Goal: Task Accomplishment & Management: Use online tool/utility

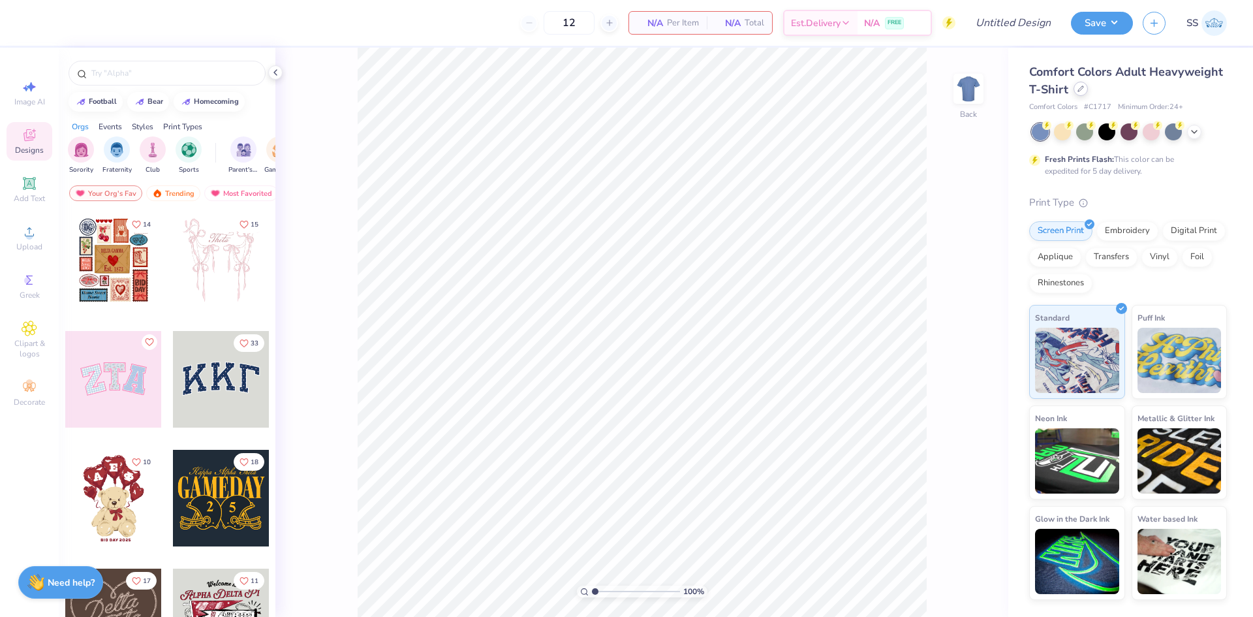
click at [1076, 85] on div at bounding box center [1081, 89] width 14 height 14
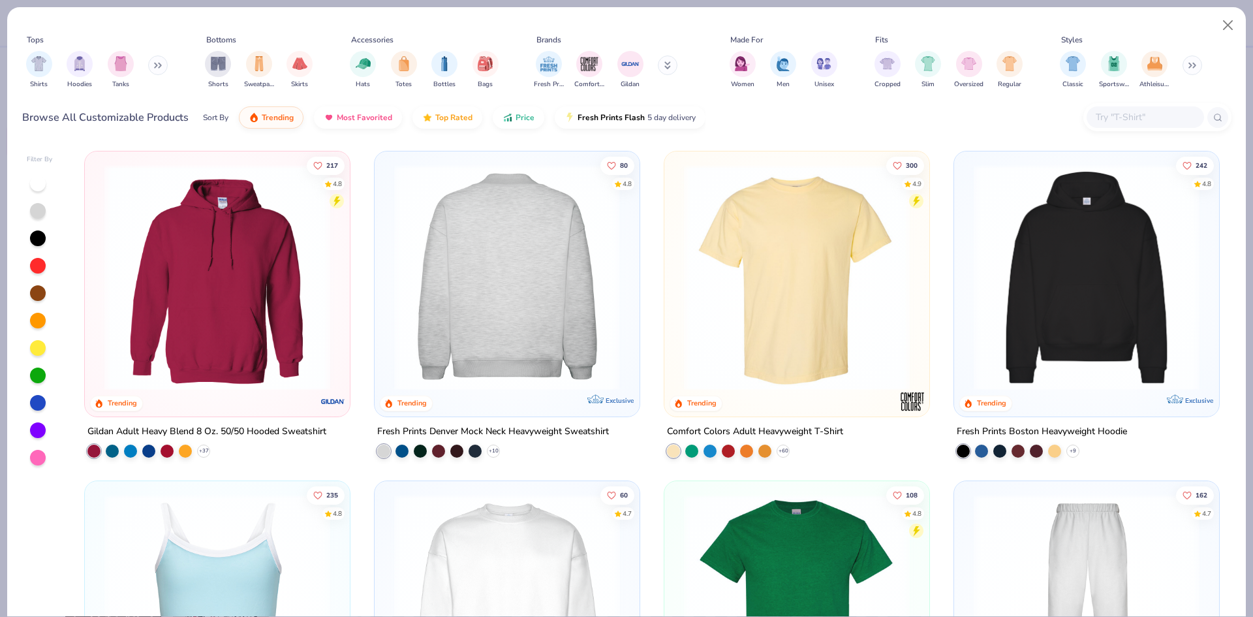
click at [503, 298] on img at bounding box center [507, 277] width 239 height 226
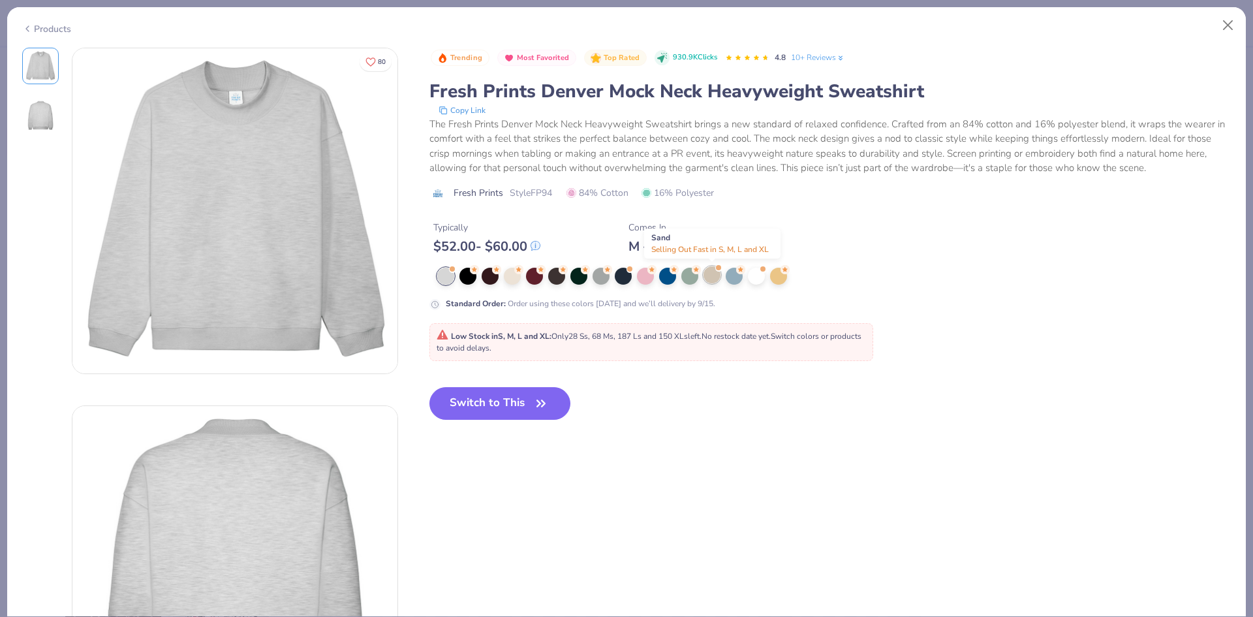
click at [711, 276] on div at bounding box center [712, 274] width 17 height 17
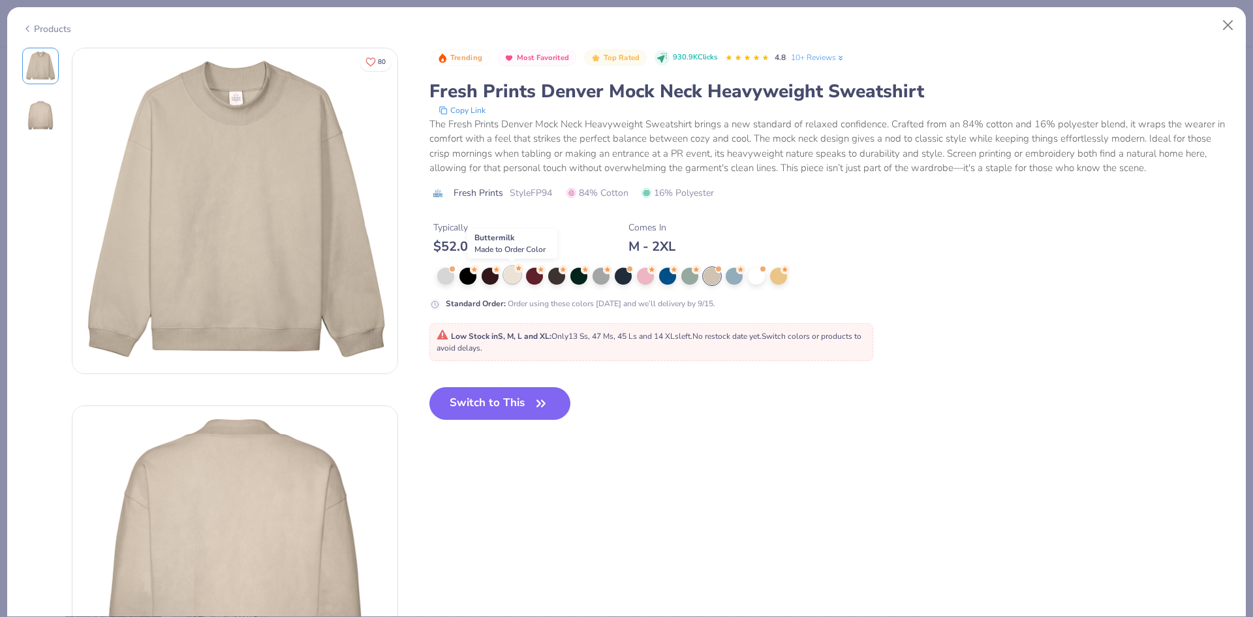
click at [510, 283] on div at bounding box center [512, 274] width 17 height 17
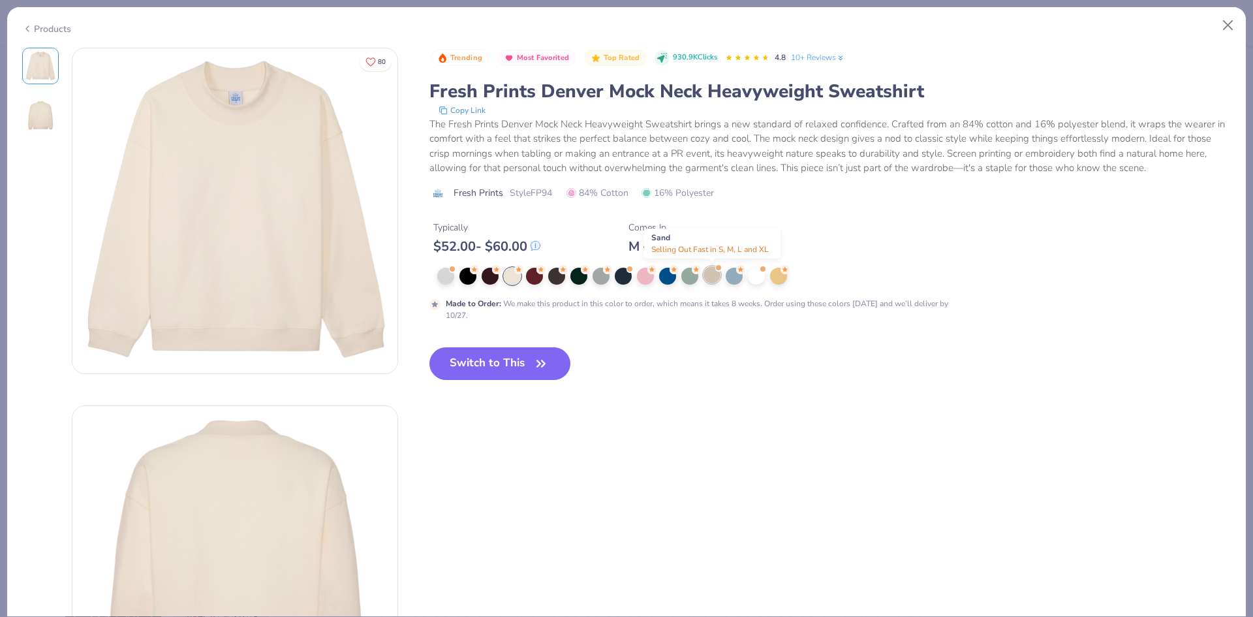
click at [708, 274] on div at bounding box center [712, 274] width 17 height 17
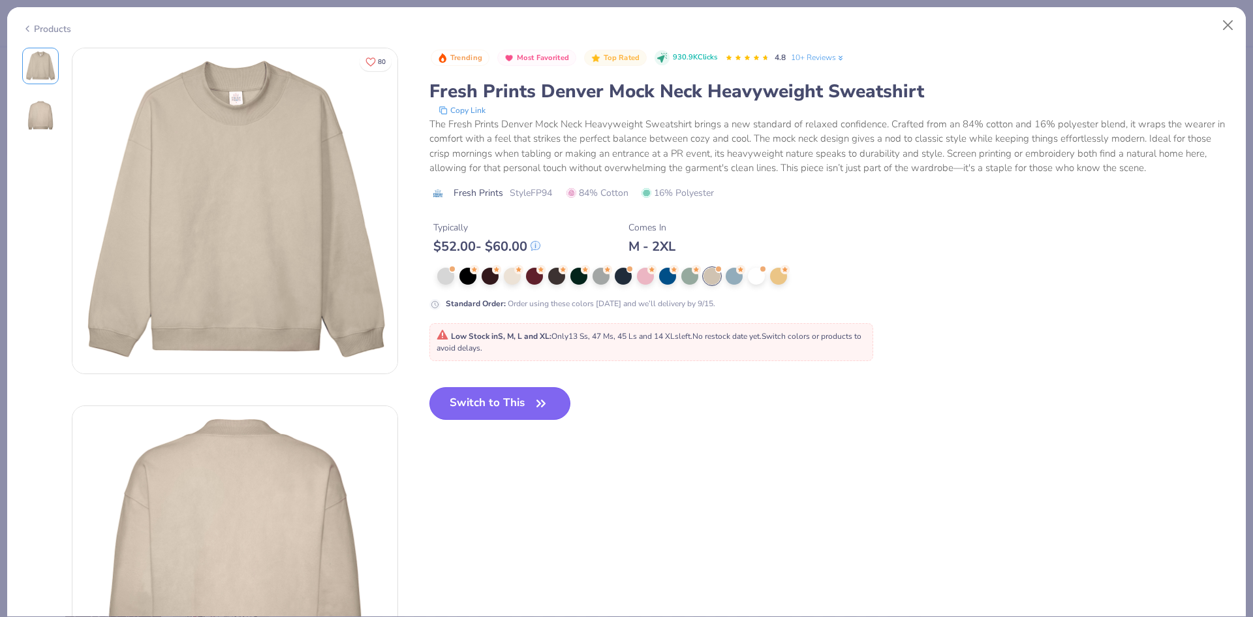
click at [510, 399] on button "Switch to This" at bounding box center [500, 403] width 142 height 33
type input "50"
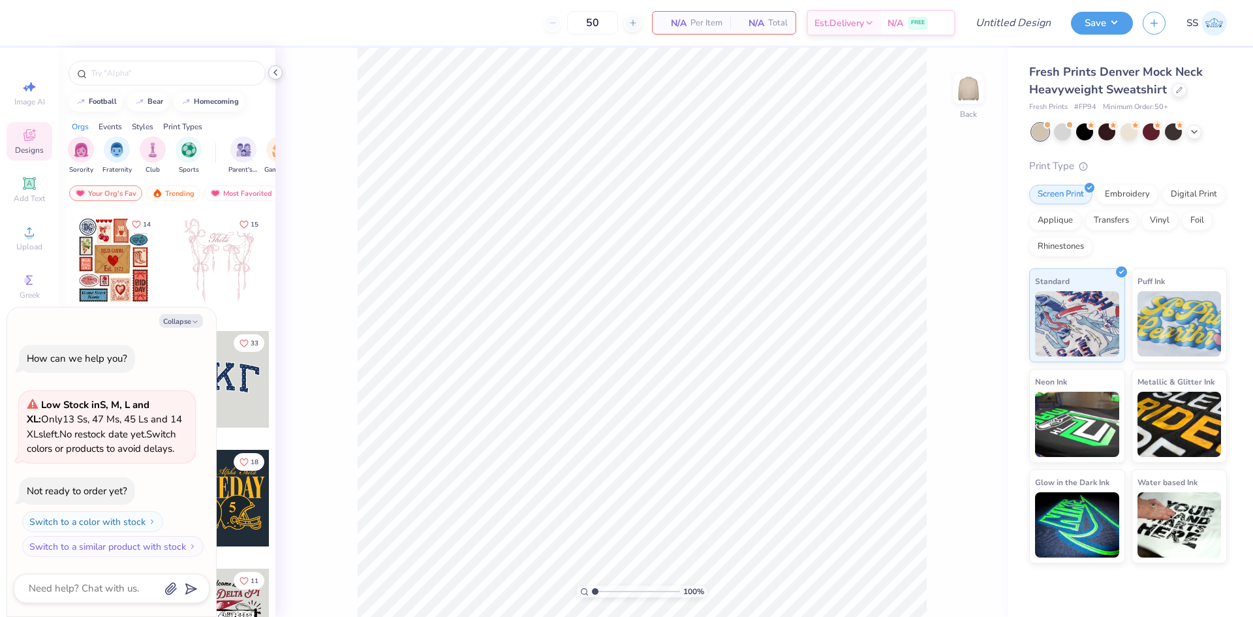
click at [275, 74] on icon at bounding box center [275, 72] width 10 height 10
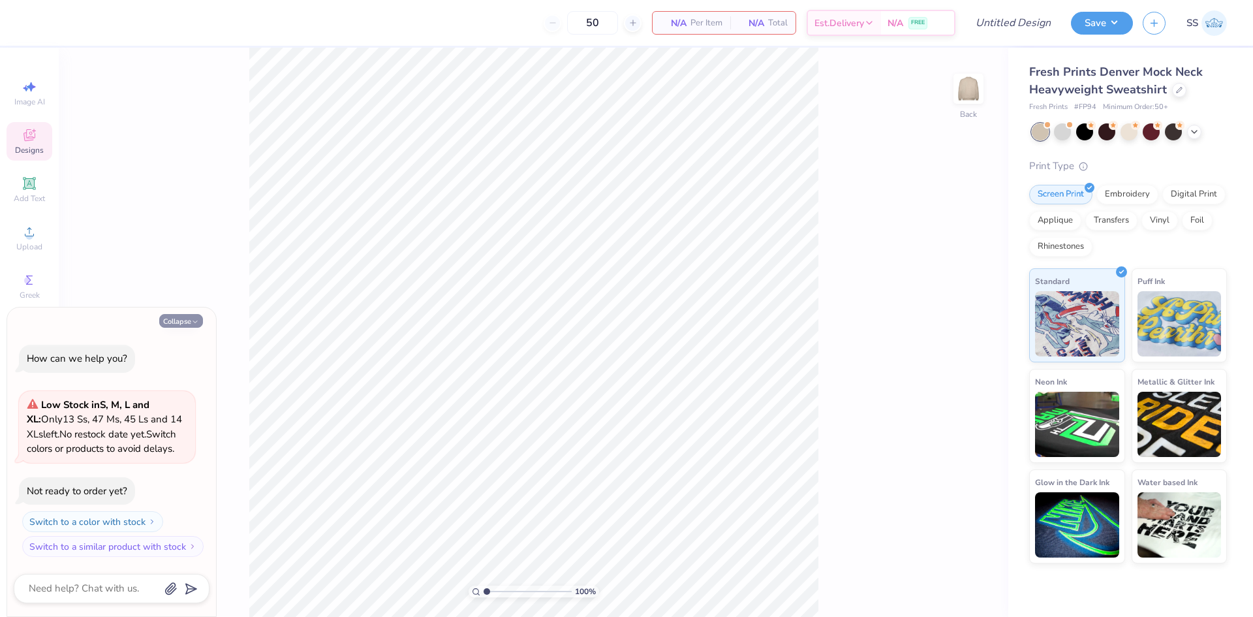
click at [179, 319] on button "Collapse" at bounding box center [181, 321] width 44 height 14
type textarea "x"
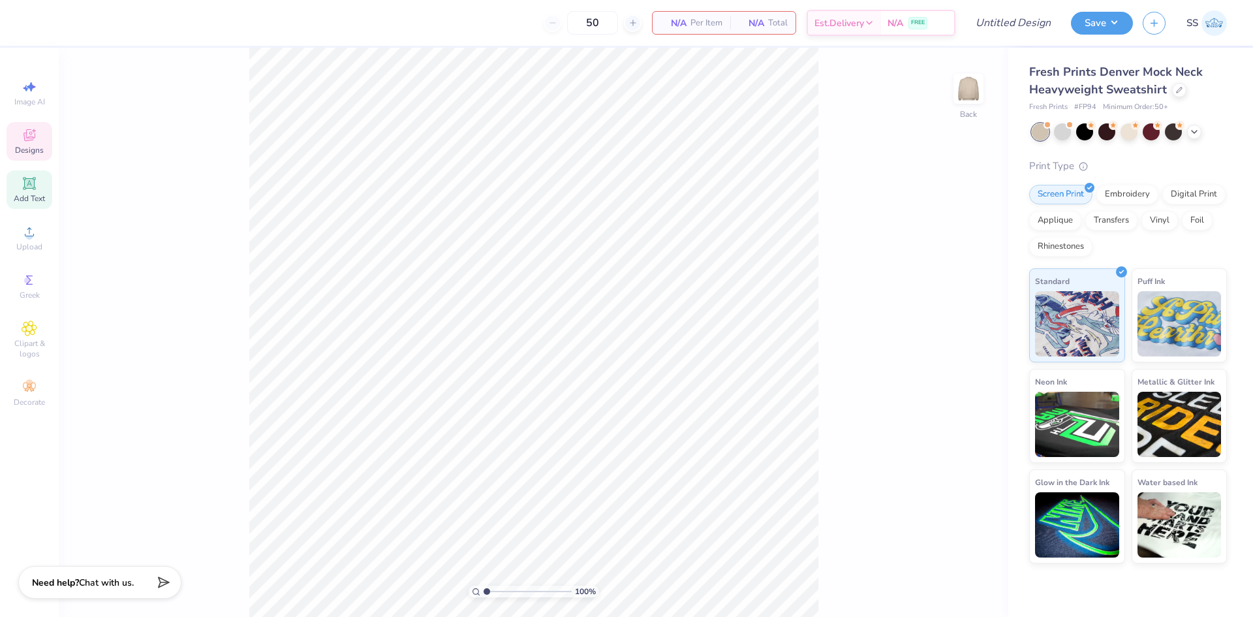
click at [24, 176] on icon at bounding box center [30, 184] width 16 height 16
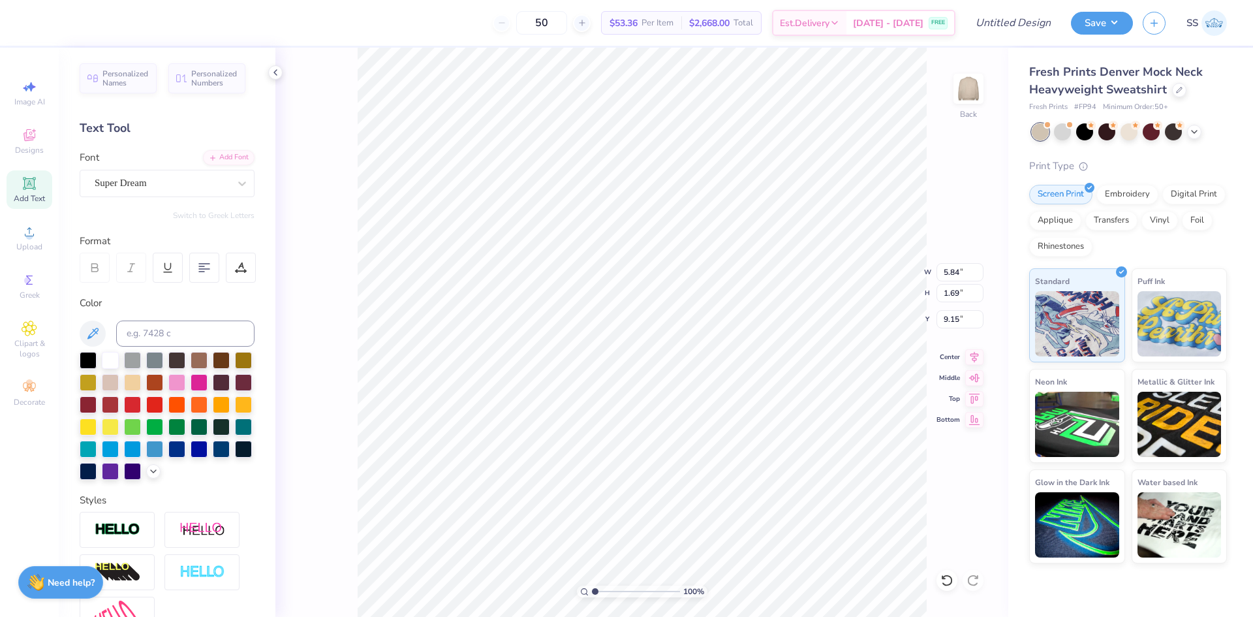
scroll to position [11, 4]
click at [236, 186] on icon at bounding box center [242, 183] width 13 height 13
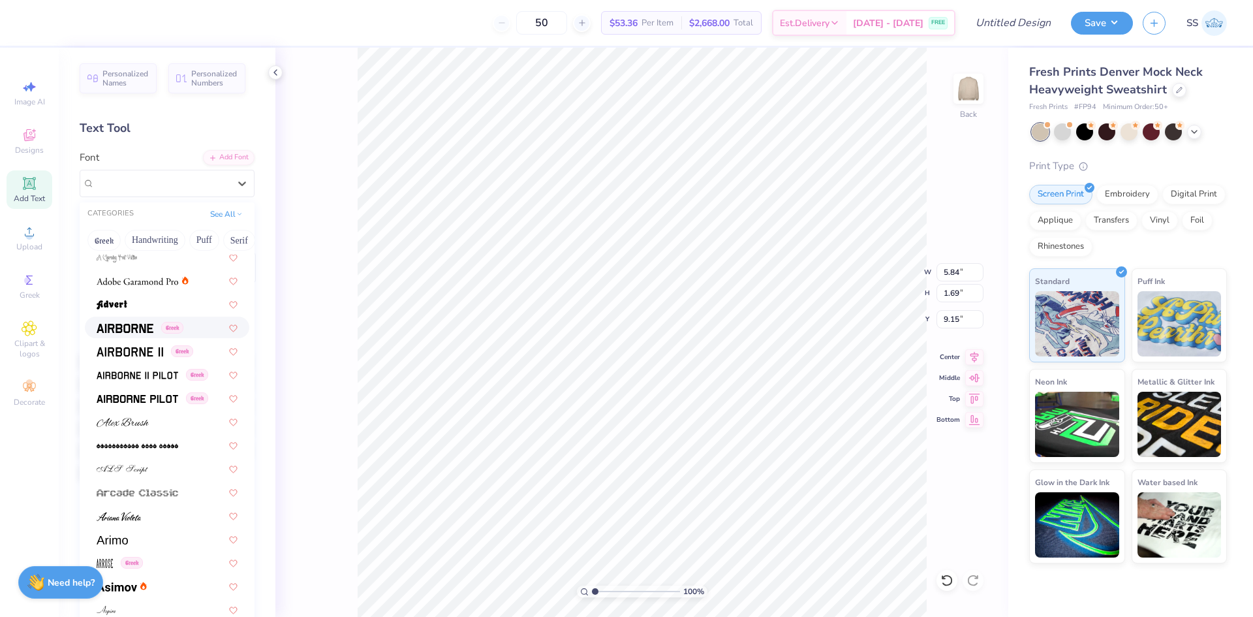
scroll to position [199, 0]
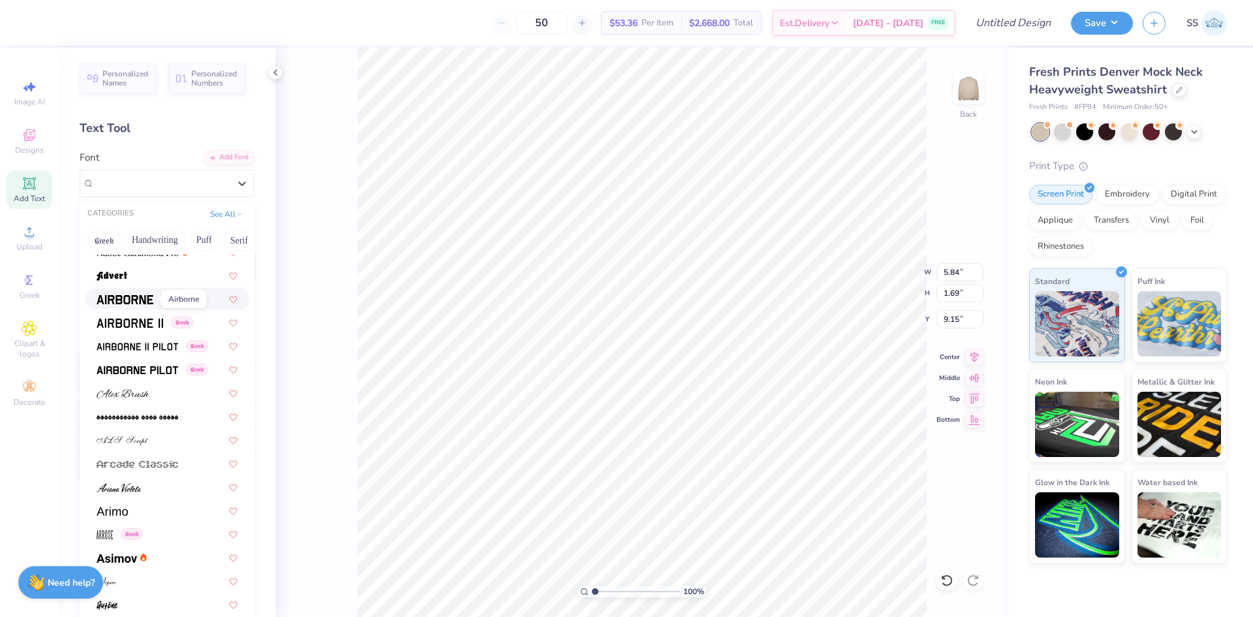
click at [138, 300] on img at bounding box center [125, 299] width 57 height 9
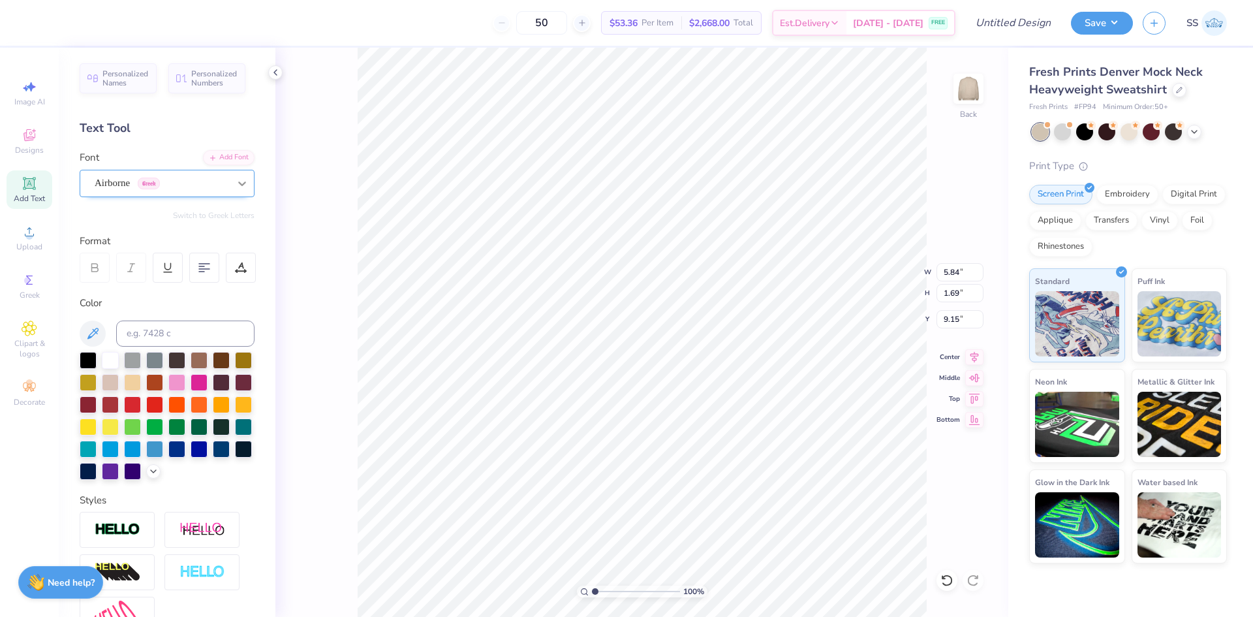
click at [230, 191] on div at bounding box center [241, 183] width 23 height 23
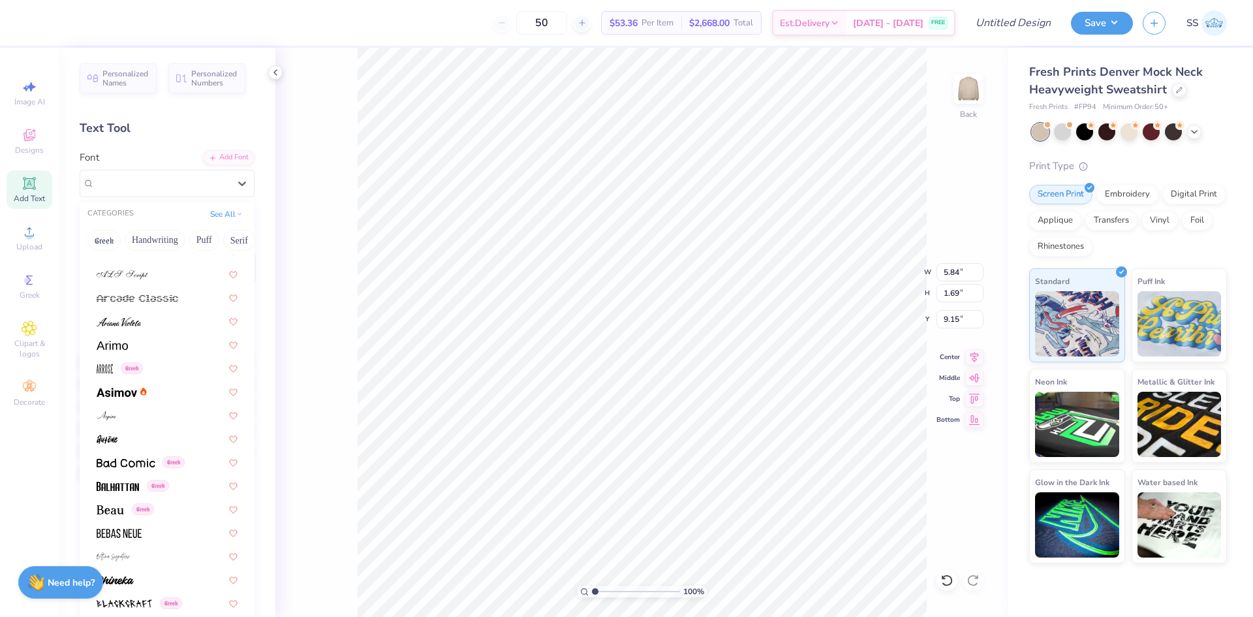
scroll to position [371, 0]
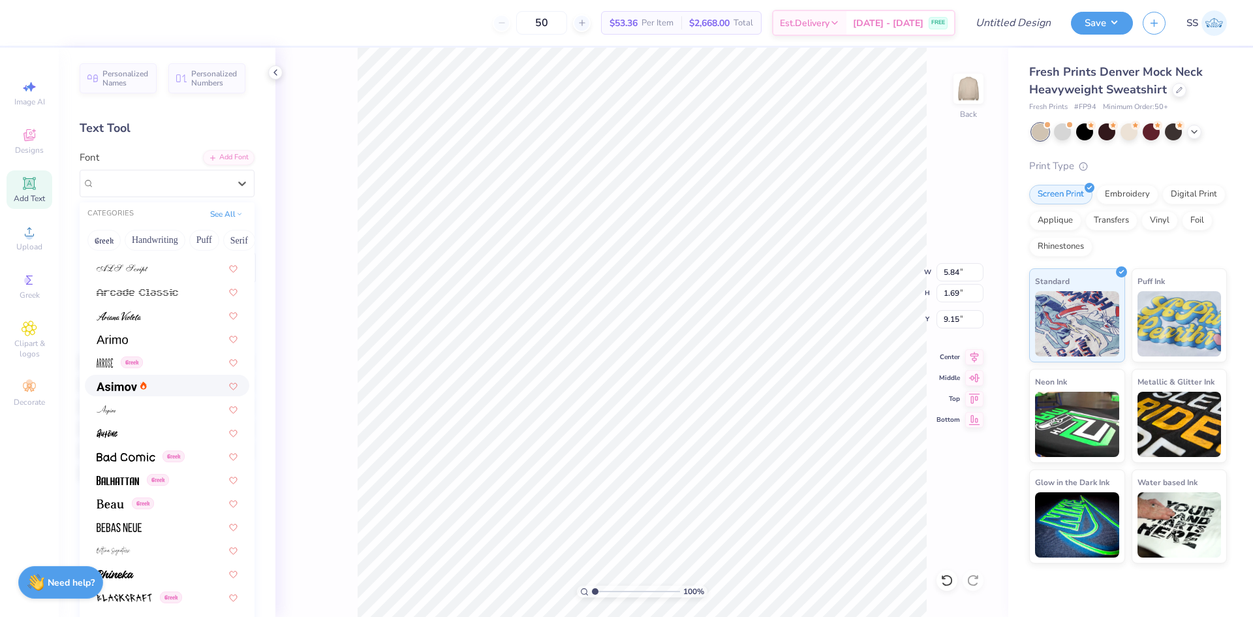
click at [156, 392] on div at bounding box center [167, 386] width 141 height 14
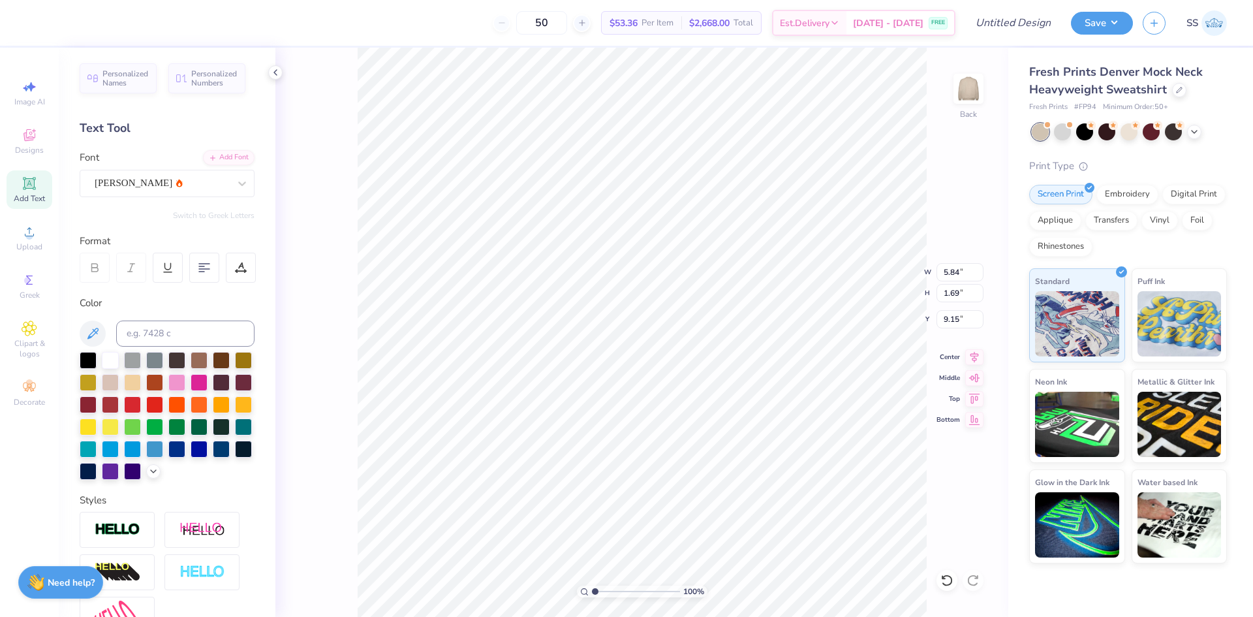
scroll to position [11, 5]
type textarea "SIGMA KAPPA"
click at [97, 406] on div at bounding box center [88, 403] width 17 height 17
click at [232, 175] on div at bounding box center [241, 183] width 23 height 23
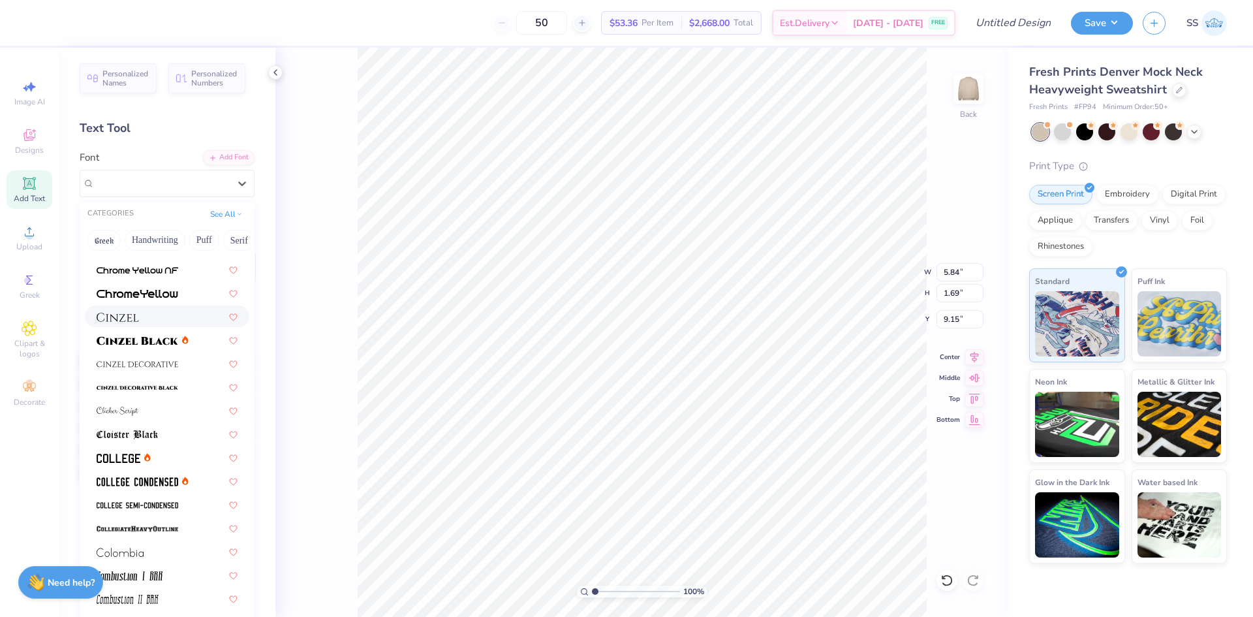
scroll to position [1522, 0]
click at [145, 343] on img at bounding box center [138, 339] width 82 height 9
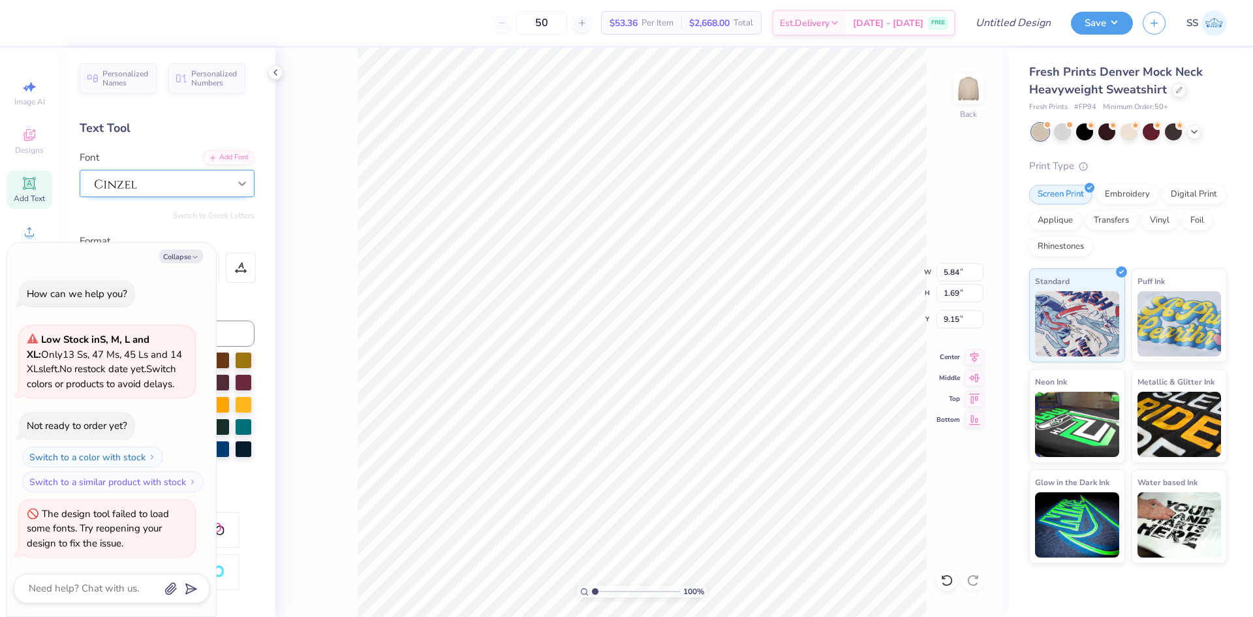
click at [236, 187] on icon at bounding box center [242, 183] width 13 height 13
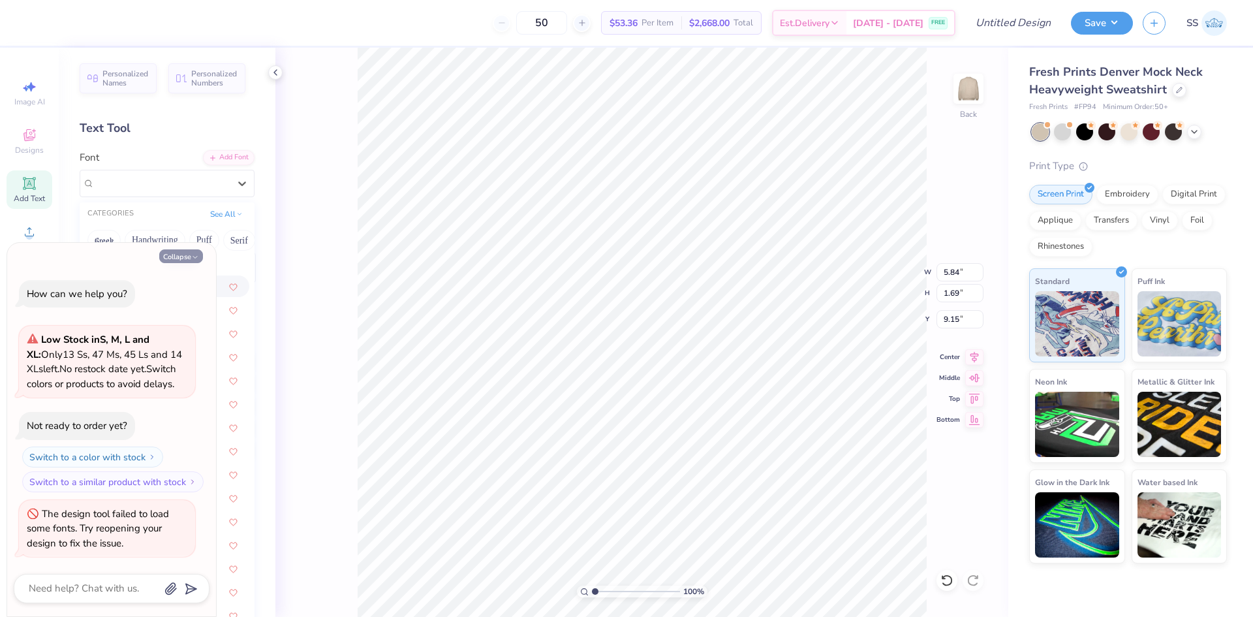
click at [181, 257] on button "Collapse" at bounding box center [181, 256] width 44 height 14
type textarea "x"
type input "16.21"
type input "1.65"
type input "9.05"
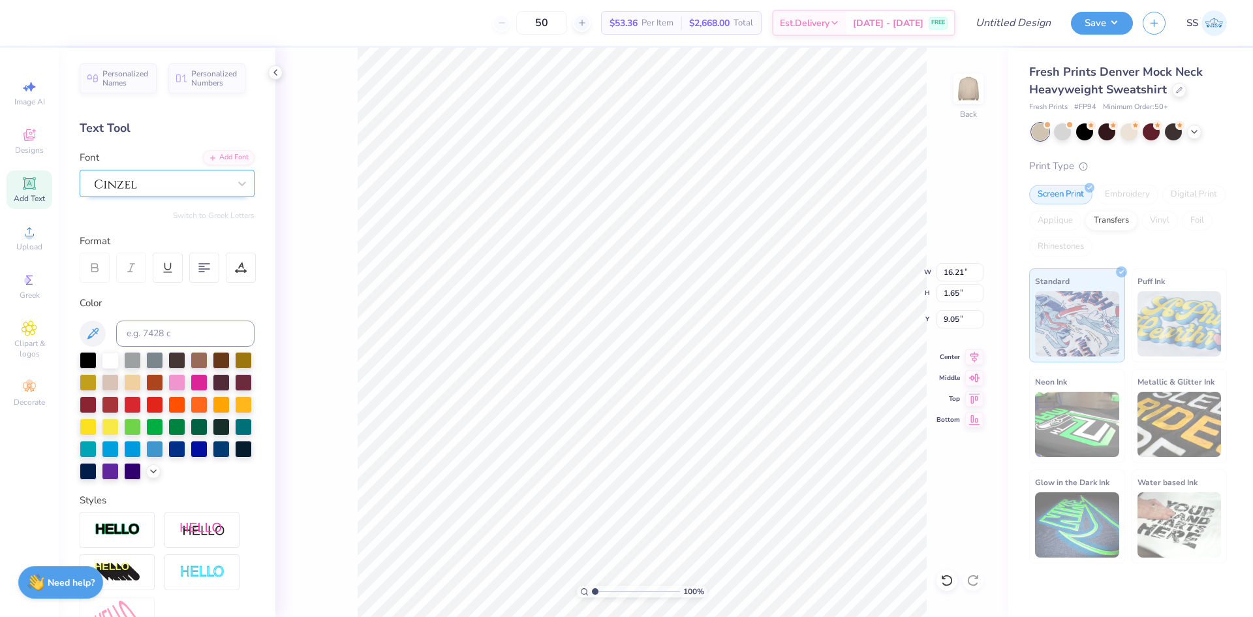
click at [179, 177] on div at bounding box center [161, 183] width 137 height 20
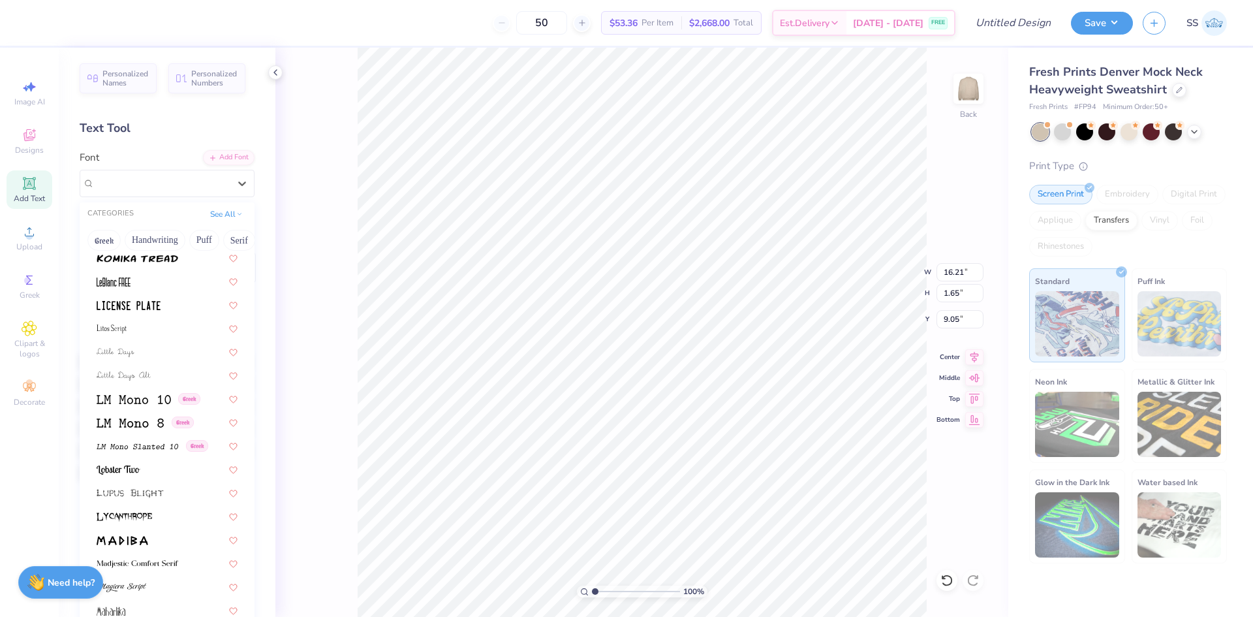
scroll to position [4851, 0]
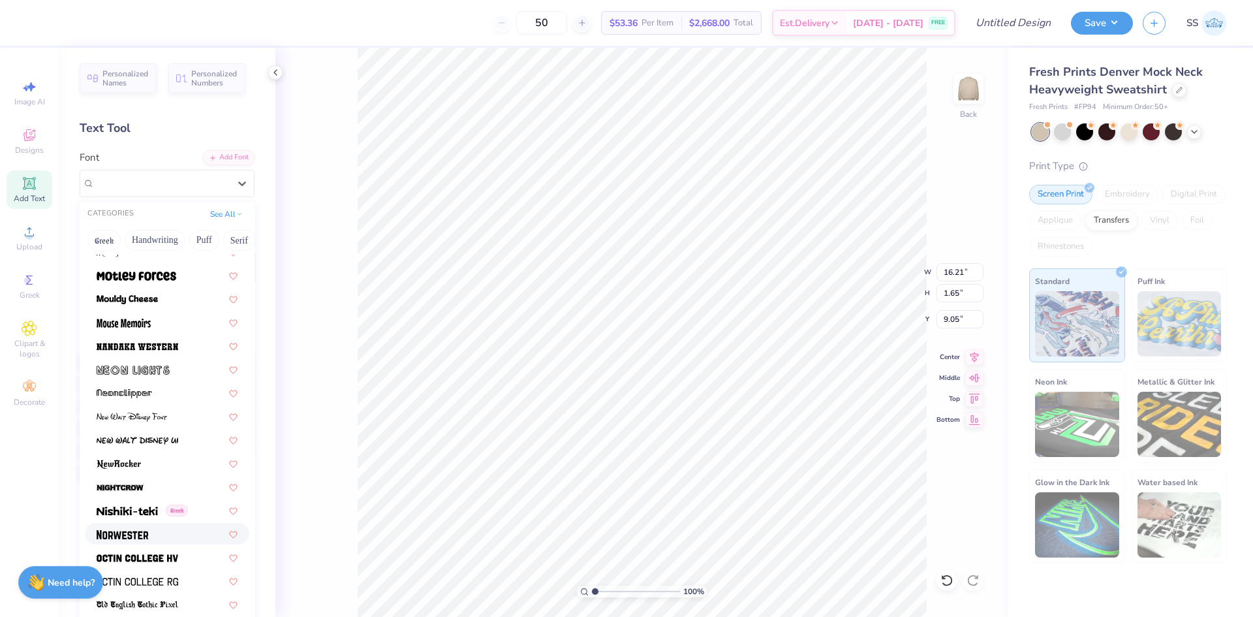
click at [149, 533] on div at bounding box center [167, 534] width 141 height 14
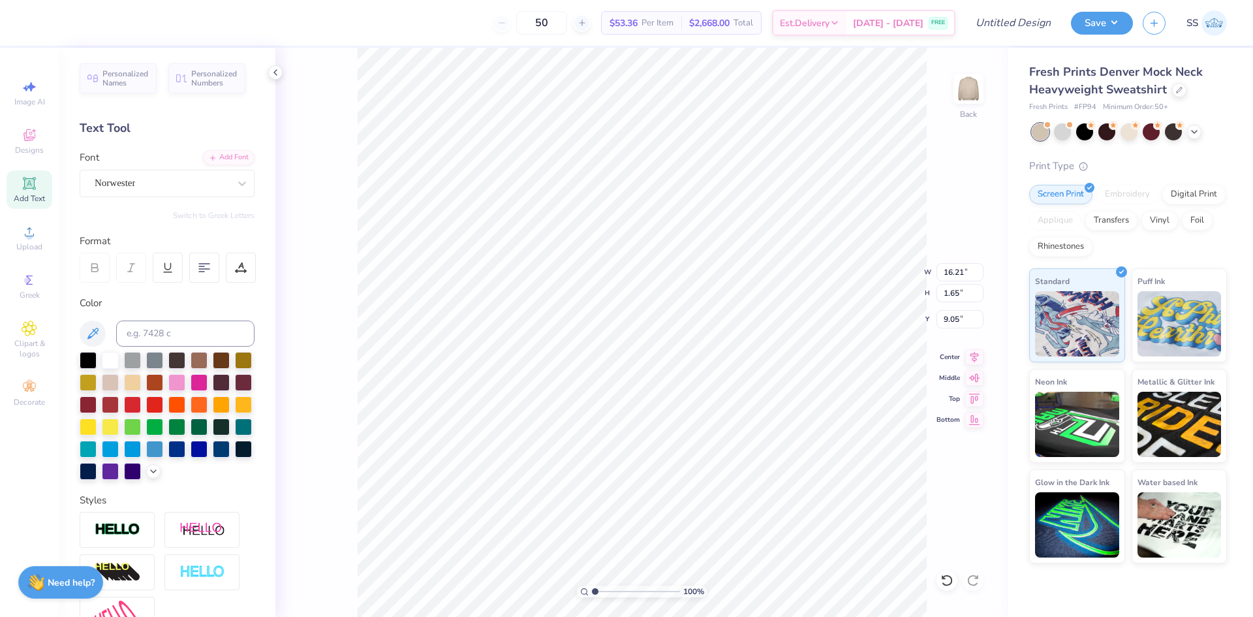
type input "12.34"
type input "1.86"
type input "9.07"
click at [208, 191] on div at bounding box center [162, 183] width 134 height 18
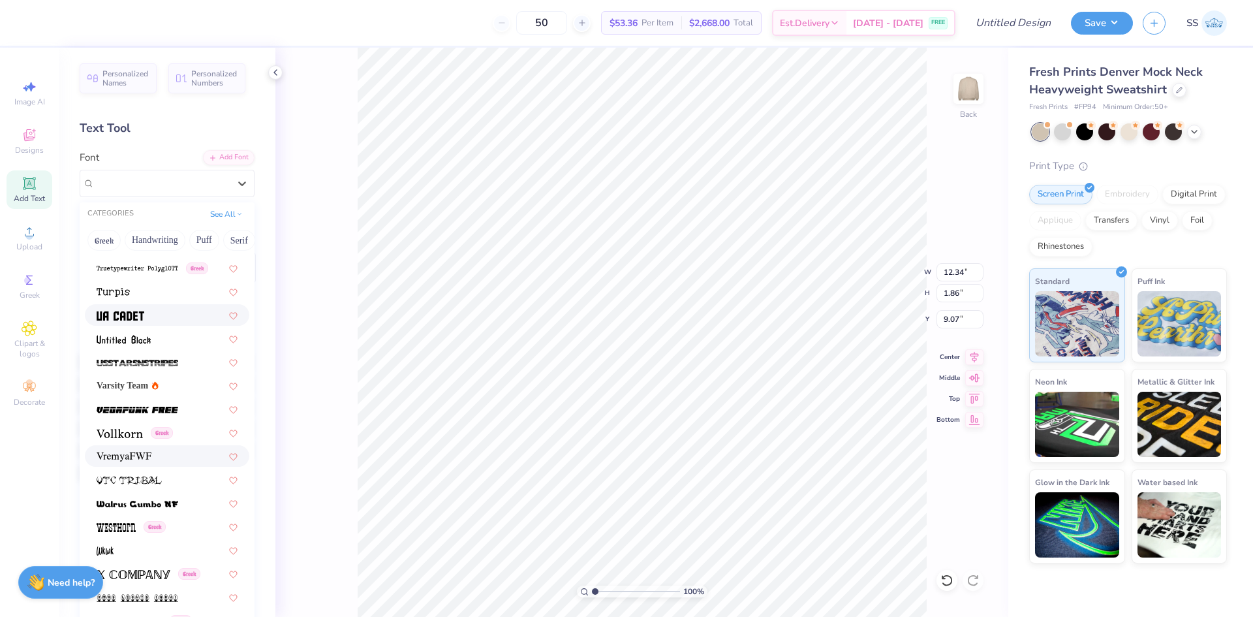
scroll to position [6880, 0]
click at [159, 321] on div at bounding box center [167, 314] width 141 height 14
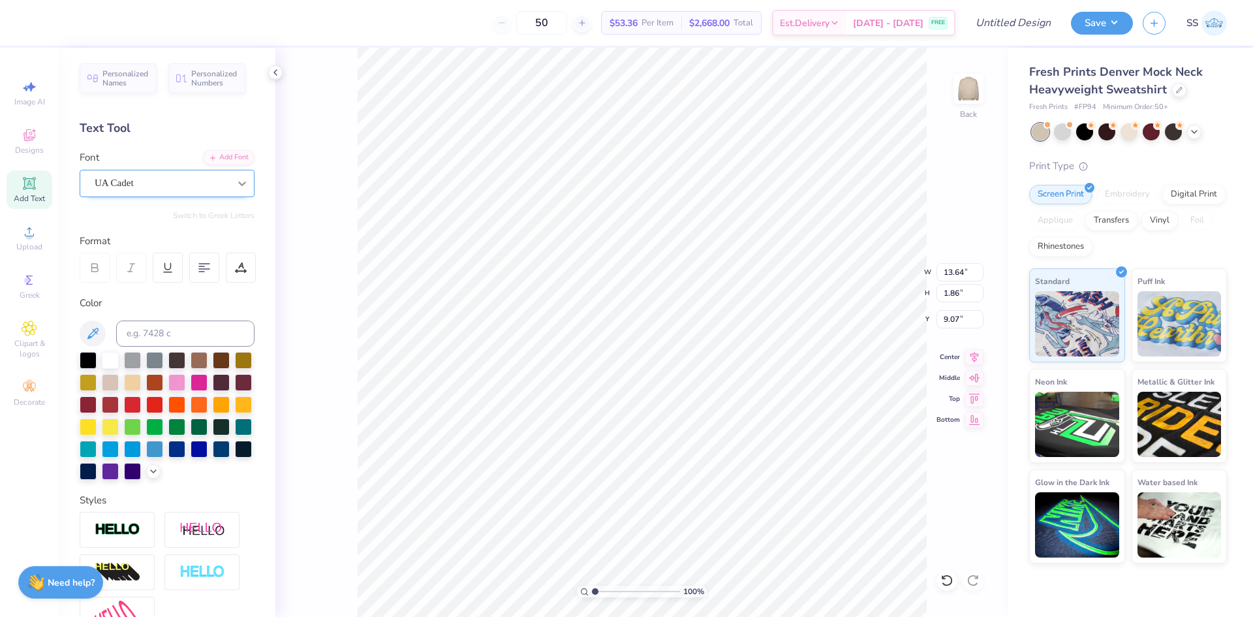
click at [232, 176] on div at bounding box center [241, 183] width 23 height 23
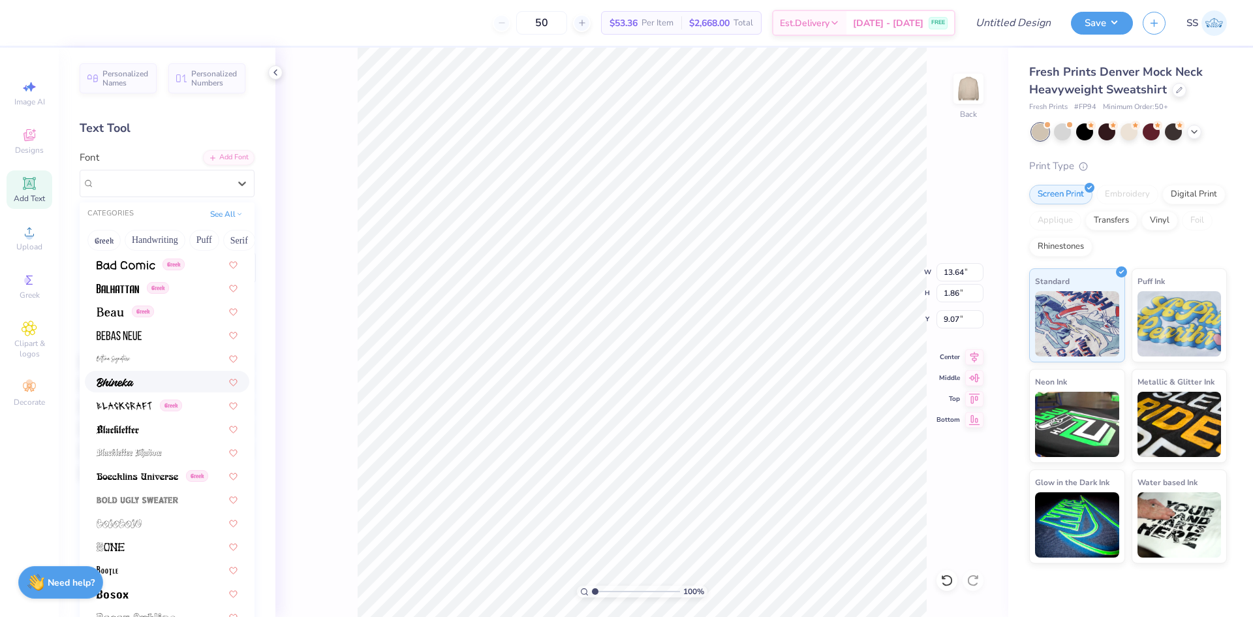
scroll to position [561, 0]
click at [173, 390] on div at bounding box center [167, 384] width 141 height 14
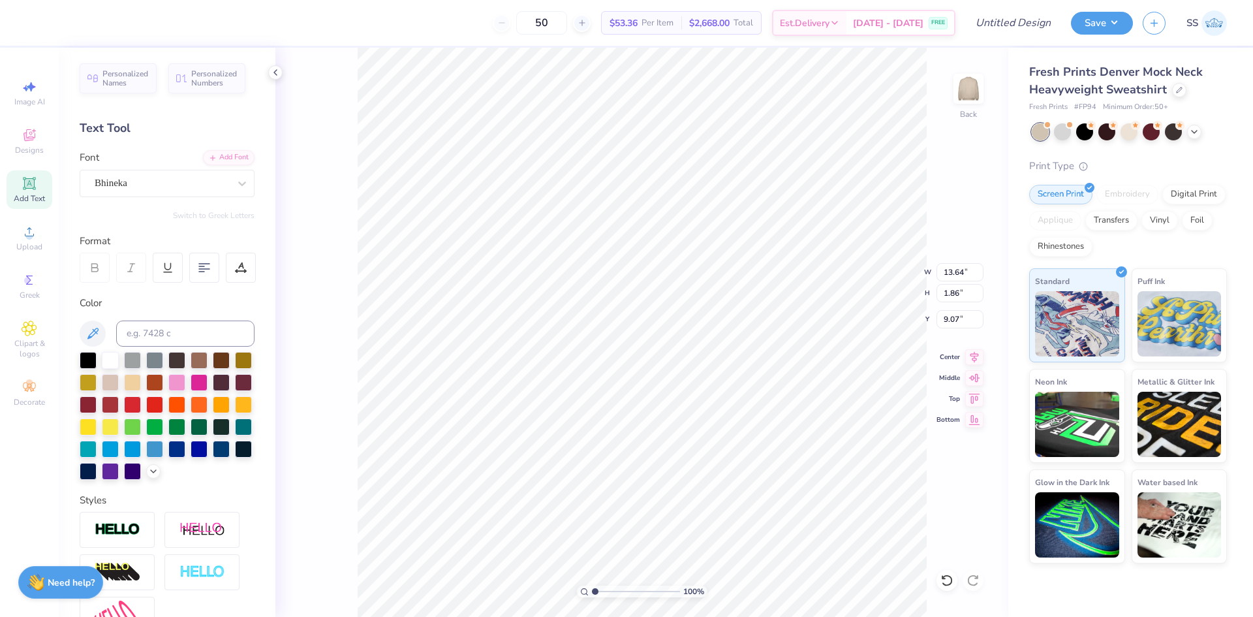
type input "12.44"
type input "2.02"
type input "8.99"
click at [230, 189] on div at bounding box center [241, 183] width 23 height 23
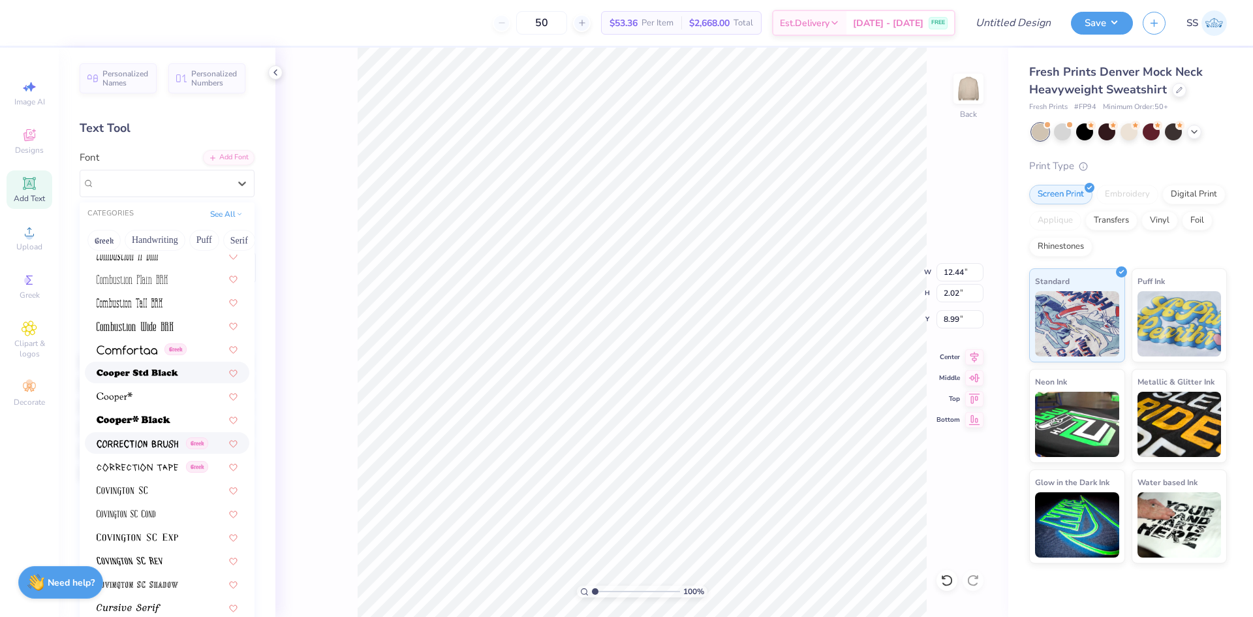
scroll to position [1865, 0]
click at [151, 372] on img at bounding box center [138, 372] width 82 height 9
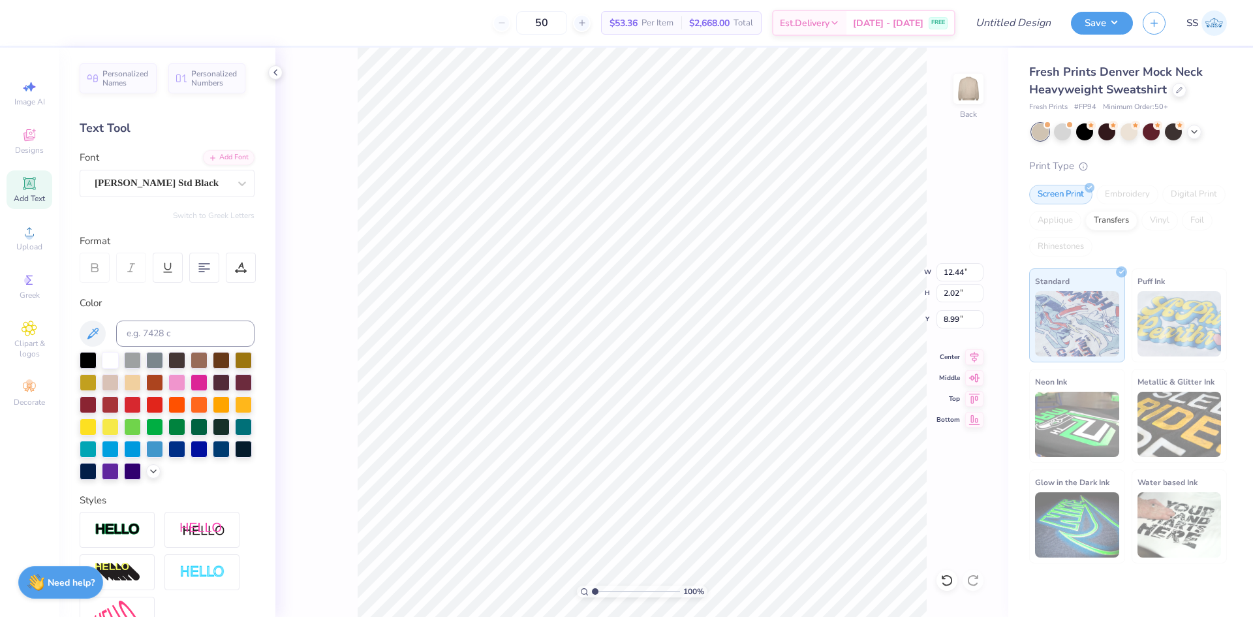
type input "16.26"
type input "1.49"
type input "9.26"
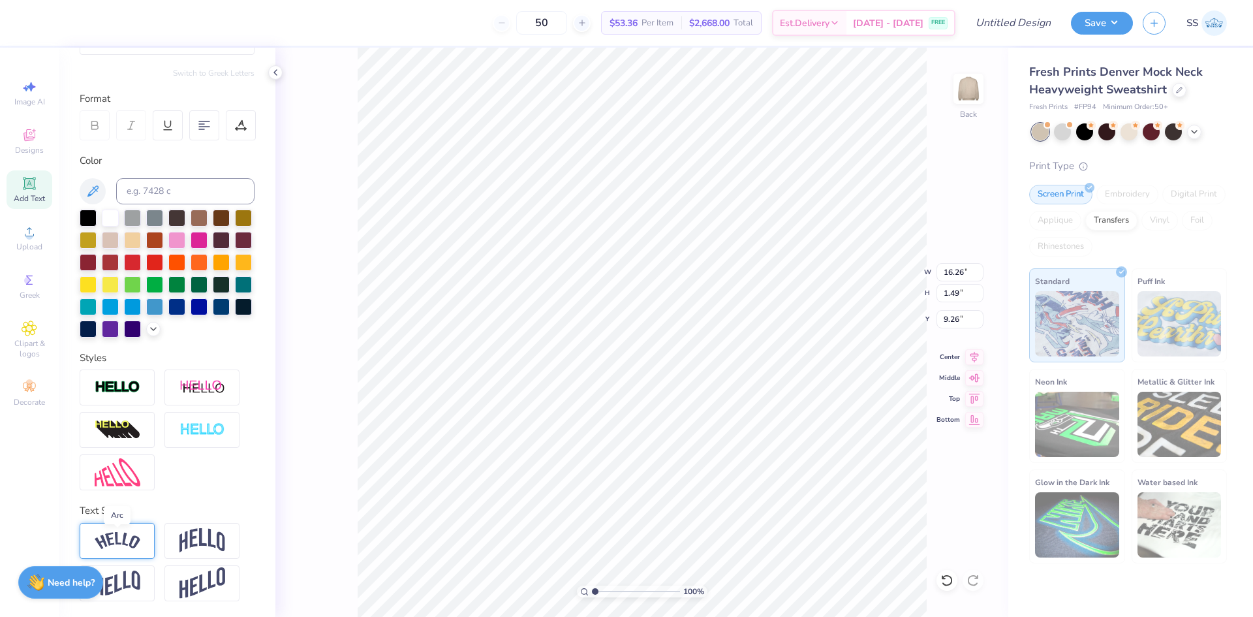
click at [127, 538] on img at bounding box center [118, 541] width 46 height 18
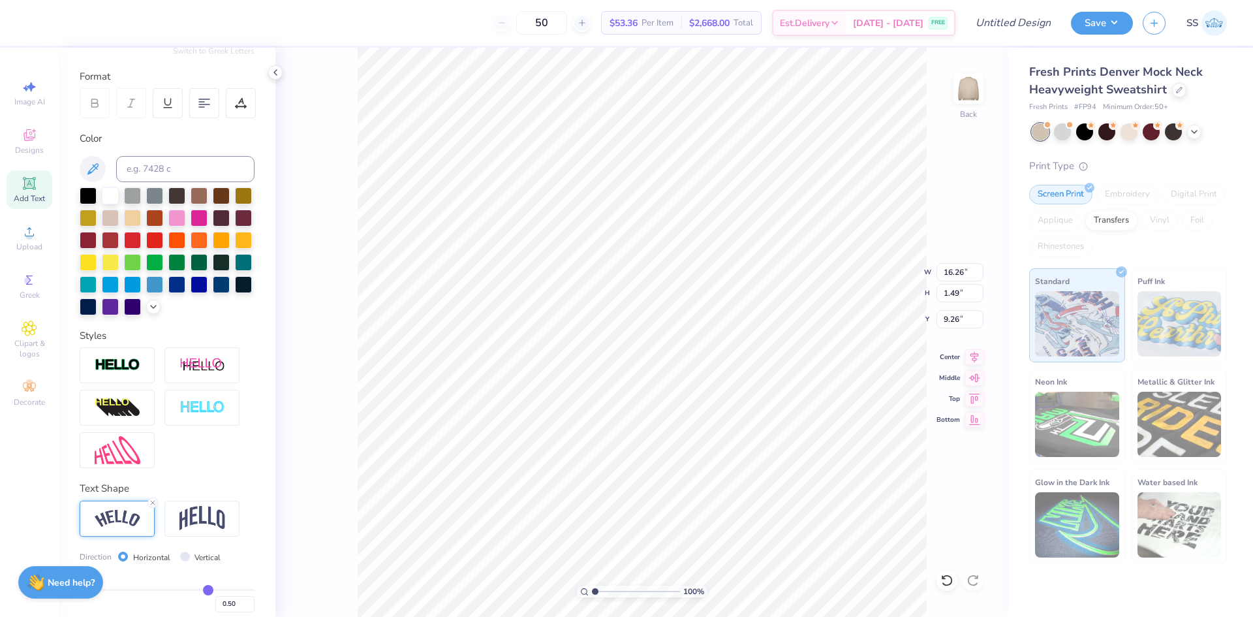
type input "16.27"
type input "3.54"
type input "1.71"
type input "13.29"
type input "2.89"
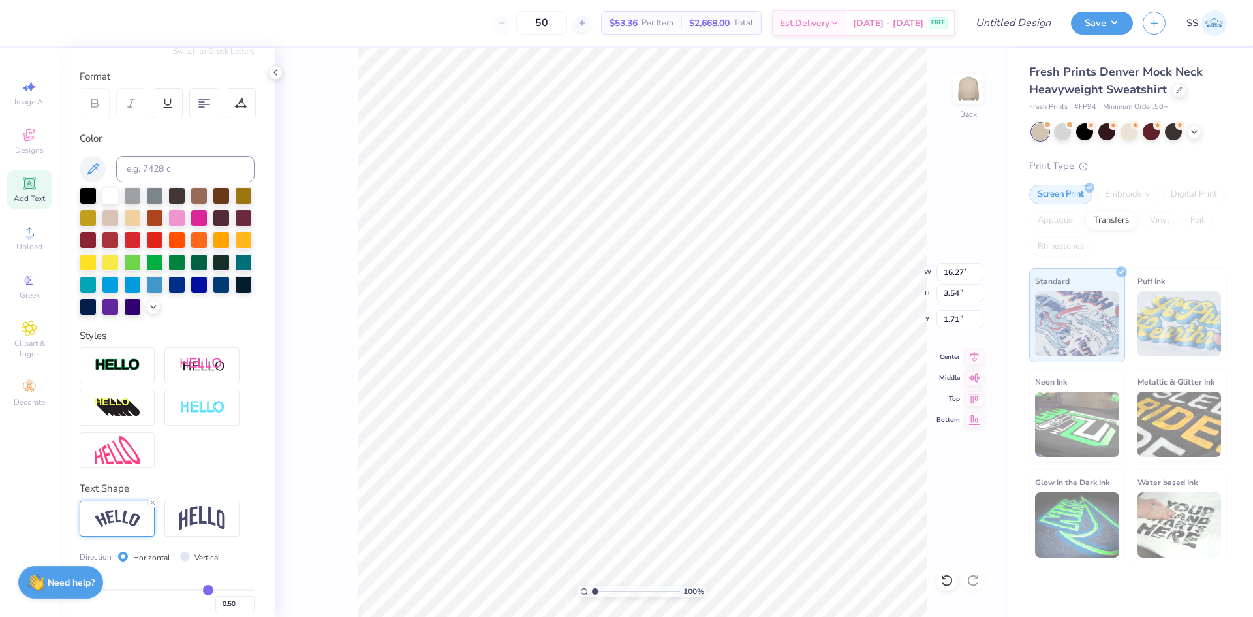
type input "2.36"
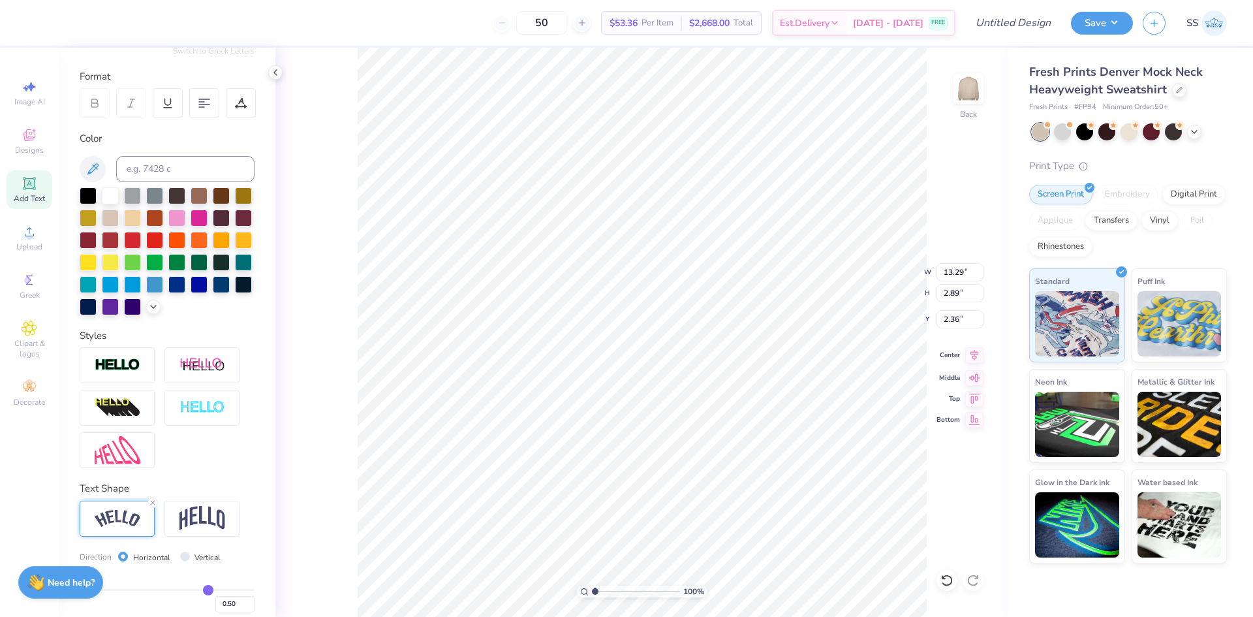
click at [973, 358] on icon at bounding box center [975, 354] width 8 height 11
click at [28, 199] on span "Add Text" at bounding box center [29, 198] width 31 height 10
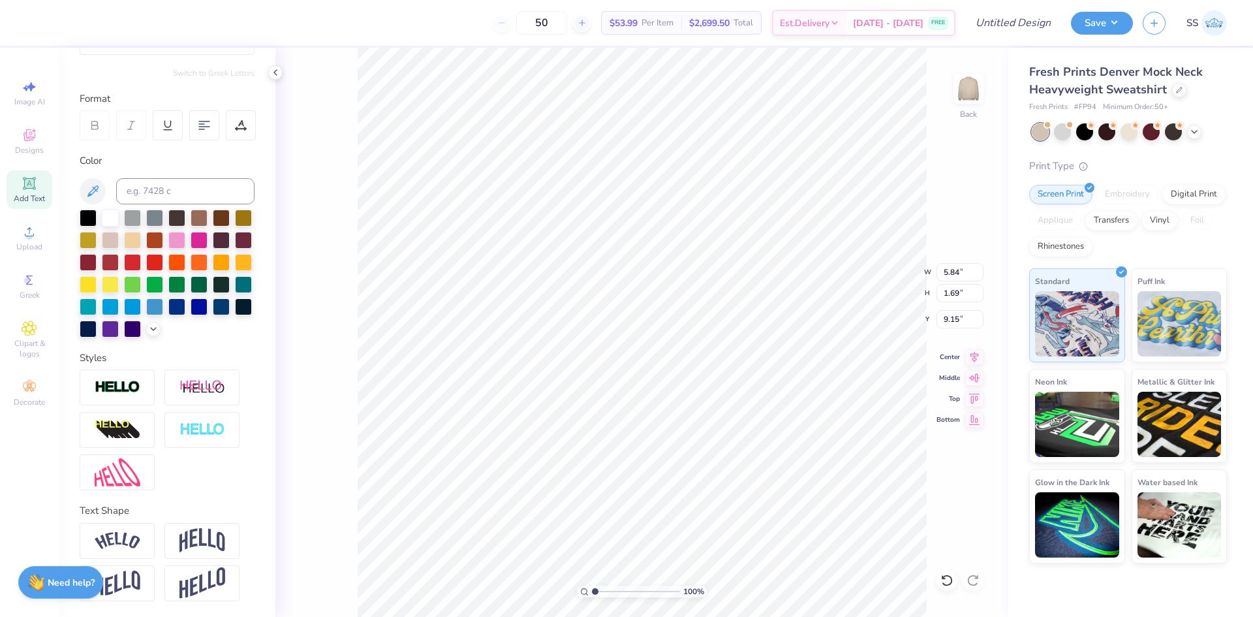
scroll to position [11, 1]
type textarea "20"
click at [97, 253] on div at bounding box center [88, 261] width 17 height 17
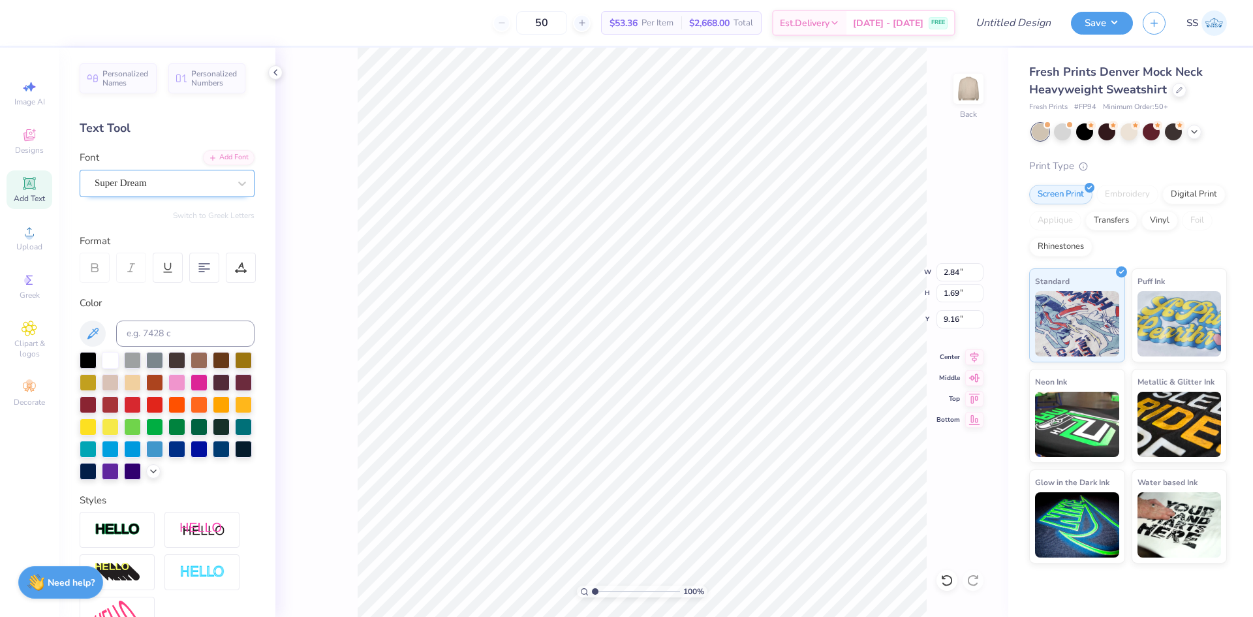
click at [216, 185] on div "Super Dream" at bounding box center [161, 183] width 137 height 20
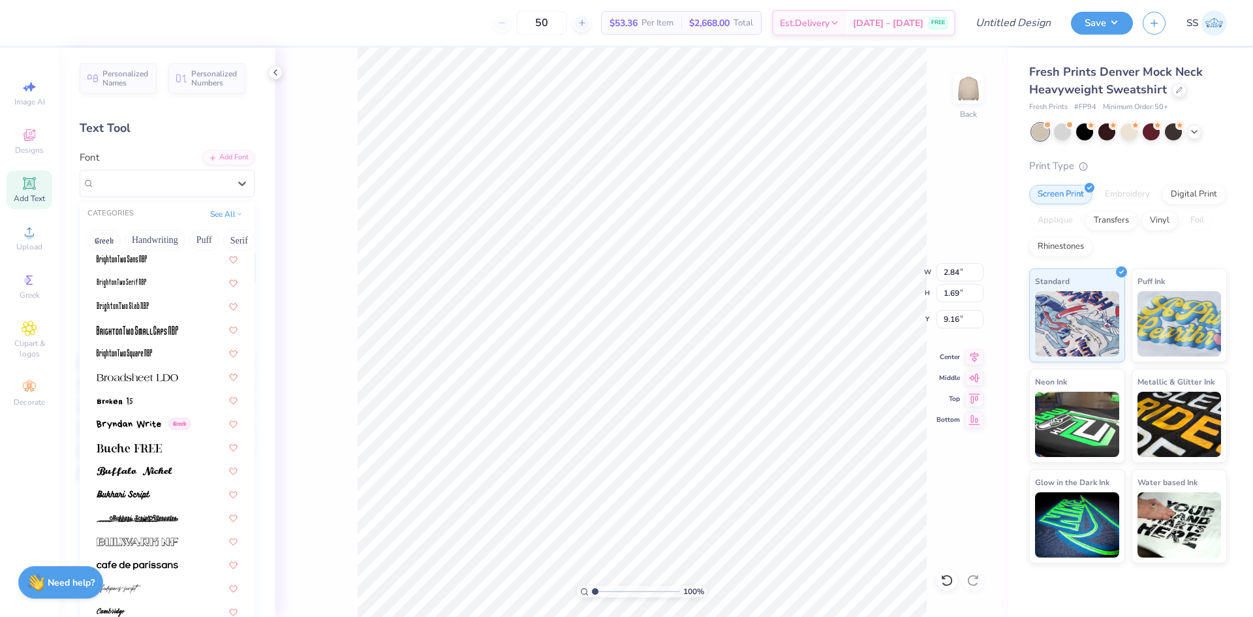
scroll to position [1040, 0]
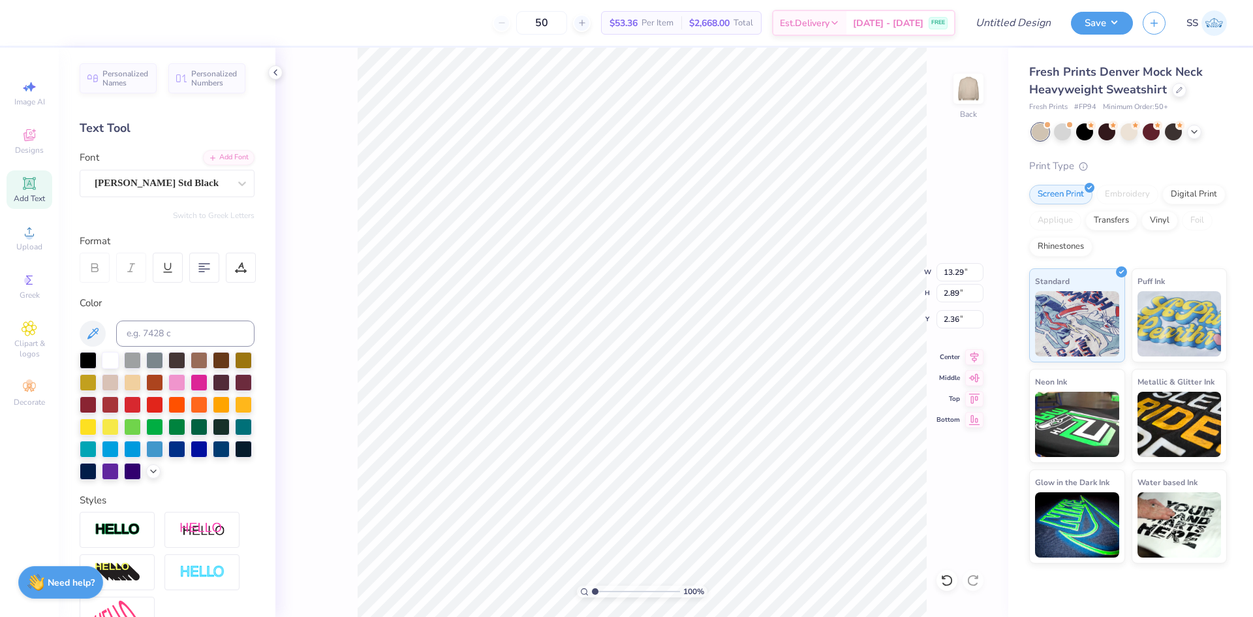
type input "13.29"
type input "2.89"
type input "2.36"
type input "2.84"
type input "1.69"
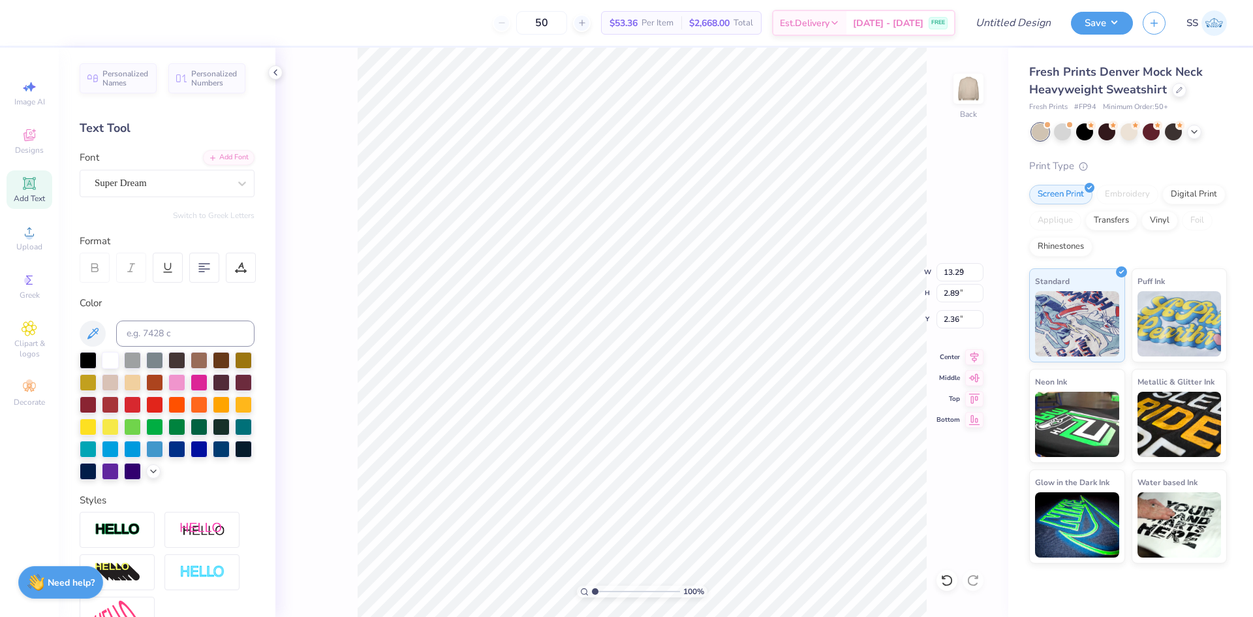
type input "9.16"
click at [211, 181] on div "Super Dream" at bounding box center [161, 183] width 137 height 20
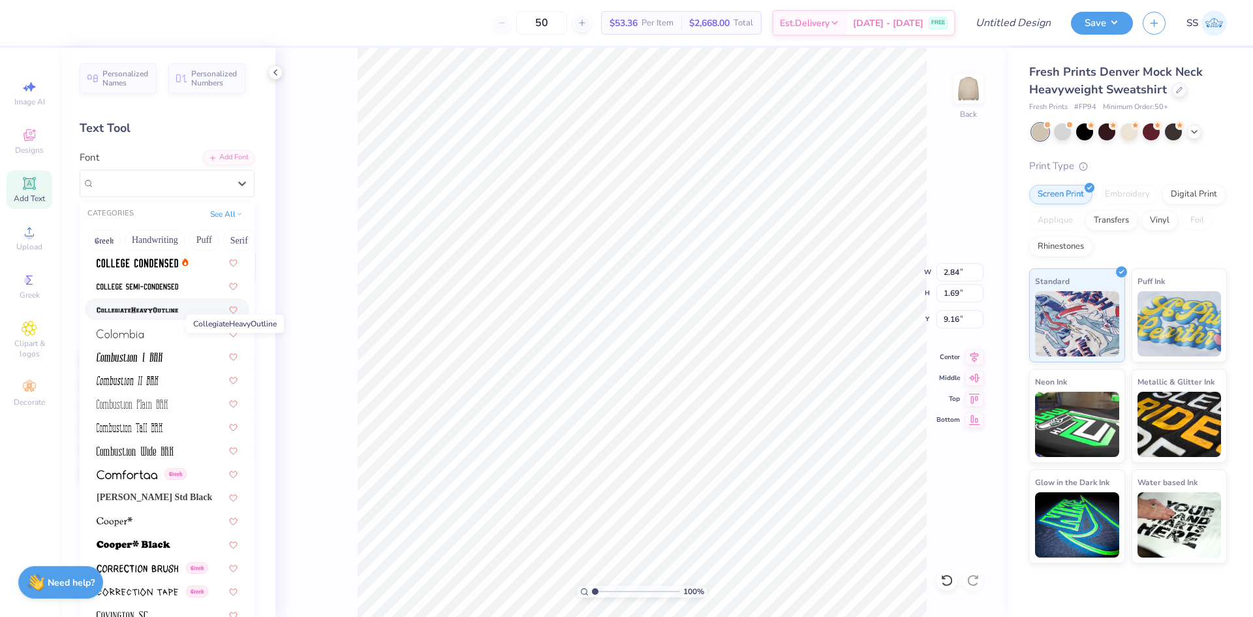
scroll to position [1778, 0]
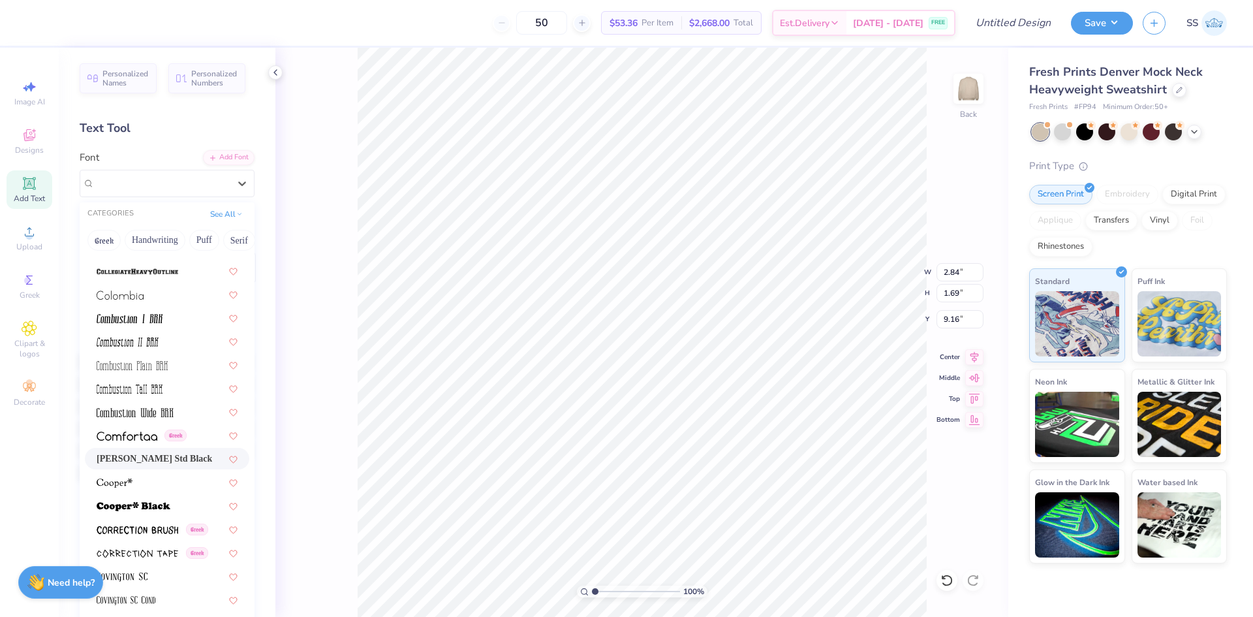
click at [161, 462] on span "[PERSON_NAME] Std Black" at bounding box center [155, 459] width 116 height 14
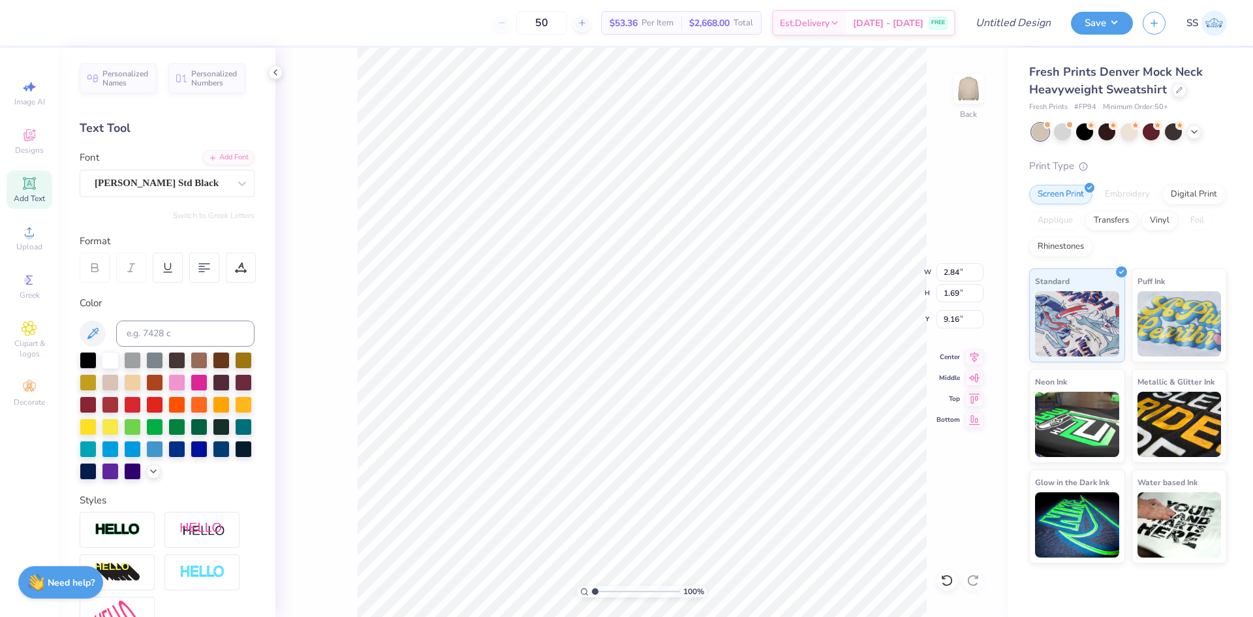
type input "2.96"
type input "1.54"
type input "6.35"
click at [236, 181] on icon at bounding box center [242, 183] width 13 height 13
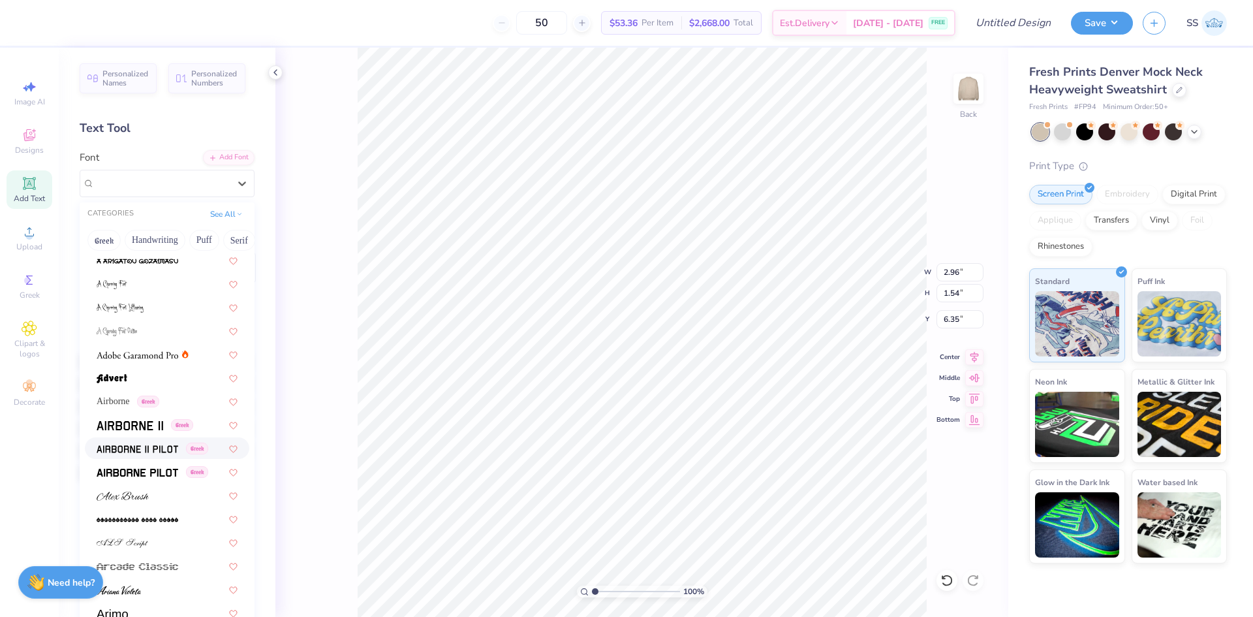
scroll to position [97, 0]
click at [128, 424] on img at bounding box center [130, 424] width 67 height 9
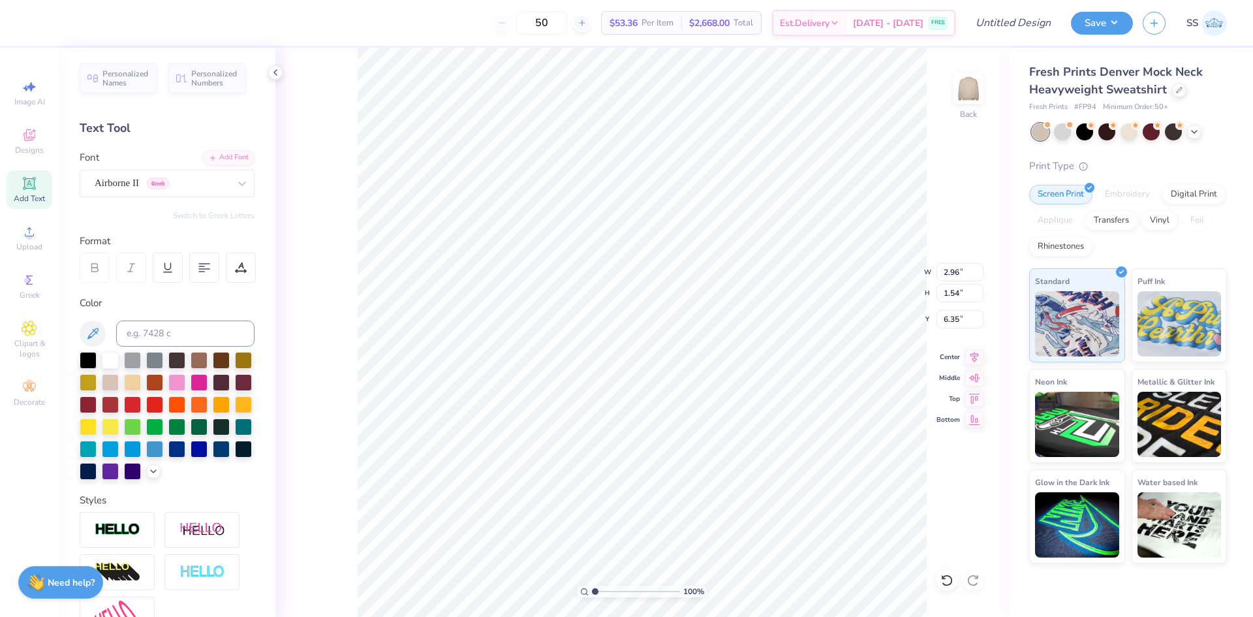
type input "2.74"
type input "1.77"
type input "6.24"
click at [236, 179] on icon at bounding box center [242, 183] width 13 height 13
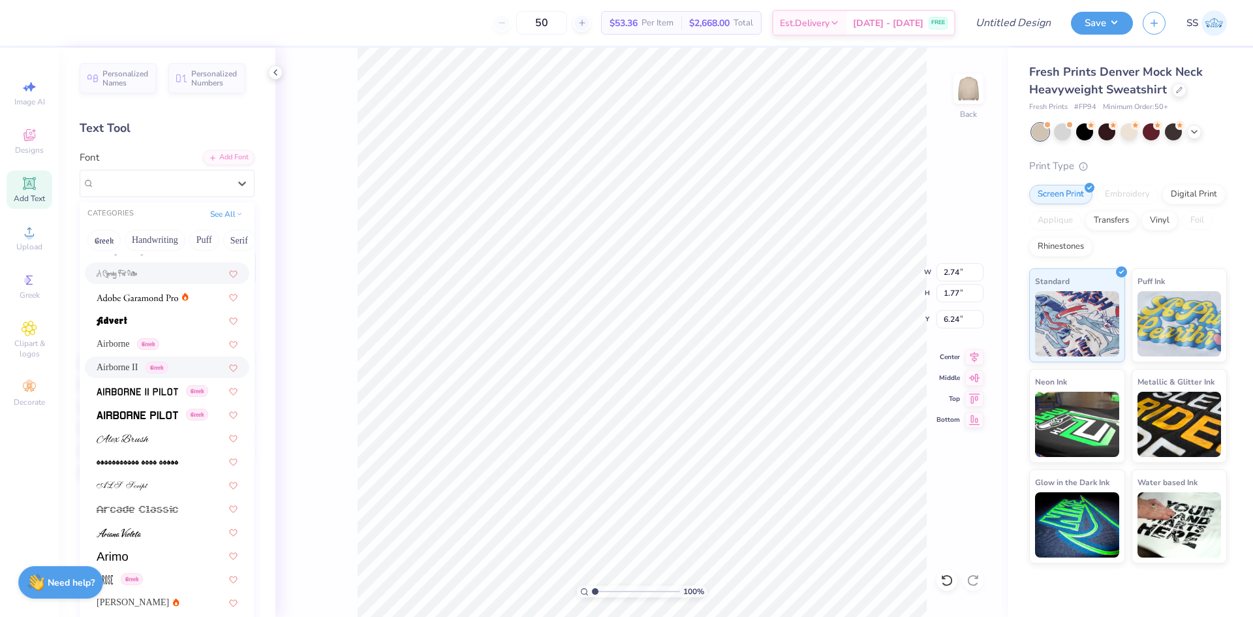
scroll to position [155, 0]
click at [130, 347] on span "Airborne" at bounding box center [113, 343] width 33 height 14
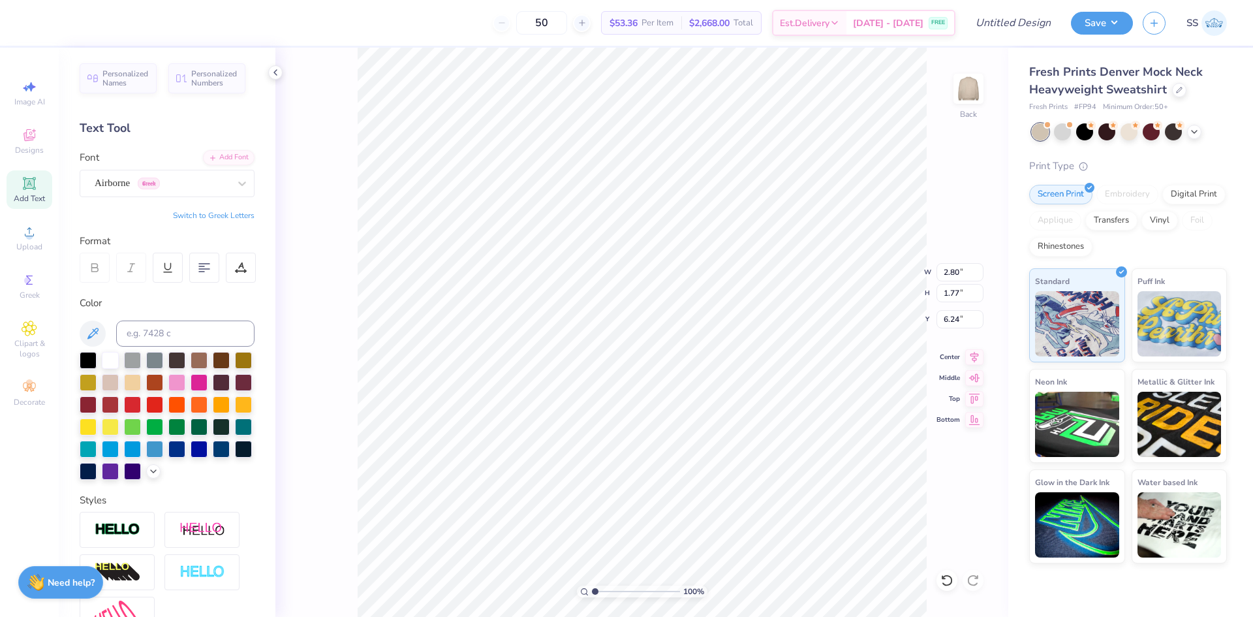
type input "2.80"
click at [238, 183] on icon at bounding box center [242, 183] width 8 height 5
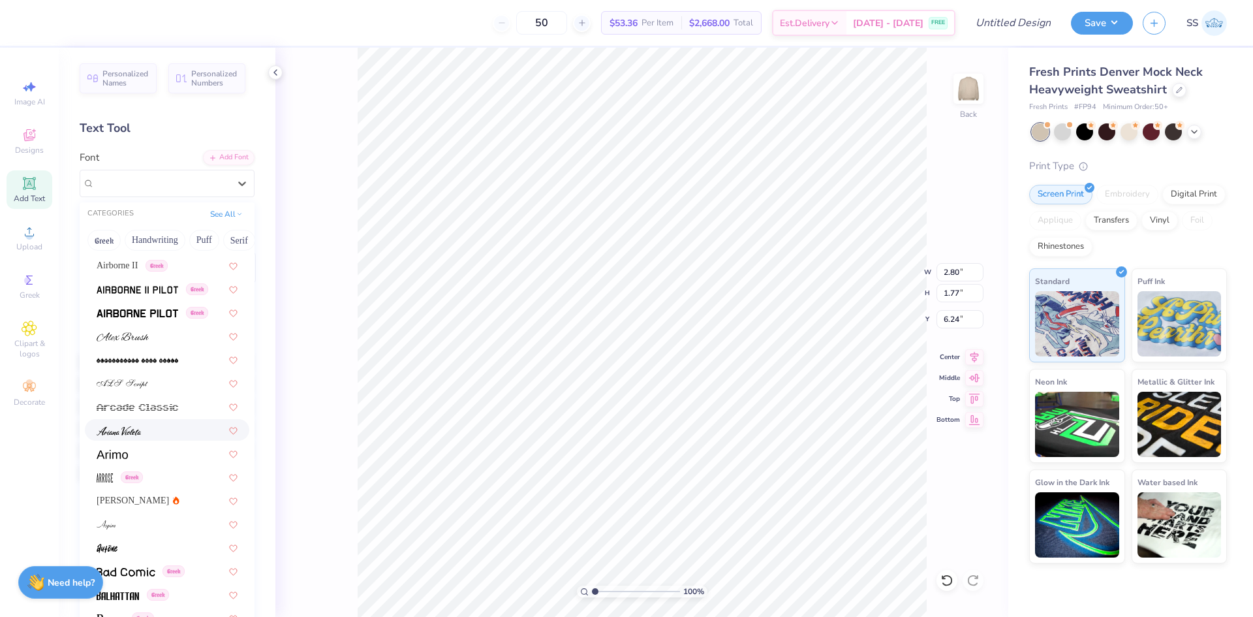
scroll to position [310, 0]
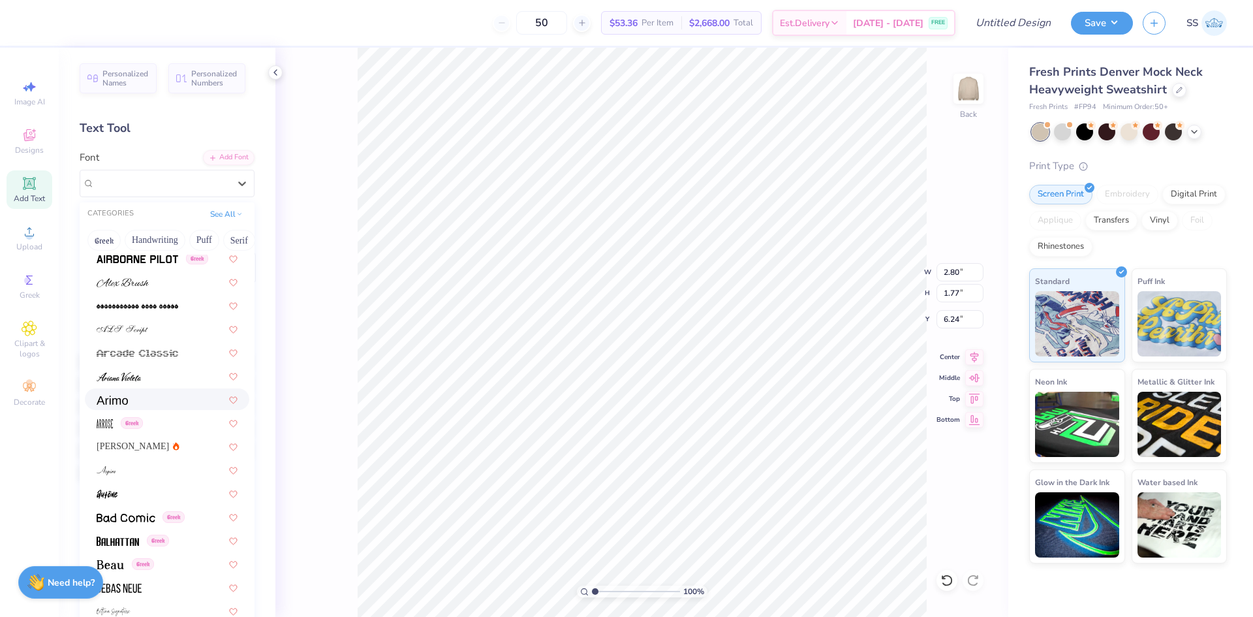
click at [170, 396] on div at bounding box center [167, 399] width 141 height 14
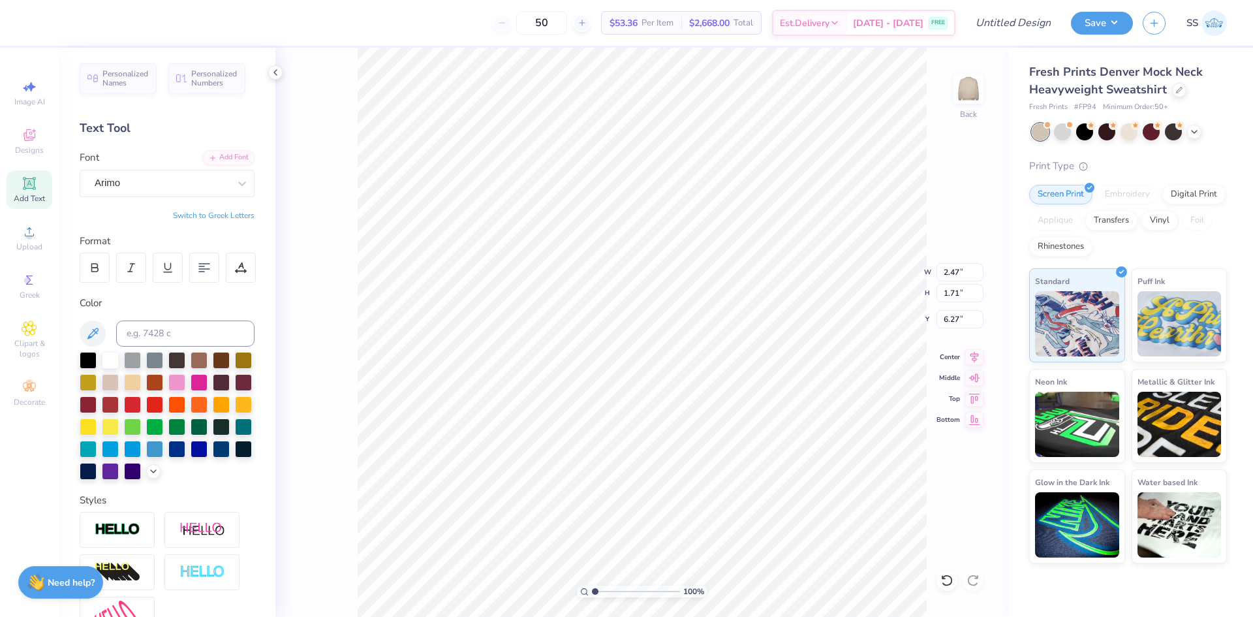
type input "2.47"
type input "1.71"
type input "6.27"
click at [236, 185] on icon at bounding box center [242, 183] width 13 height 13
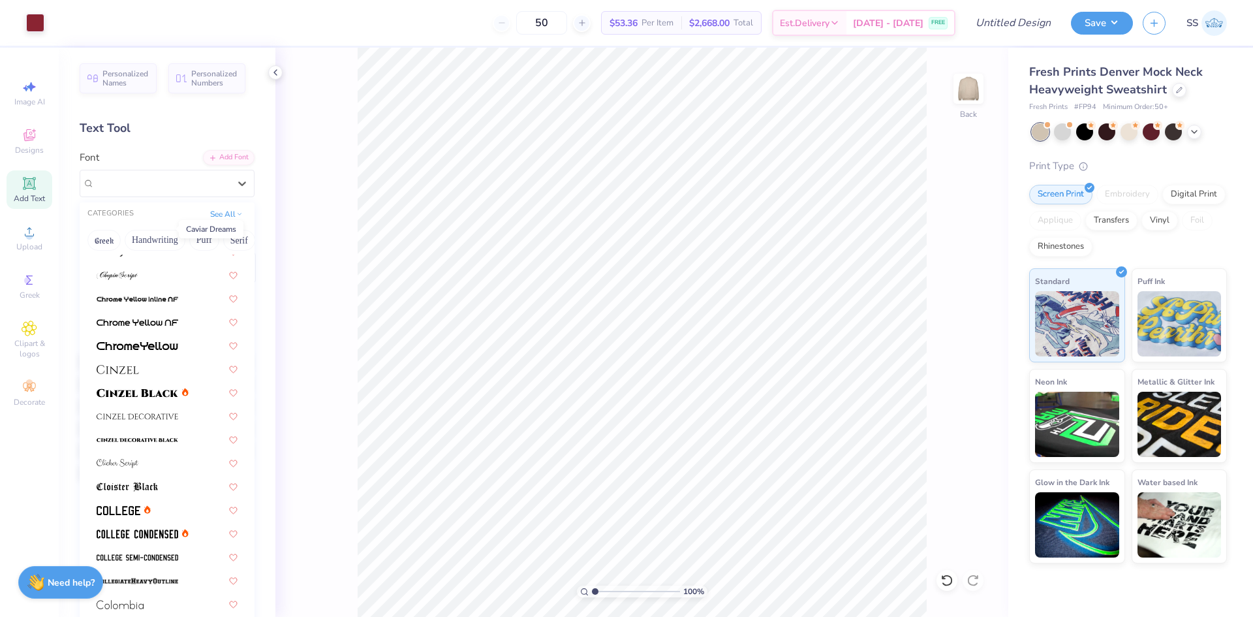
scroll to position [1469, 0]
click at [166, 399] on div at bounding box center [167, 392] width 164 height 22
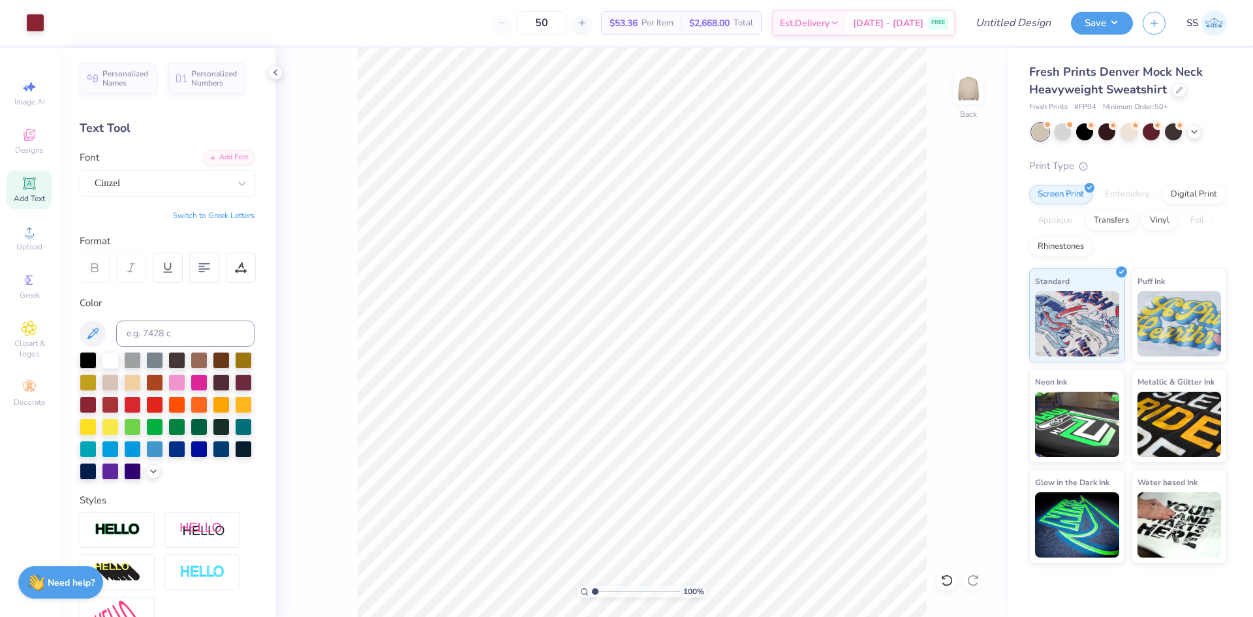
click at [28, 187] on icon at bounding box center [29, 183] width 10 height 10
type textarea "25"
click at [97, 405] on div at bounding box center [88, 403] width 17 height 17
click at [119, 405] on div at bounding box center [110, 403] width 17 height 17
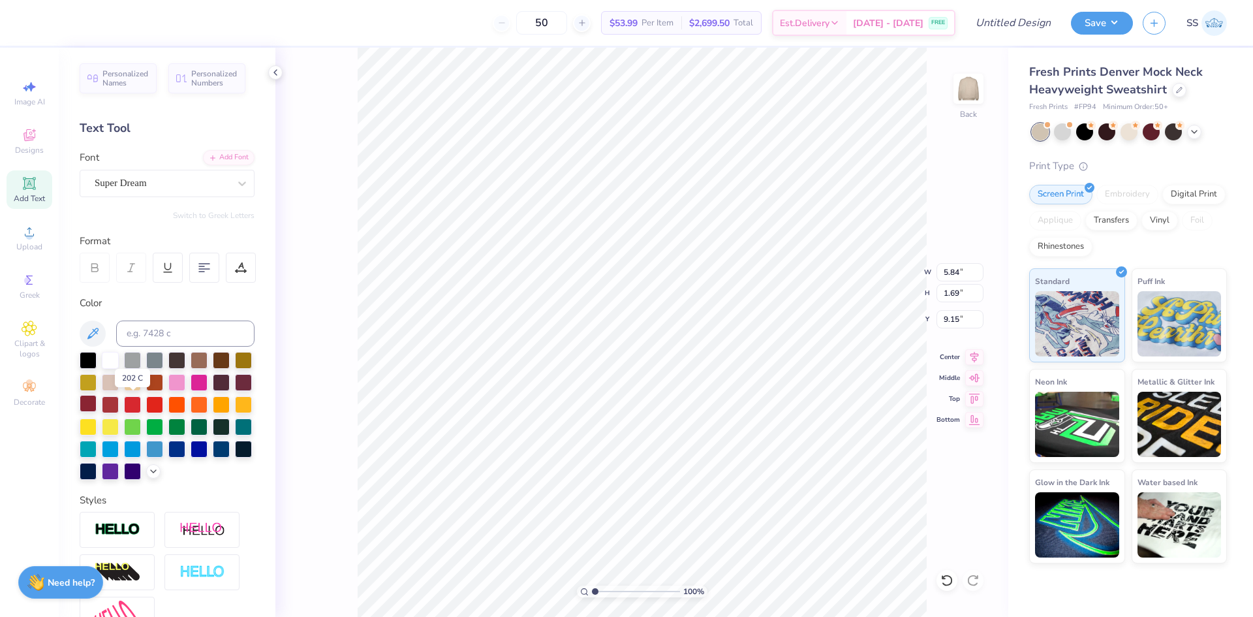
click at [97, 407] on div at bounding box center [88, 403] width 17 height 17
click at [236, 187] on icon at bounding box center [242, 183] width 13 height 13
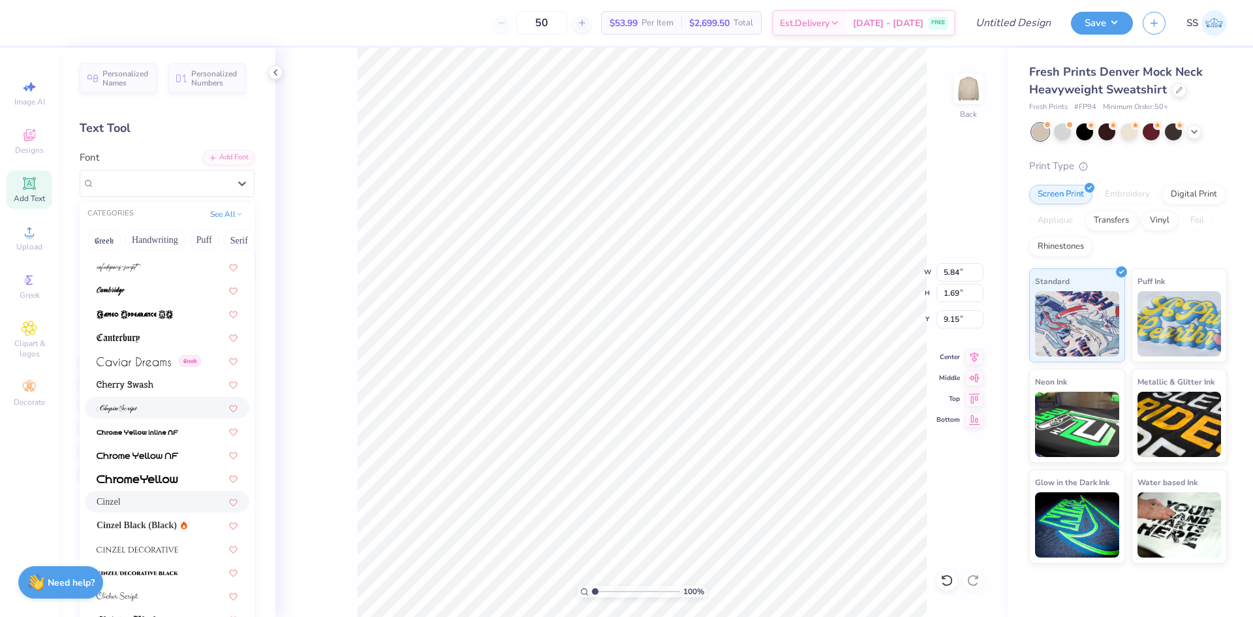
scroll to position [1336, 0]
click at [151, 520] on span "Cinzel Black (Black)" at bounding box center [137, 525] width 80 height 14
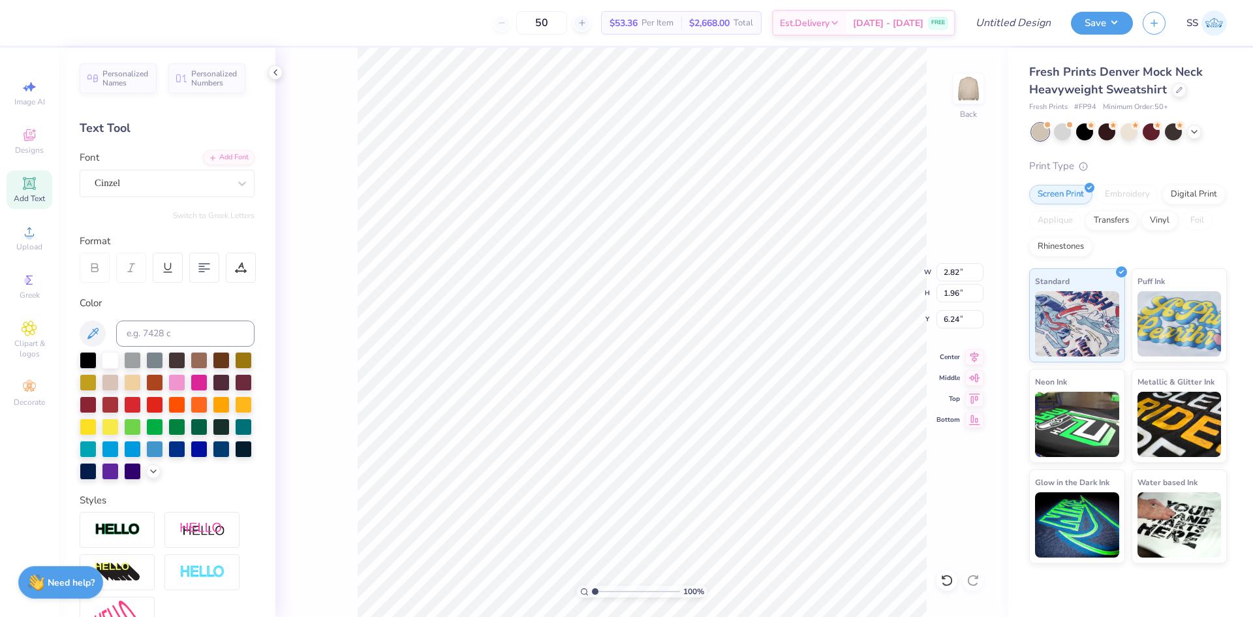
type input "6.24"
click at [20, 231] on div "Upload" at bounding box center [30, 238] width 46 height 39
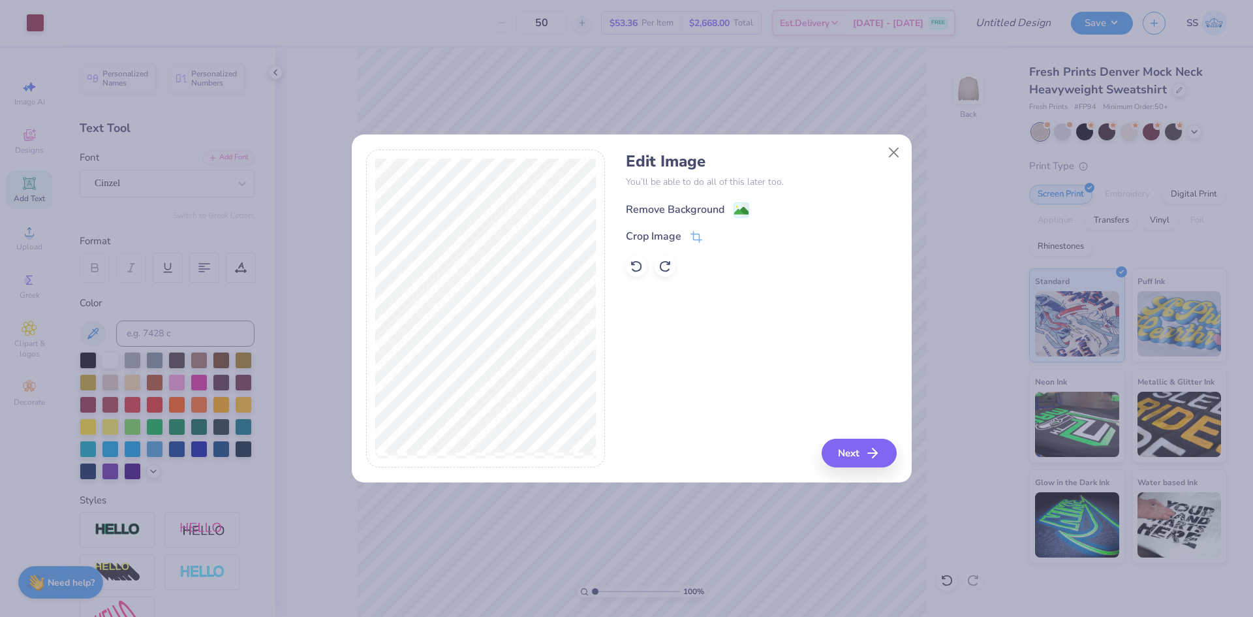
click at [674, 208] on div "Remove Background" at bounding box center [675, 210] width 99 height 16
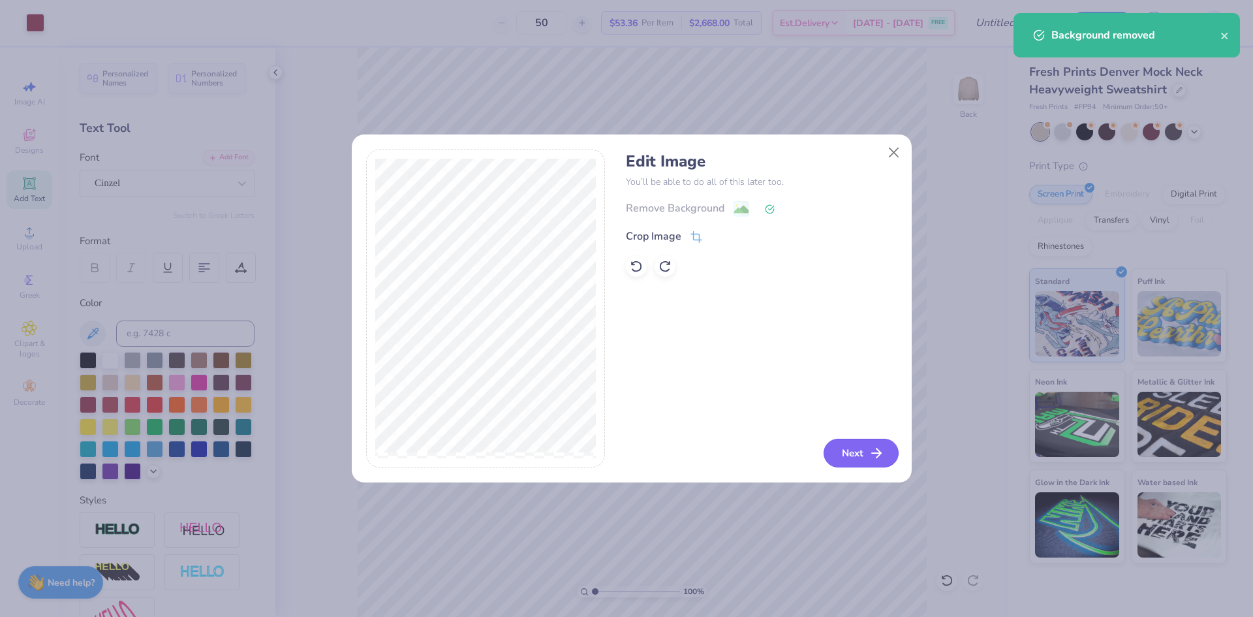
click at [886, 454] on button "Next" at bounding box center [861, 453] width 75 height 29
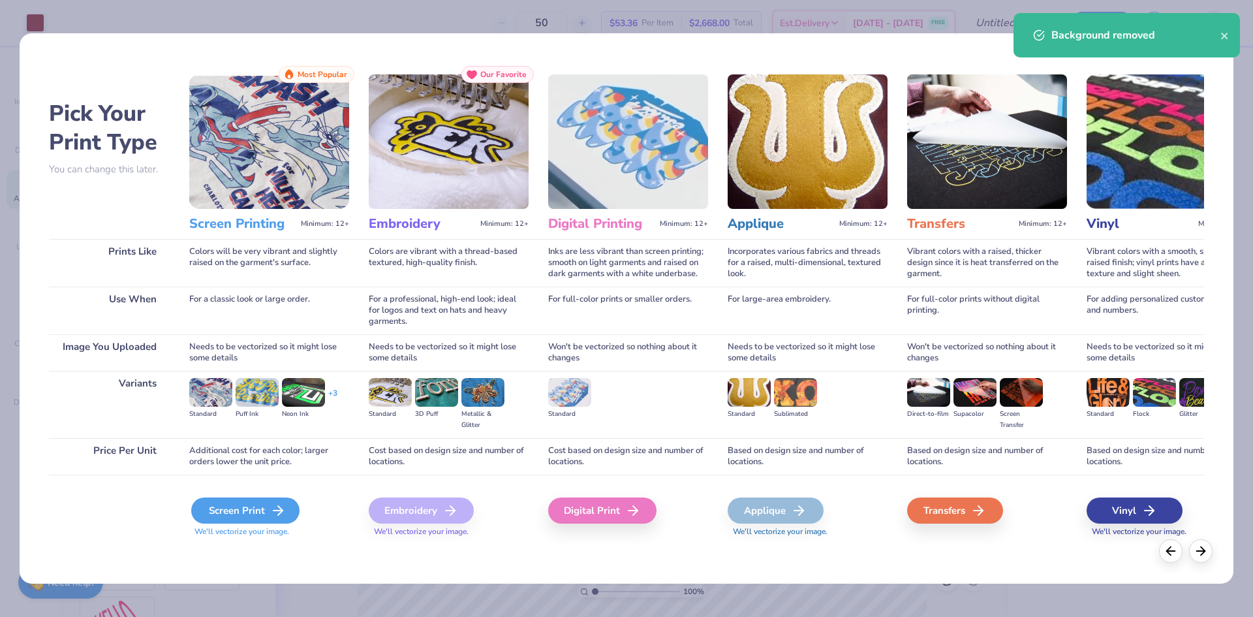
click at [283, 516] on icon at bounding box center [278, 511] width 16 height 16
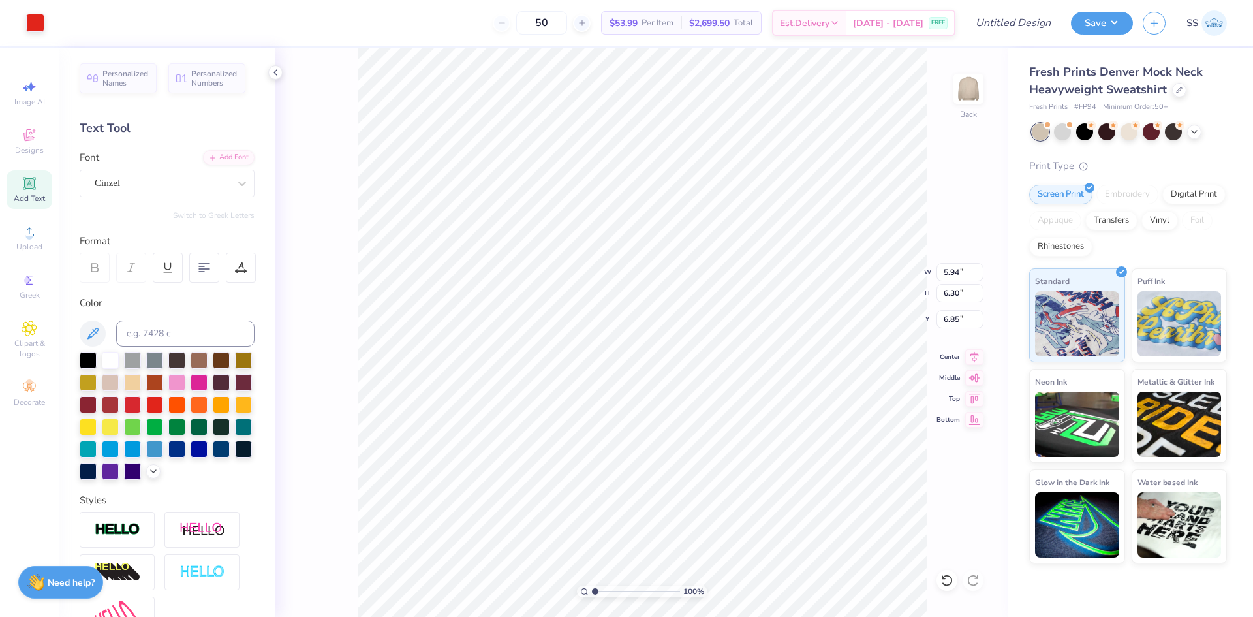
type input "2.18"
type input "2.32"
type input "6.14"
click at [28, 190] on icon at bounding box center [30, 184] width 16 height 16
click at [16, 240] on div "Upload" at bounding box center [30, 238] width 46 height 39
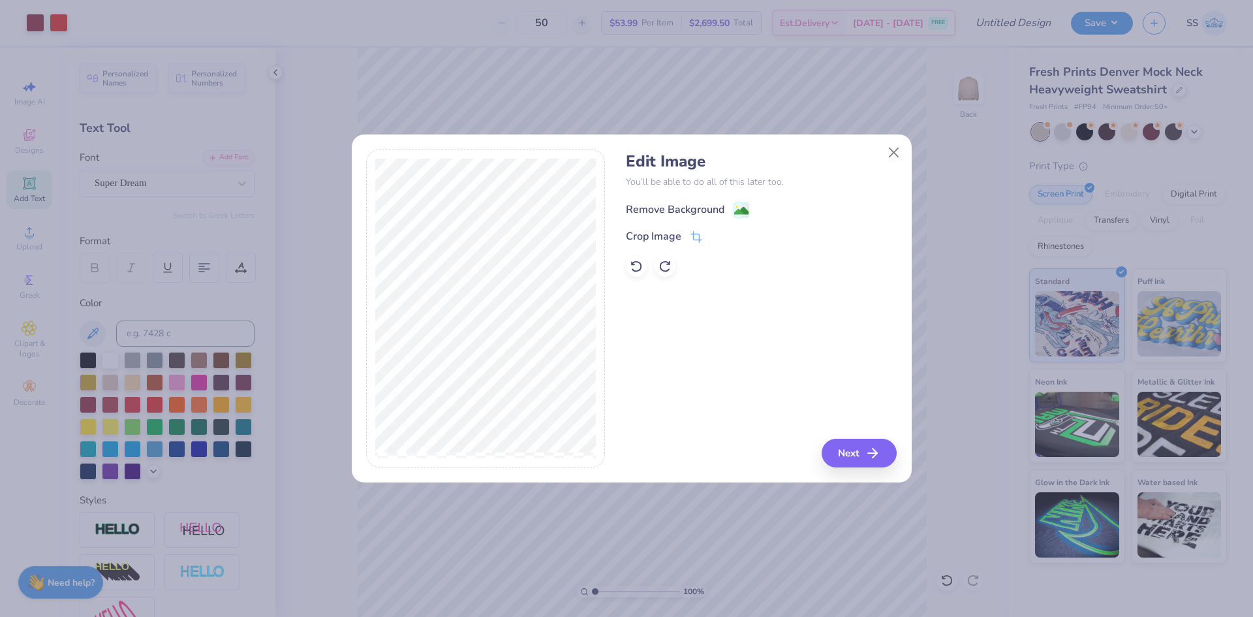
click at [662, 210] on div "Remove Background" at bounding box center [675, 210] width 99 height 16
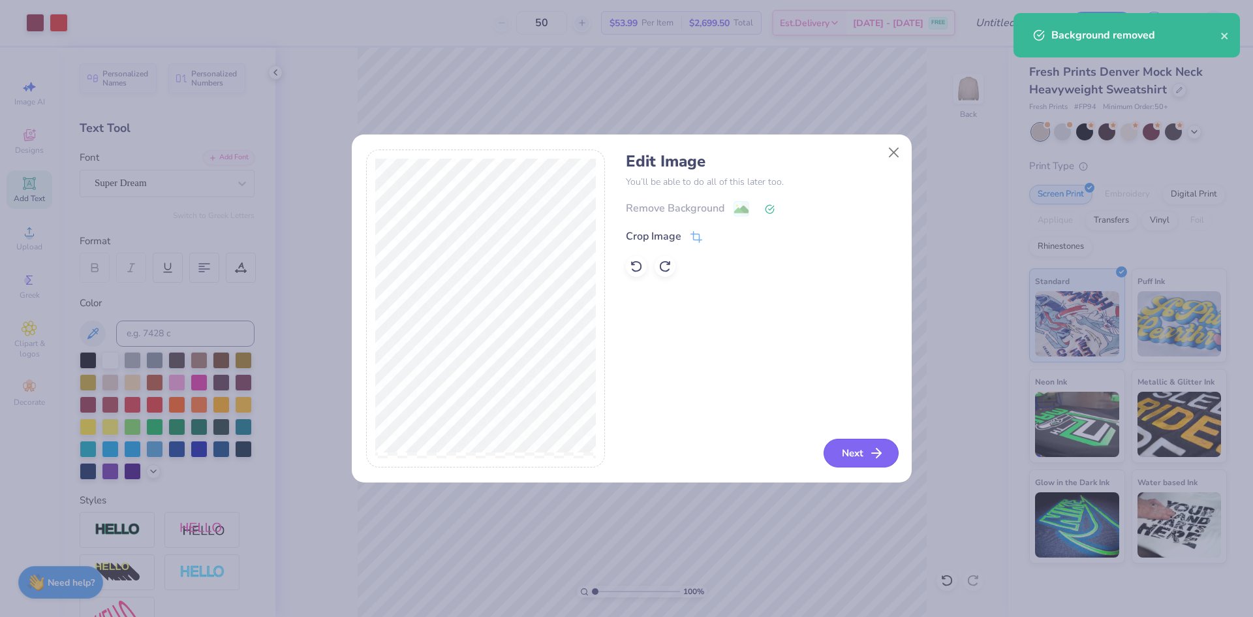
click at [877, 456] on icon "button" at bounding box center [877, 453] width 16 height 16
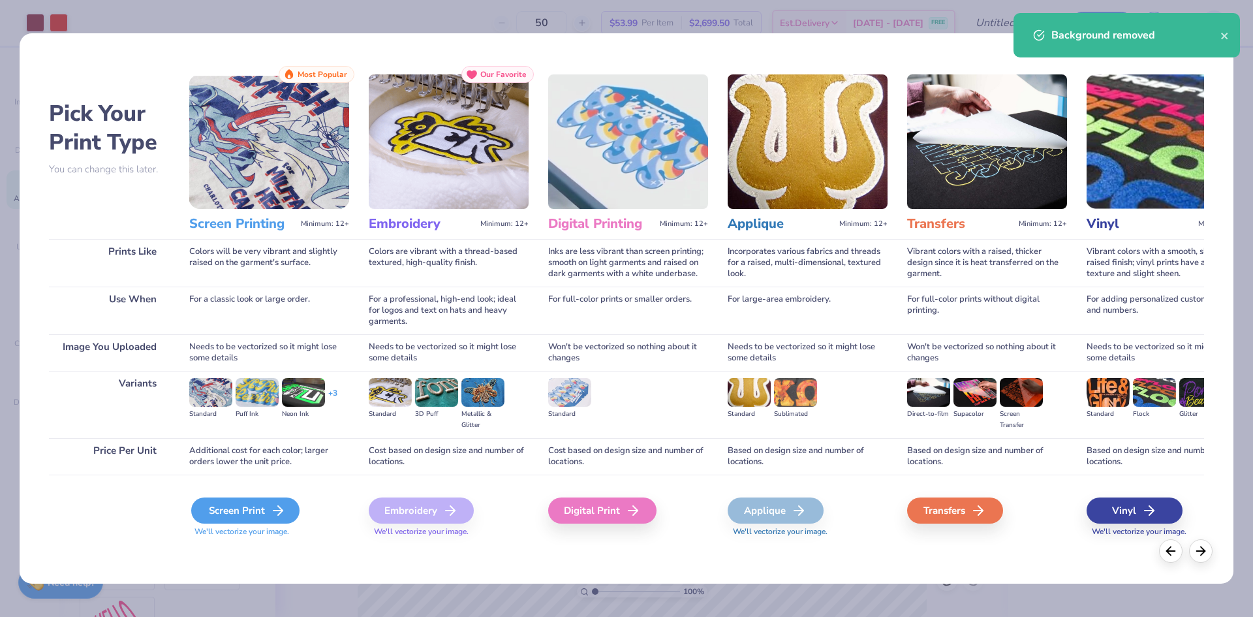
click at [231, 505] on div "Screen Print" at bounding box center [245, 510] width 108 height 26
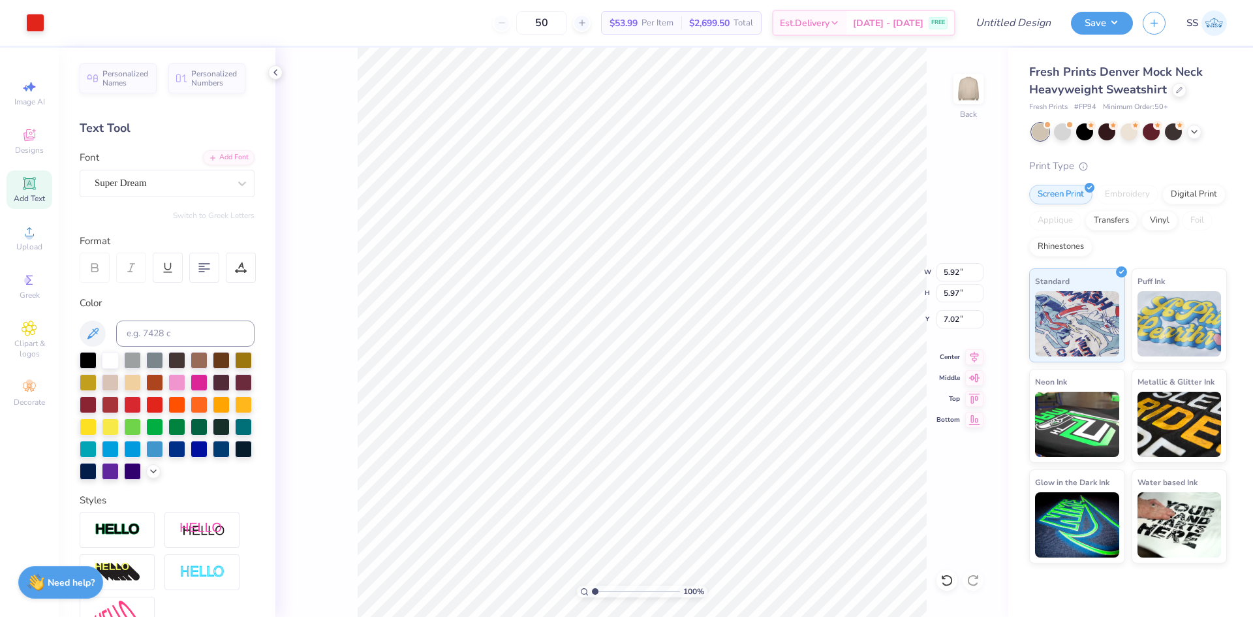
type input "2.06"
type input "2.07"
type input "4.17"
type input "2.32"
type input "2.00"
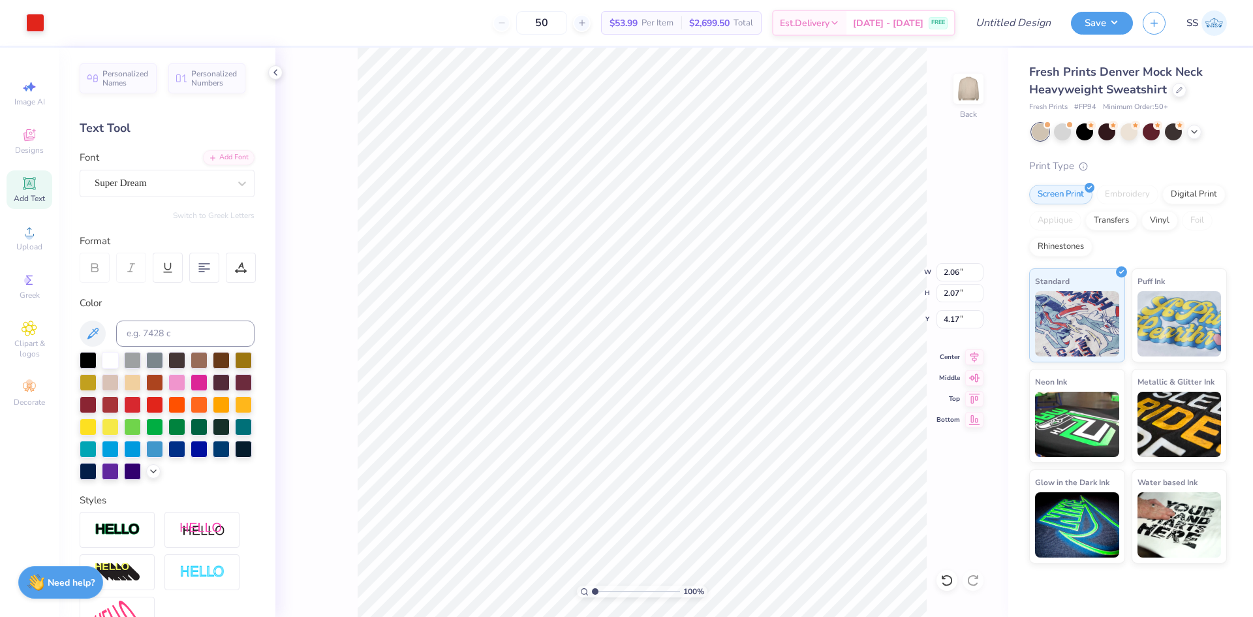
type input "4.26"
type input "4.73"
click at [26, 230] on icon at bounding box center [30, 232] width 16 height 16
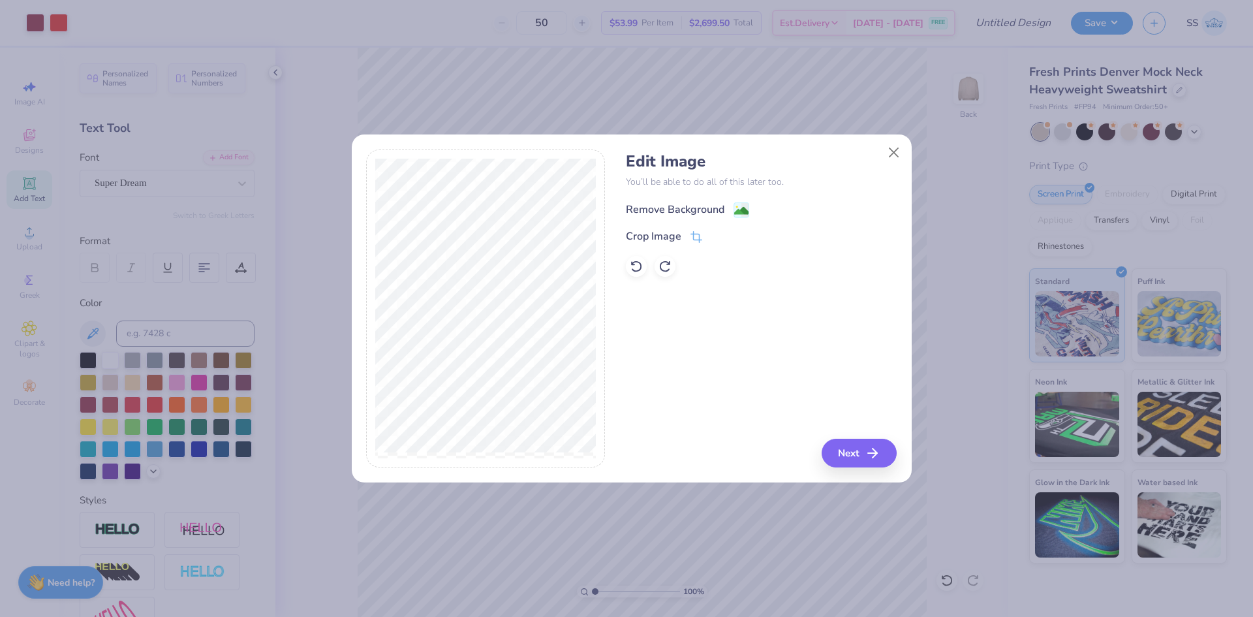
click at [687, 206] on div "Remove Background" at bounding box center [675, 210] width 99 height 16
click at [898, 153] on button "Close" at bounding box center [893, 152] width 25 height 25
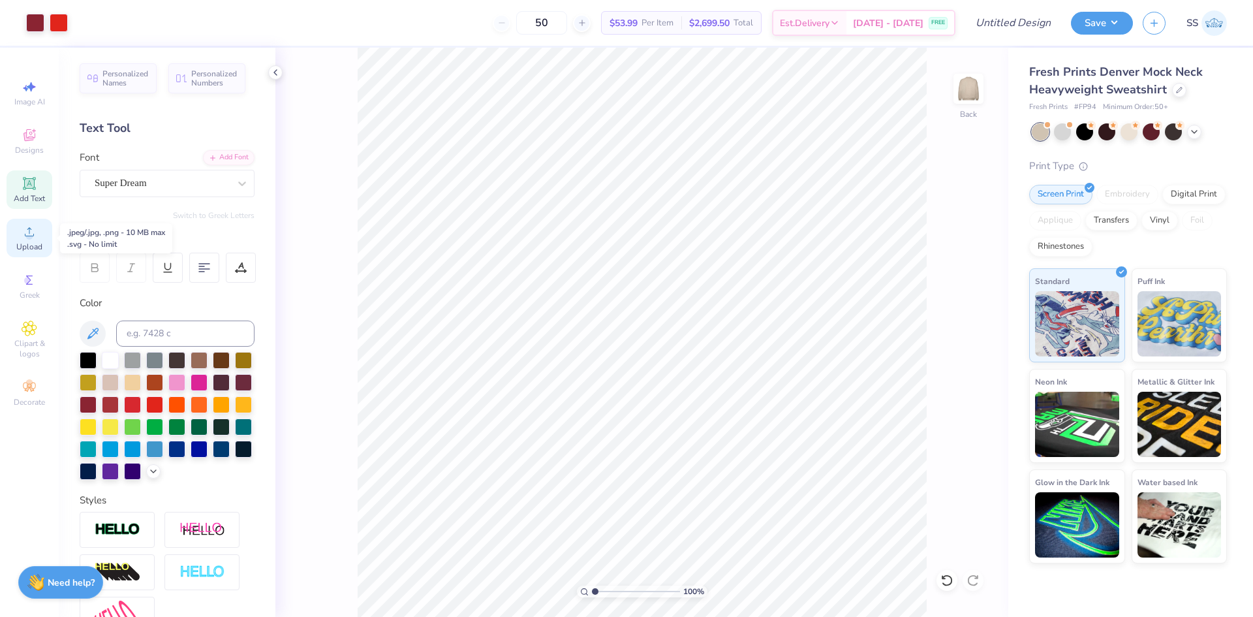
click at [30, 241] on span "Upload" at bounding box center [29, 246] width 26 height 10
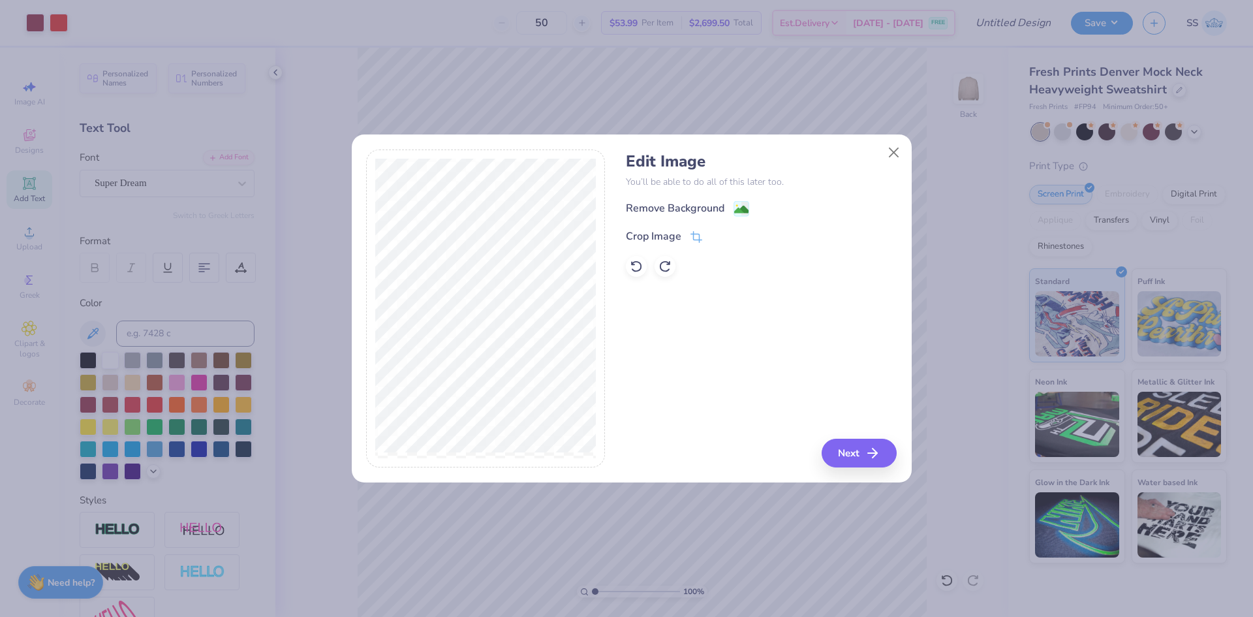
click at [664, 219] on div "Remove Background Crop Image" at bounding box center [761, 238] width 271 height 76
click at [697, 217] on div "Remove Background Crop Image" at bounding box center [761, 238] width 271 height 76
click at [717, 206] on div "Remove Background" at bounding box center [675, 210] width 99 height 16
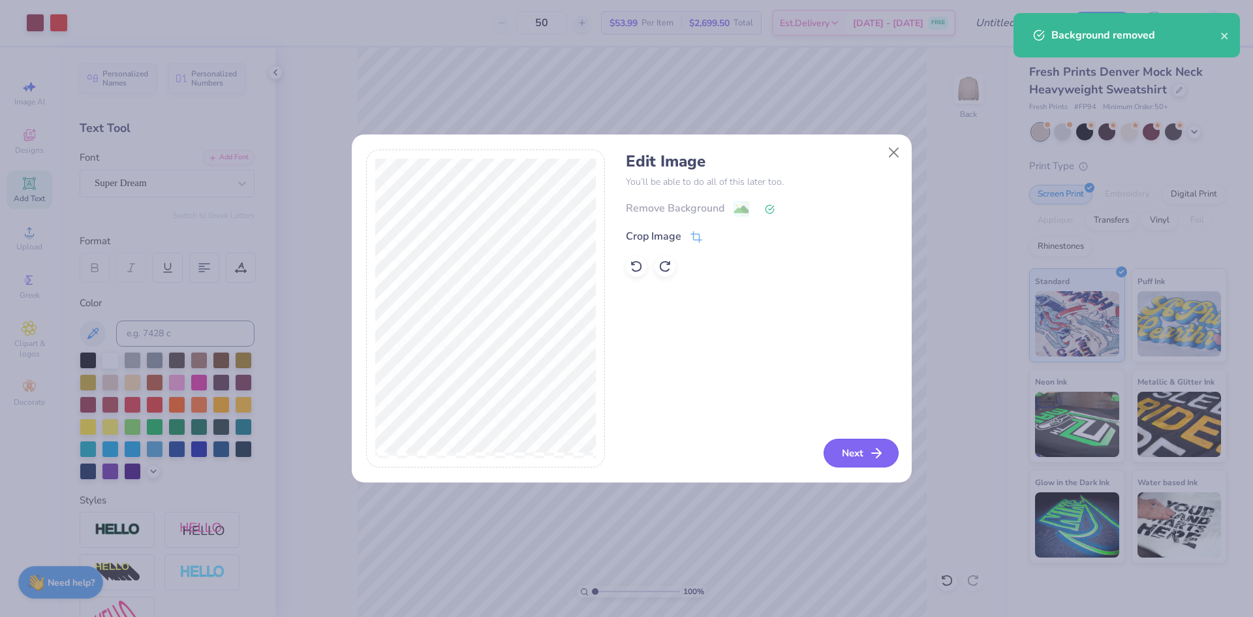
click at [855, 444] on button "Next" at bounding box center [861, 453] width 75 height 29
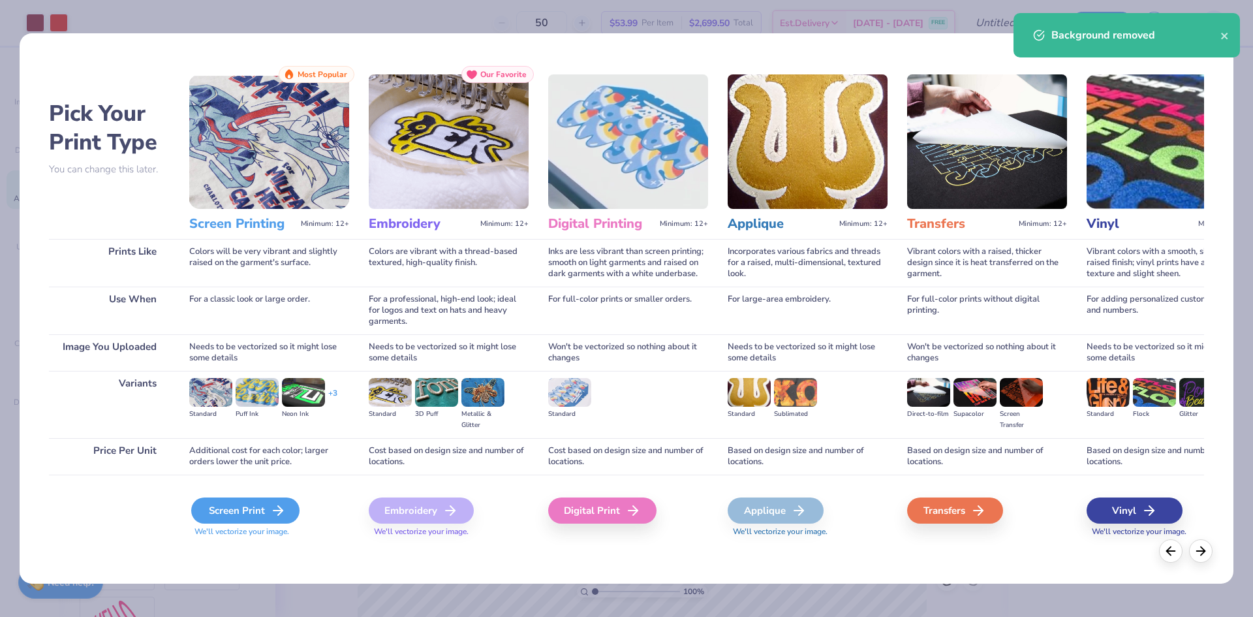
click at [262, 500] on div "Screen Print" at bounding box center [245, 510] width 108 height 26
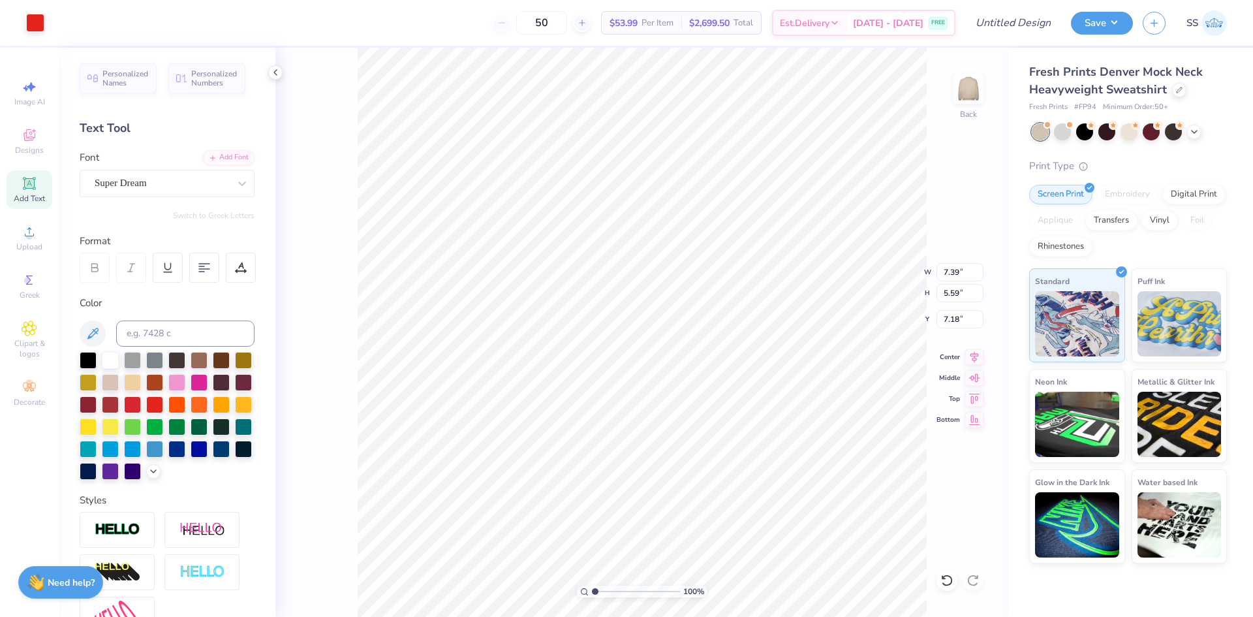
type input "7.39"
type input "5.59"
type input "7.18"
type input "2.33"
type input "1.76"
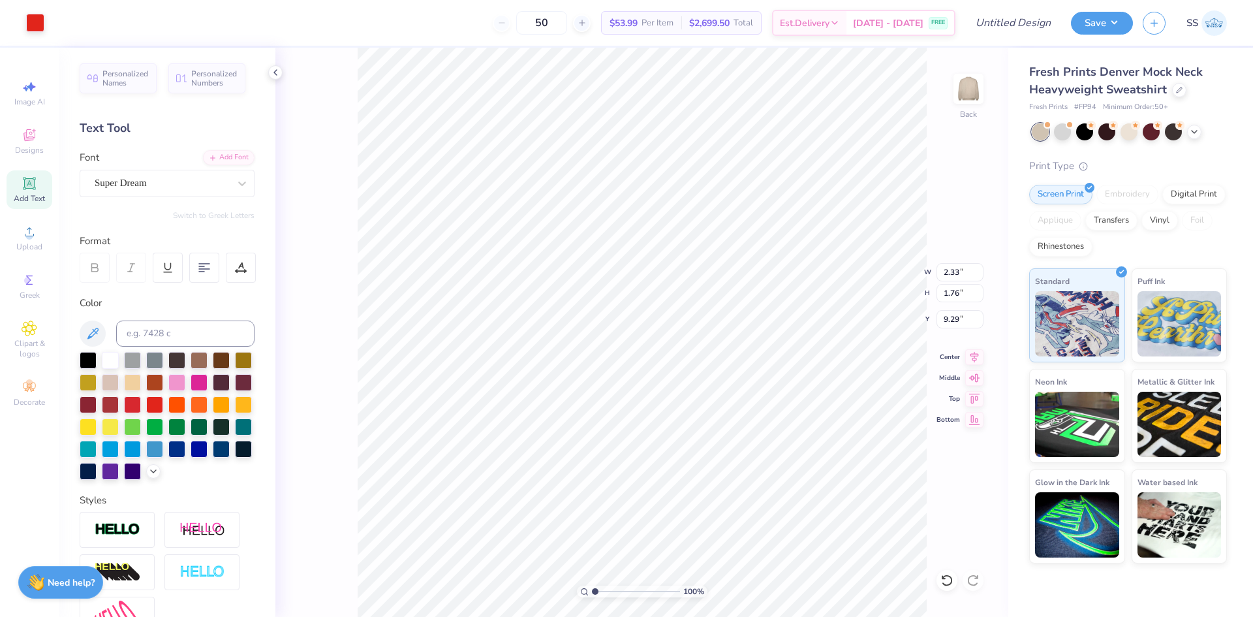
type input "6.42"
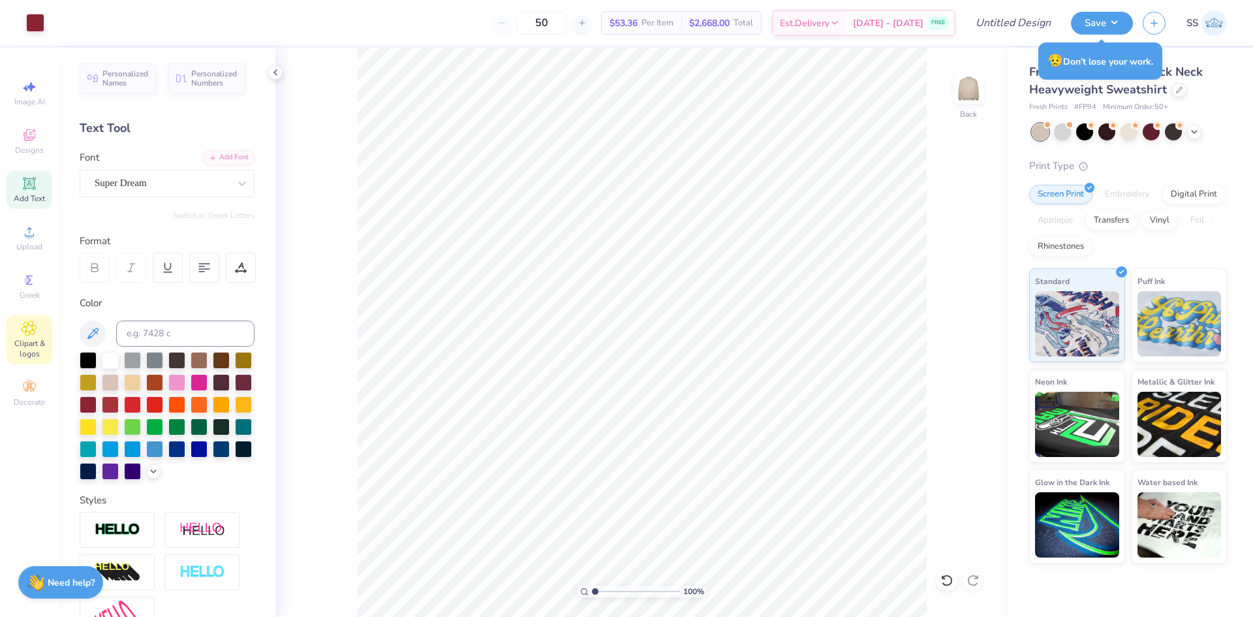
click at [23, 332] on icon at bounding box center [29, 328] width 15 height 16
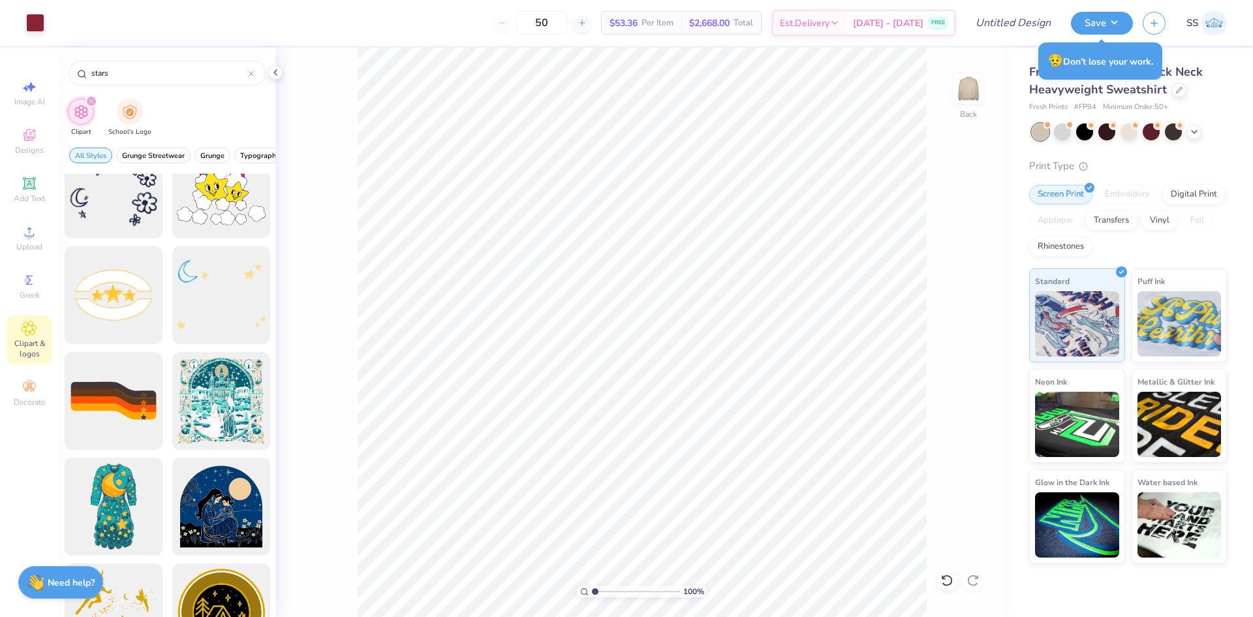
scroll to position [291, 0]
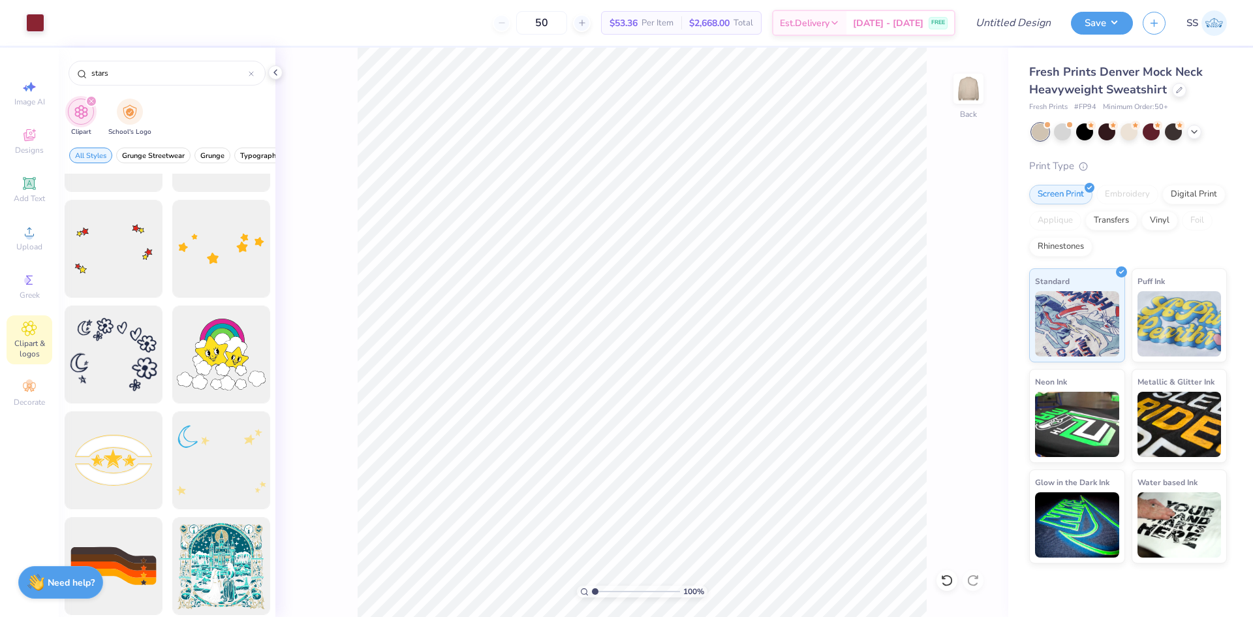
type input "stars"
click at [23, 121] on div "Image AI Designs Add Text Upload Greek Clipart & logos Decorate" at bounding box center [30, 243] width 46 height 339
click at [27, 131] on icon at bounding box center [29, 135] width 12 height 12
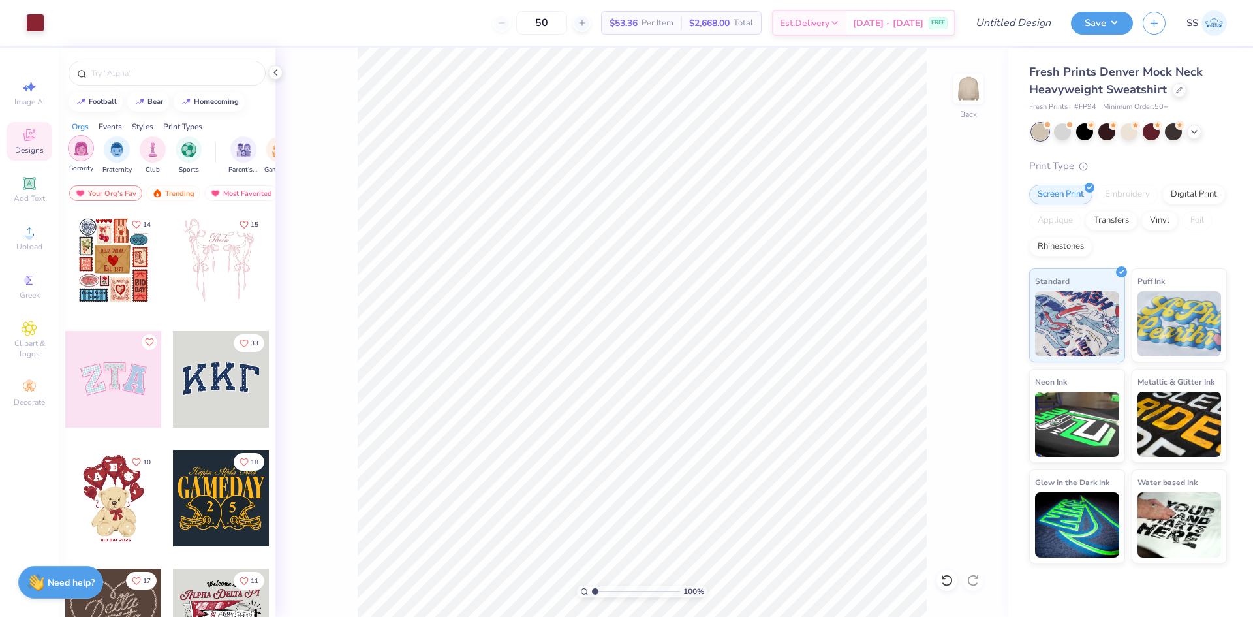
click at [84, 146] on img "filter for Sorority" at bounding box center [81, 148] width 15 height 15
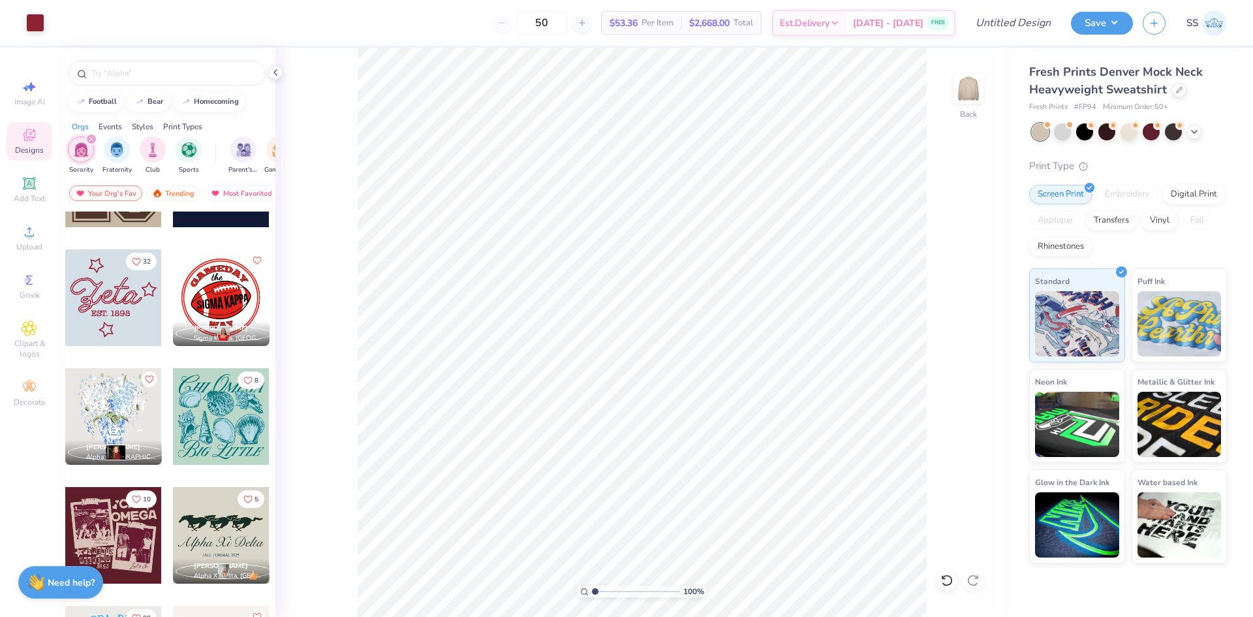
scroll to position [1745, 0]
click at [134, 332] on div at bounding box center [113, 297] width 97 height 97
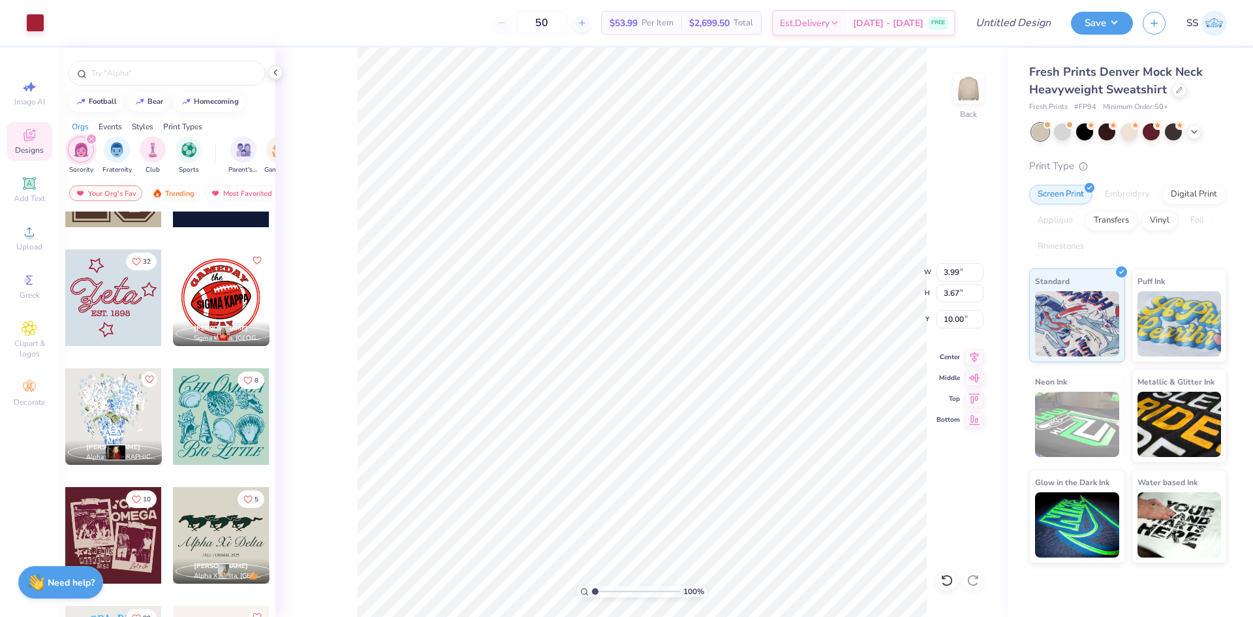
type input "10.00"
type input "7.94"
type input "7.31"
type input "8.41"
type input "6.58"
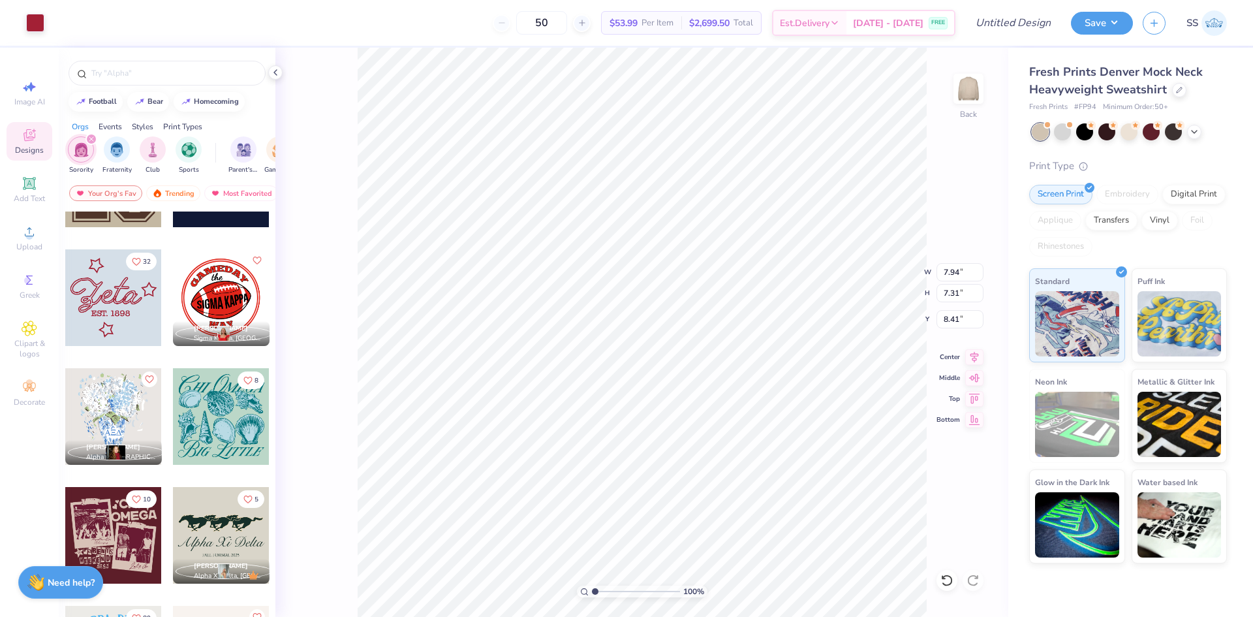
type input "3.26"
type input "10.17"
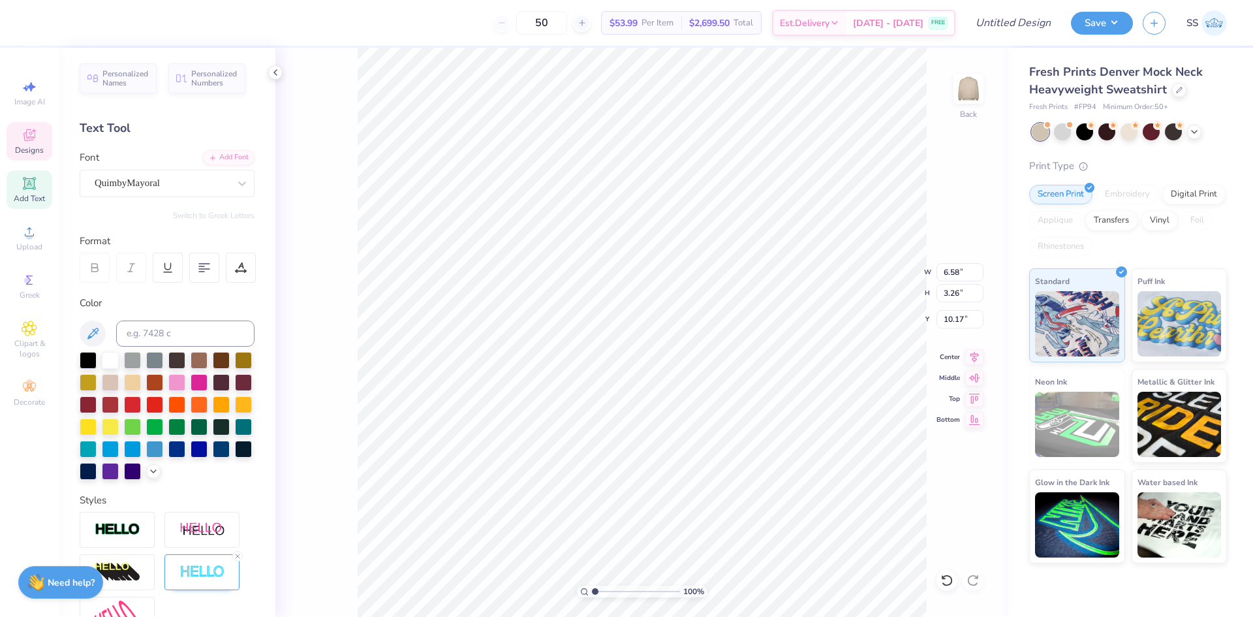
scroll to position [11, 2]
type textarea "Z"
type input "4.72"
type input "5.74"
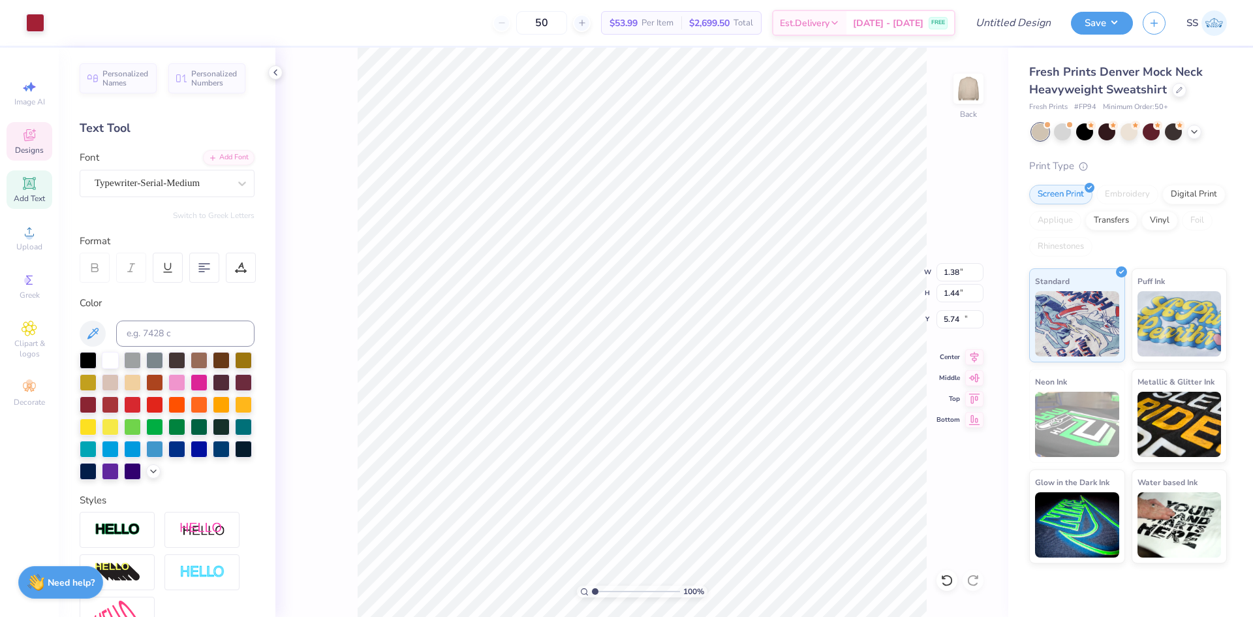
type input "1.38"
type input "1.44"
type input "6.14"
type input "6.20"
type input "1.38"
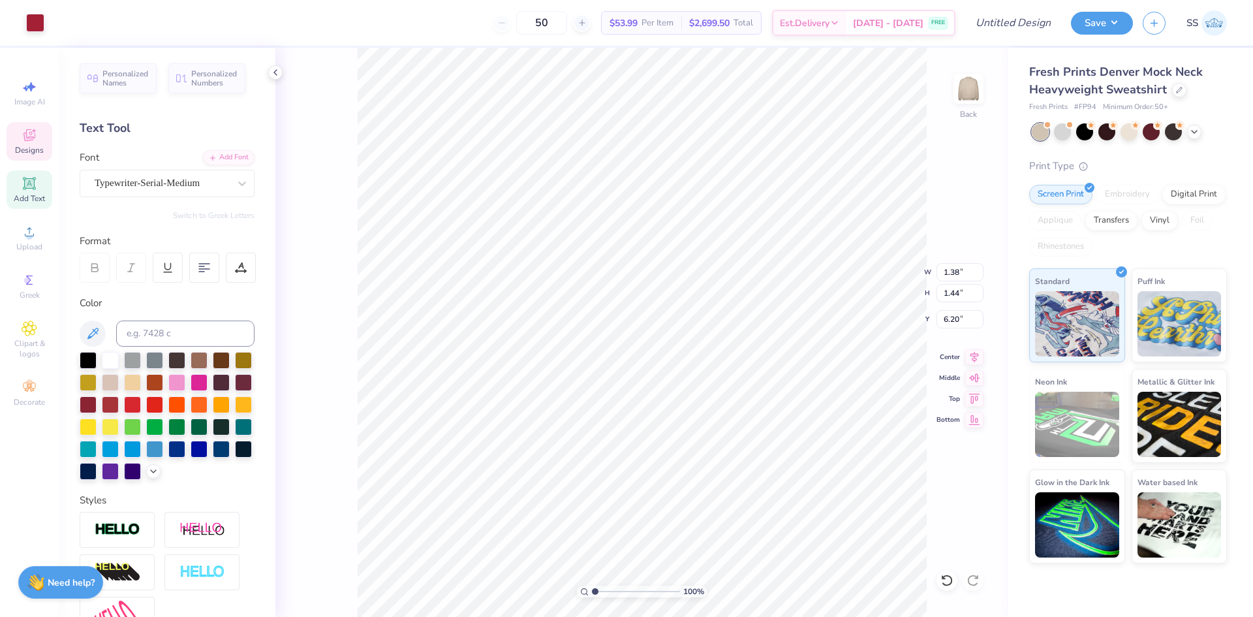
type input "1.44"
type input "6.66"
type input "5.24"
click at [651, 287] on li "Cut" at bounding box center [702, 295] width 102 height 26
click at [949, 578] on icon at bounding box center [947, 580] width 13 height 13
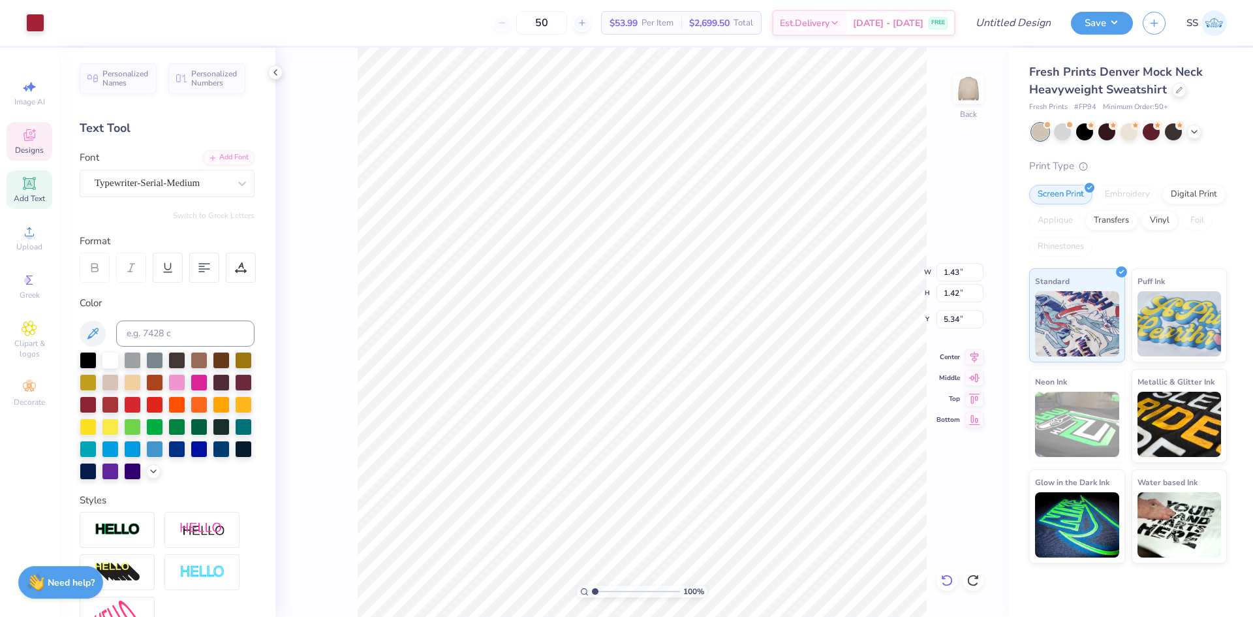
type input "1.38"
type input "1.44"
type input "5.29"
type input "4.12"
type input "3.69"
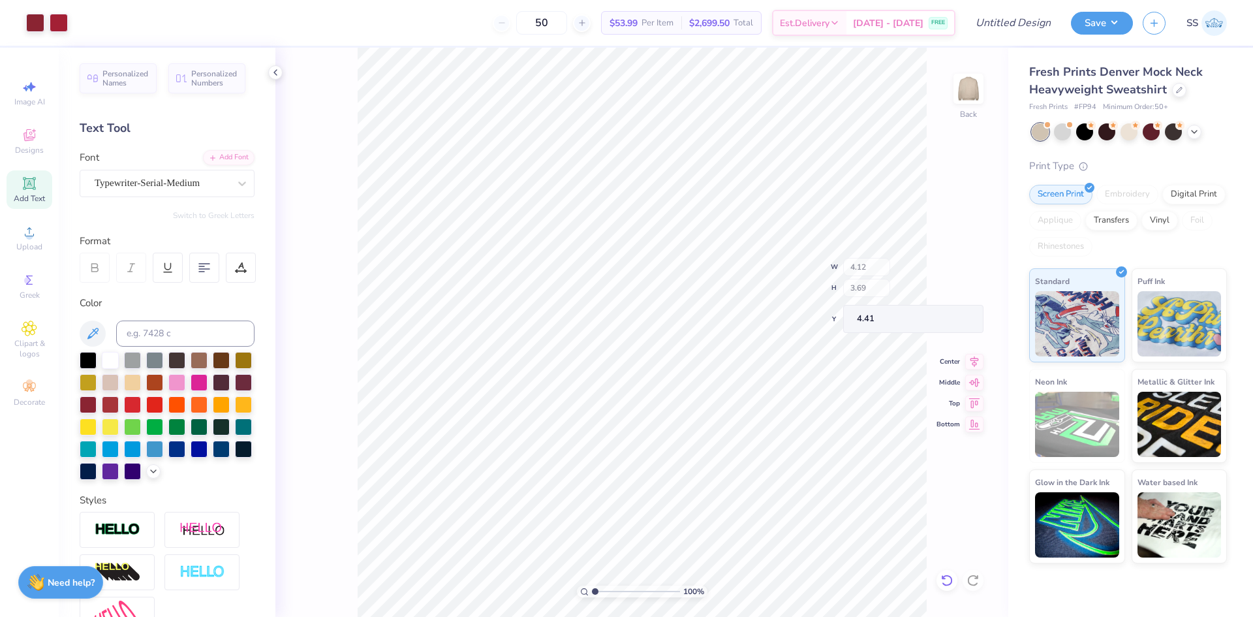
type input "4.85"
click at [163, 401] on div at bounding box center [154, 403] width 17 height 17
click at [163, 403] on div at bounding box center [154, 403] width 17 height 17
click at [163, 405] on div at bounding box center [154, 403] width 17 height 17
click at [141, 403] on div at bounding box center [132, 403] width 17 height 17
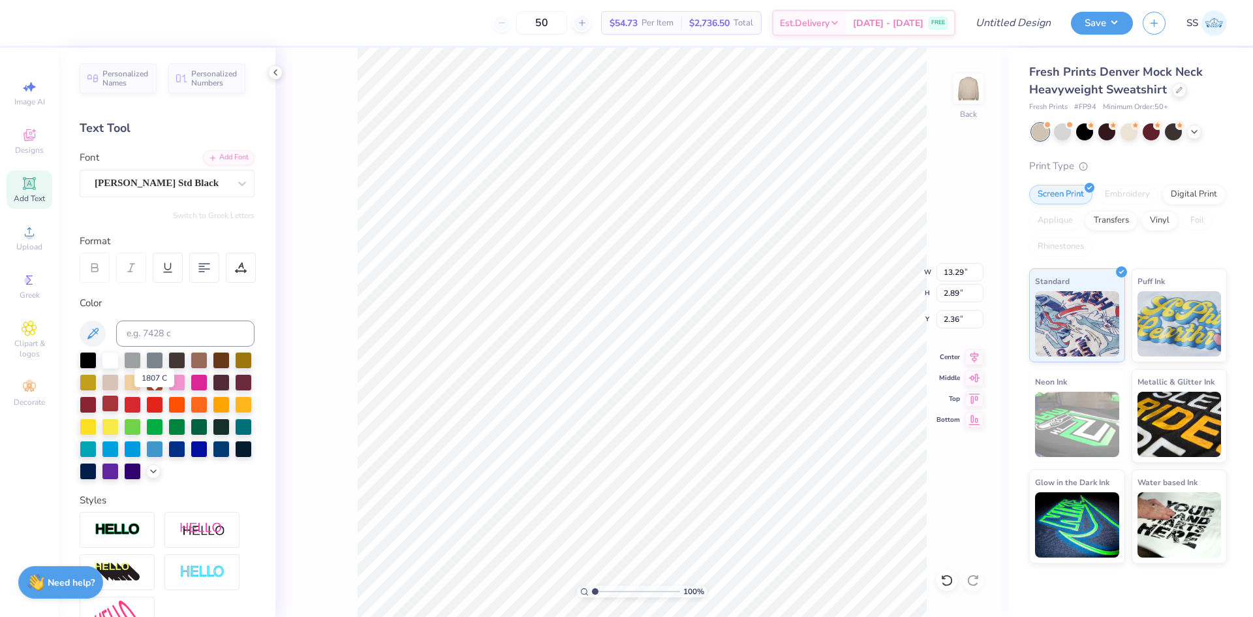
click at [119, 402] on div at bounding box center [110, 403] width 17 height 17
click at [97, 399] on div at bounding box center [88, 403] width 17 height 17
type input "2.32"
type input "1.31"
type input "6.69"
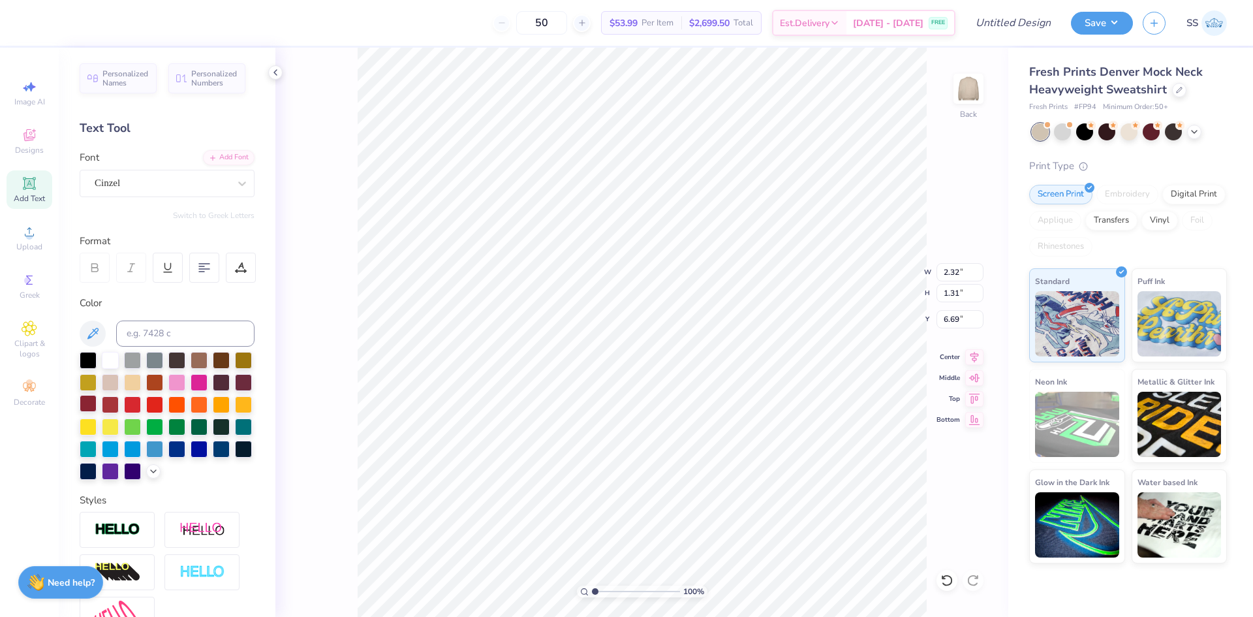
type input "1.99"
type input "1.12"
type input "6.88"
type input "2.82"
type input "1.96"
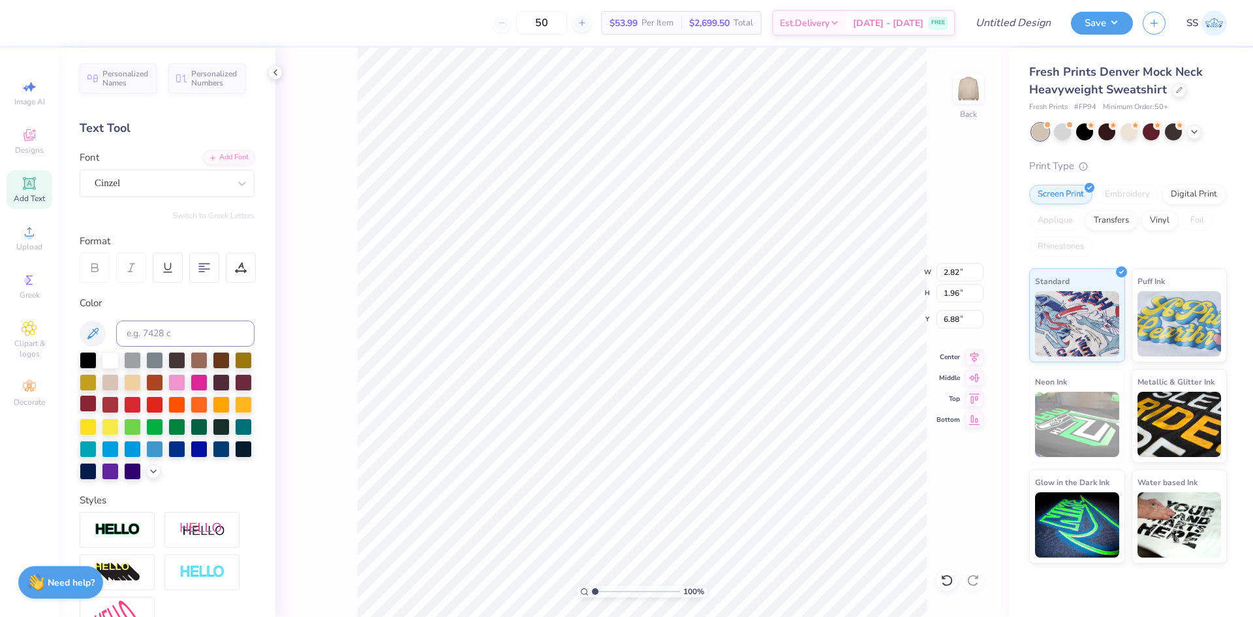
type input "6.14"
type input "1.98"
type input "1.37"
type input "6.73"
type input "1.87"
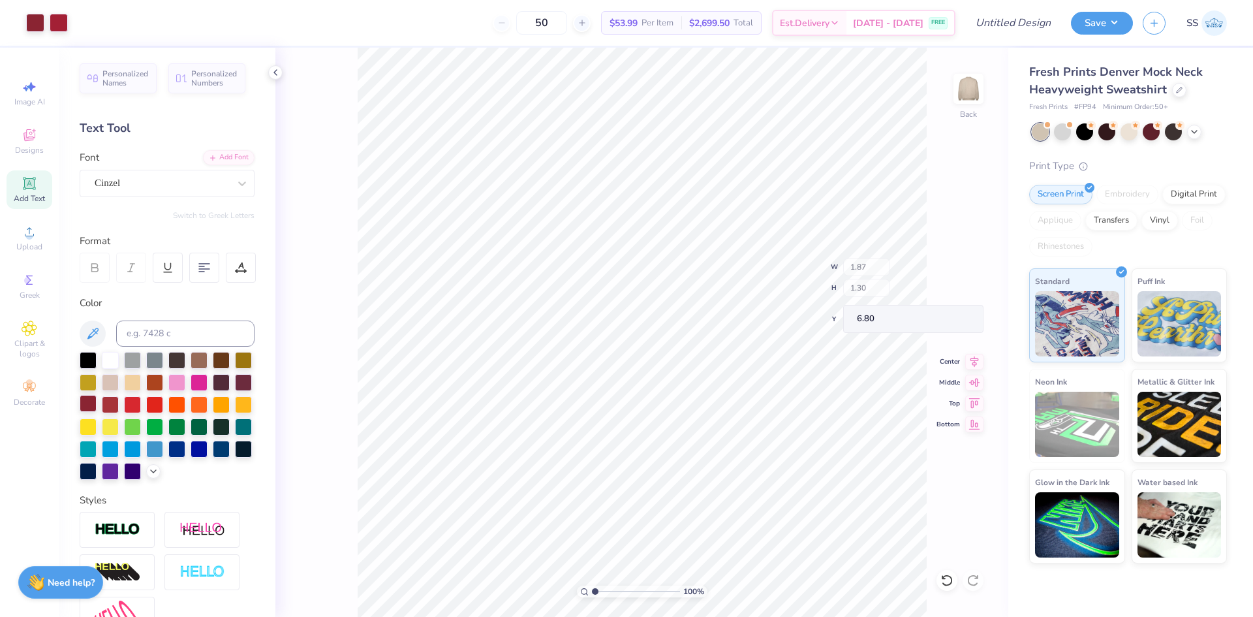
type input "1.30"
type input "6.80"
type input "6.29"
type input "6.47"
click at [236, 185] on icon at bounding box center [242, 183] width 13 height 13
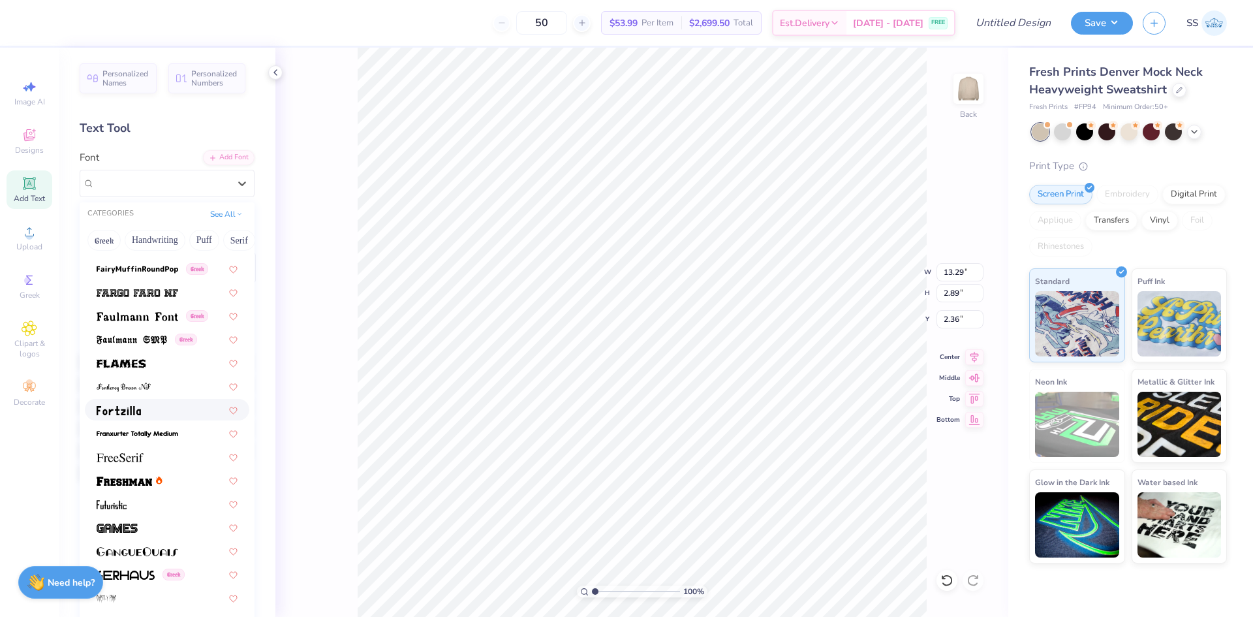
scroll to position [2791, 0]
click at [149, 476] on img at bounding box center [124, 480] width 55 height 9
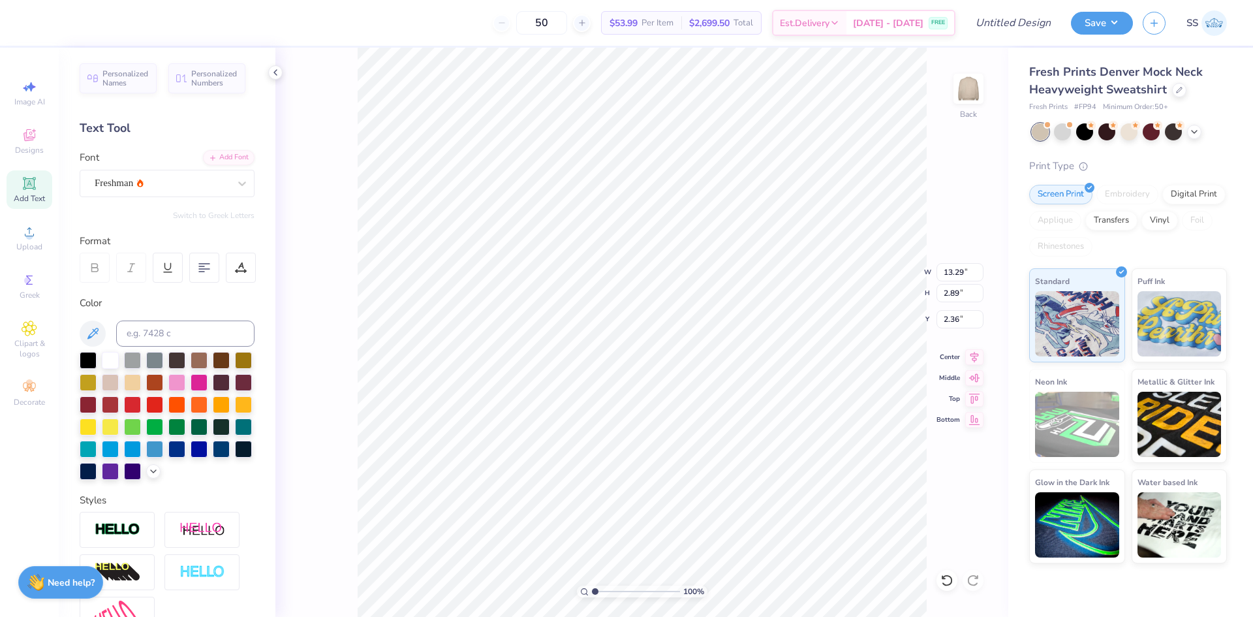
type input "13.51"
type input "3.07"
type input "2.27"
click at [236, 181] on icon at bounding box center [242, 183] width 13 height 13
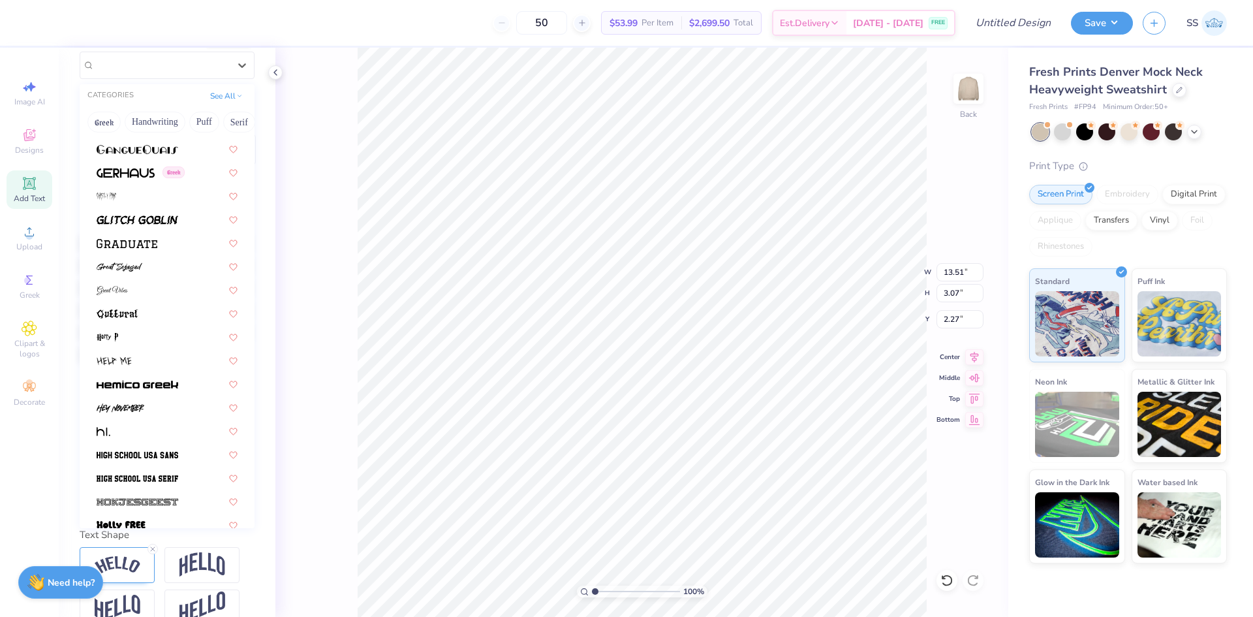
scroll to position [3087, 0]
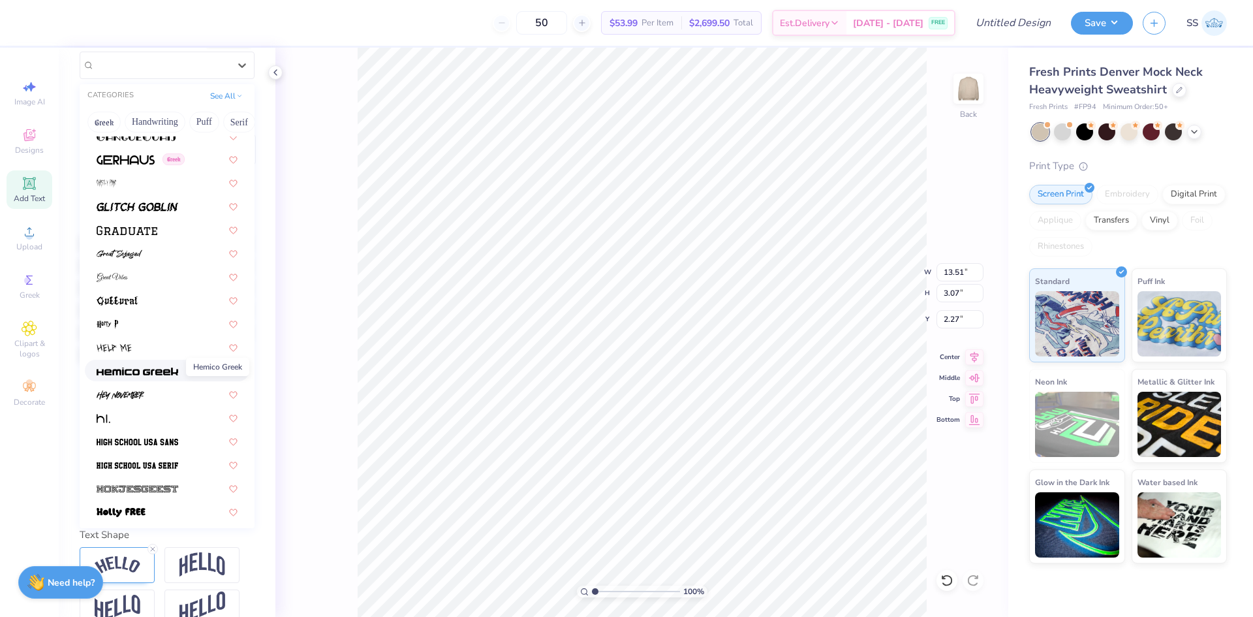
click at [160, 369] on img at bounding box center [138, 371] width 82 height 9
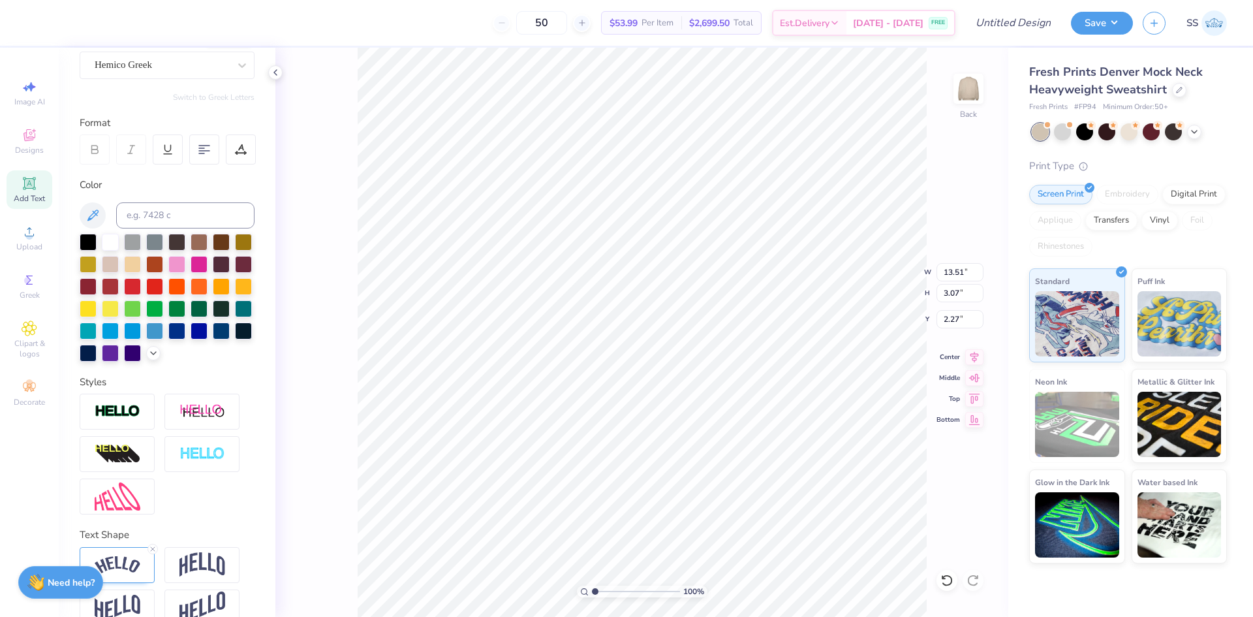
type input "10.85"
type input "2.23"
type input "2.68"
click at [219, 59] on div "Hemico Greek" at bounding box center [161, 65] width 137 height 20
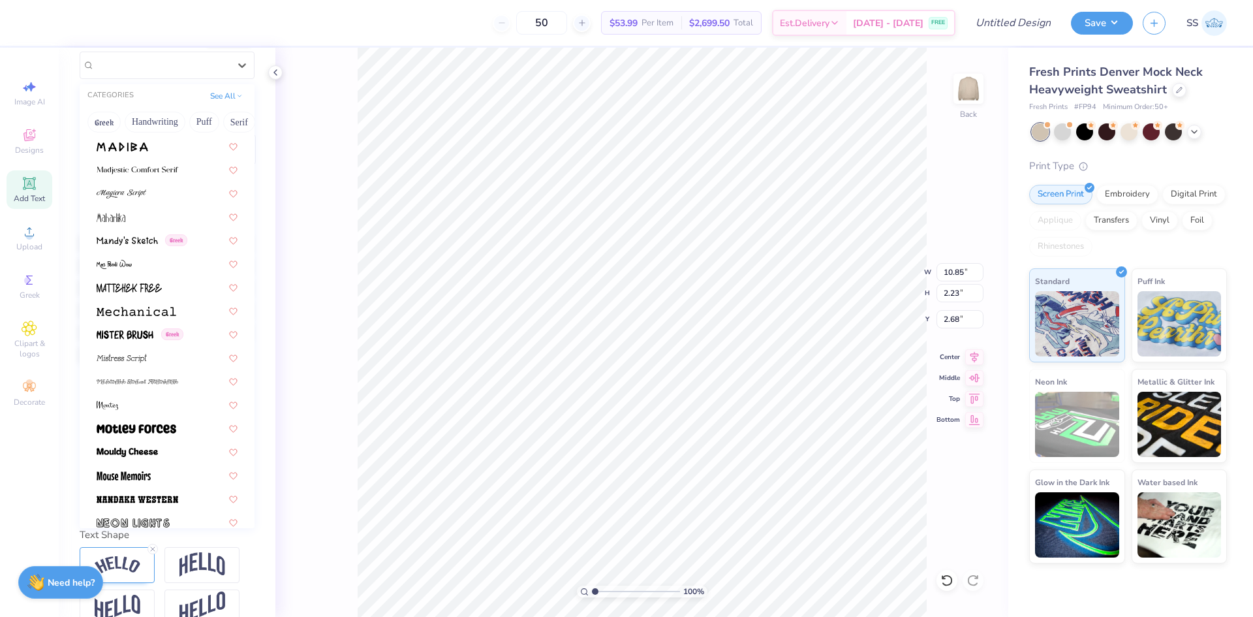
scroll to position [4677, 0]
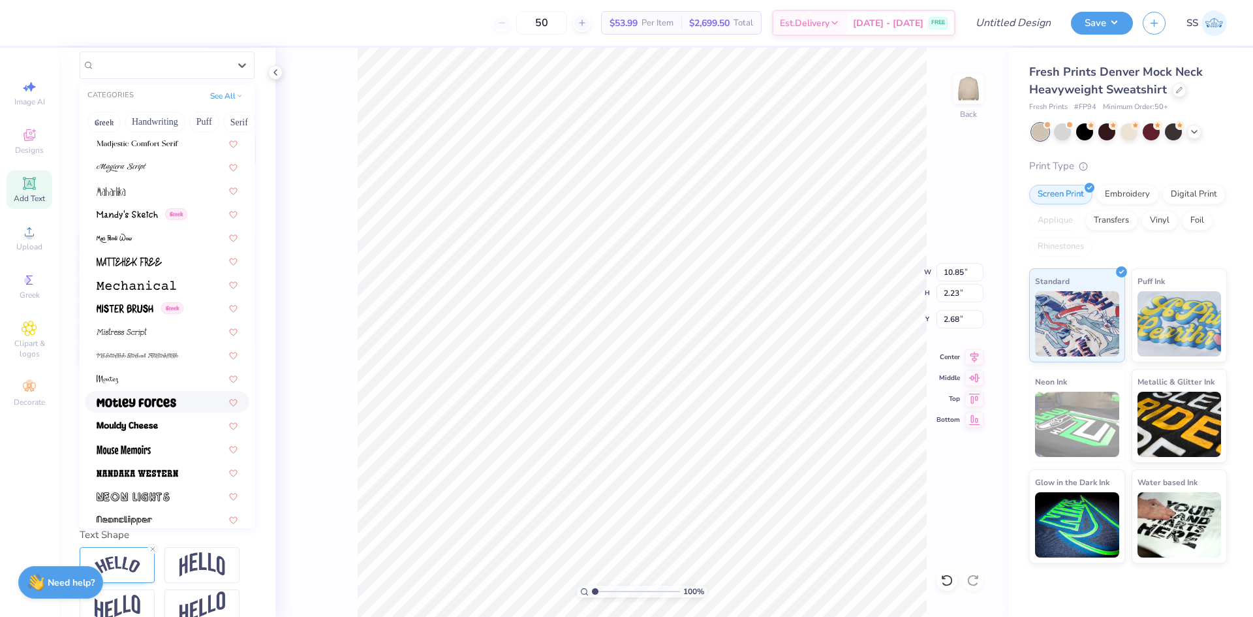
click at [170, 398] on img at bounding box center [137, 402] width 80 height 9
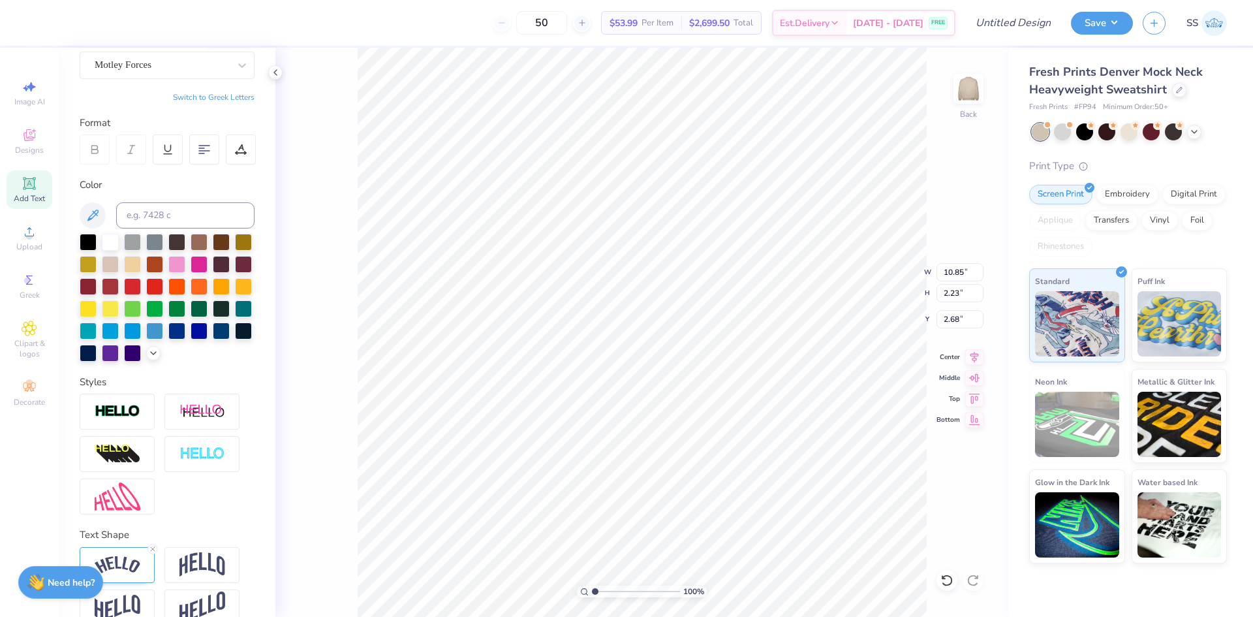
type input "10.13"
type input "2.35"
type input "2.63"
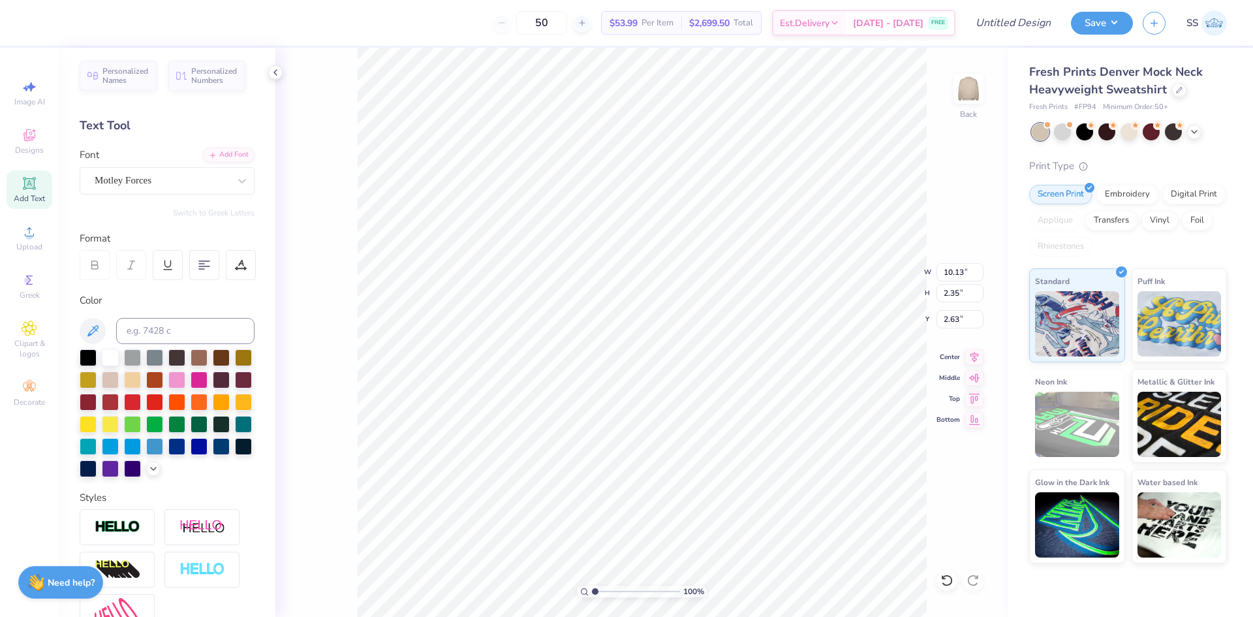
scroll to position [2, 0]
click at [236, 178] on icon at bounding box center [242, 181] width 13 height 13
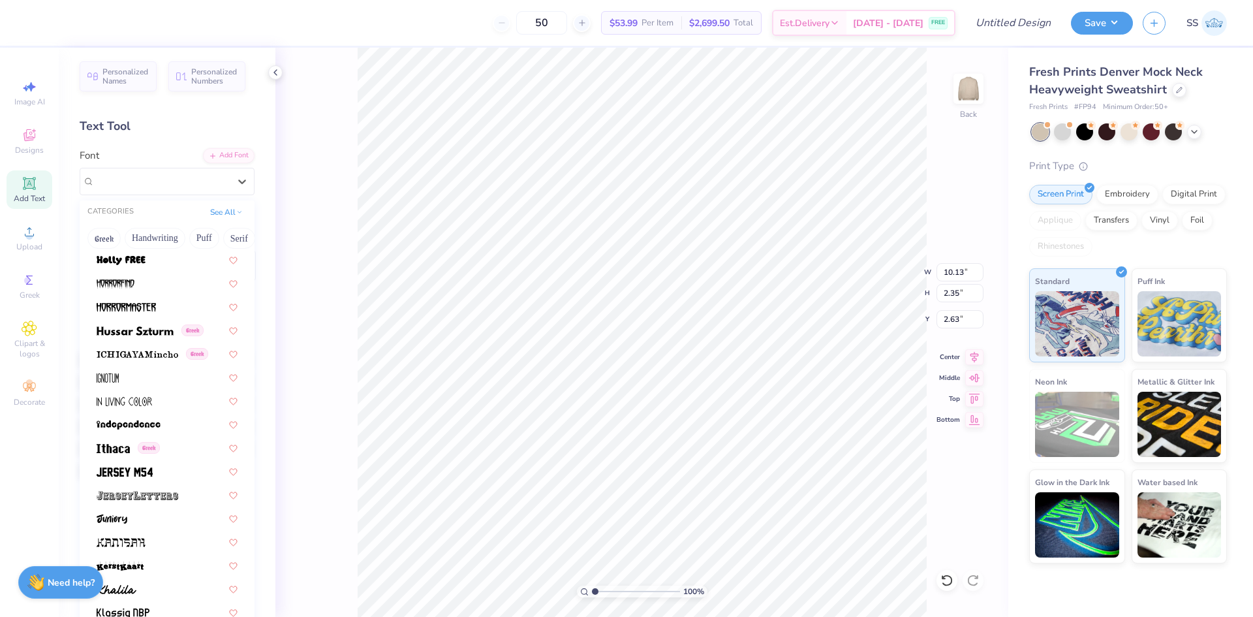
scroll to position [3560, 0]
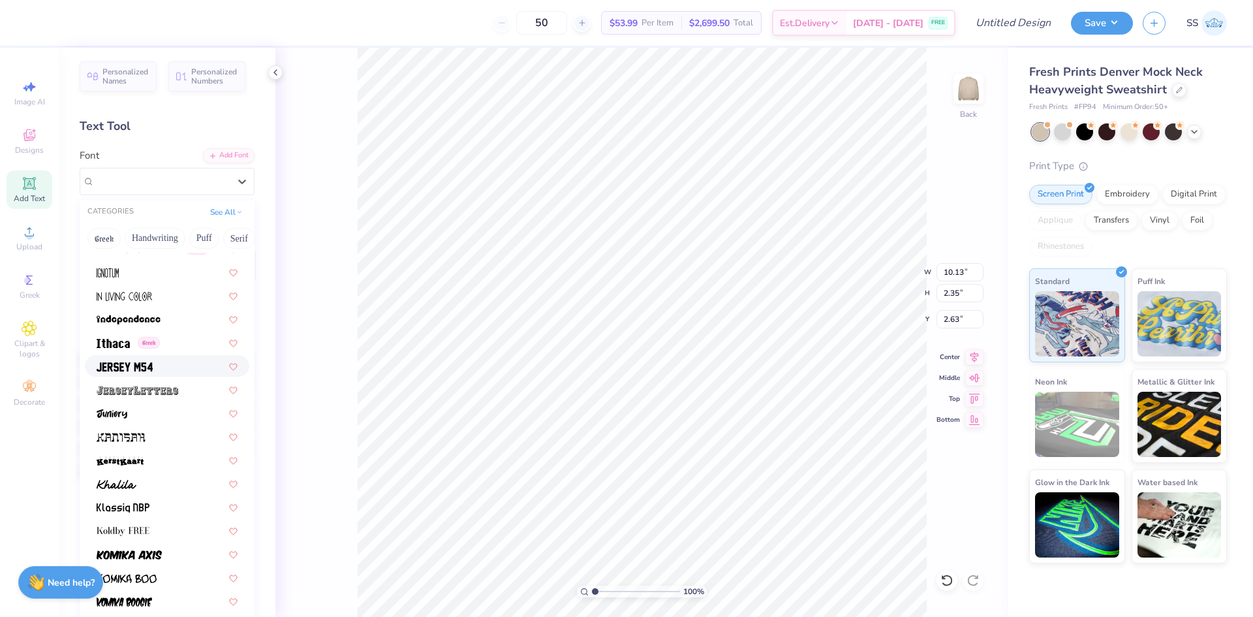
click at [176, 369] on div at bounding box center [167, 366] width 141 height 14
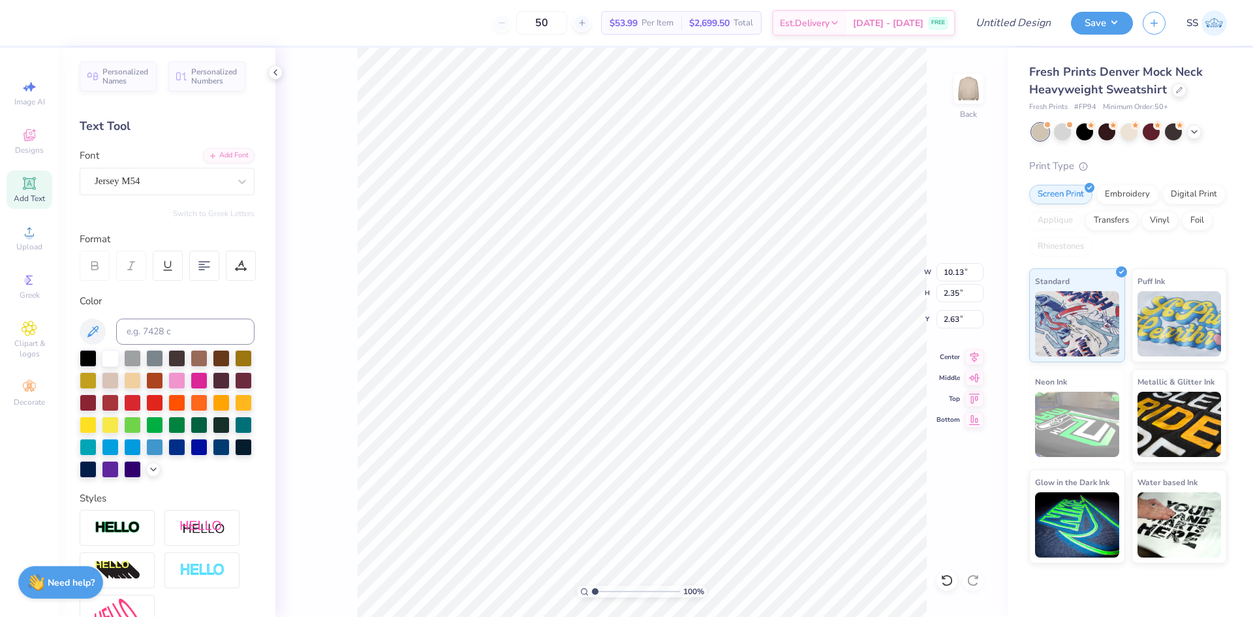
type input "9.38"
type input "2.37"
type input "2.62"
type input "11.97"
type input "3.02"
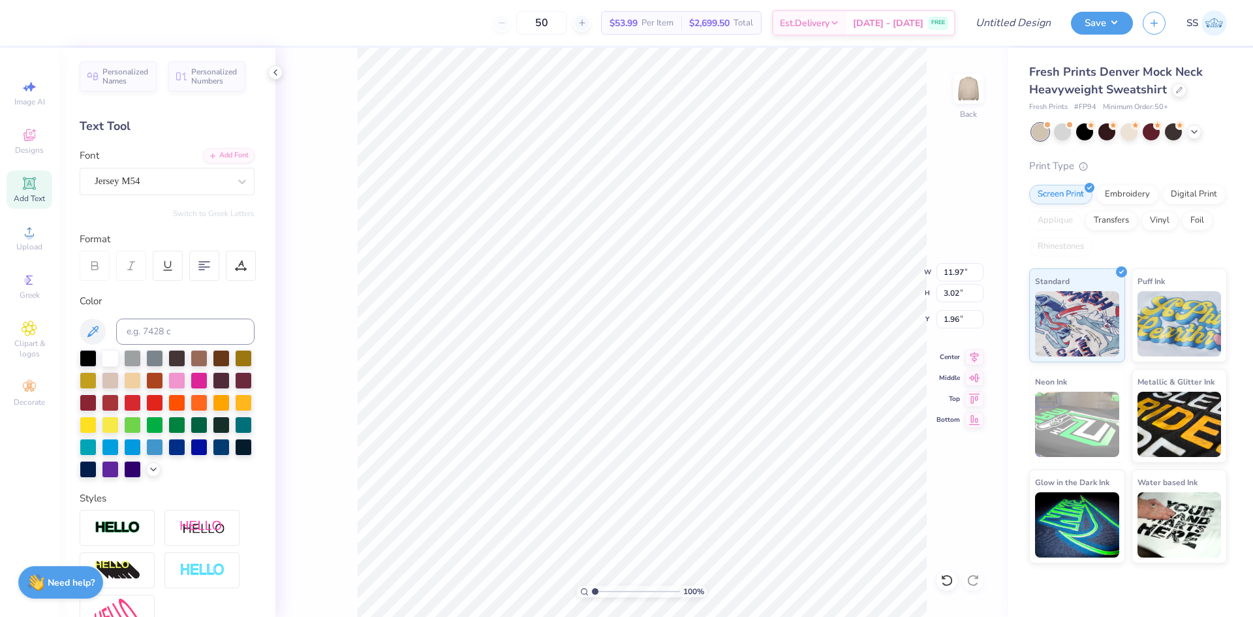
type input "1.96"
click at [975, 355] on icon at bounding box center [974, 355] width 18 height 16
click at [238, 180] on icon at bounding box center [242, 181] width 8 height 5
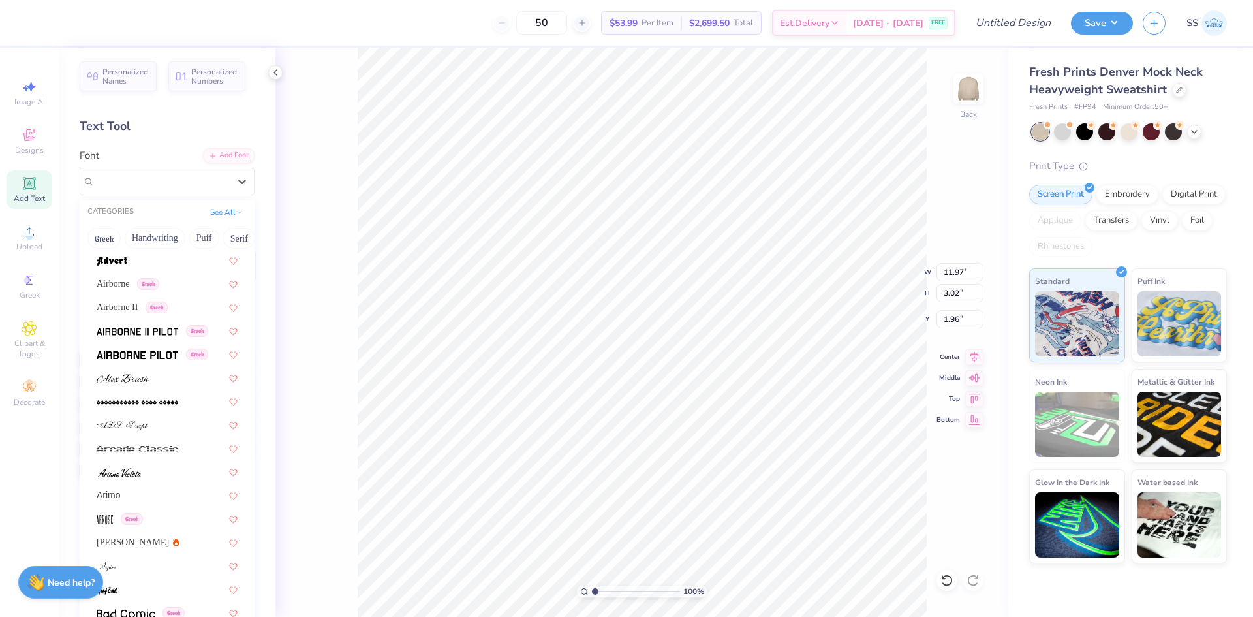
scroll to position [285, 0]
click at [157, 370] on div at bounding box center [167, 375] width 141 height 14
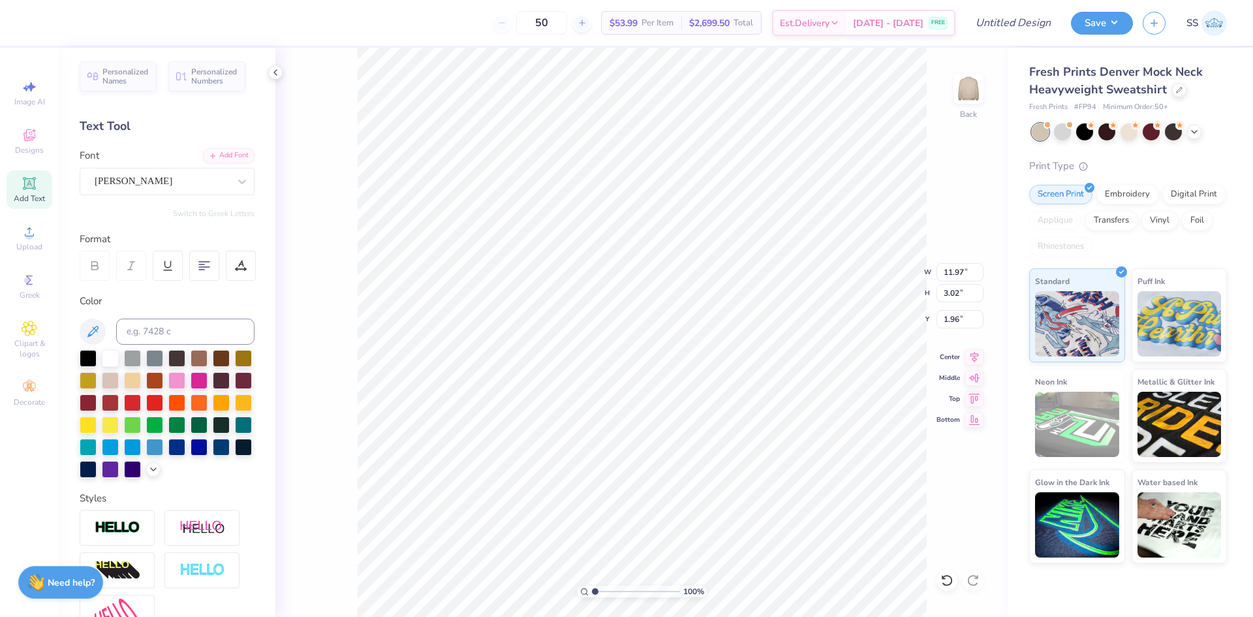
type input "16.27"
type input "3.25"
type input "1.85"
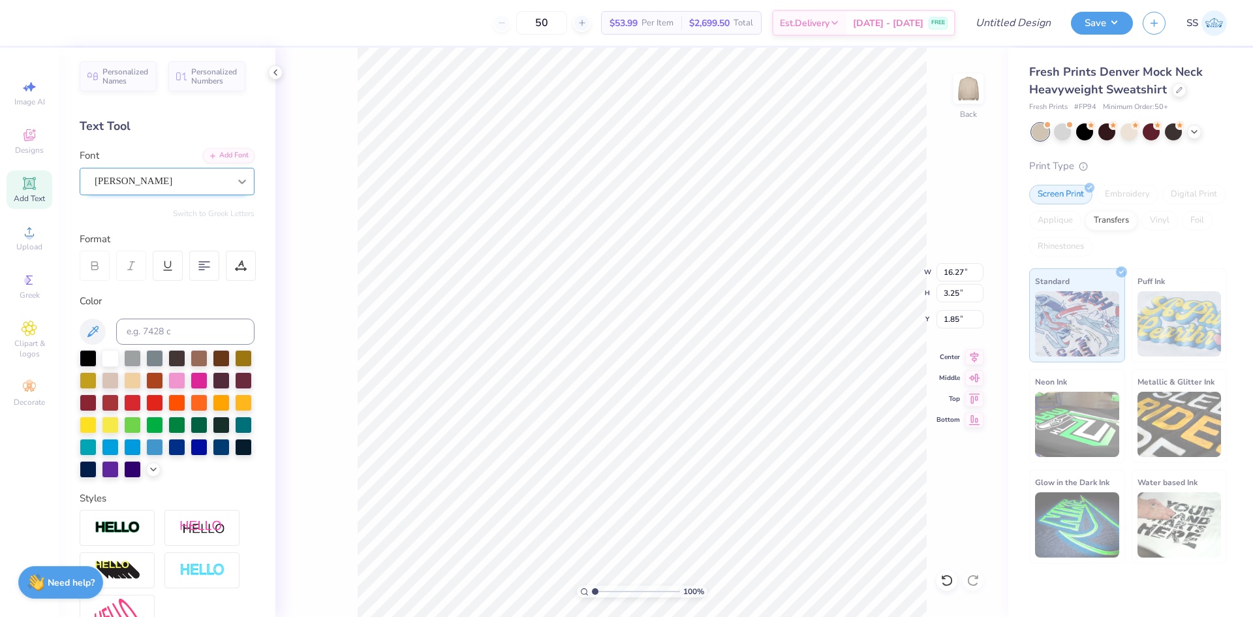
click at [236, 178] on icon at bounding box center [242, 181] width 13 height 13
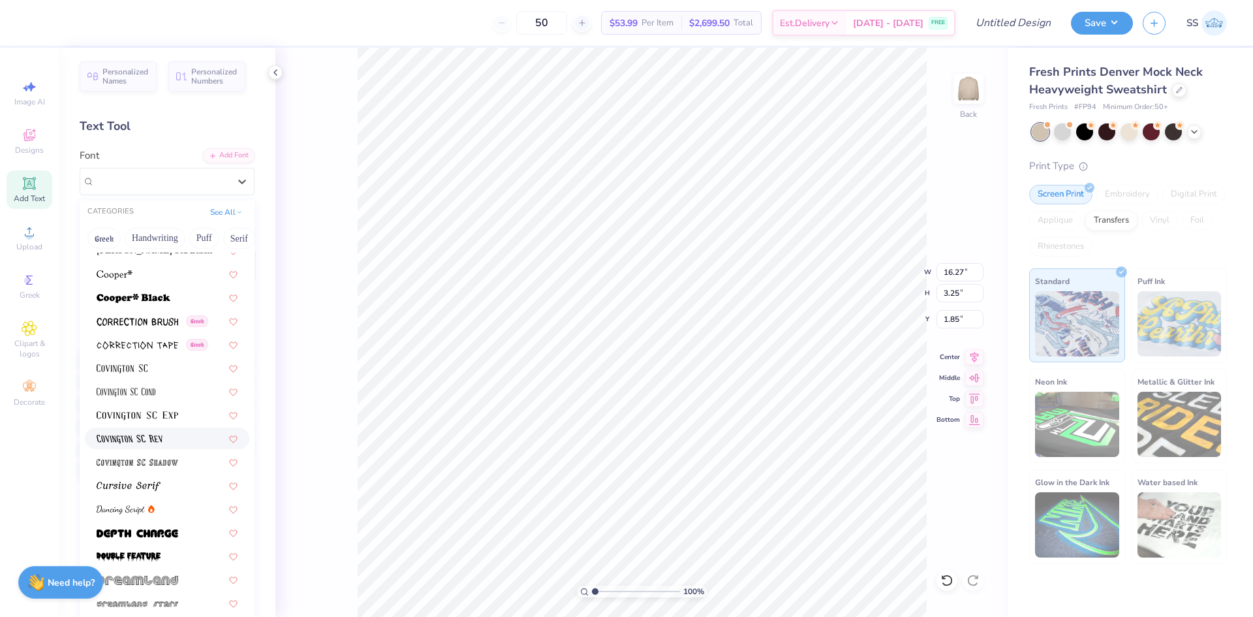
scroll to position [2052, 0]
click at [172, 509] on div at bounding box center [167, 512] width 141 height 14
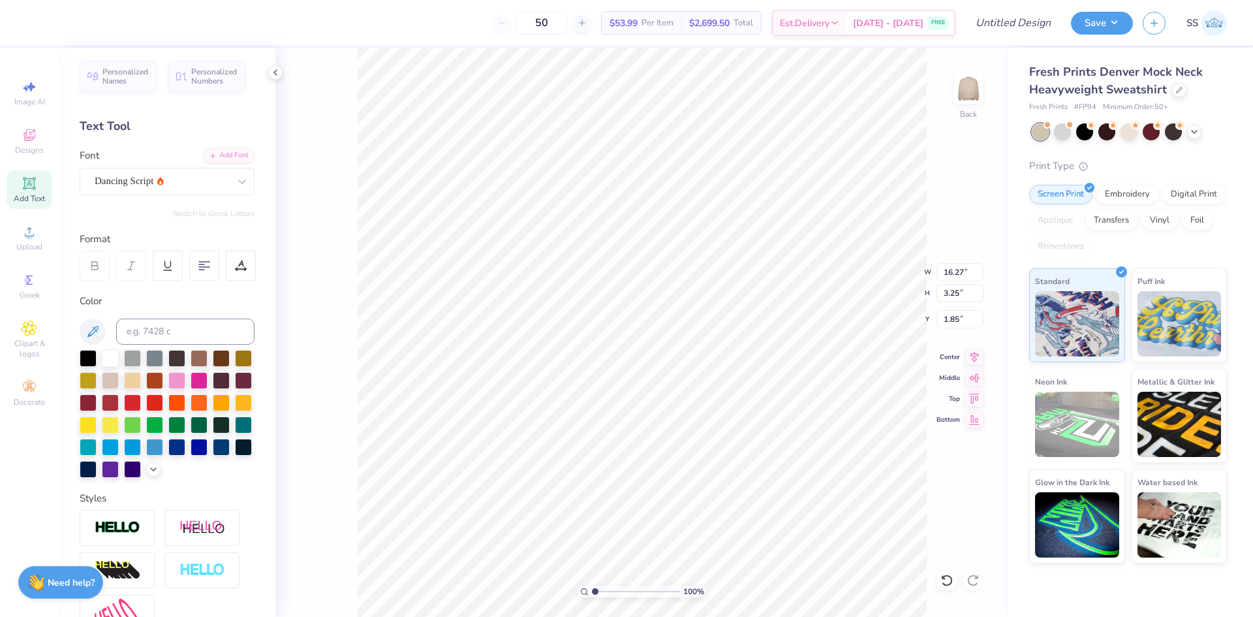
type input "10.44"
type input "2.47"
type input "2.24"
click at [236, 179] on icon at bounding box center [242, 181] width 13 height 13
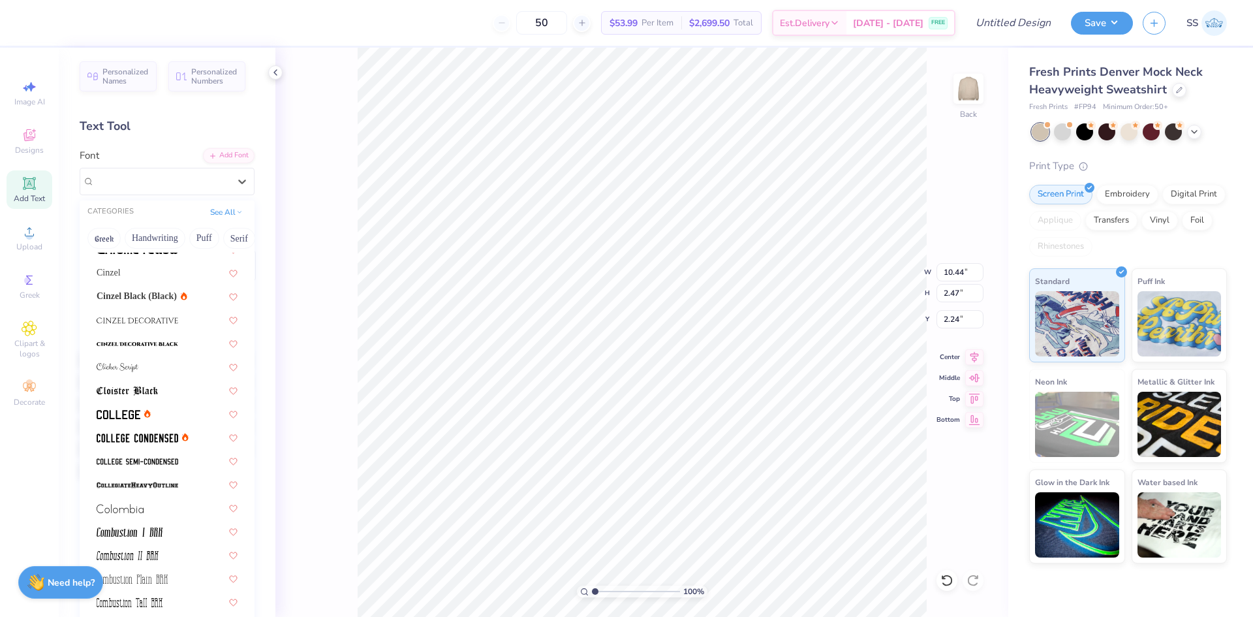
scroll to position [1635, 0]
click at [172, 368] on div at bounding box center [167, 365] width 141 height 14
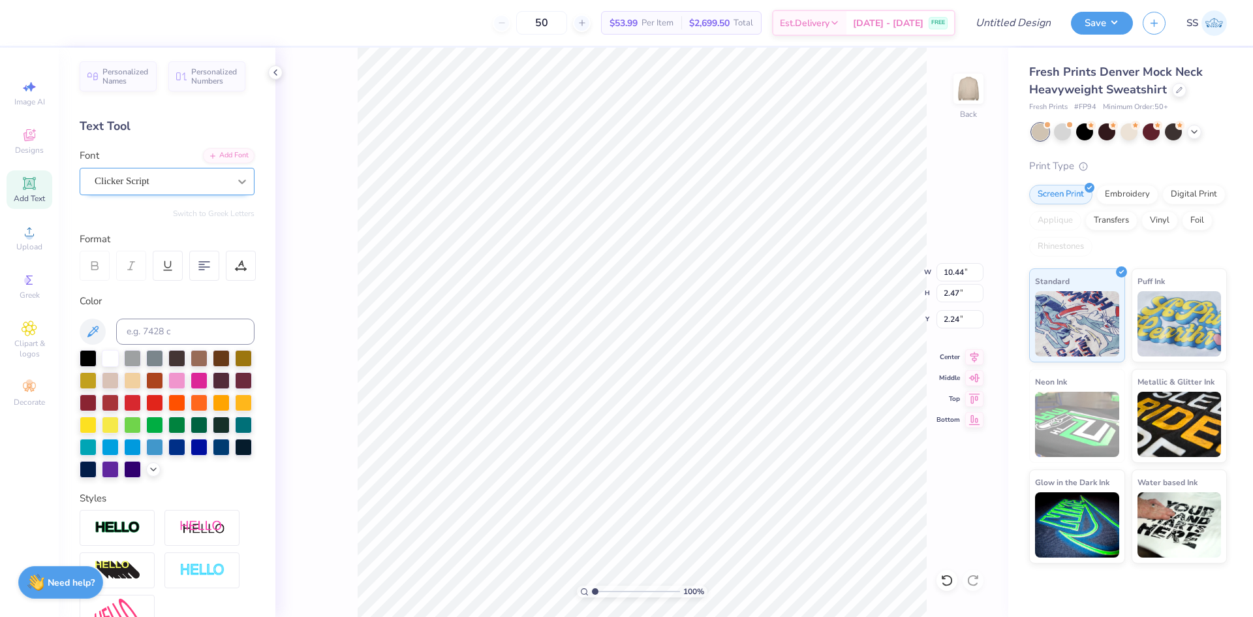
click at [238, 192] on div at bounding box center [241, 181] width 23 height 23
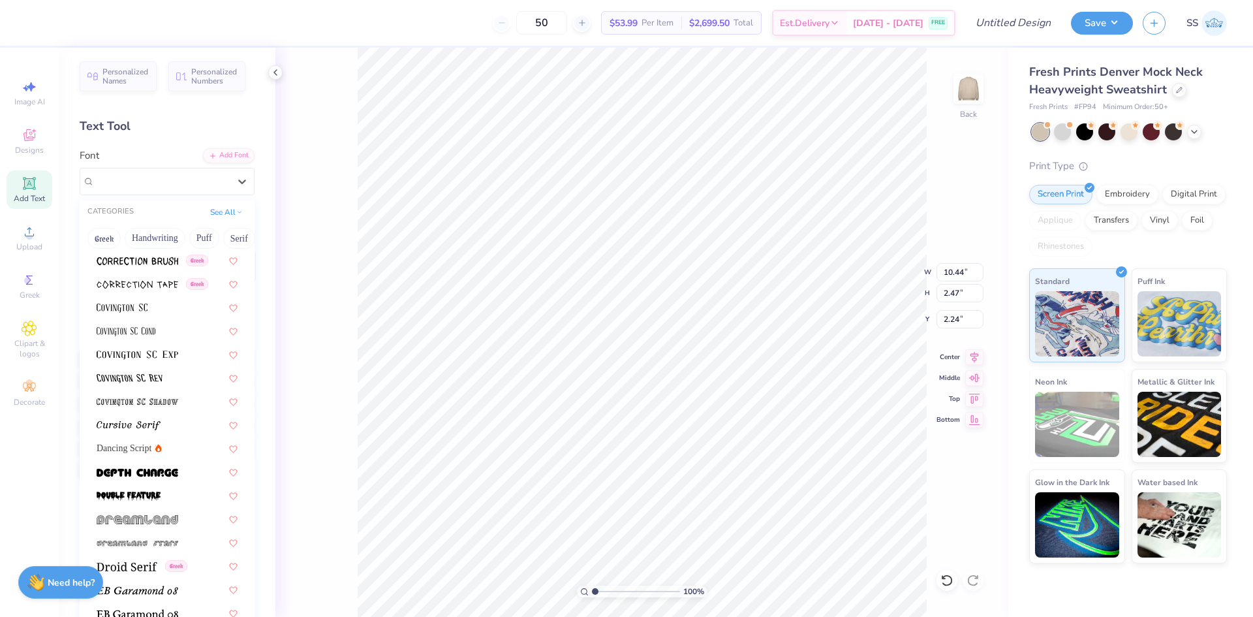
scroll to position [2102, 0]
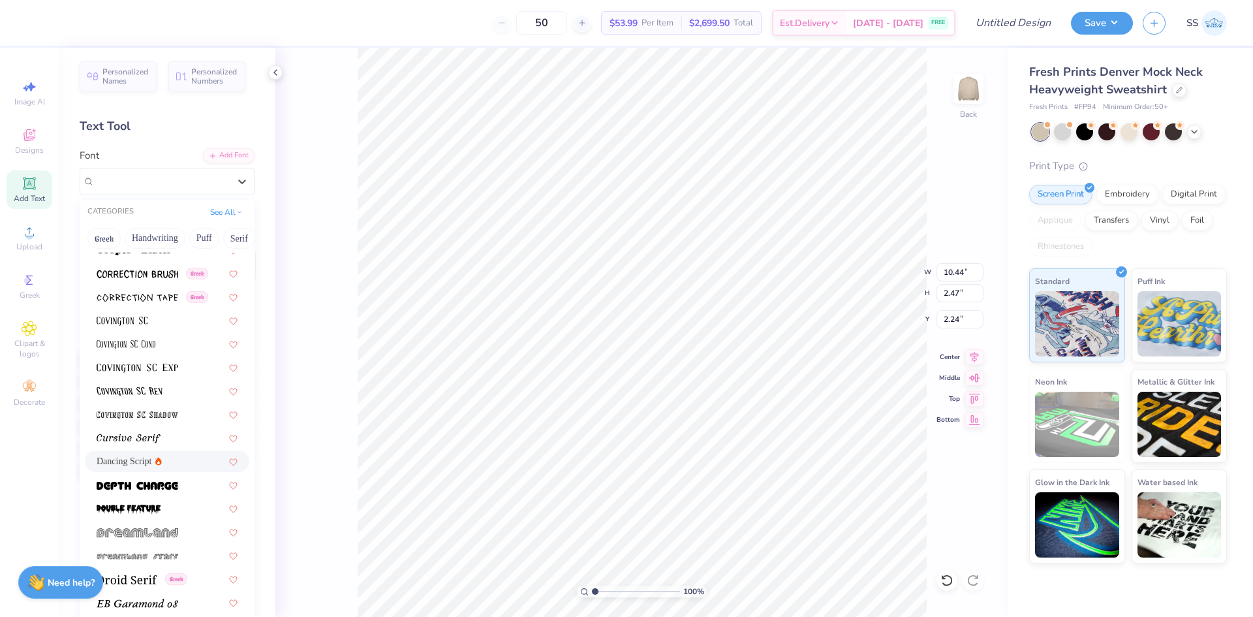
click at [185, 459] on div "Dancing Script" at bounding box center [167, 461] width 141 height 14
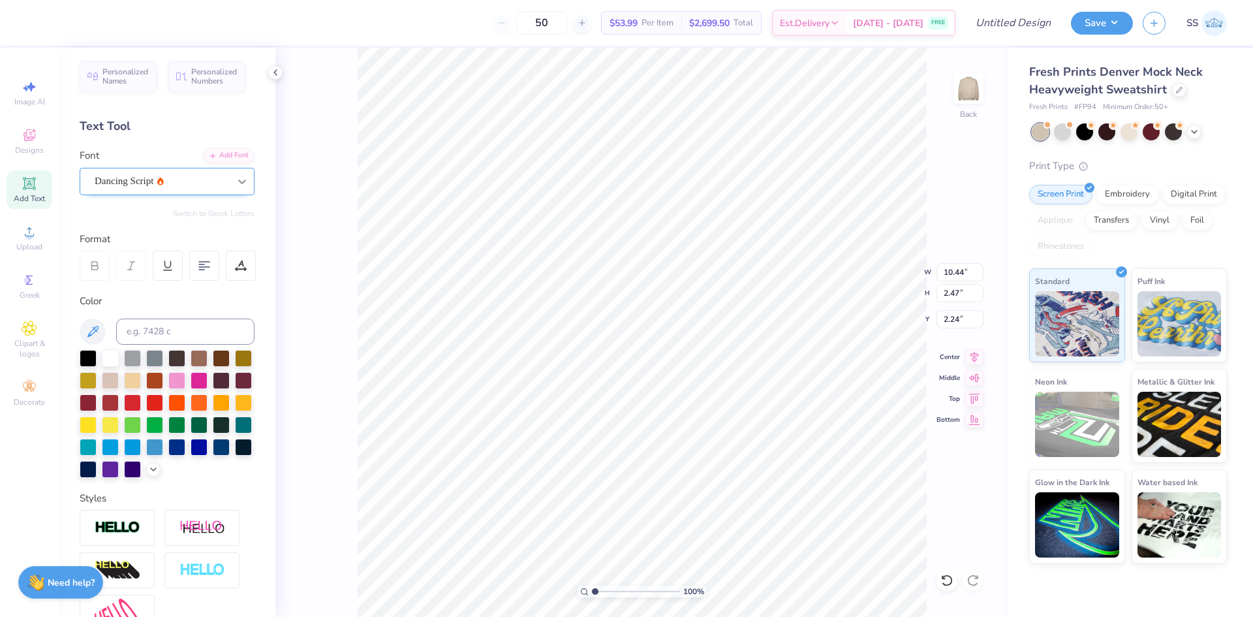
click at [230, 191] on div at bounding box center [241, 181] width 23 height 23
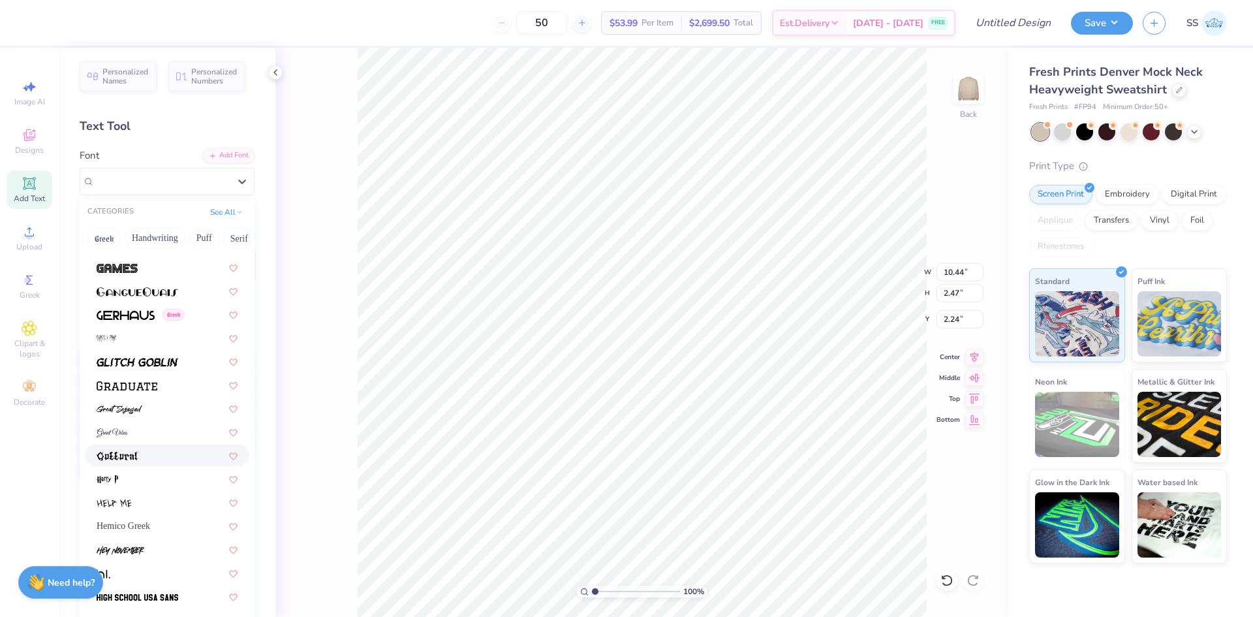
scroll to position [3074, 0]
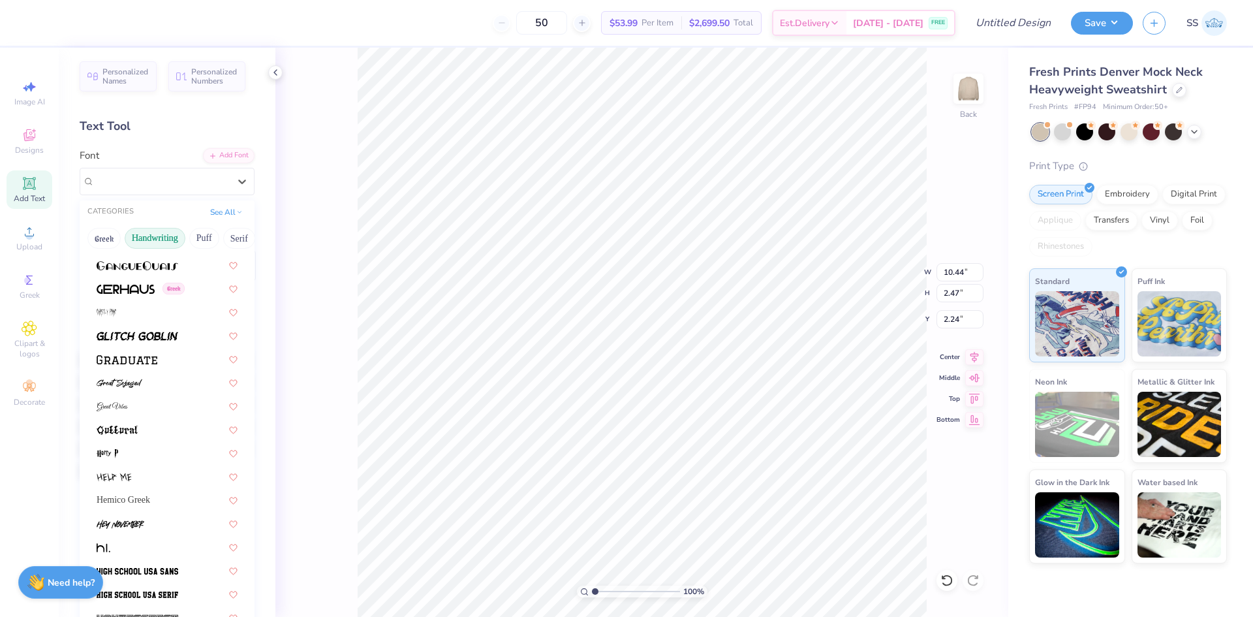
click at [144, 240] on button "Handwriting" at bounding box center [155, 238] width 61 height 21
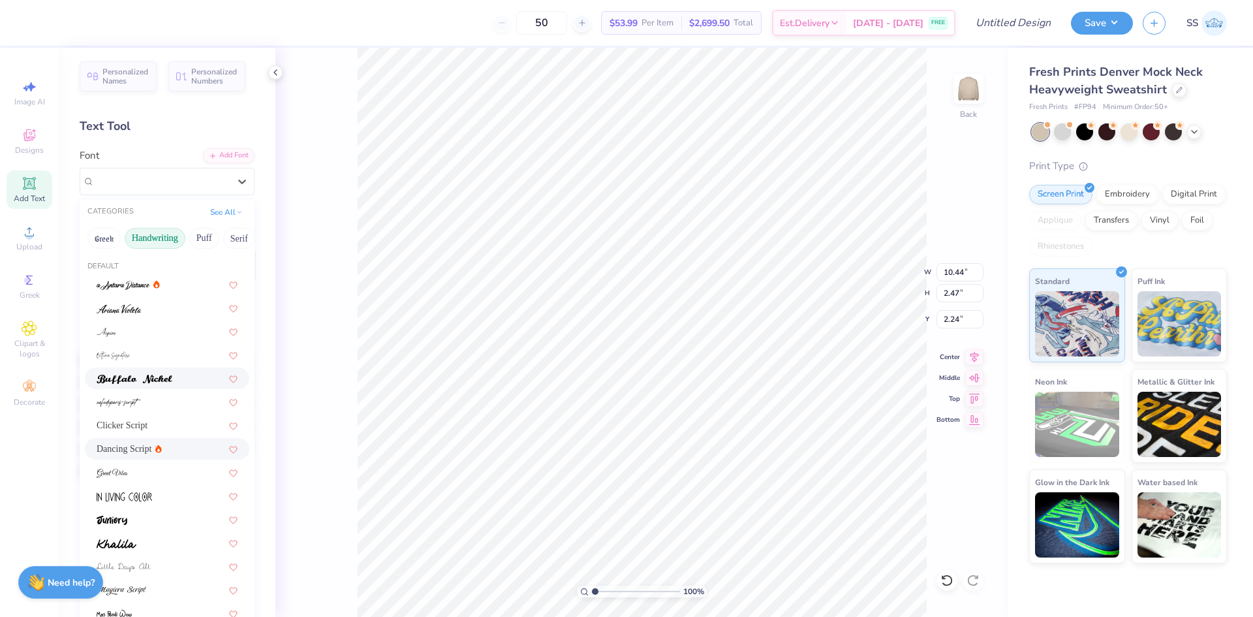
click at [171, 369] on div at bounding box center [167, 378] width 164 height 22
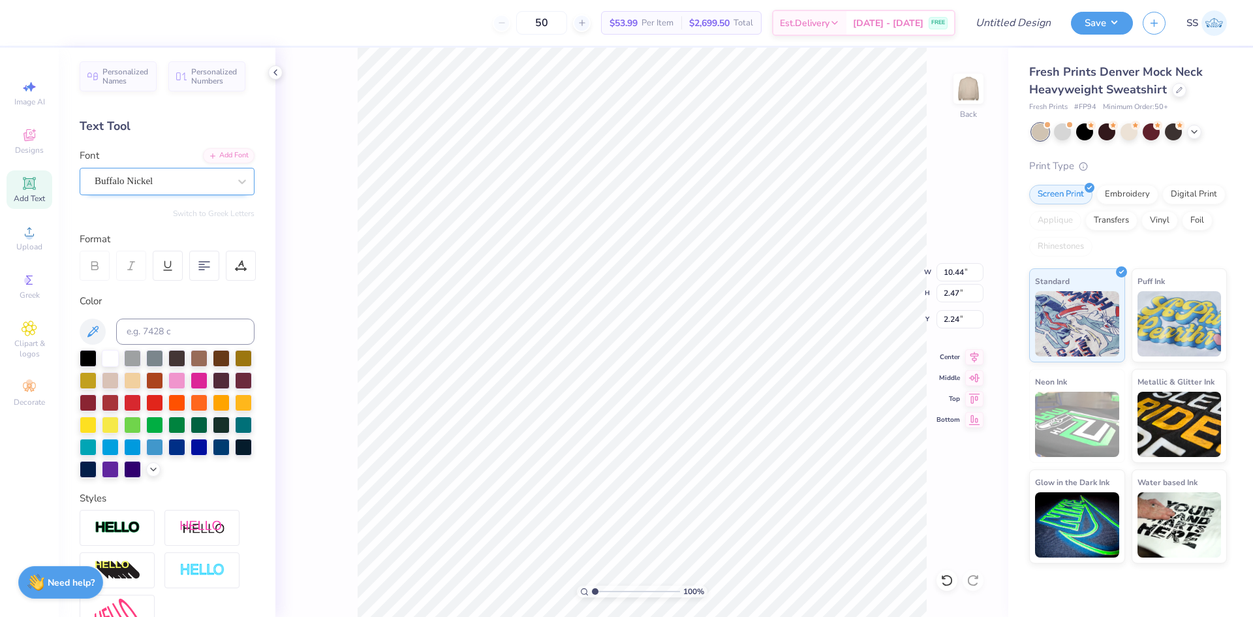
click at [211, 176] on div "Buffalo Nickel" at bounding box center [161, 181] width 137 height 20
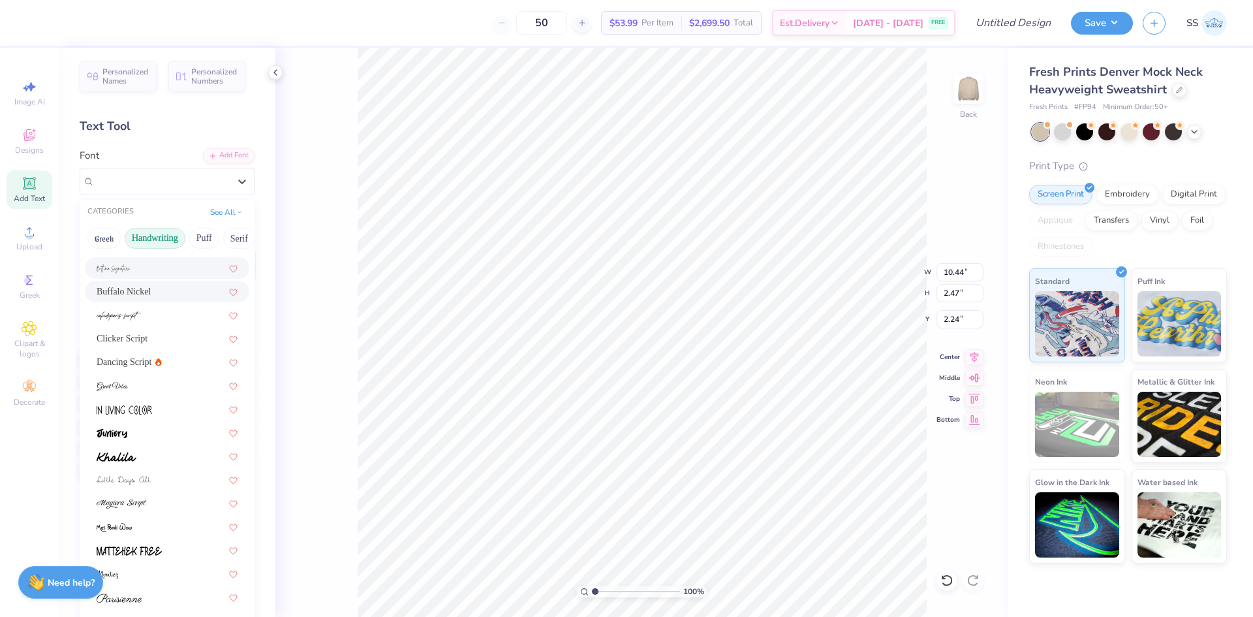
scroll to position [97, 0]
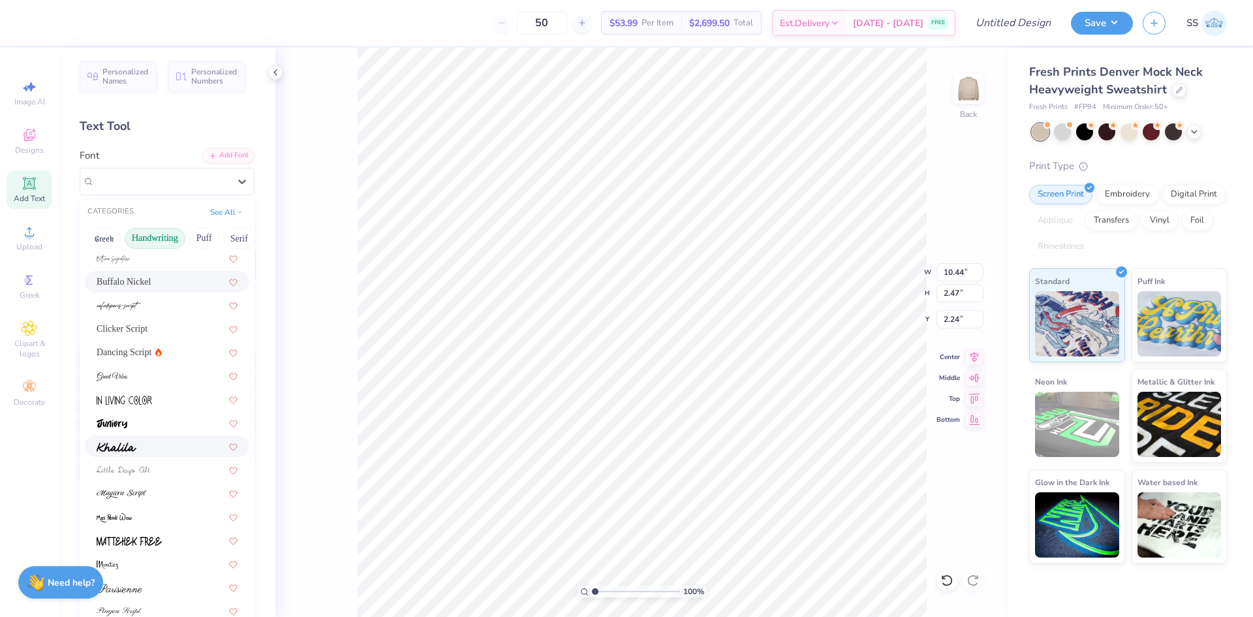
click at [170, 442] on div at bounding box center [167, 446] width 141 height 14
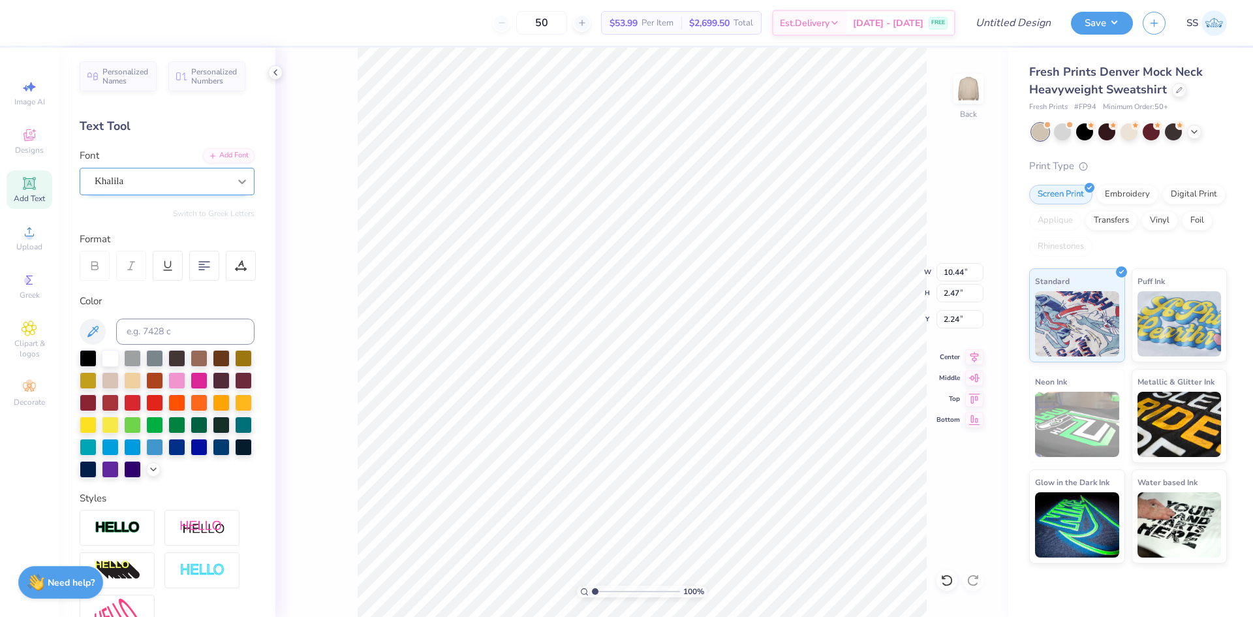
click at [230, 181] on div at bounding box center [241, 181] width 23 height 23
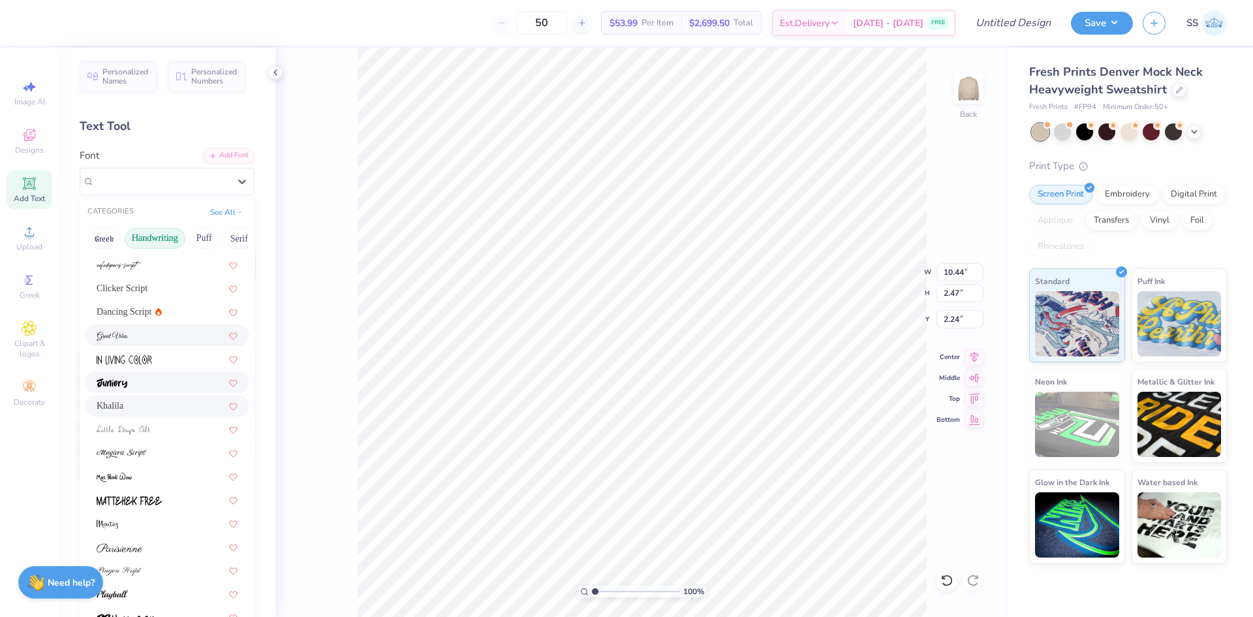
scroll to position [138, 0]
click at [160, 379] on div at bounding box center [167, 382] width 141 height 14
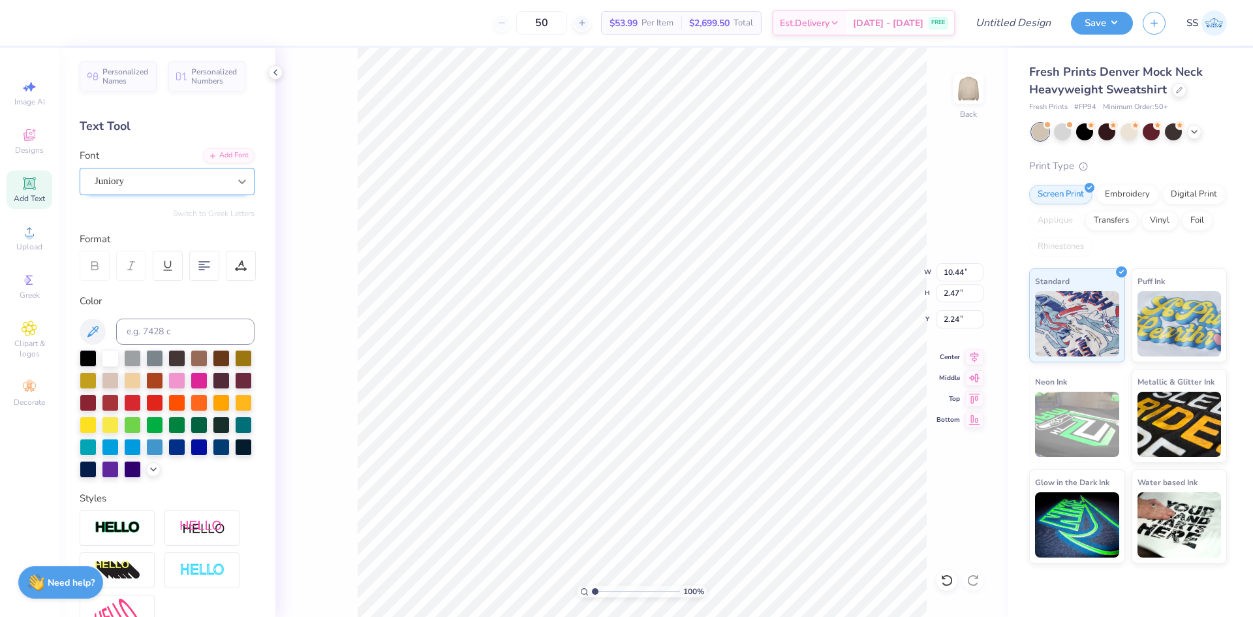
click at [236, 184] on icon at bounding box center [242, 181] width 13 height 13
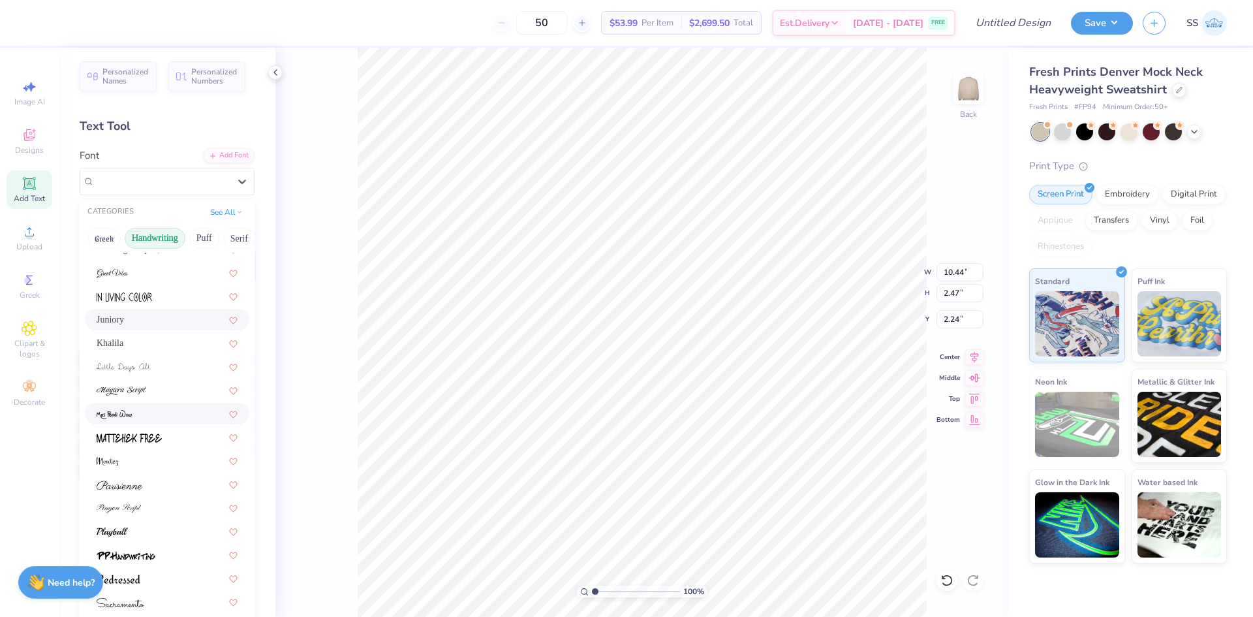
scroll to position [200, 0]
click at [161, 484] on div at bounding box center [167, 483] width 141 height 14
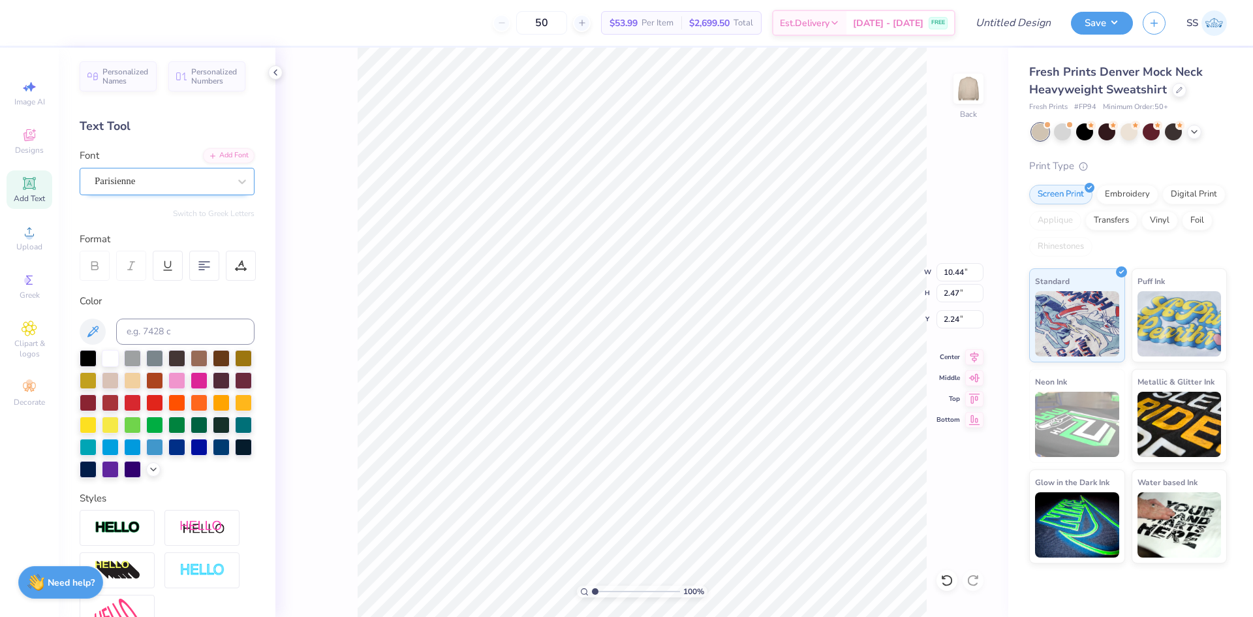
click at [219, 178] on div "Parisienne" at bounding box center [161, 181] width 137 height 20
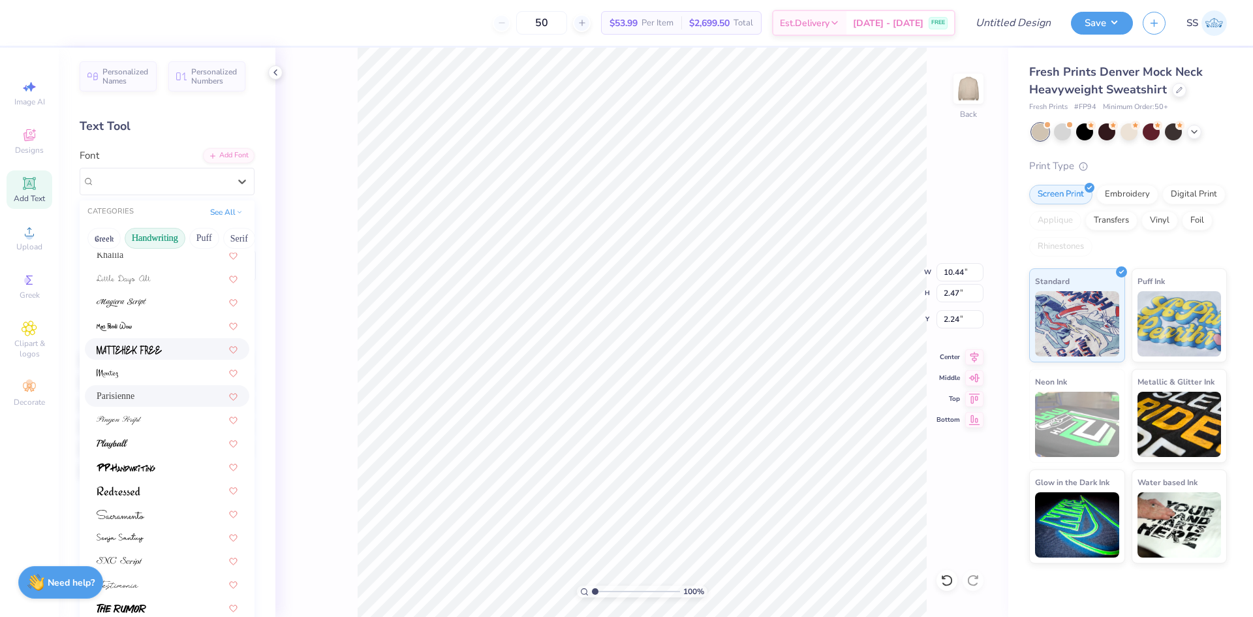
scroll to position [296, 0]
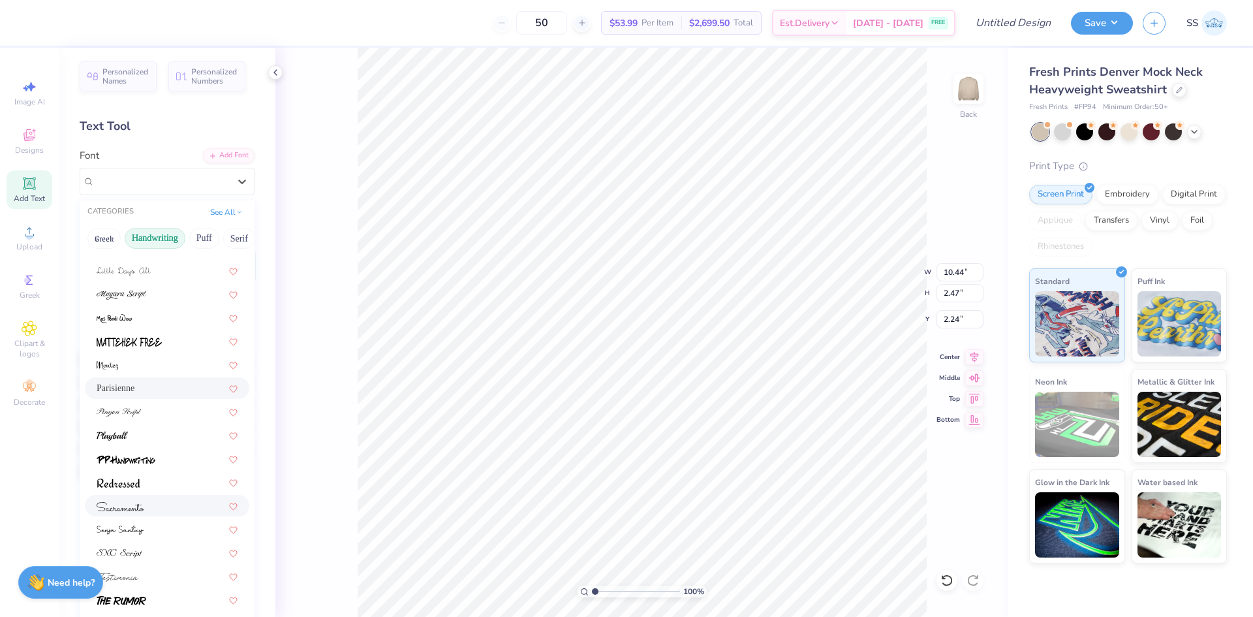
click at [164, 506] on div at bounding box center [167, 506] width 141 height 14
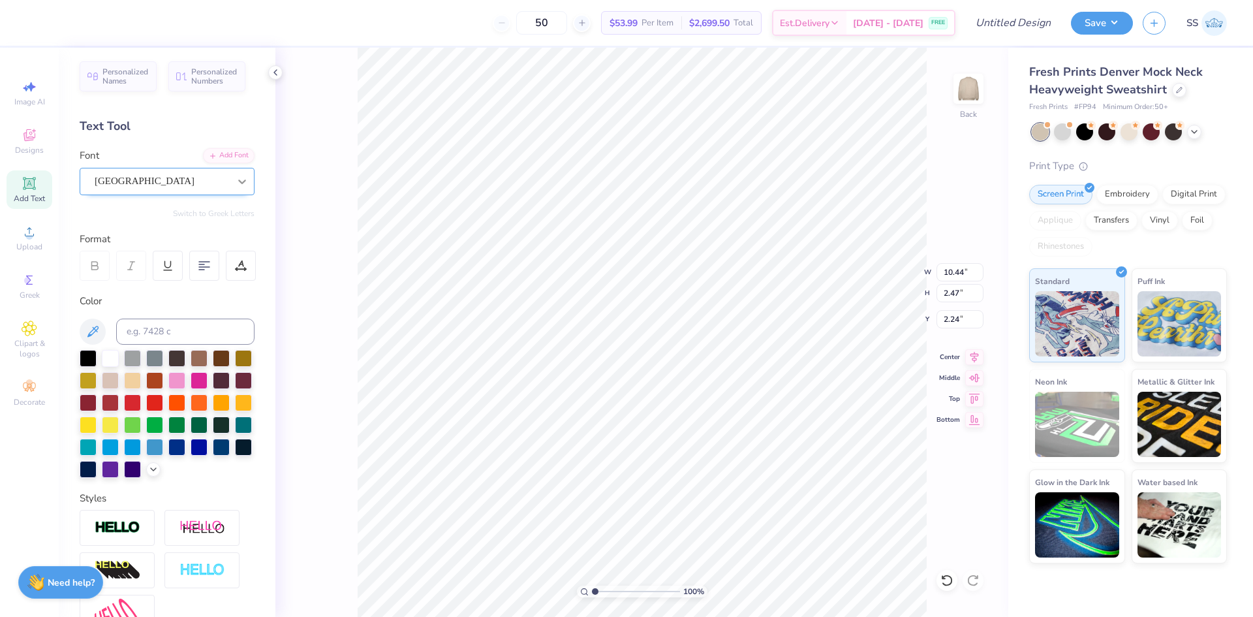
click at [236, 178] on icon at bounding box center [242, 181] width 13 height 13
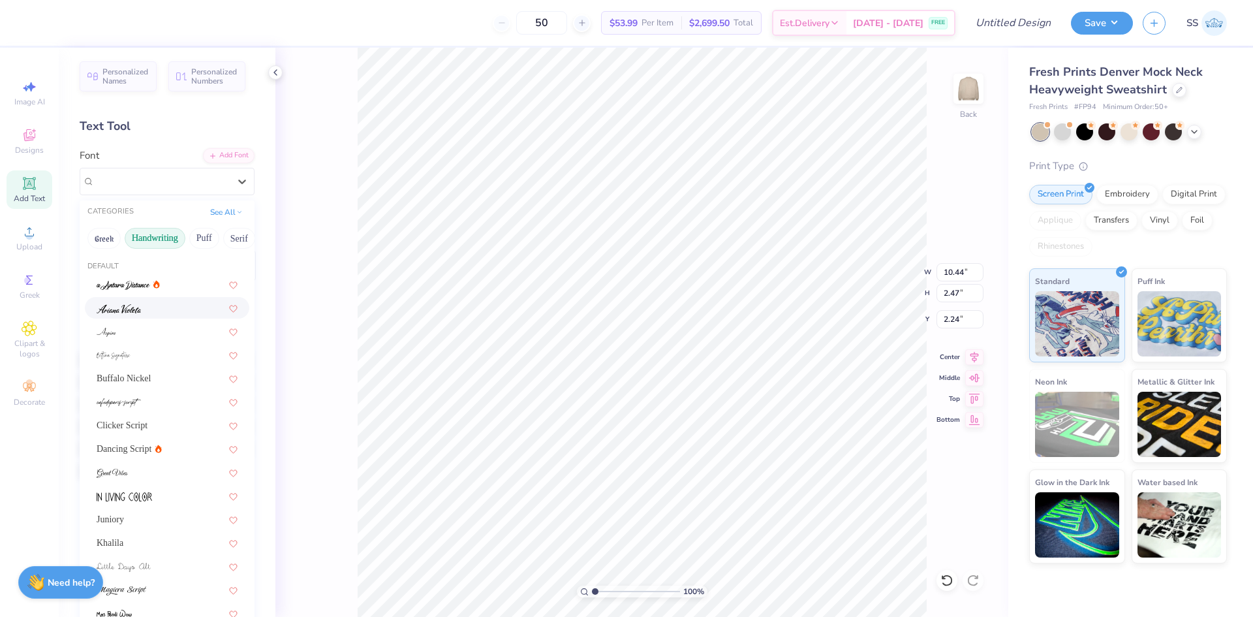
click at [179, 311] on div at bounding box center [167, 308] width 141 height 14
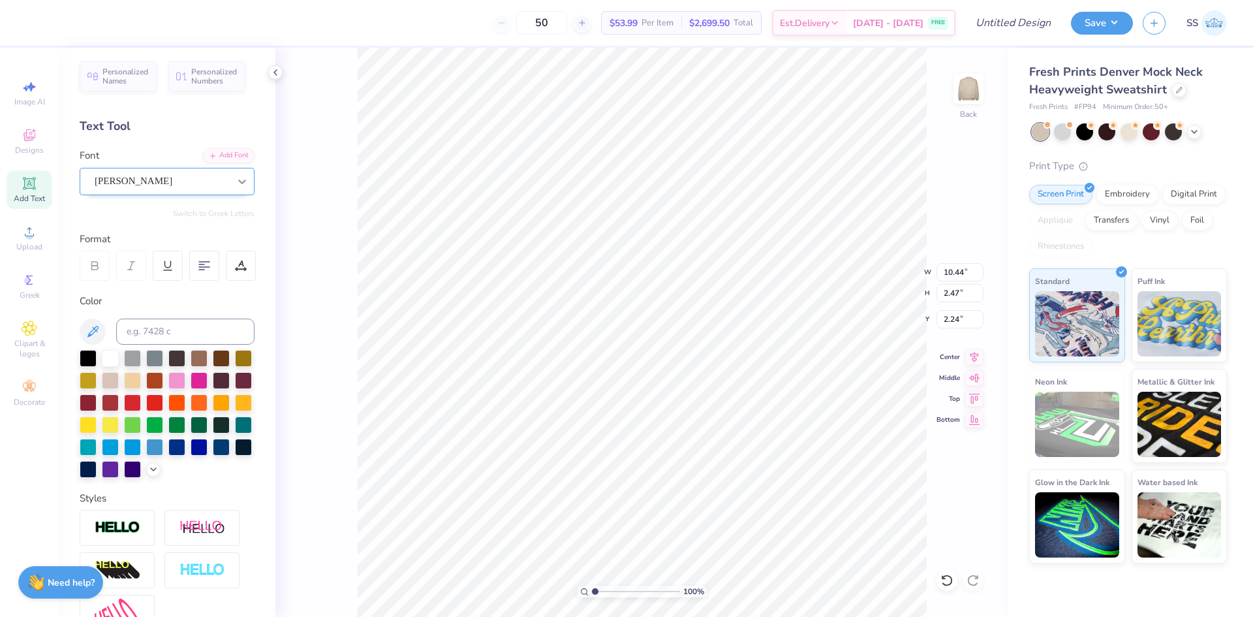
click at [236, 178] on icon at bounding box center [242, 181] width 13 height 13
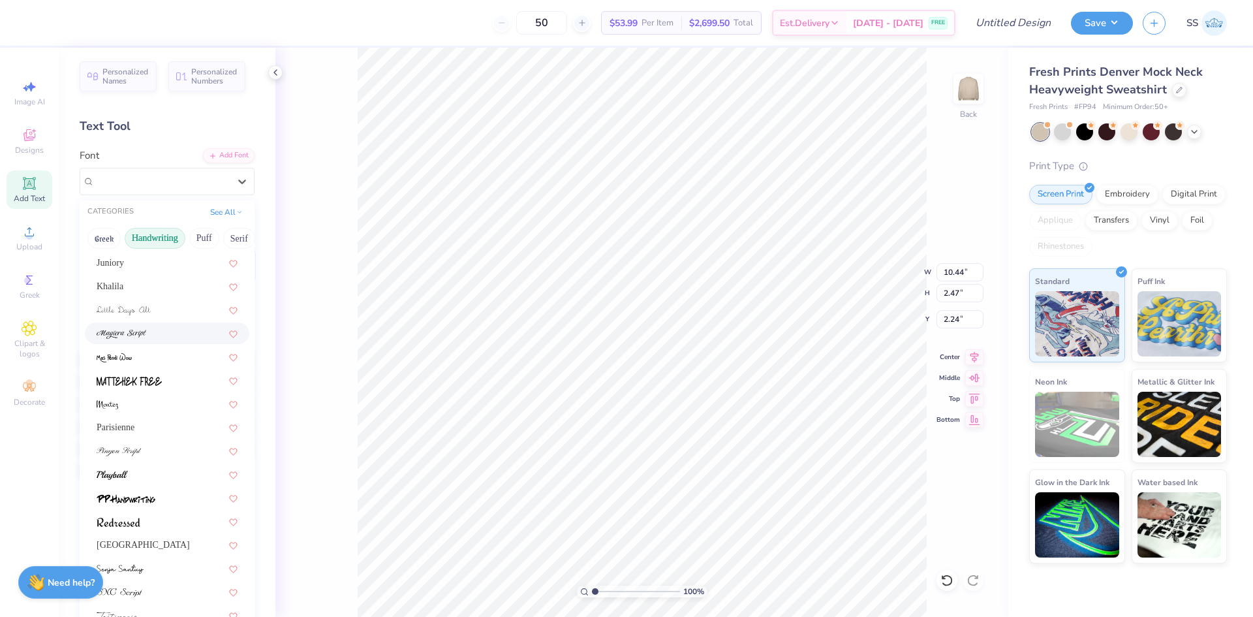
scroll to position [257, 0]
click at [163, 475] on div at bounding box center [167, 474] width 141 height 14
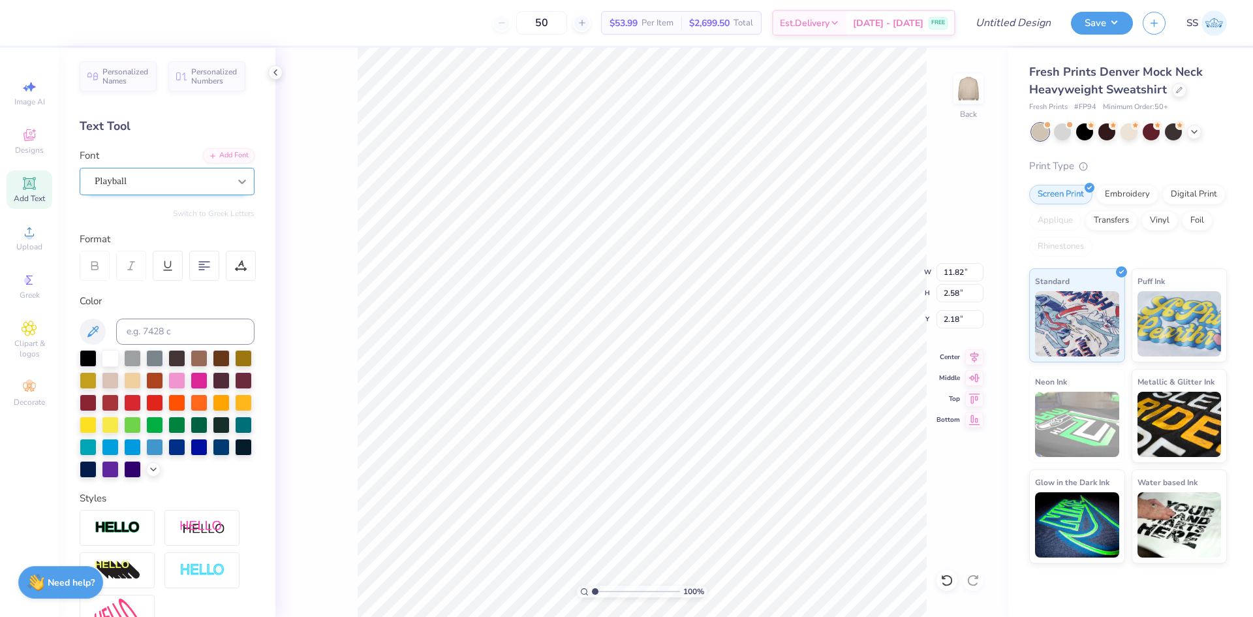
click at [236, 181] on icon at bounding box center [242, 181] width 13 height 13
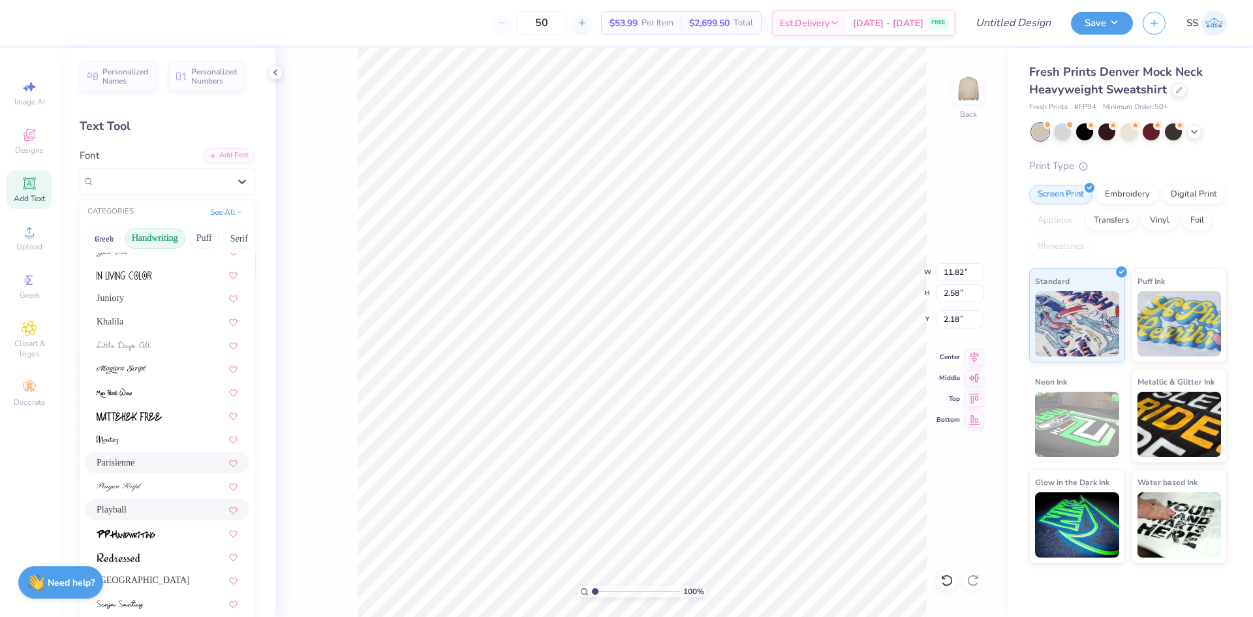
scroll to position [296, 0]
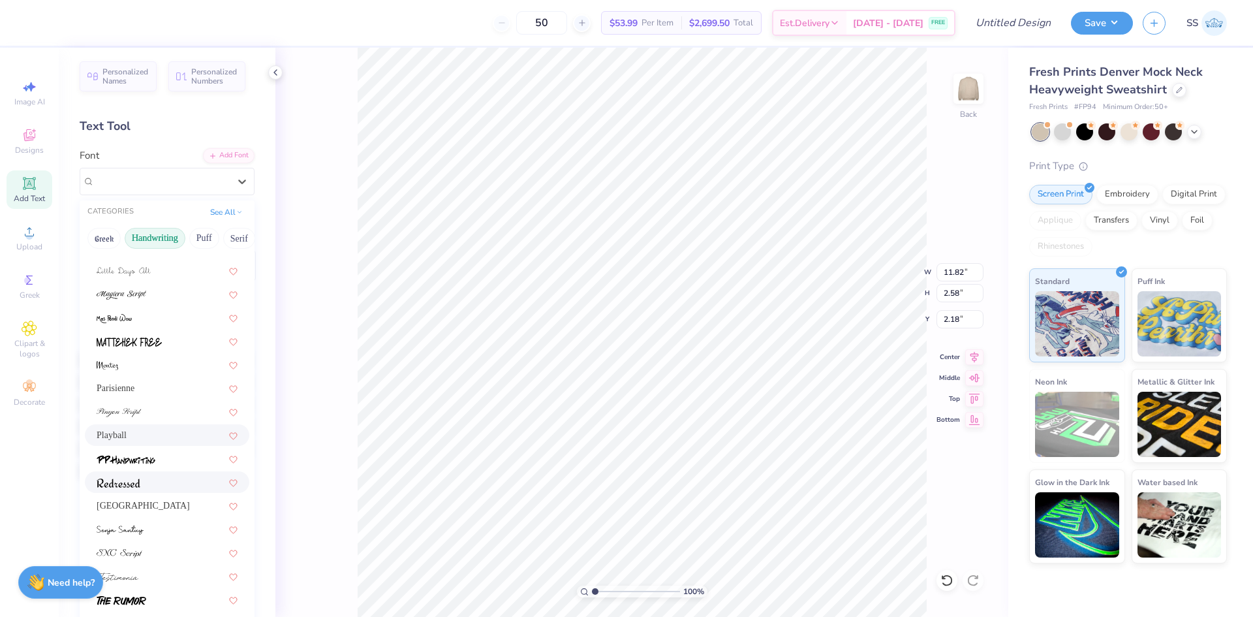
click at [164, 478] on div at bounding box center [167, 482] width 141 height 14
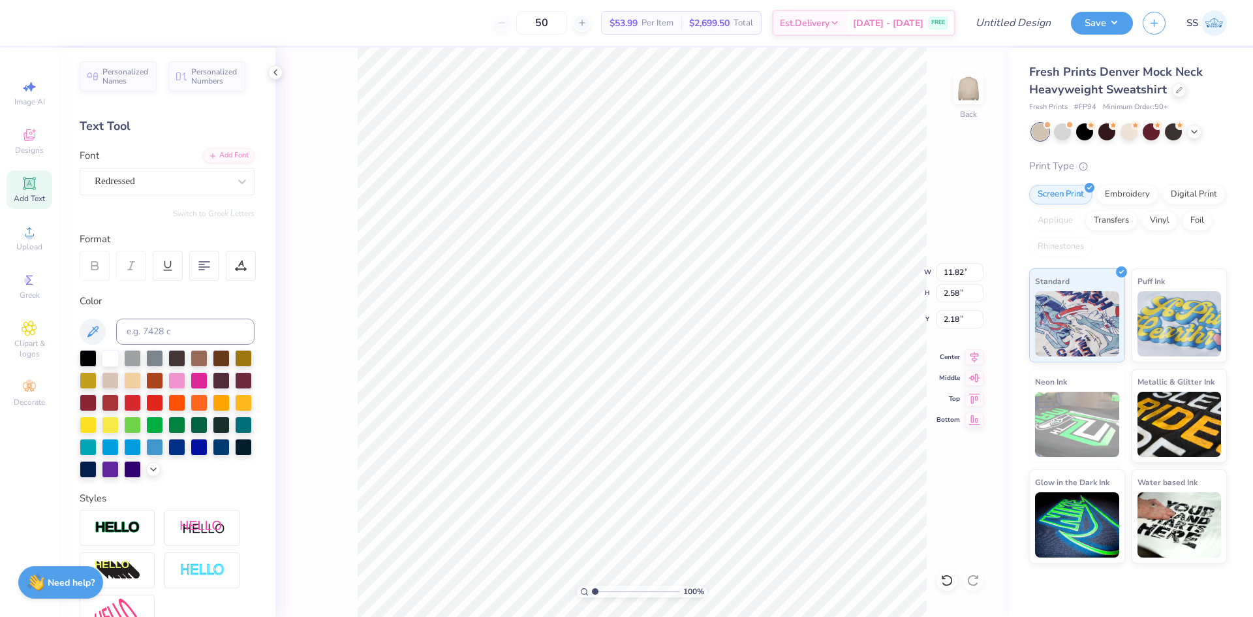
type input "11.20"
type input "2.53"
type input "2.21"
click at [217, 182] on div "Redressed" at bounding box center [161, 181] width 137 height 20
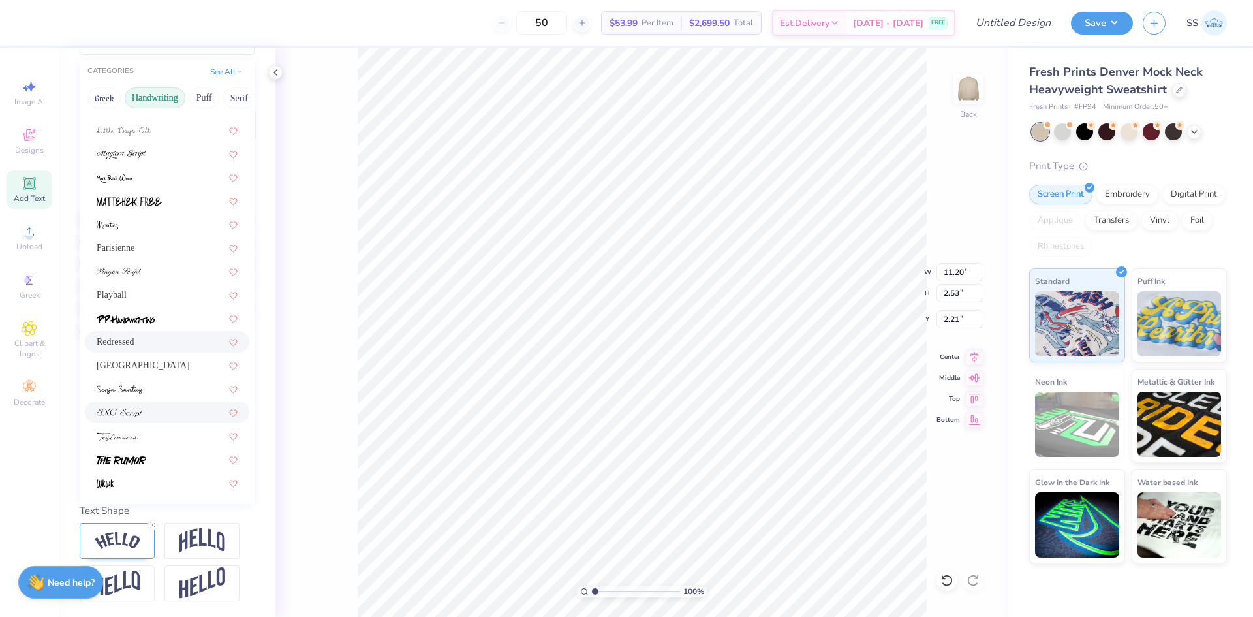
scroll to position [161, 0]
click at [158, 452] on div at bounding box center [167, 459] width 141 height 14
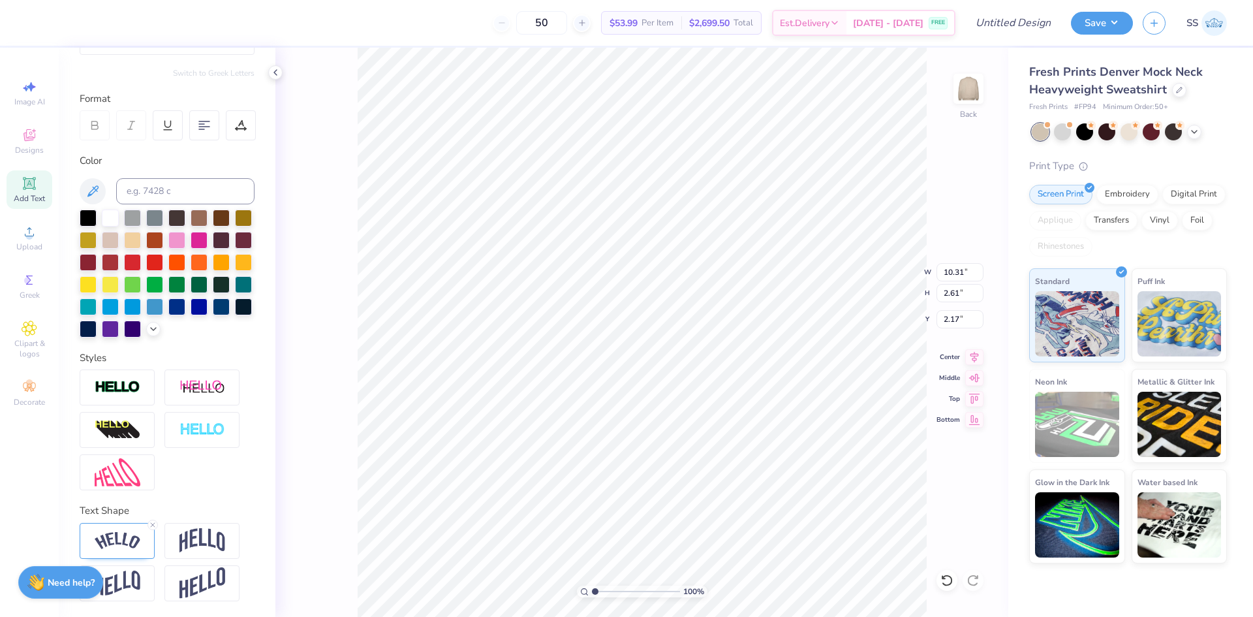
type input "10.31"
type input "2.61"
type input "2.17"
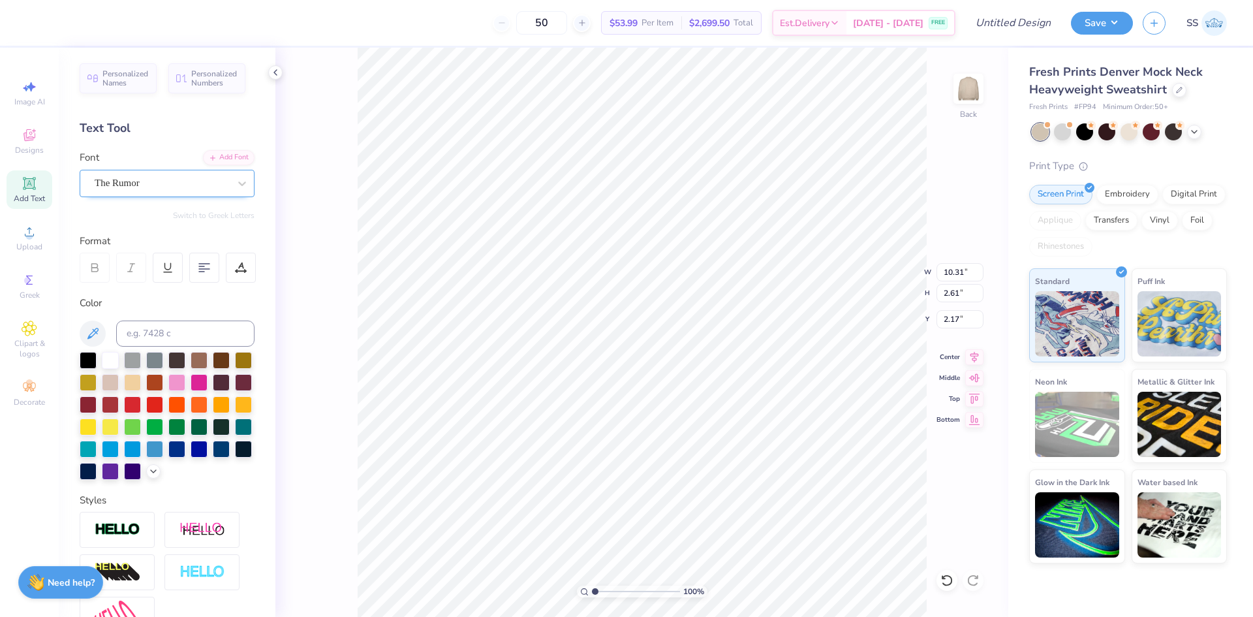
click at [219, 185] on div "The Rumor" at bounding box center [161, 183] width 137 height 20
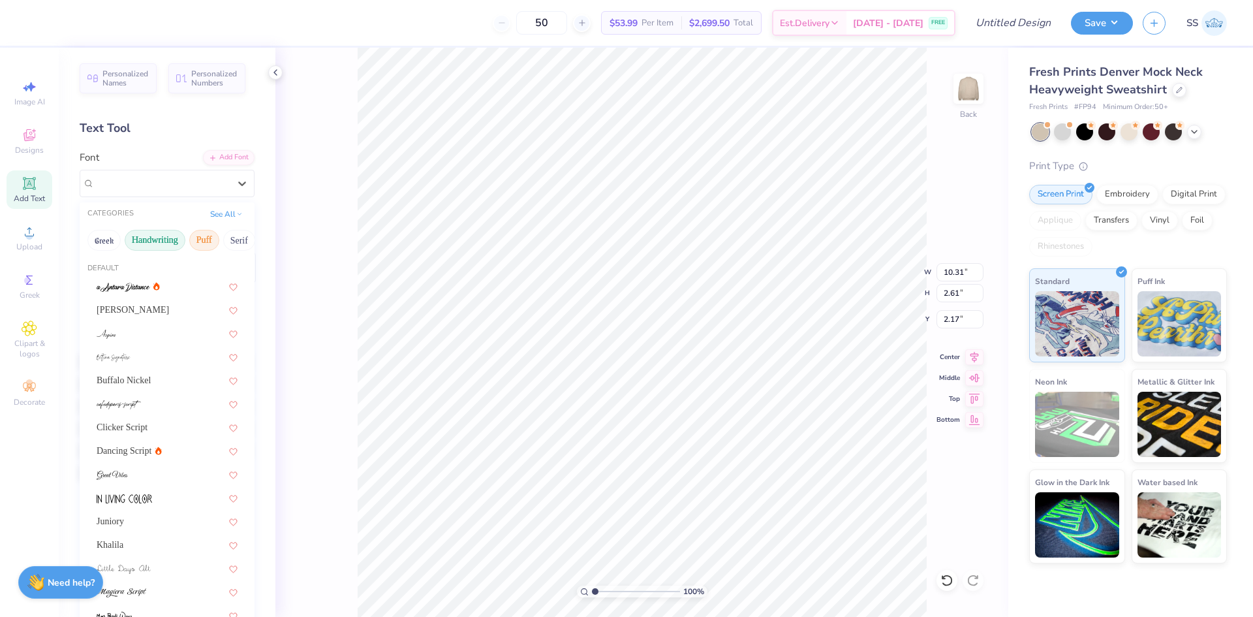
click at [200, 240] on button "Puff" at bounding box center [204, 240] width 30 height 21
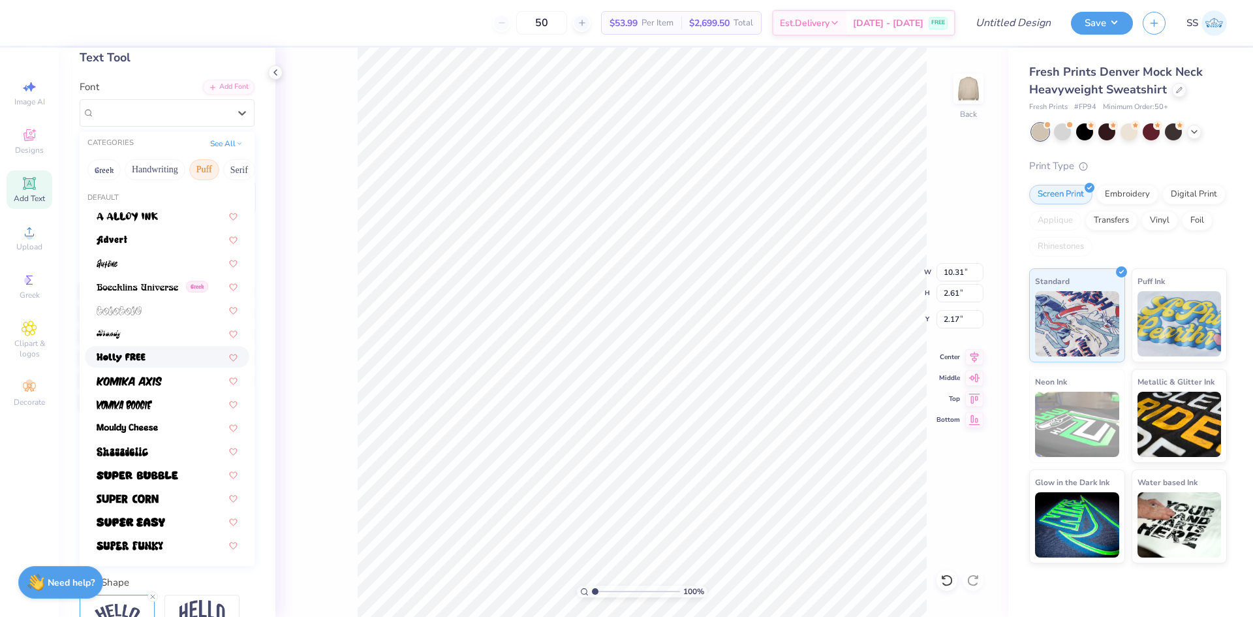
scroll to position [71, 0]
click at [170, 375] on div at bounding box center [167, 380] width 141 height 14
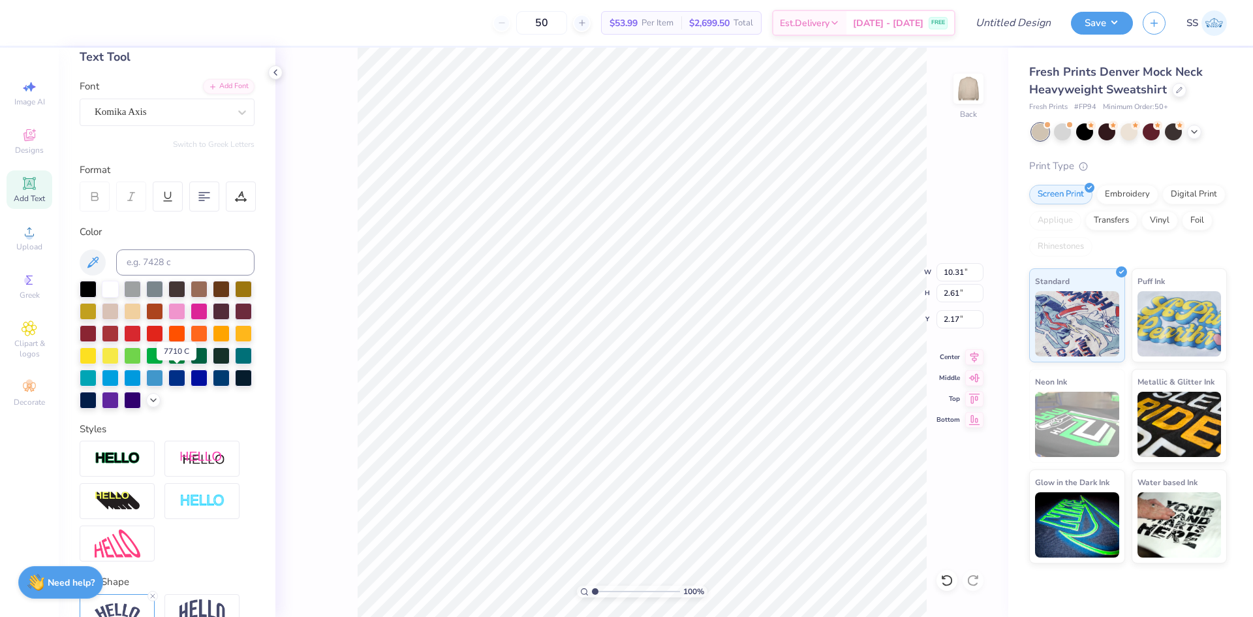
type input "12.46"
type input "2.94"
type input "2.00"
click at [236, 115] on icon at bounding box center [242, 112] width 13 height 13
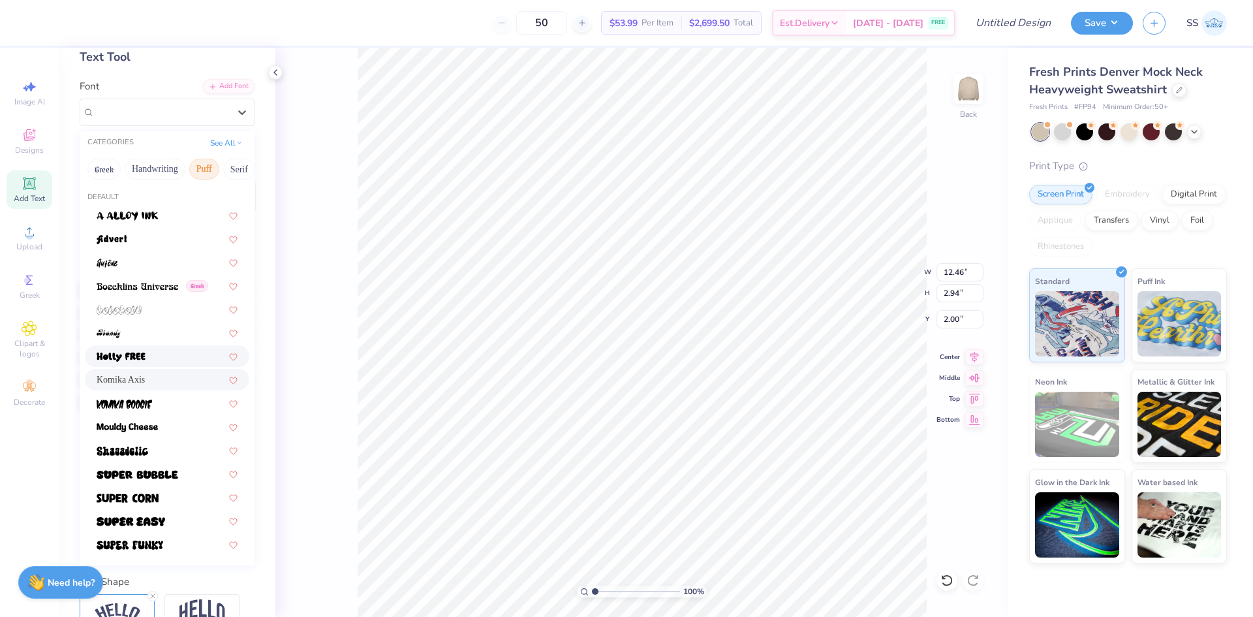
click at [163, 355] on div at bounding box center [167, 356] width 141 height 14
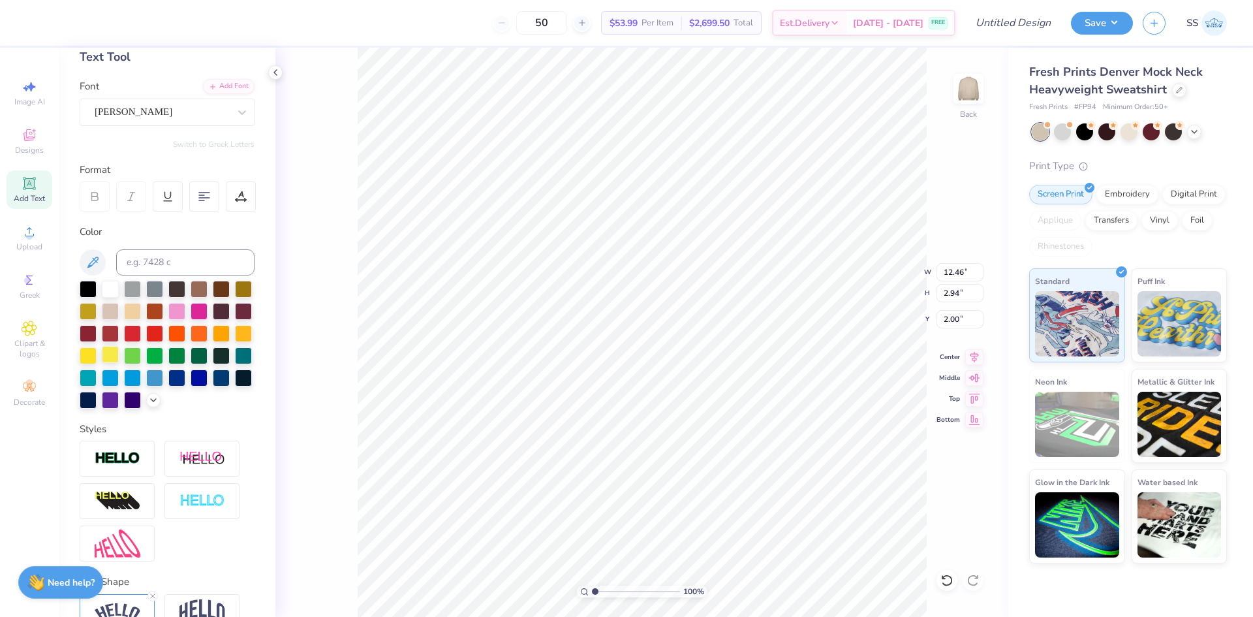
type input "9.84"
type input "2.28"
type input "2.33"
click at [230, 103] on div at bounding box center [241, 112] width 23 height 23
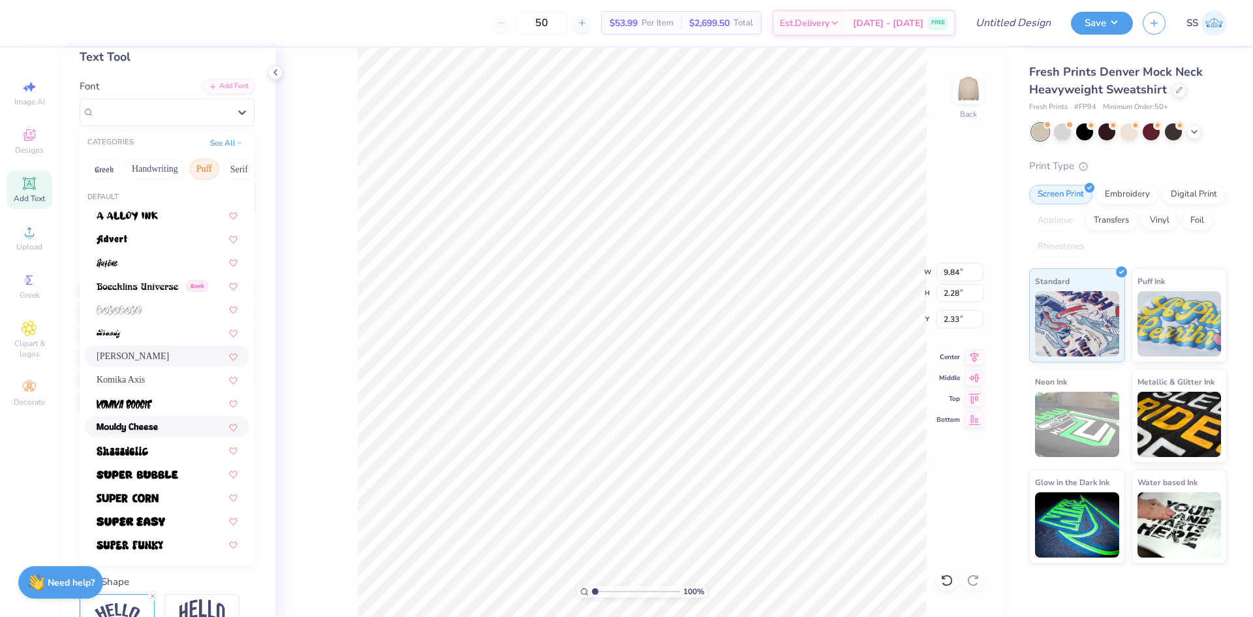
click at [175, 428] on div at bounding box center [167, 427] width 141 height 14
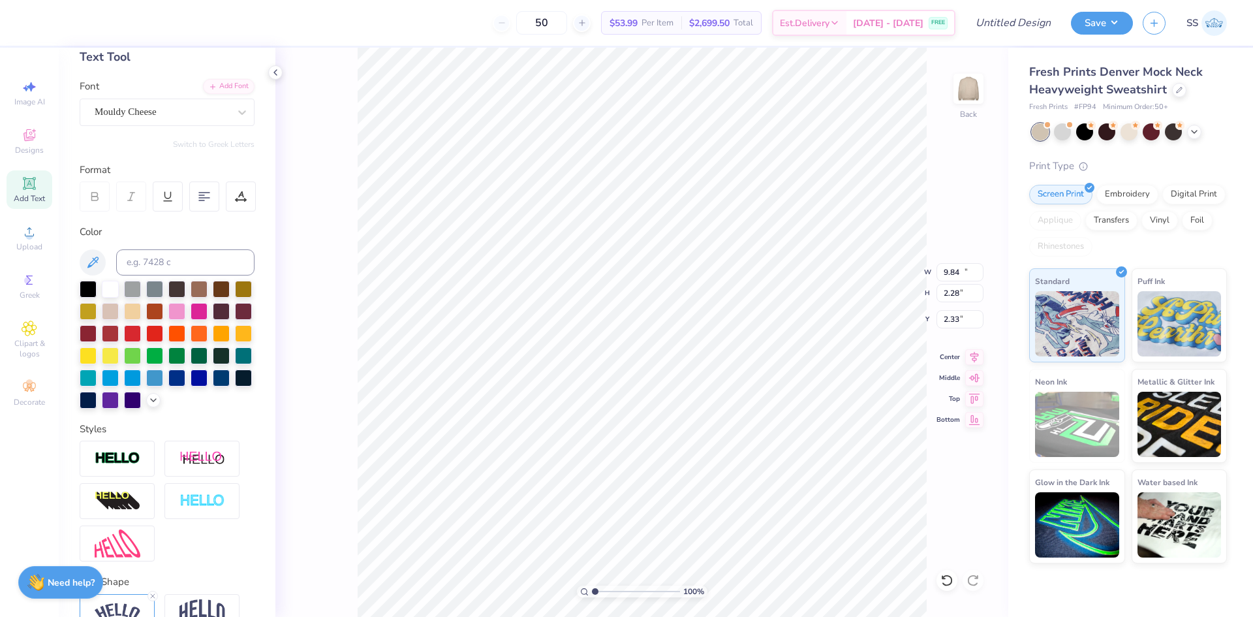
type input "10.59"
type input "2.48"
type input "2.24"
type input "13.08"
type input "3.06"
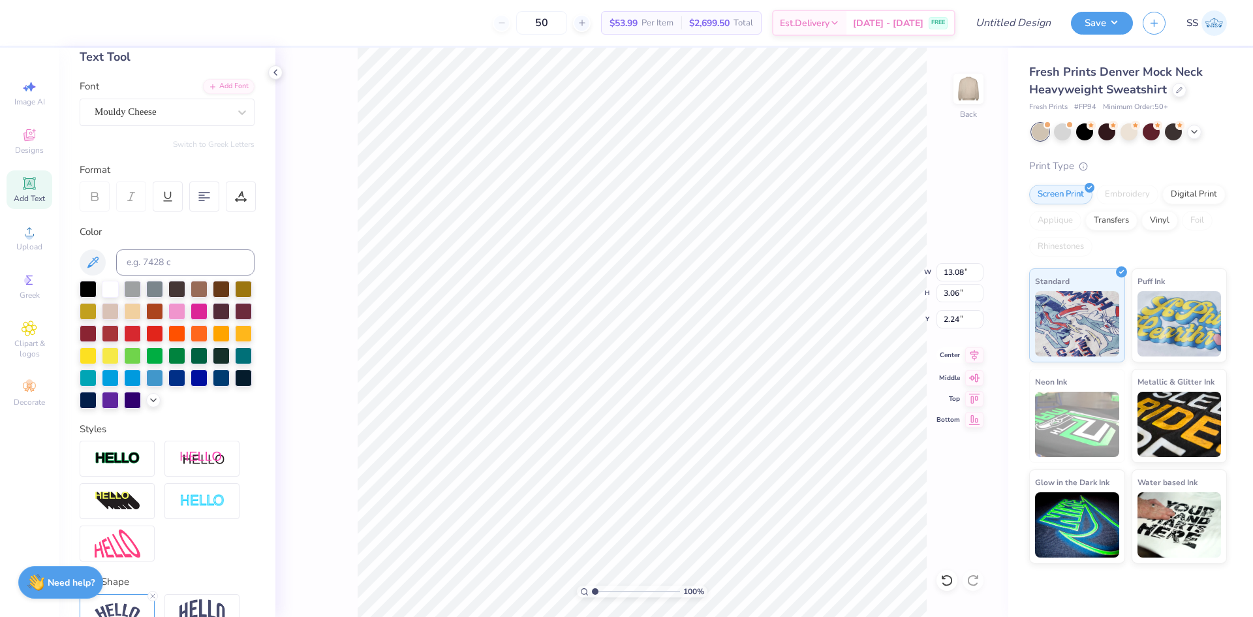
click at [976, 354] on icon at bounding box center [975, 354] width 8 height 11
click at [191, 110] on div "Mouldy Cheese" at bounding box center [161, 112] width 137 height 20
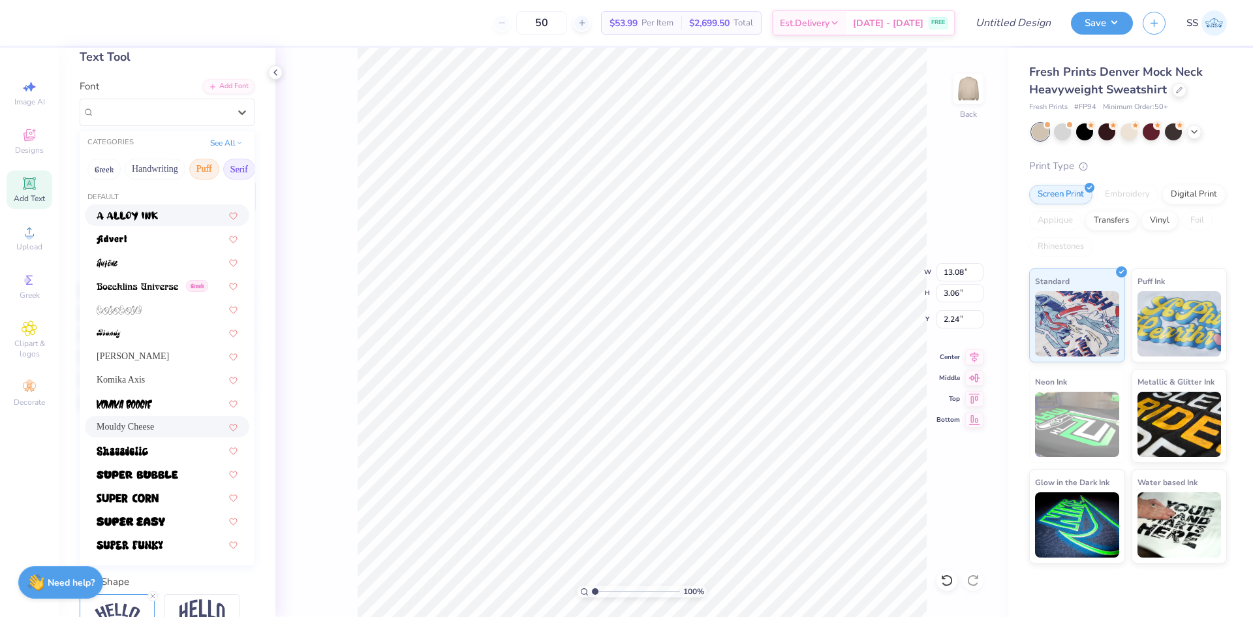
click at [231, 166] on button "Serif" at bounding box center [239, 169] width 32 height 21
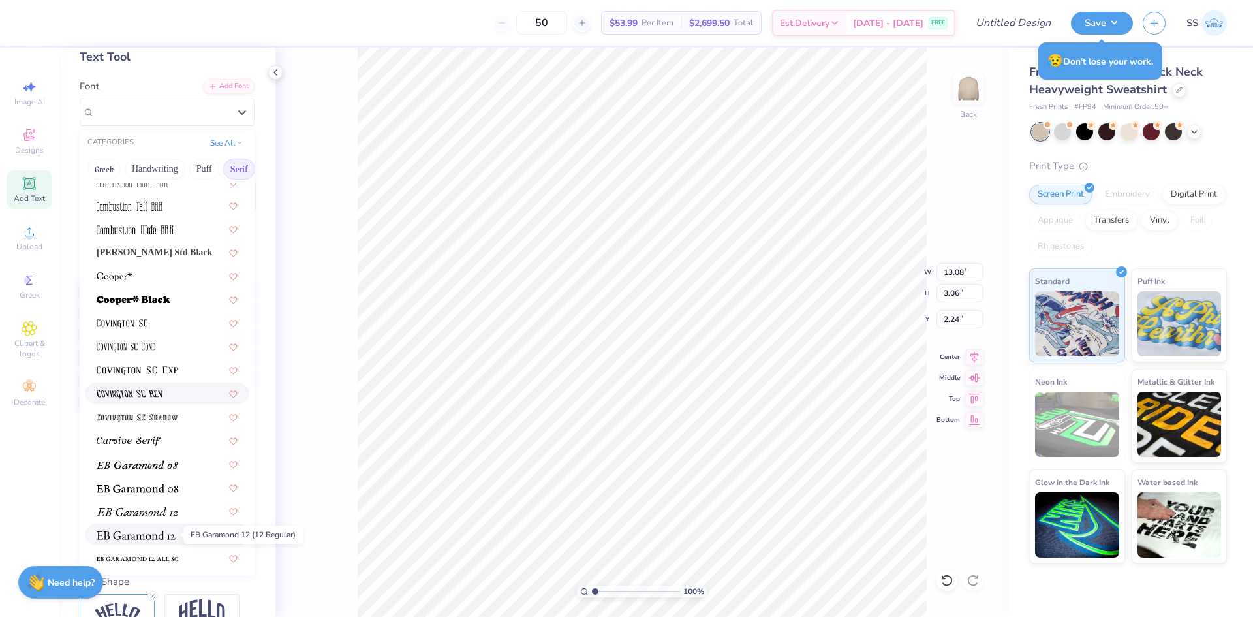
scroll to position [526, 0]
click at [166, 298] on img at bounding box center [134, 300] width 74 height 9
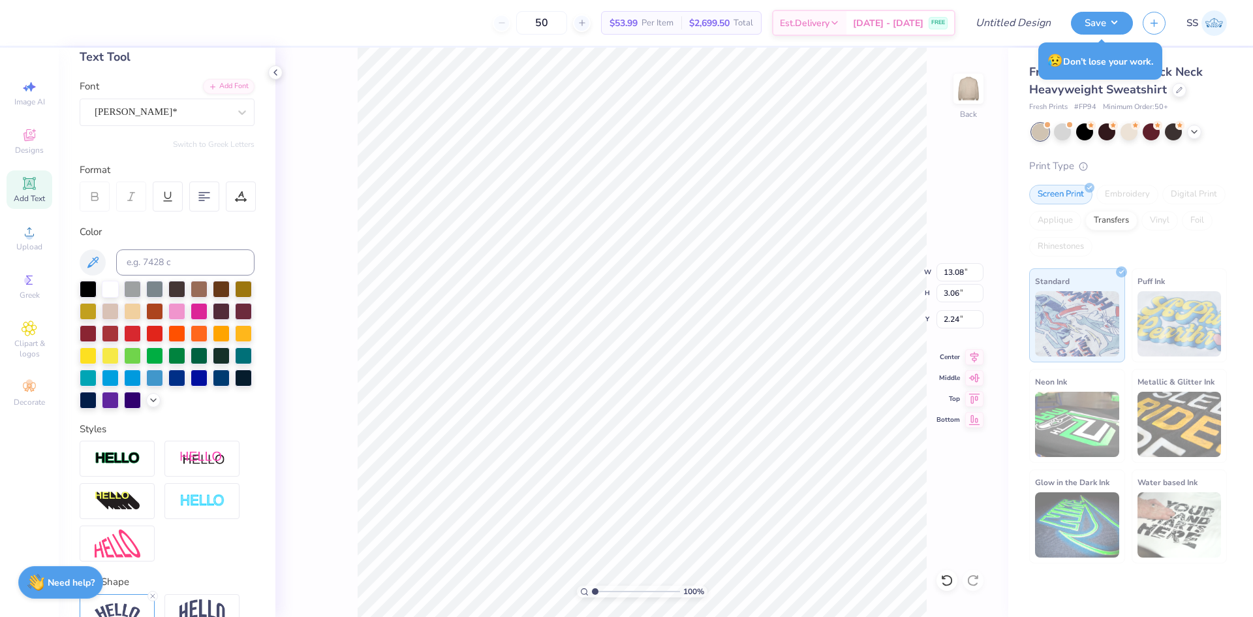
type input "15.86"
type input "3.49"
type input "2.02"
click at [976, 359] on icon at bounding box center [975, 354] width 8 height 11
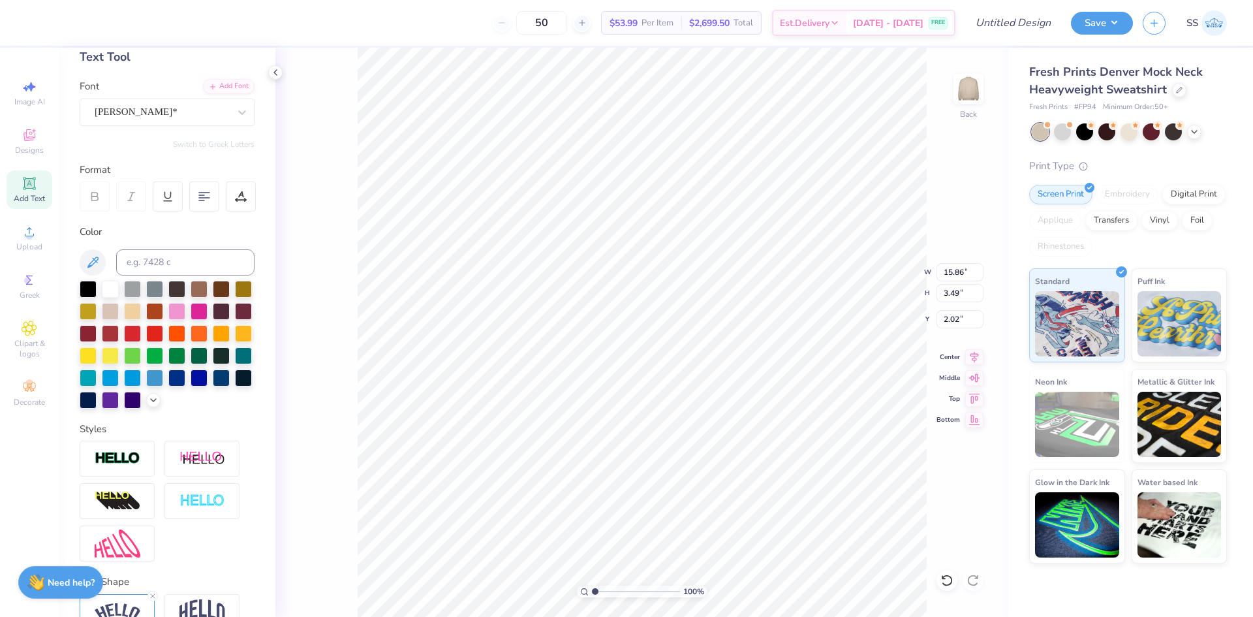
type input "12.06"
type input "2.66"
type input "2.85"
type input "2.78"
type input "3.69"
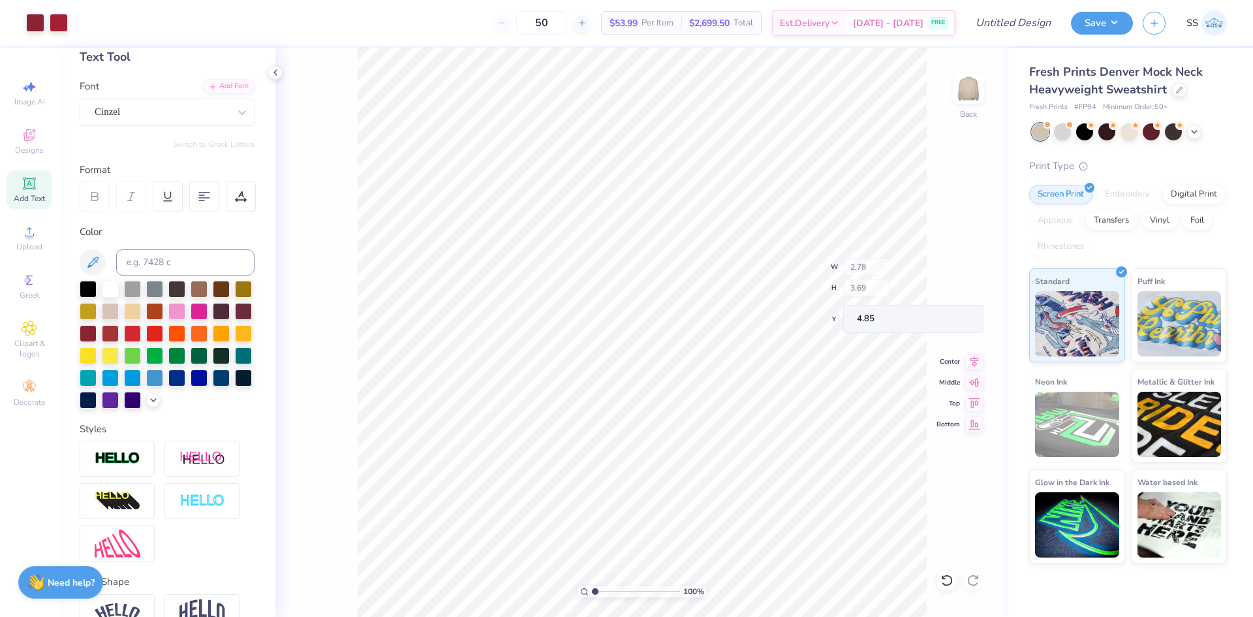
type input "4.85"
click at [33, 200] on span "Add Text" at bounding box center [29, 198] width 31 height 10
type textarea "Ohio University"
click at [239, 118] on div at bounding box center [241, 112] width 23 height 23
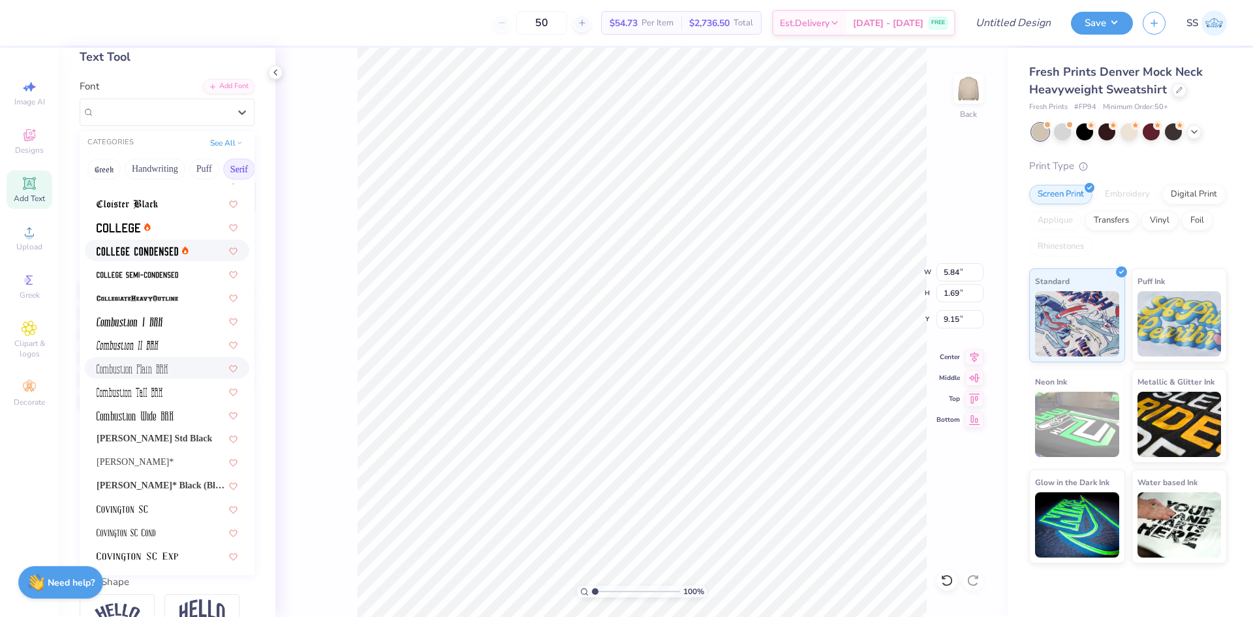
scroll to position [340, 0]
click at [113, 171] on button "Greek" at bounding box center [103, 169] width 33 height 21
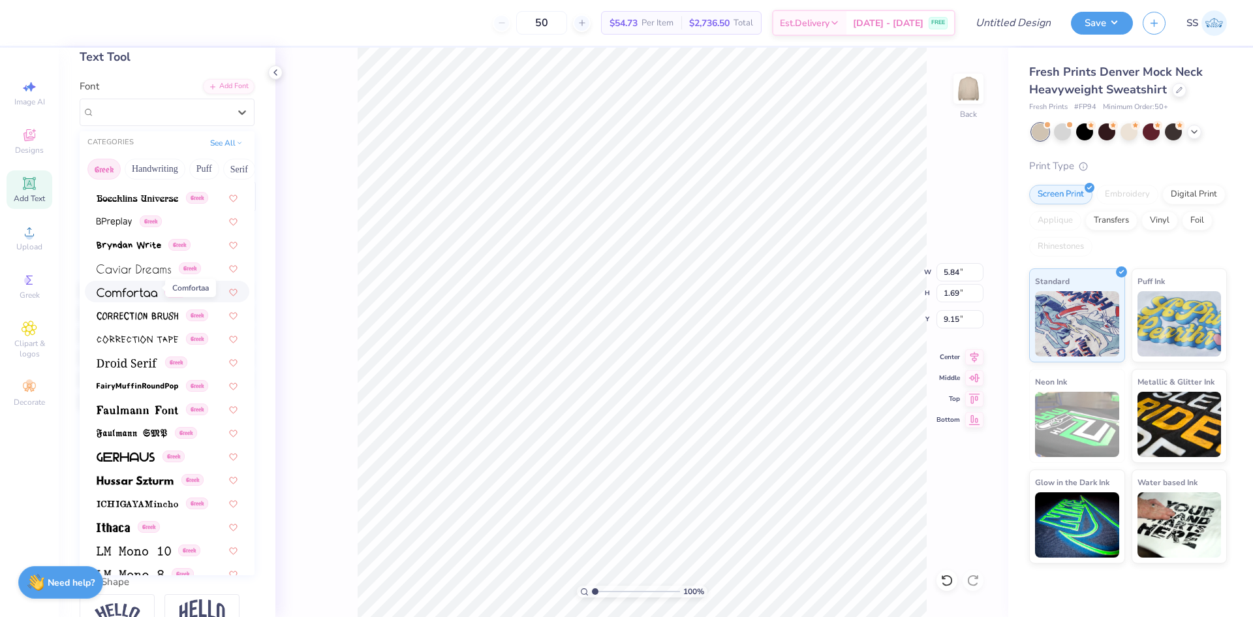
scroll to position [235, 0]
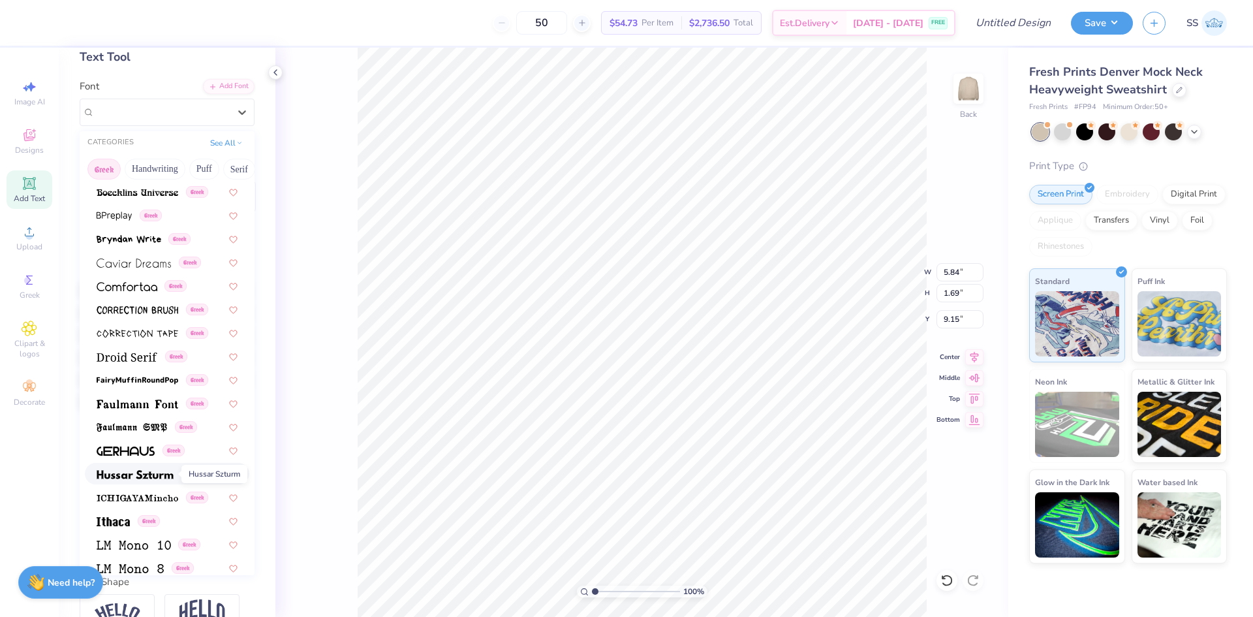
click at [138, 479] on span at bounding box center [135, 474] width 77 height 14
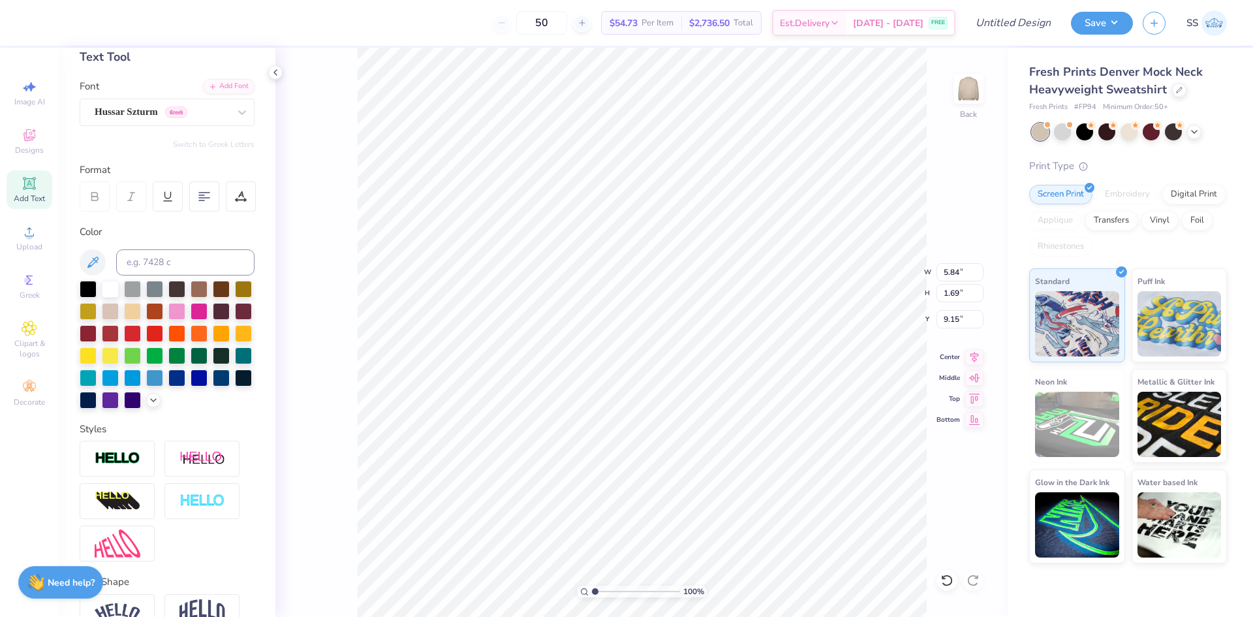
scroll to position [11, 5]
click at [97, 336] on div at bounding box center [88, 332] width 17 height 17
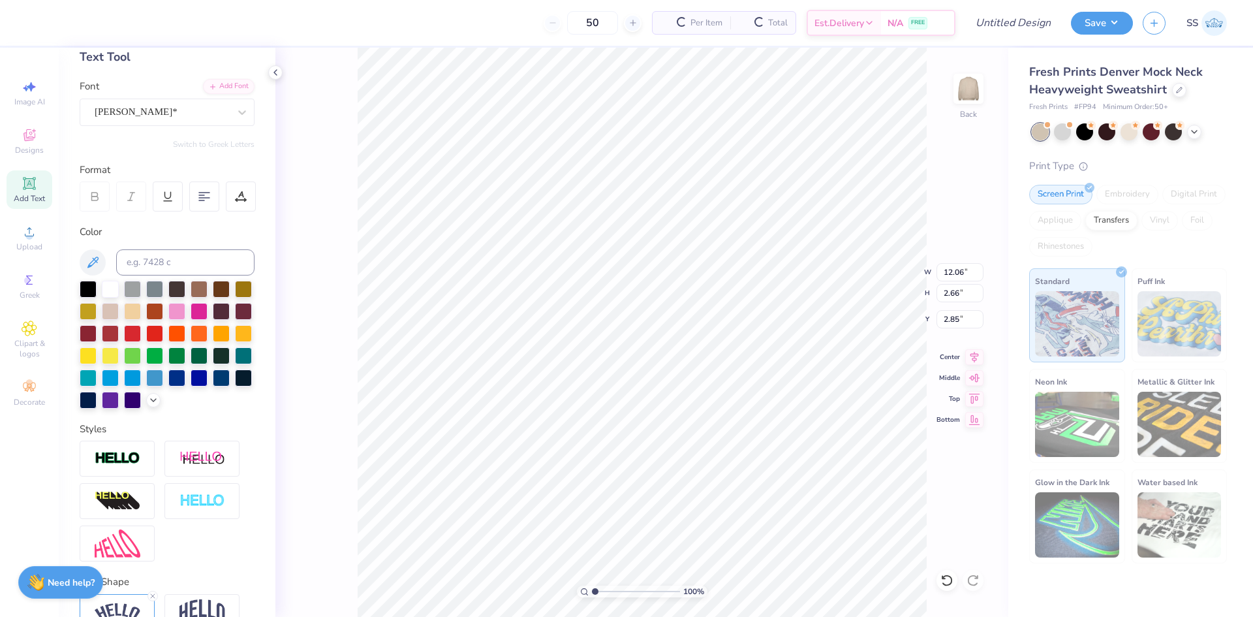
type input "12.06"
type input "2.66"
type input "2.85"
type input "16.27"
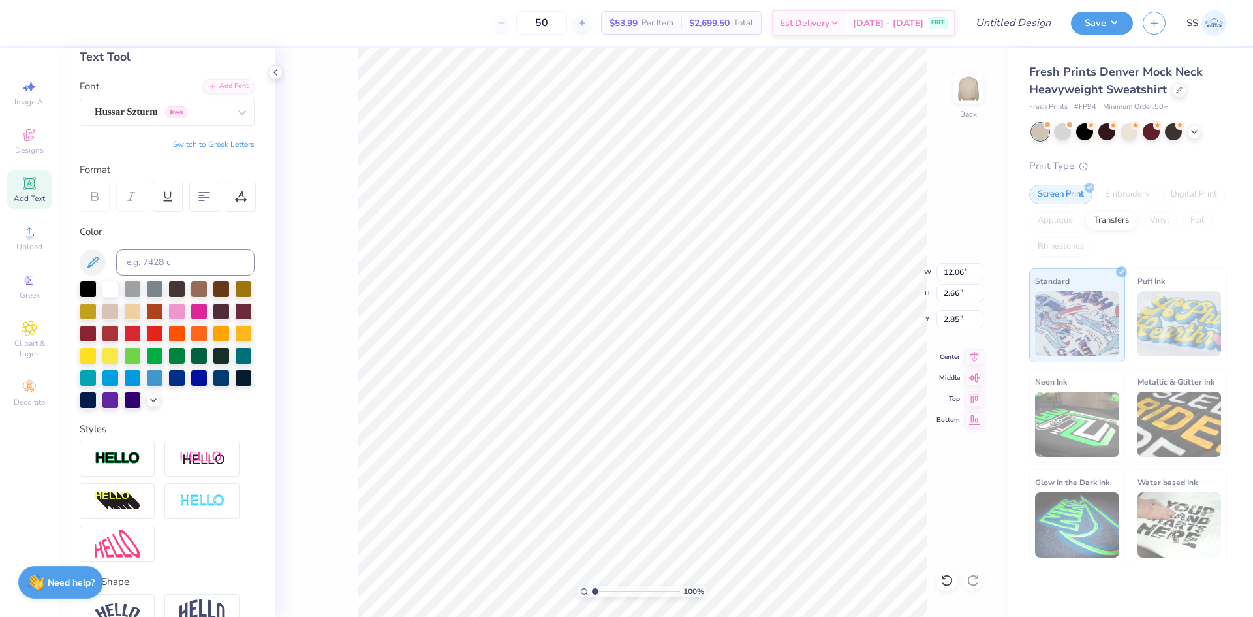
type input "2.34"
type input "8.83"
click at [230, 114] on div at bounding box center [241, 112] width 23 height 23
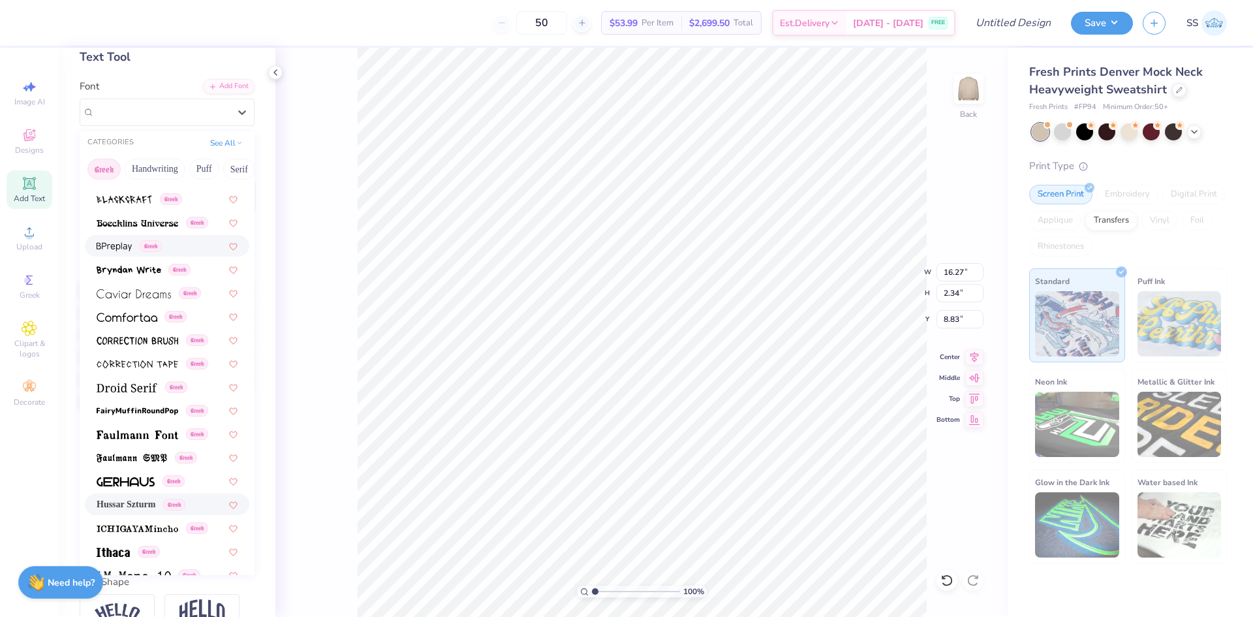
scroll to position [204, 0]
click at [196, 176] on button "Puff" at bounding box center [204, 169] width 30 height 21
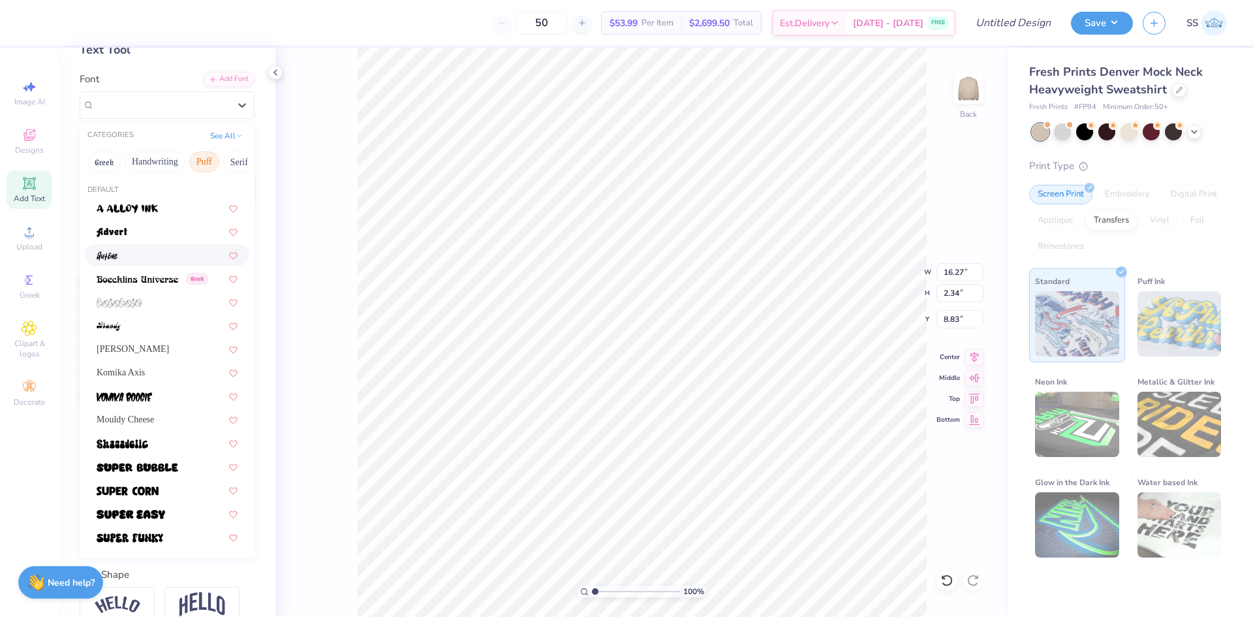
scroll to position [79, 0]
click at [243, 160] on button "Serif" at bounding box center [239, 161] width 32 height 21
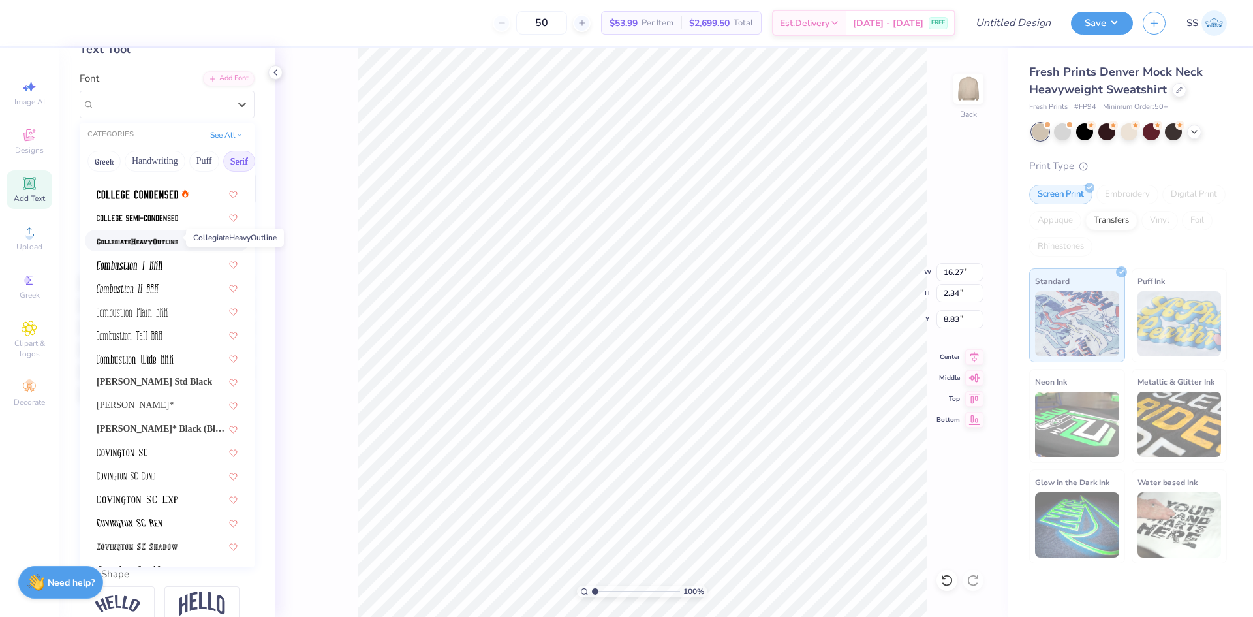
scroll to position [394, 0]
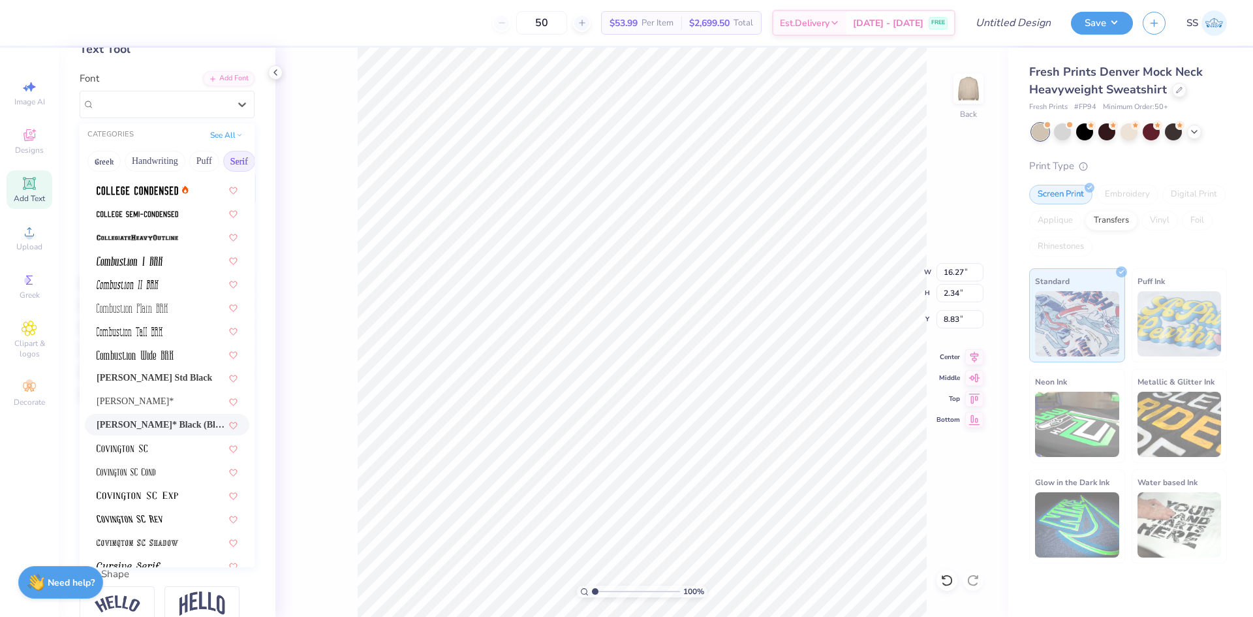
click at [155, 421] on span "[PERSON_NAME]* Black (Black)" at bounding box center [161, 425] width 129 height 14
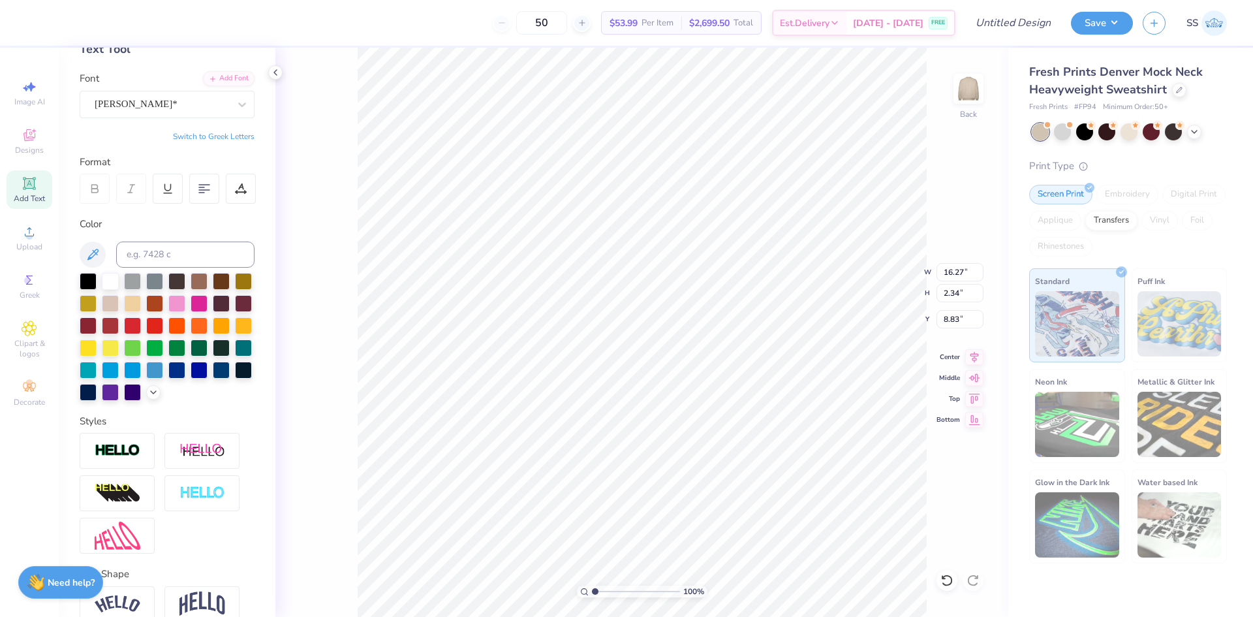
type input "16.19"
type input "1.79"
type input "9.11"
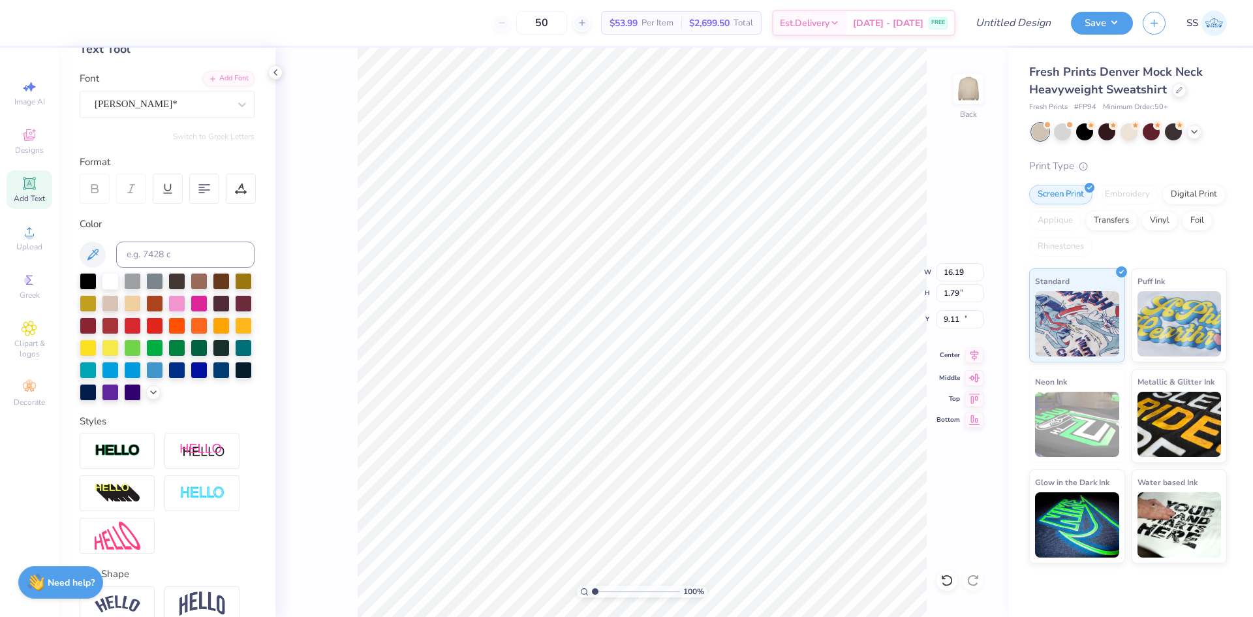
type input "7.81"
type input "0.86"
type input "10.03"
click at [975, 357] on icon at bounding box center [974, 355] width 18 height 16
click at [39, 137] on div "Designs" at bounding box center [30, 141] width 46 height 39
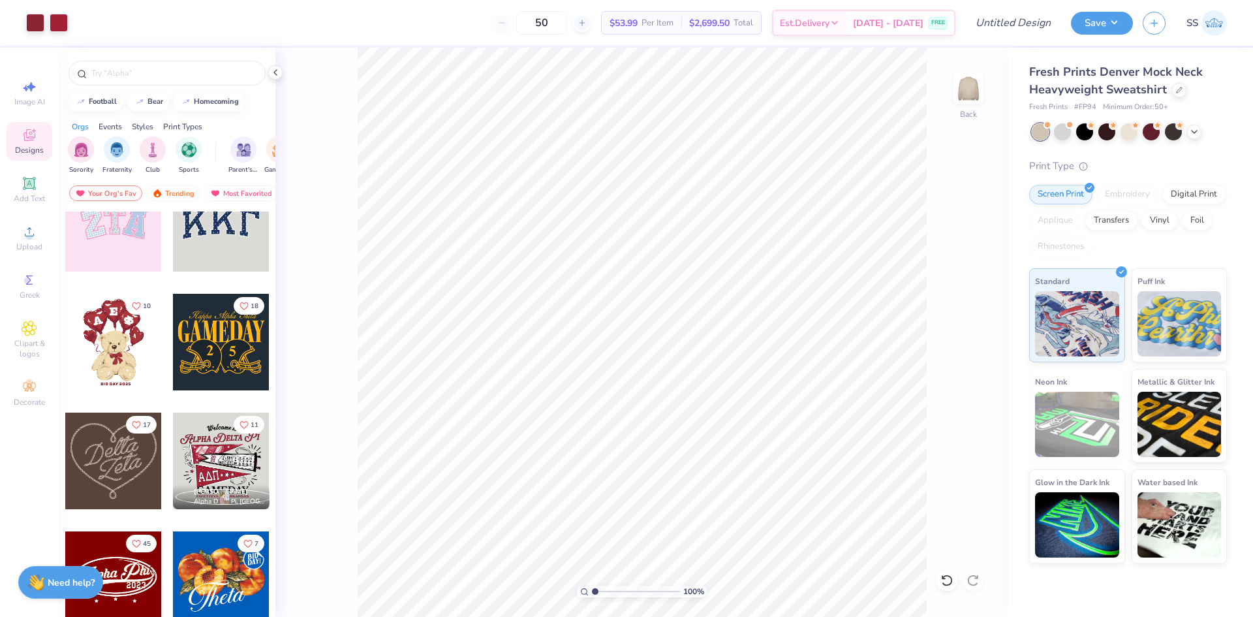
scroll to position [0, 0]
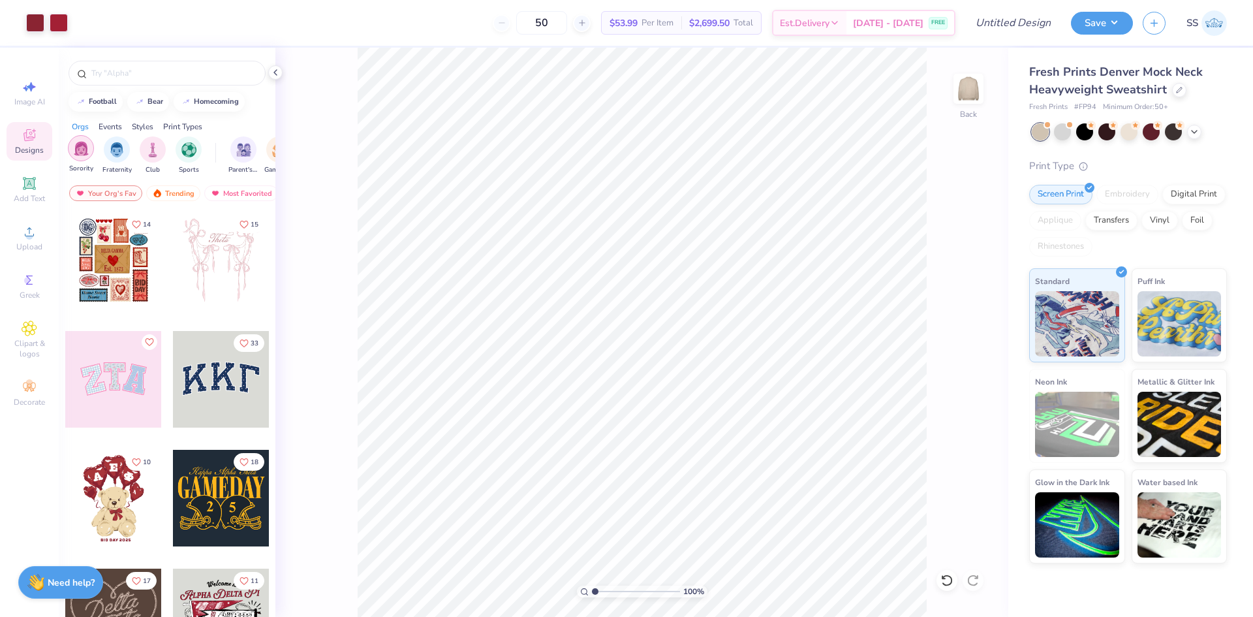
click at [88, 155] on img "filter for Sorority" at bounding box center [81, 148] width 15 height 15
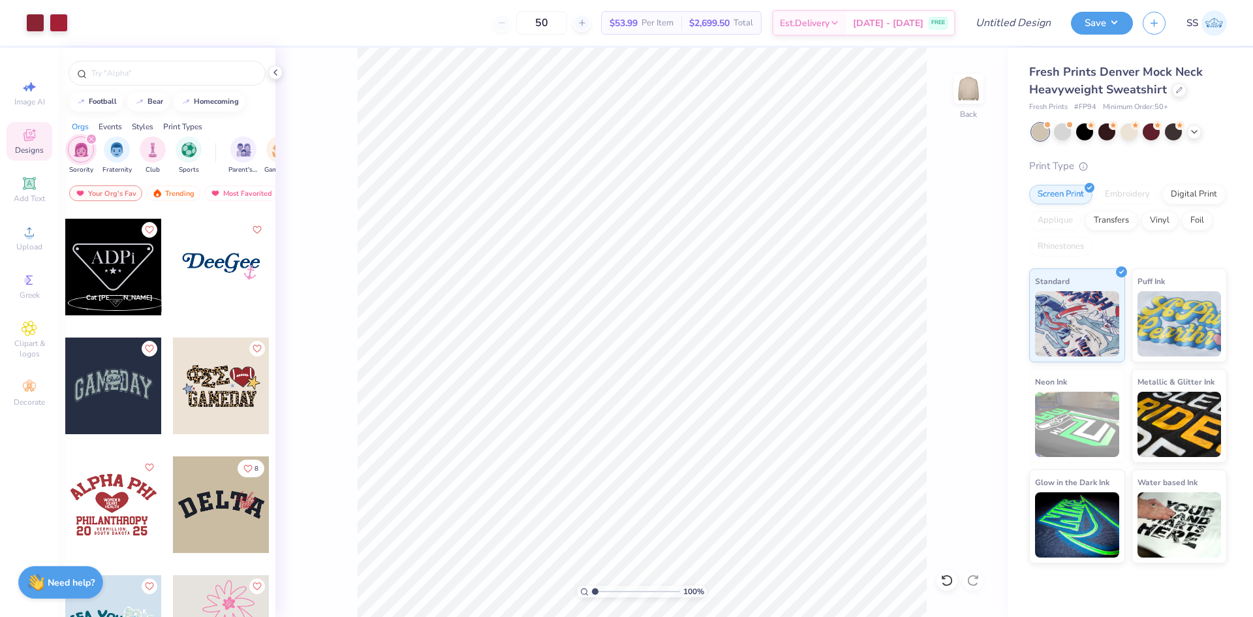
scroll to position [5210, 0]
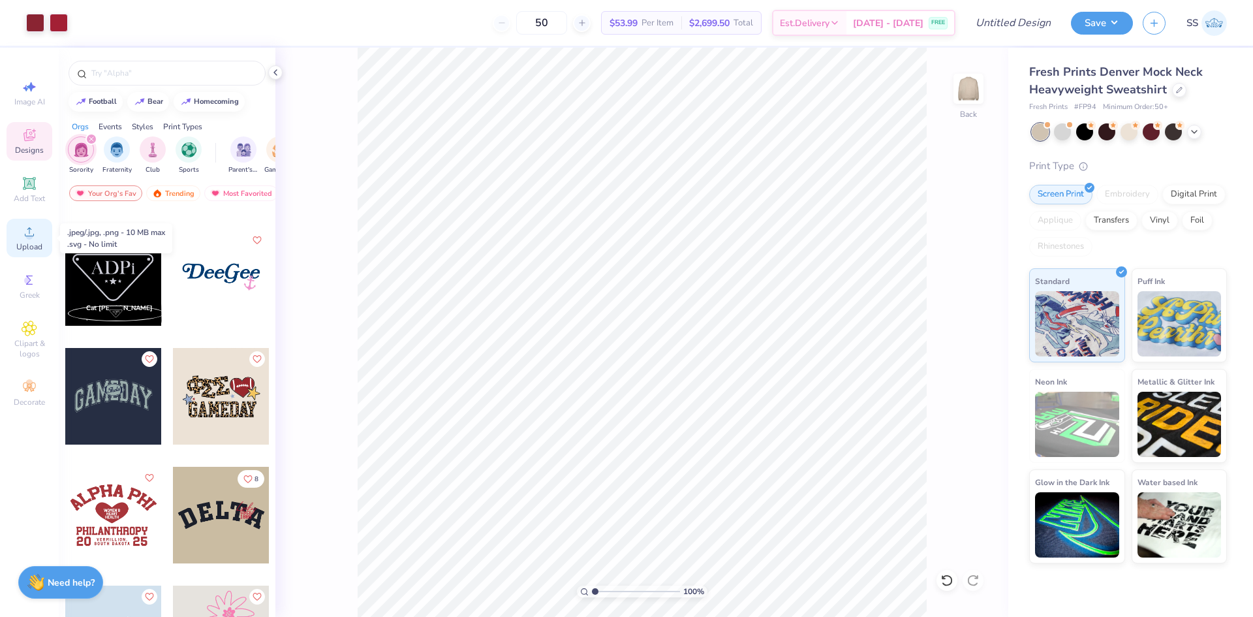
click at [41, 240] on div "Upload" at bounding box center [30, 238] width 46 height 39
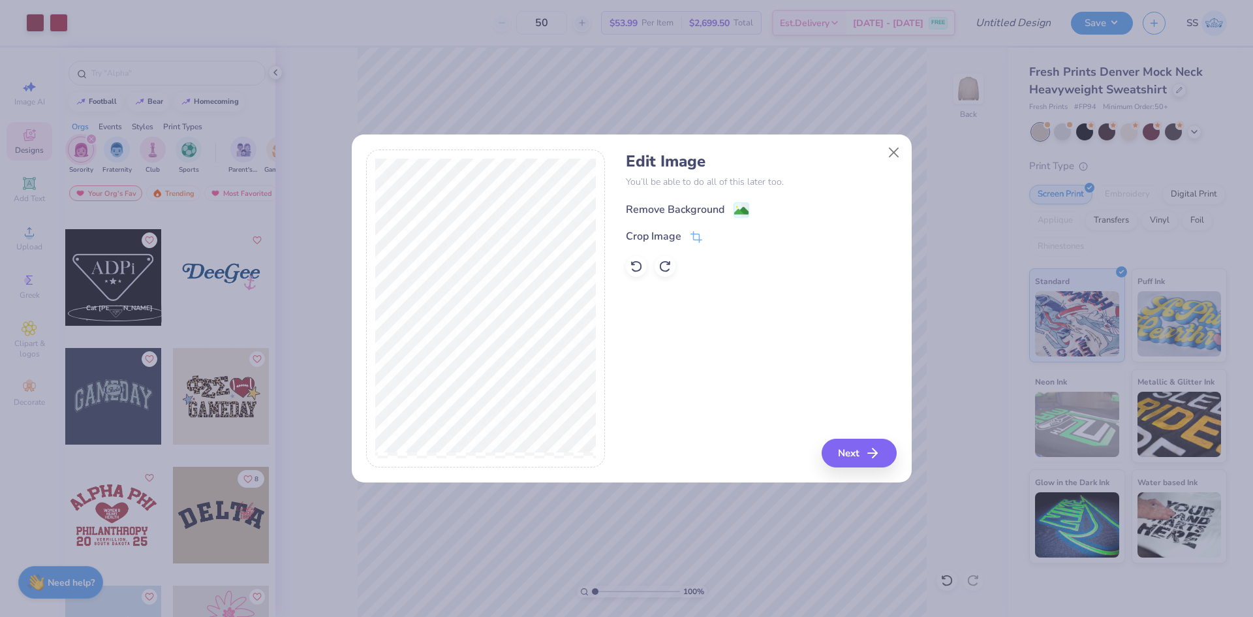
click at [664, 214] on div "Remove Background" at bounding box center [675, 210] width 99 height 16
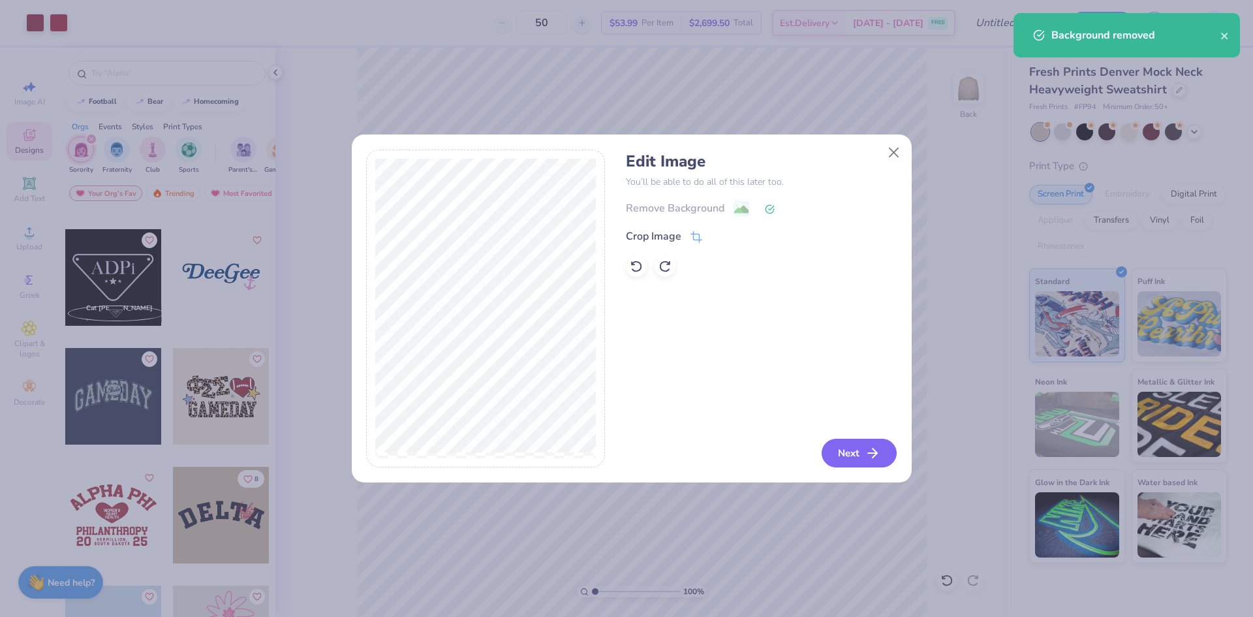
click at [860, 453] on button "Next" at bounding box center [859, 453] width 75 height 29
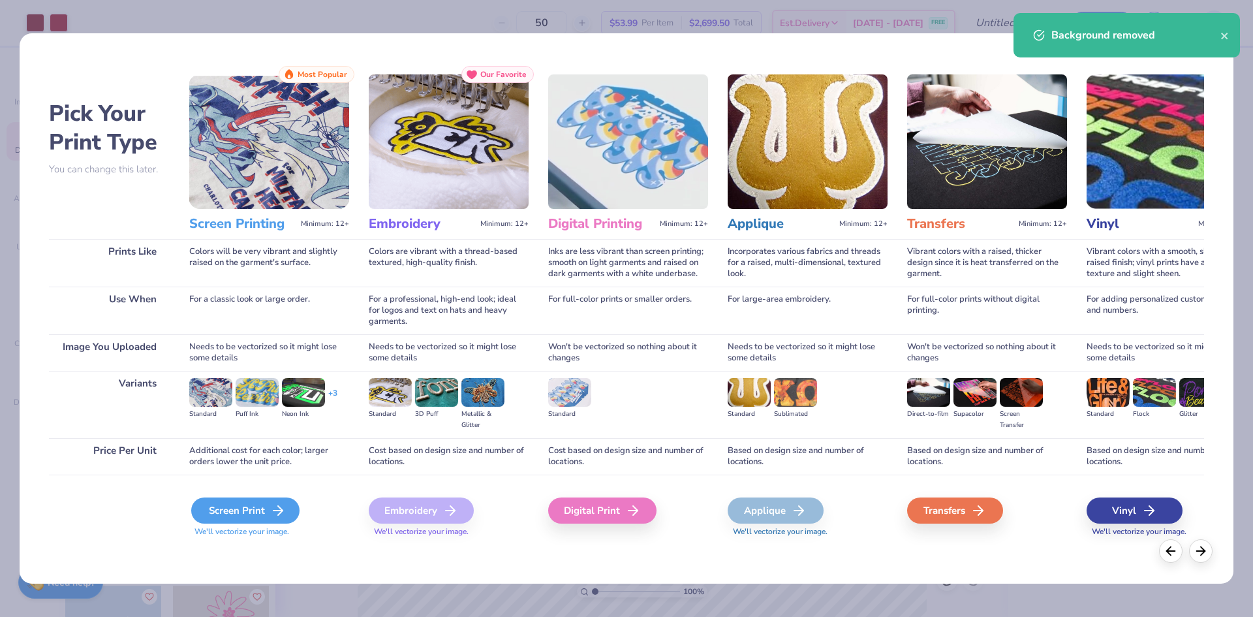
click at [257, 512] on div "Screen Print" at bounding box center [245, 510] width 108 height 26
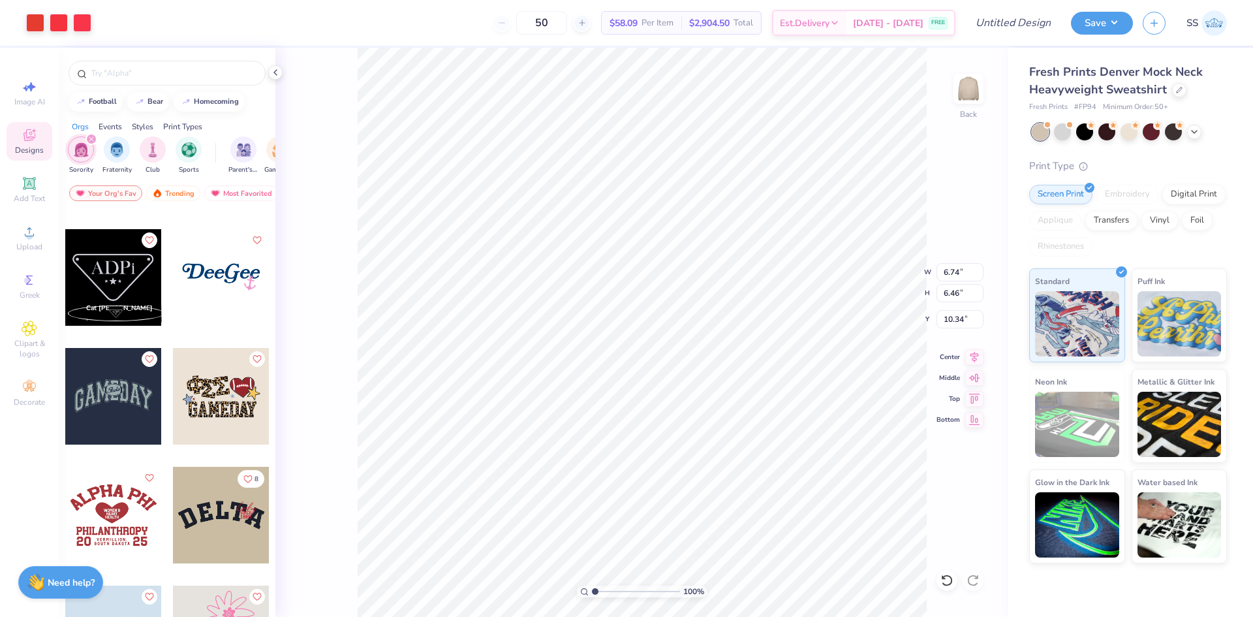
type input "10.34"
click at [952, 579] on icon at bounding box center [947, 580] width 13 height 13
click at [37, 26] on div at bounding box center [35, 21] width 18 height 18
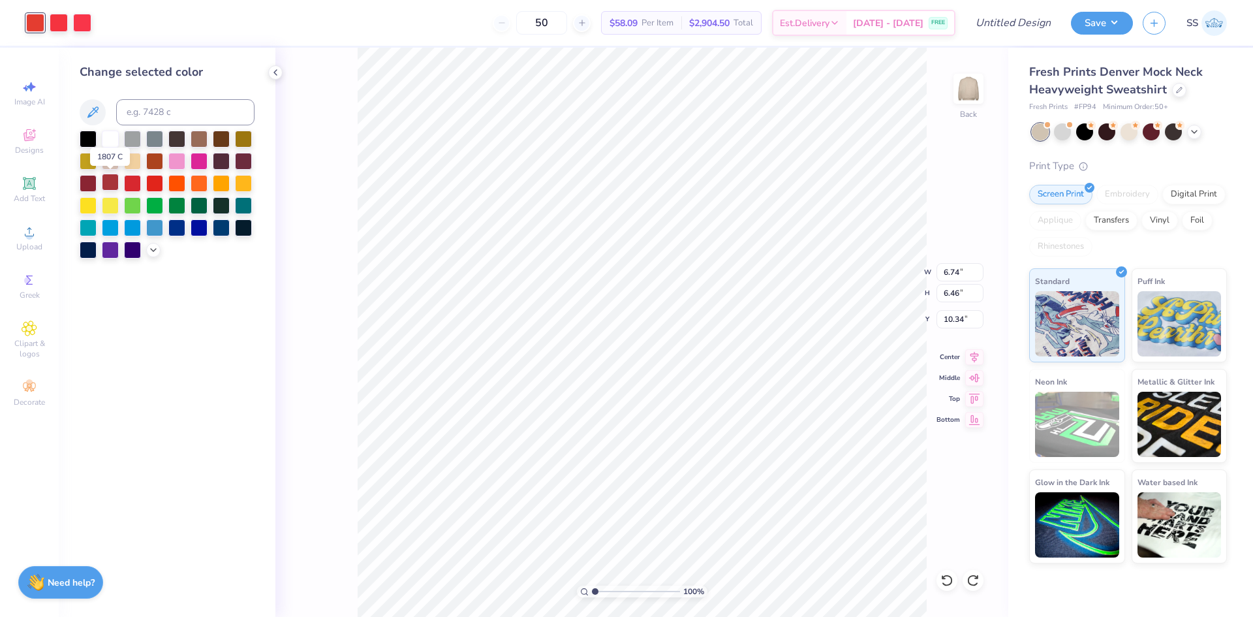
click at [116, 188] on div at bounding box center [110, 182] width 17 height 17
click at [944, 578] on icon at bounding box center [943, 577] width 3 height 3
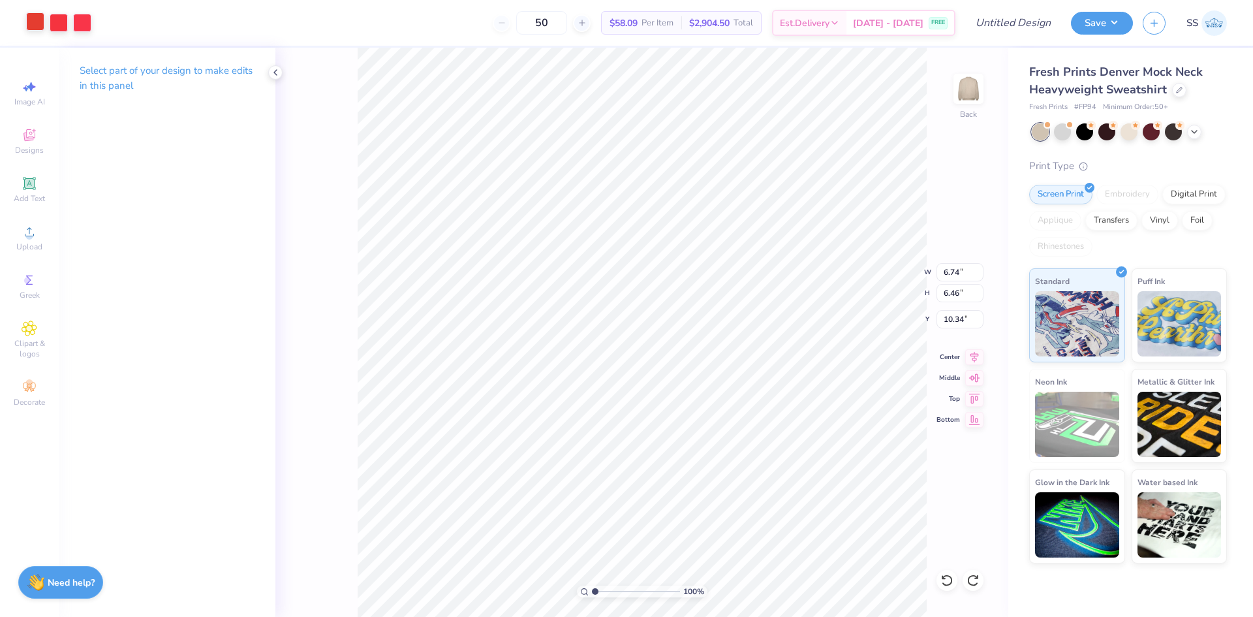
click at [30, 21] on div at bounding box center [35, 21] width 18 height 18
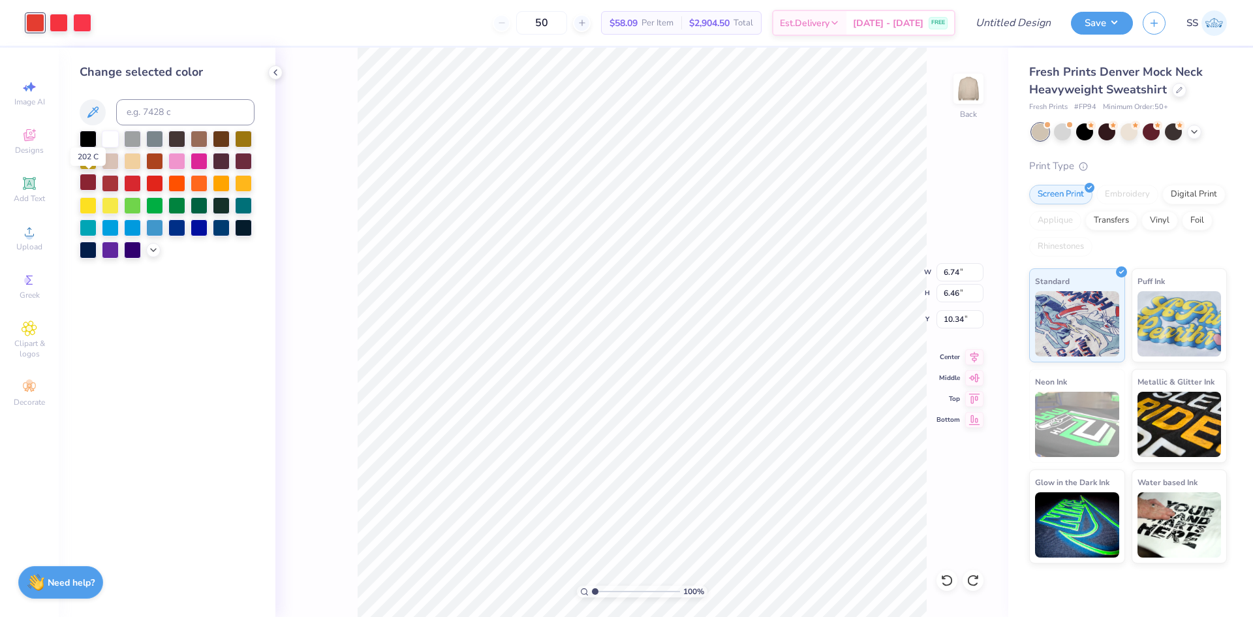
click at [91, 181] on div at bounding box center [88, 182] width 17 height 17
click at [58, 27] on div at bounding box center [59, 21] width 18 height 18
click at [116, 183] on div at bounding box center [110, 182] width 17 height 17
click at [106, 26] on div at bounding box center [106, 21] width 18 height 18
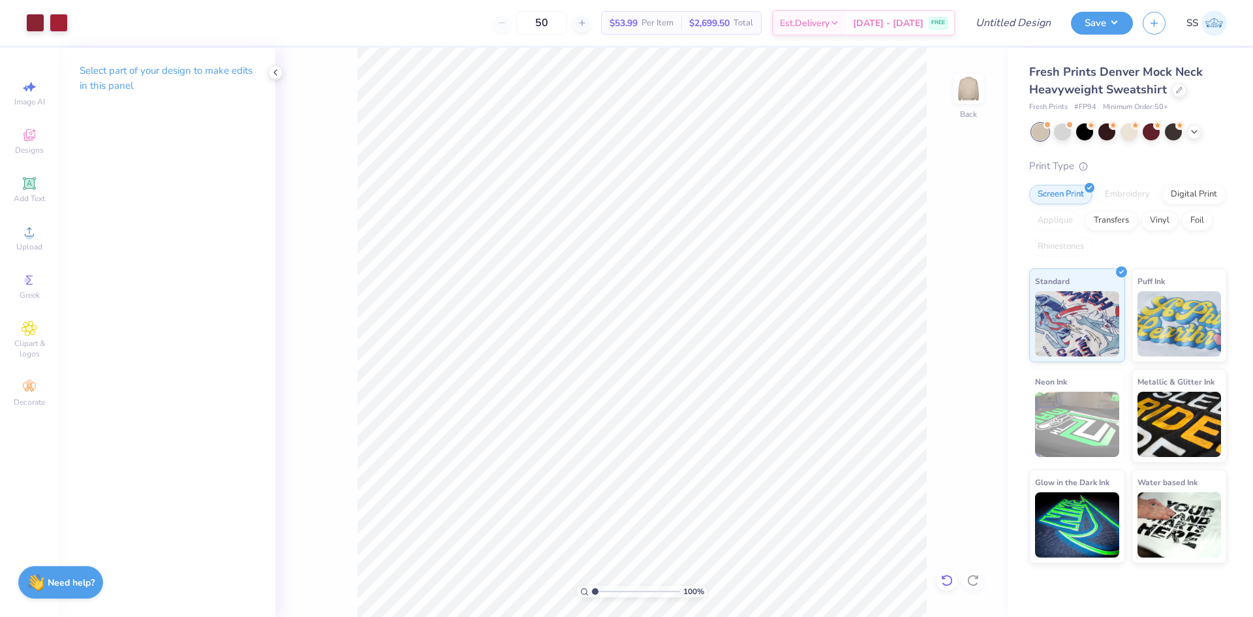
click at [947, 579] on icon at bounding box center [947, 580] width 13 height 13
click at [103, 22] on div at bounding box center [106, 21] width 18 height 18
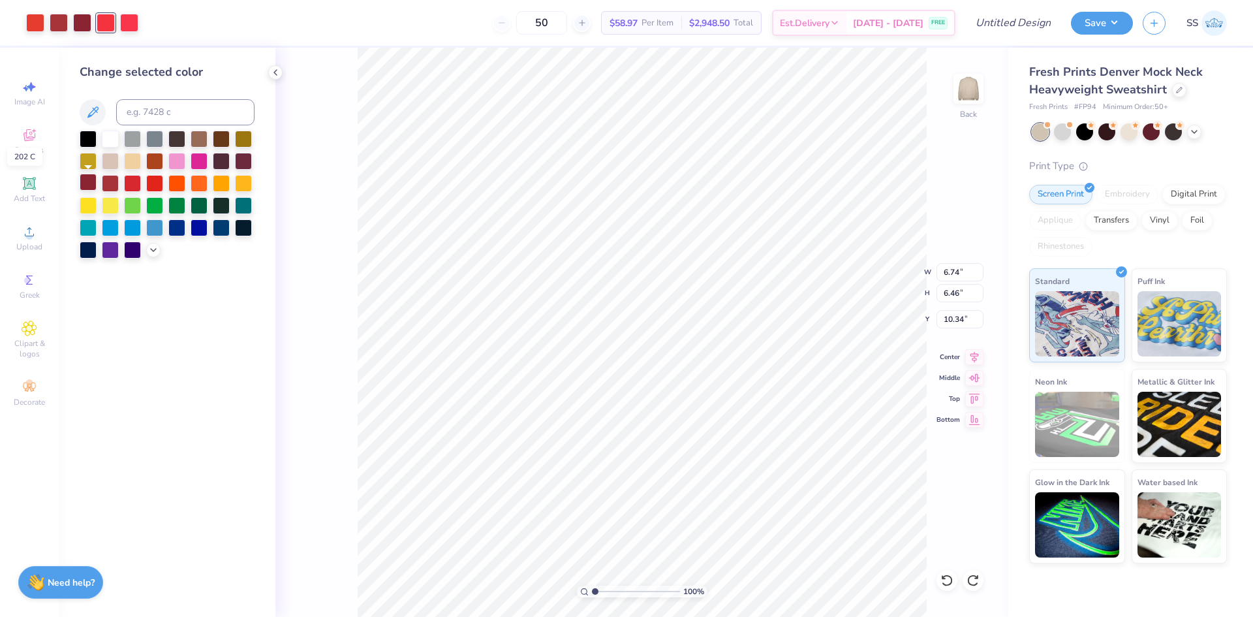
click at [91, 183] on div at bounding box center [88, 182] width 17 height 17
click at [106, 21] on div at bounding box center [106, 21] width 18 height 18
click at [111, 138] on div at bounding box center [110, 137] width 17 height 17
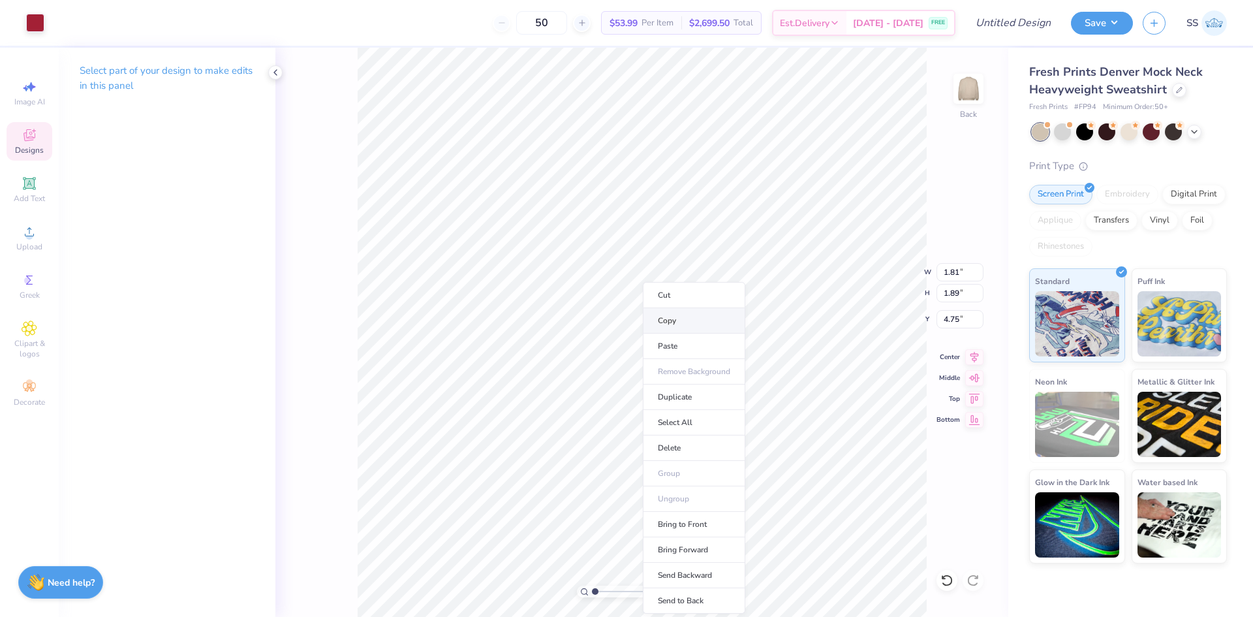
click at [670, 317] on li "Copy" at bounding box center [694, 320] width 102 height 25
click at [583, 342] on li "Paste" at bounding box center [589, 346] width 102 height 25
click at [26, 18] on div at bounding box center [35, 21] width 18 height 18
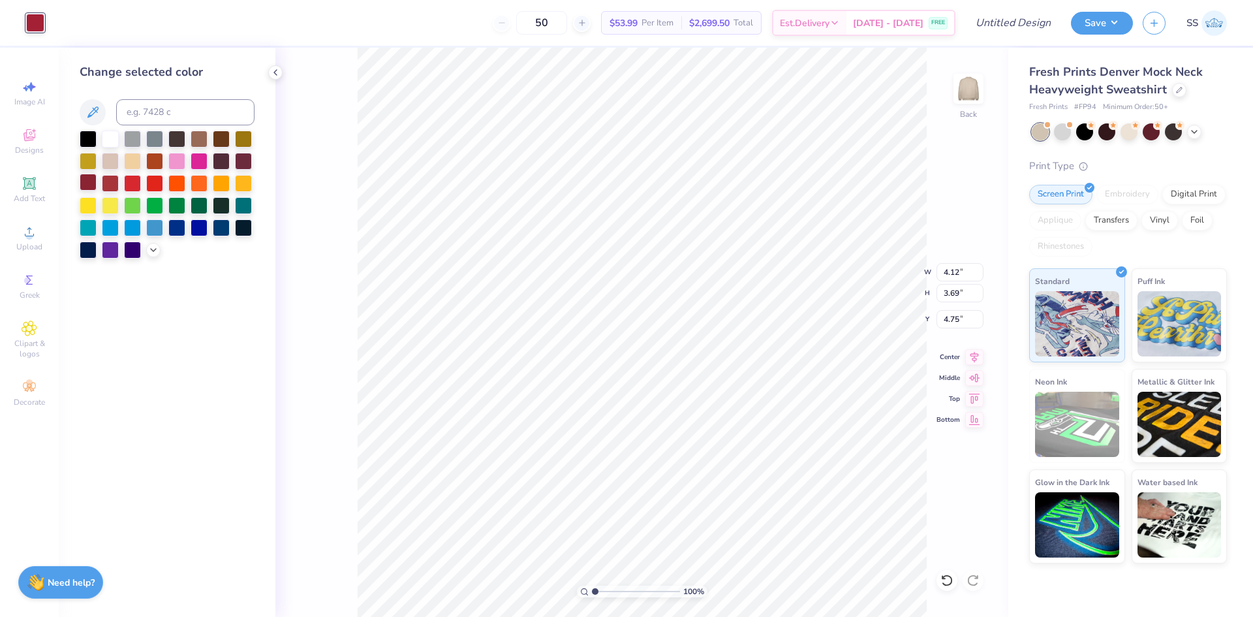
click at [93, 183] on div at bounding box center [88, 182] width 17 height 17
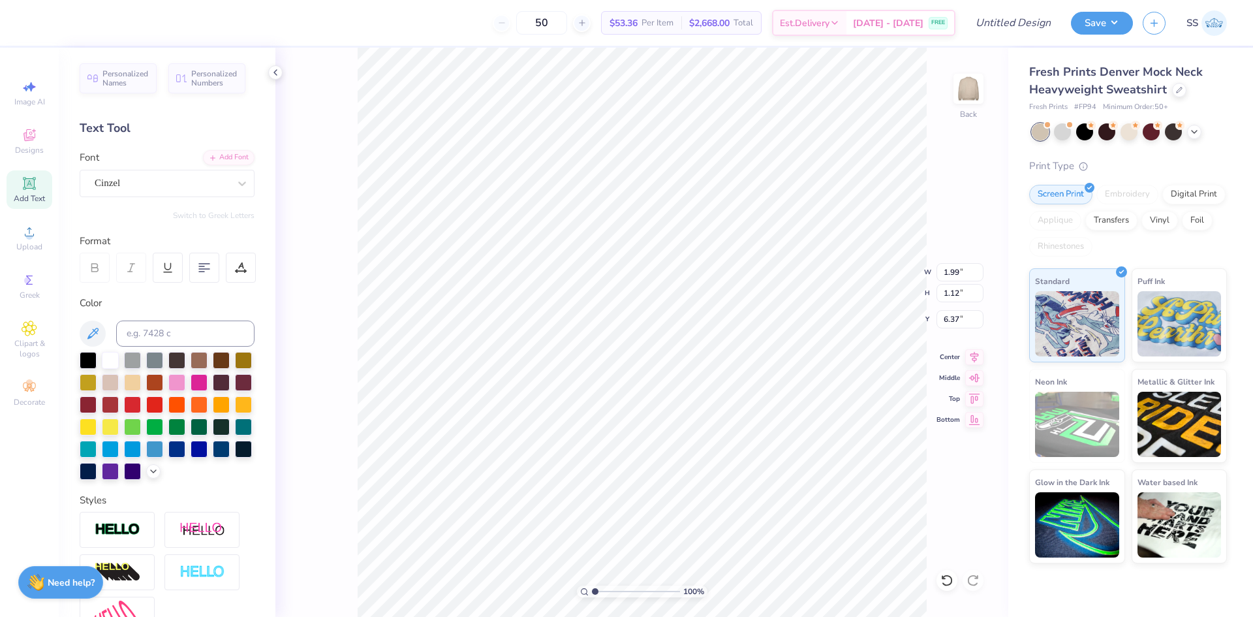
type input "2.07"
type input "1.16"
click at [974, 358] on icon at bounding box center [975, 354] width 8 height 11
click at [1134, 130] on div at bounding box center [1129, 130] width 17 height 17
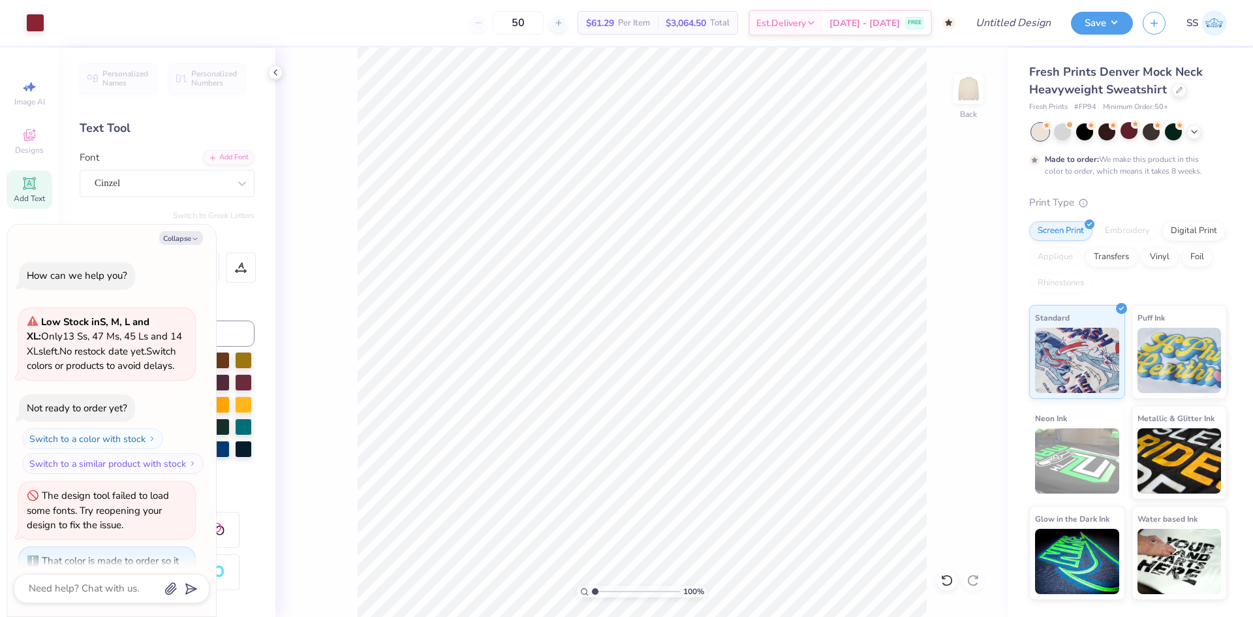
scroll to position [105, 0]
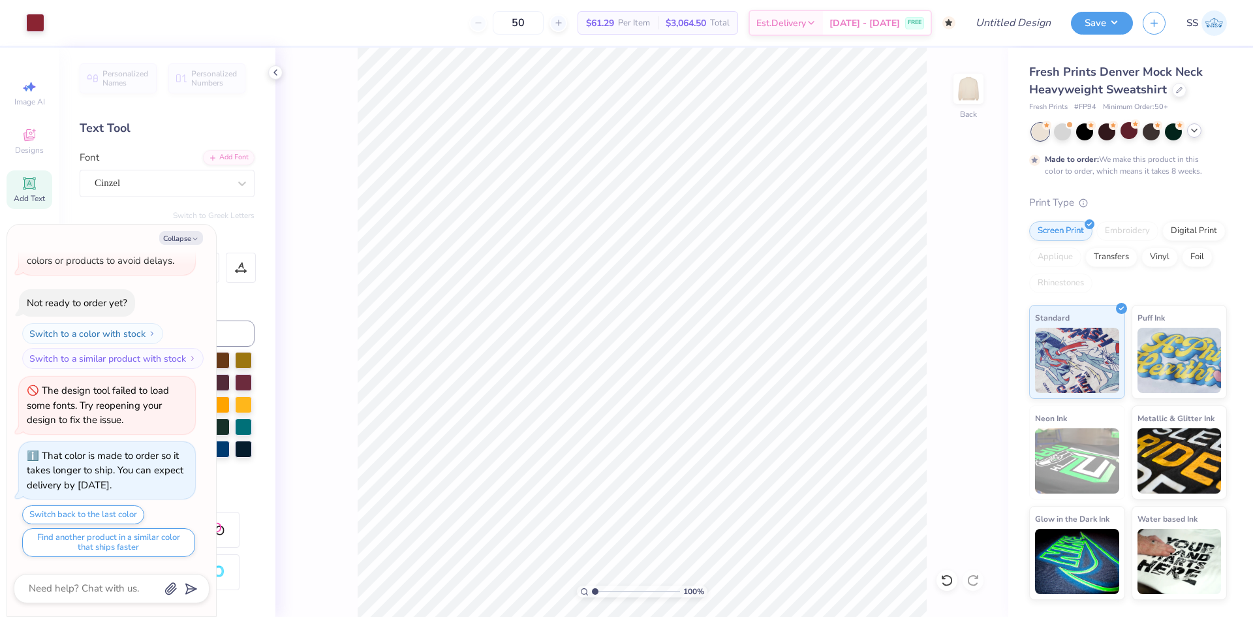
click at [1194, 132] on icon at bounding box center [1194, 130] width 10 height 10
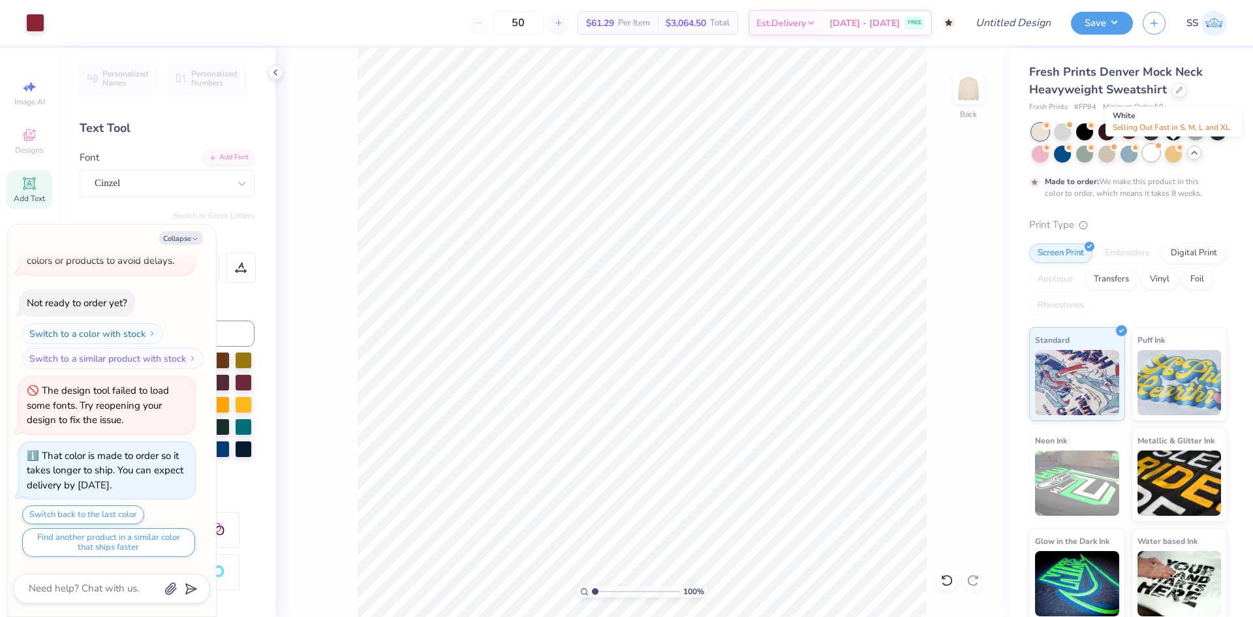
click at [1160, 155] on div at bounding box center [1151, 152] width 17 height 17
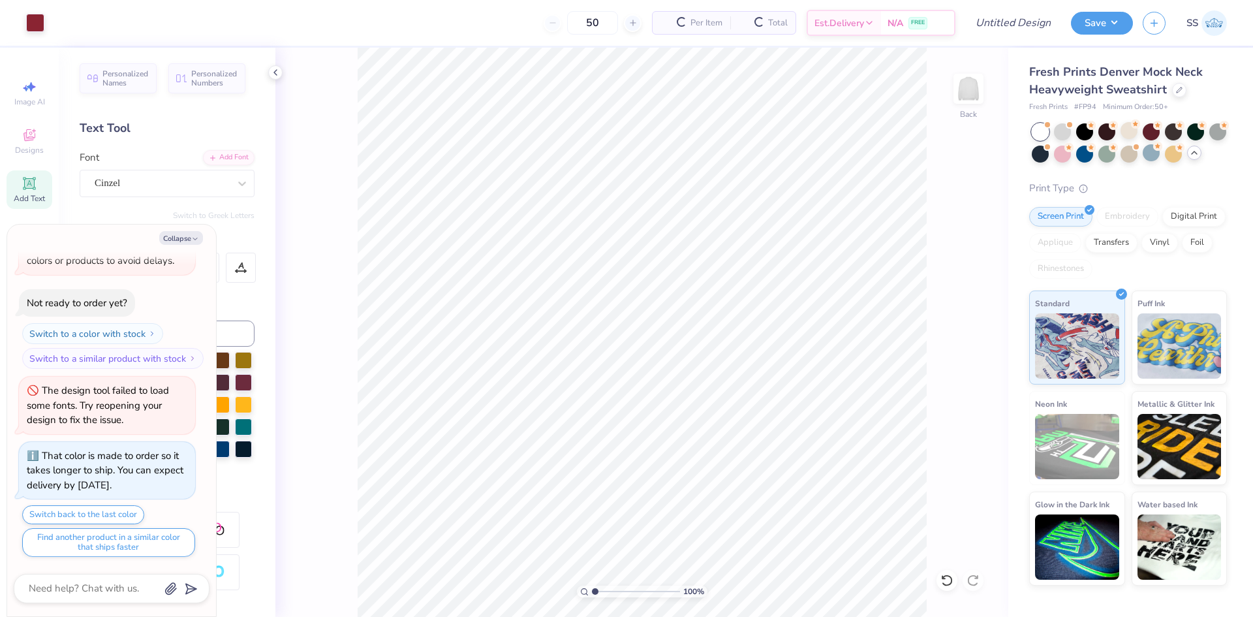
scroll to position [384, 0]
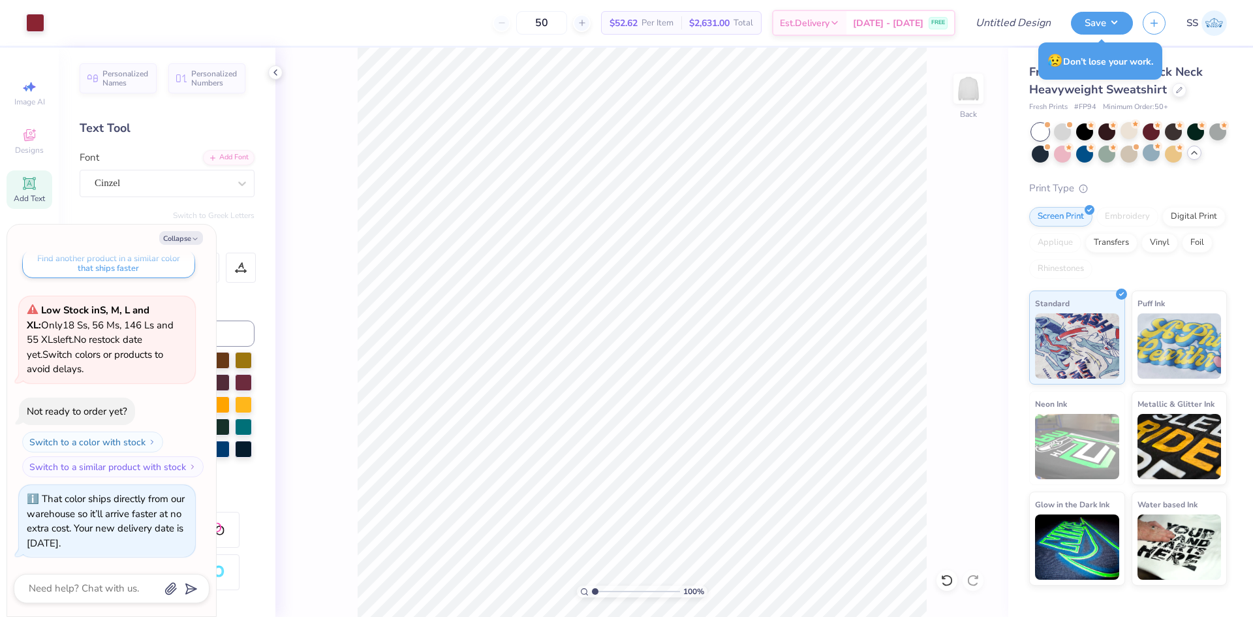
type textarea "x"
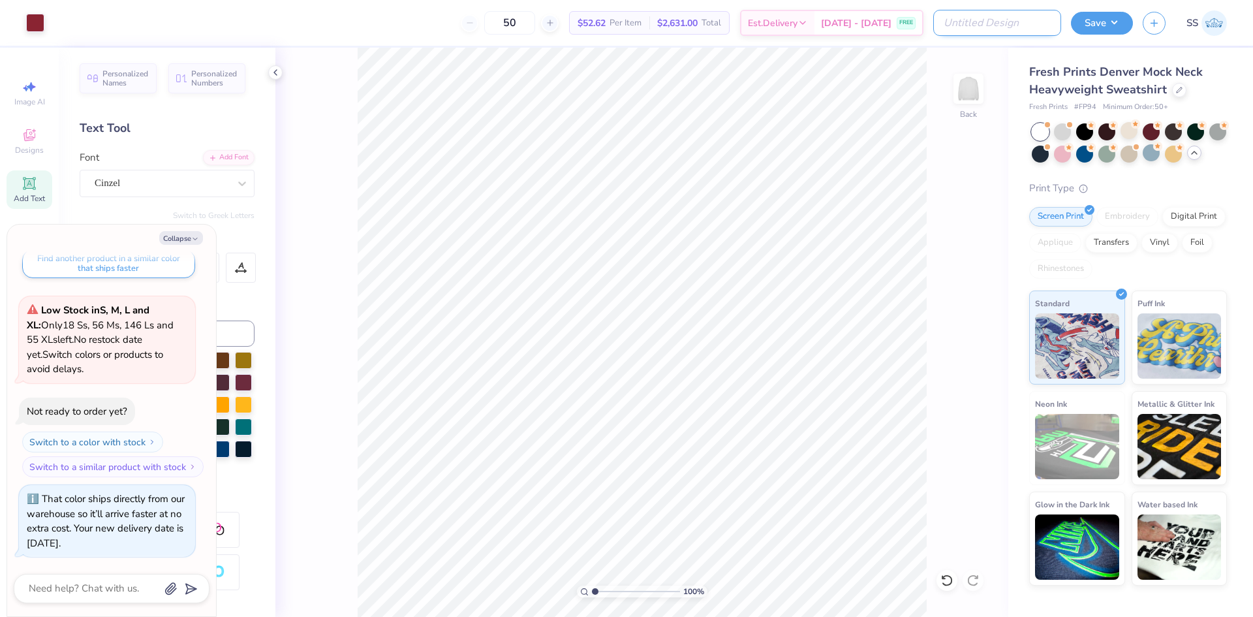
click at [1027, 23] on input "Design Title" at bounding box center [997, 23] width 128 height 26
type input "("
type textarea "x"
type input "(S"
type textarea "x"
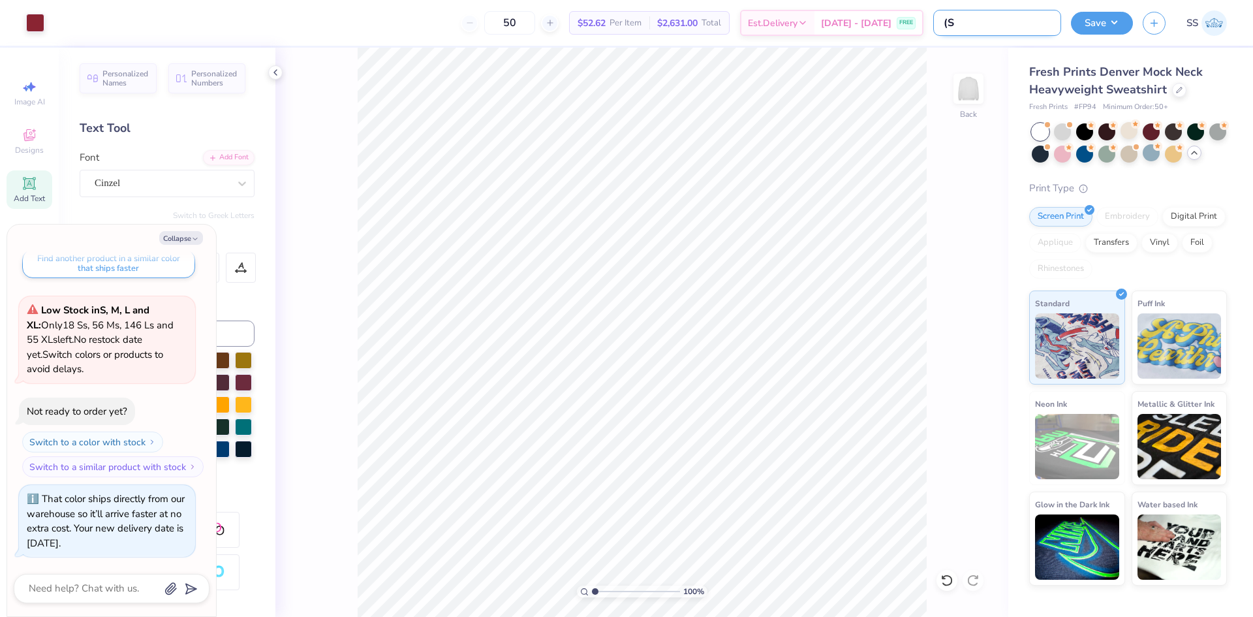
type input "(SK"
type textarea "x"
type input "(S"
type textarea "x"
type input "("
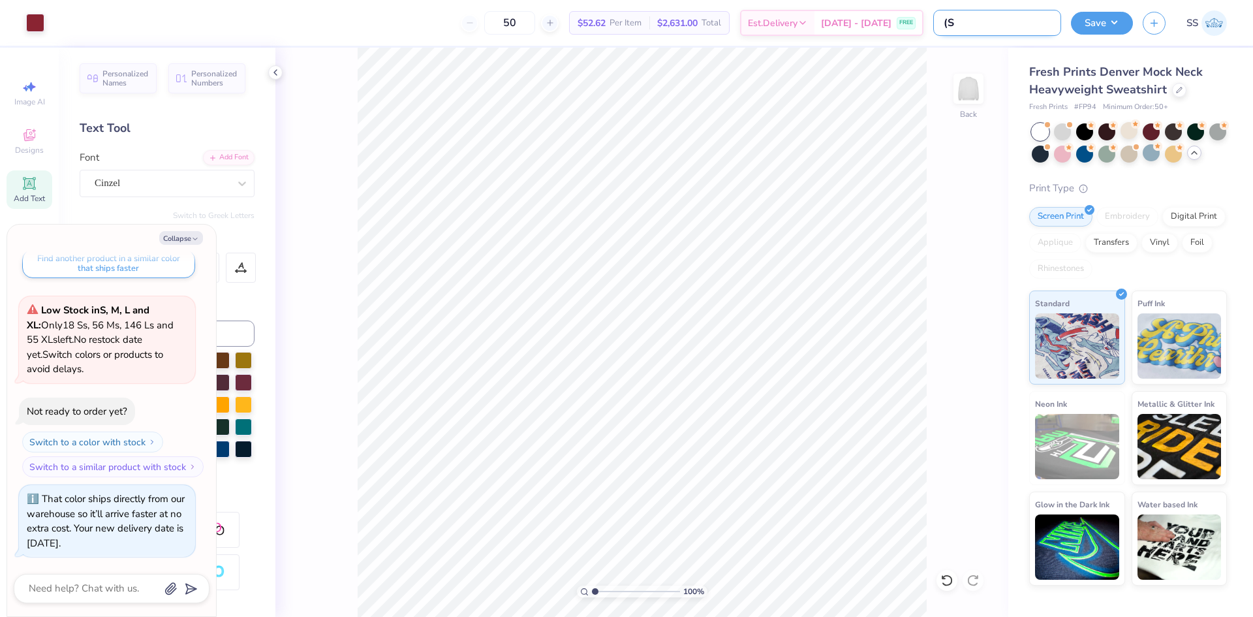
type textarea "x"
type input "(O"
type textarea "x"
type input "(OU"
type textarea "x"
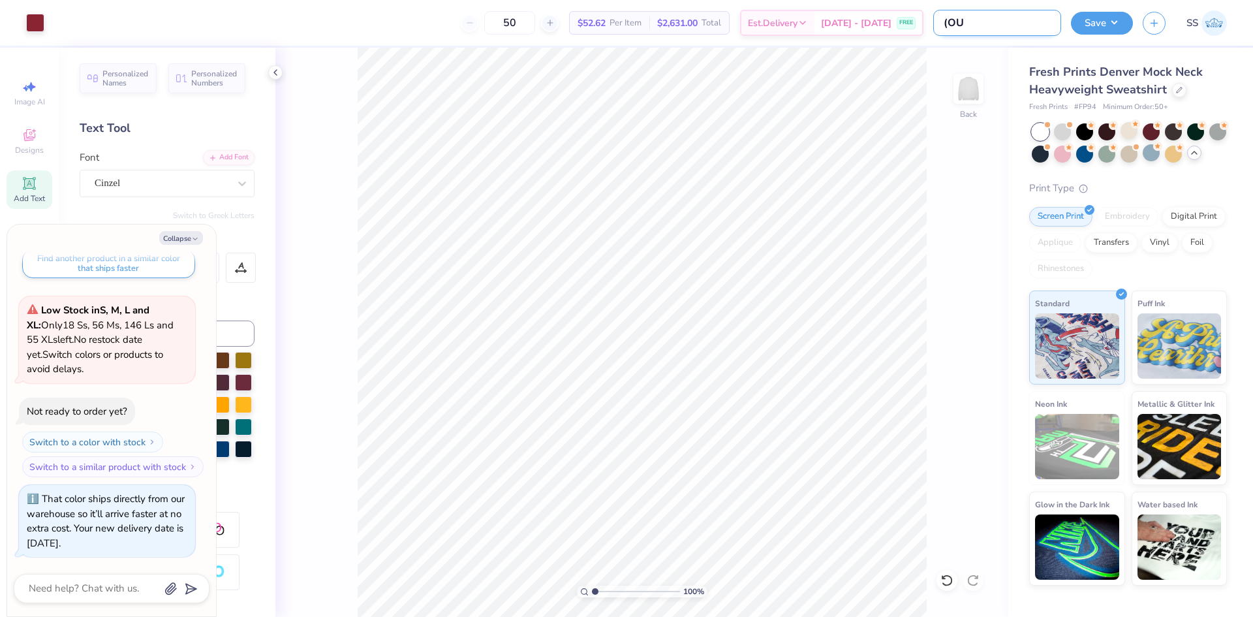
type input "(OU)"
type textarea "x"
type input "(OU)"
type textarea "x"
type input "(OU) S"
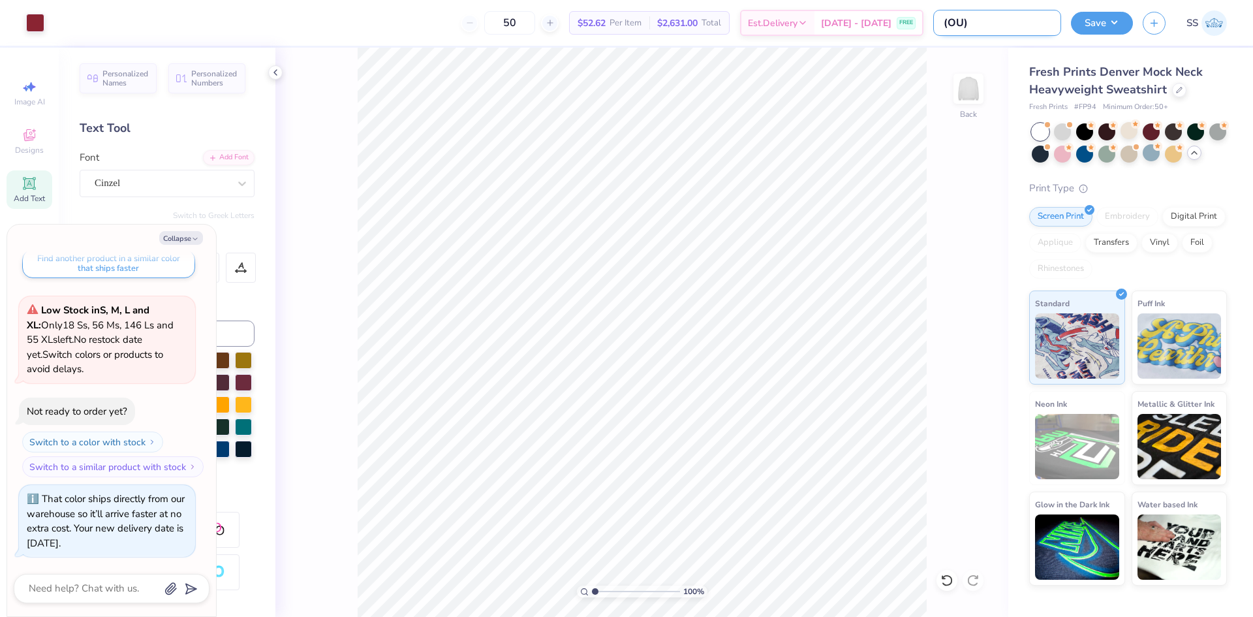
type textarea "x"
type input "(OU) SI"
type textarea "x"
type input "(OU) S"
type textarea "x"
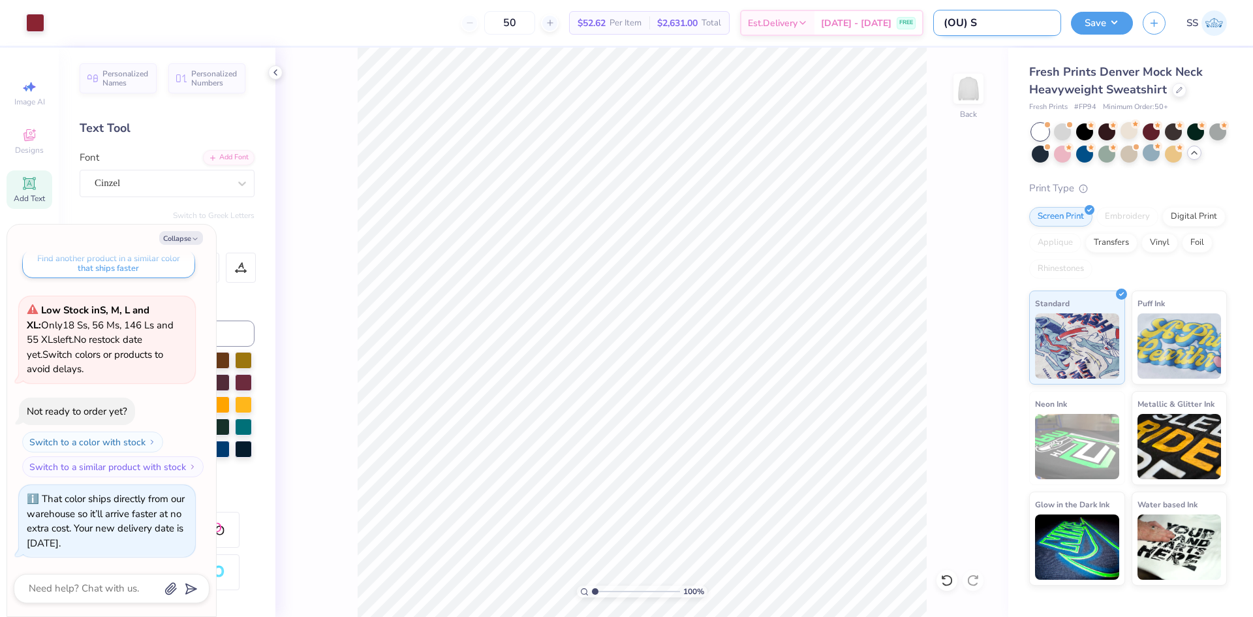
type input "(OU) Si"
type textarea "x"
type input "(OU) Sig"
type textarea "x"
type input "(OU) Sigm"
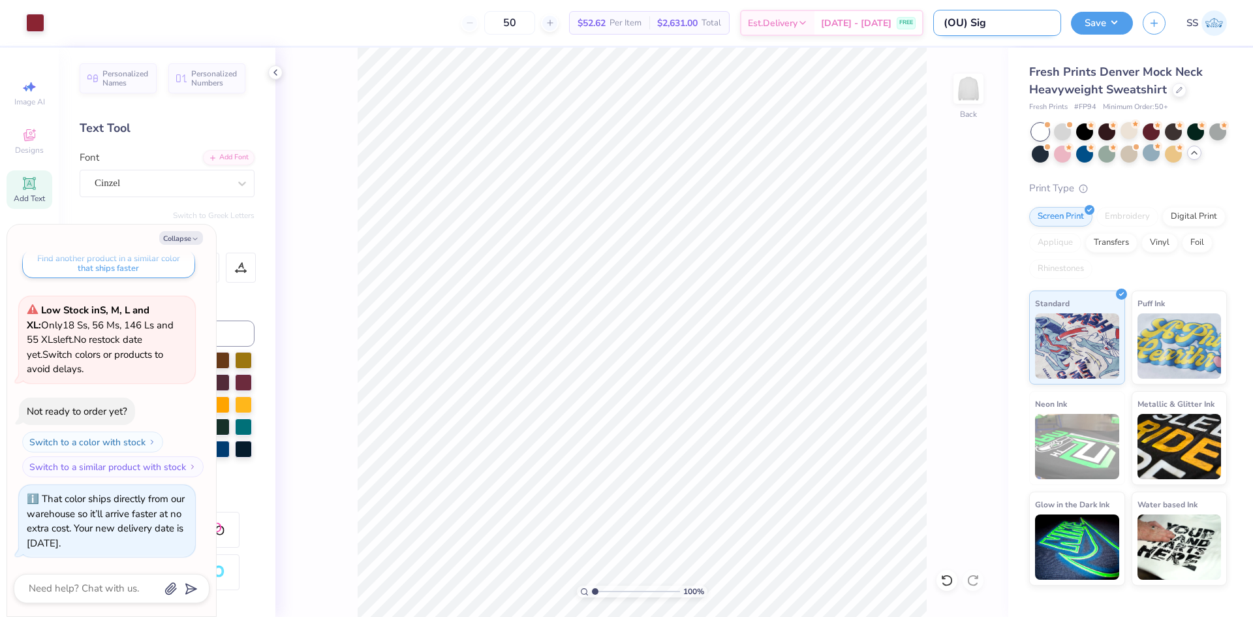
type textarea "x"
type input "(OU) Sigma"
type textarea "x"
type input "(OU) Sigma"
type textarea "x"
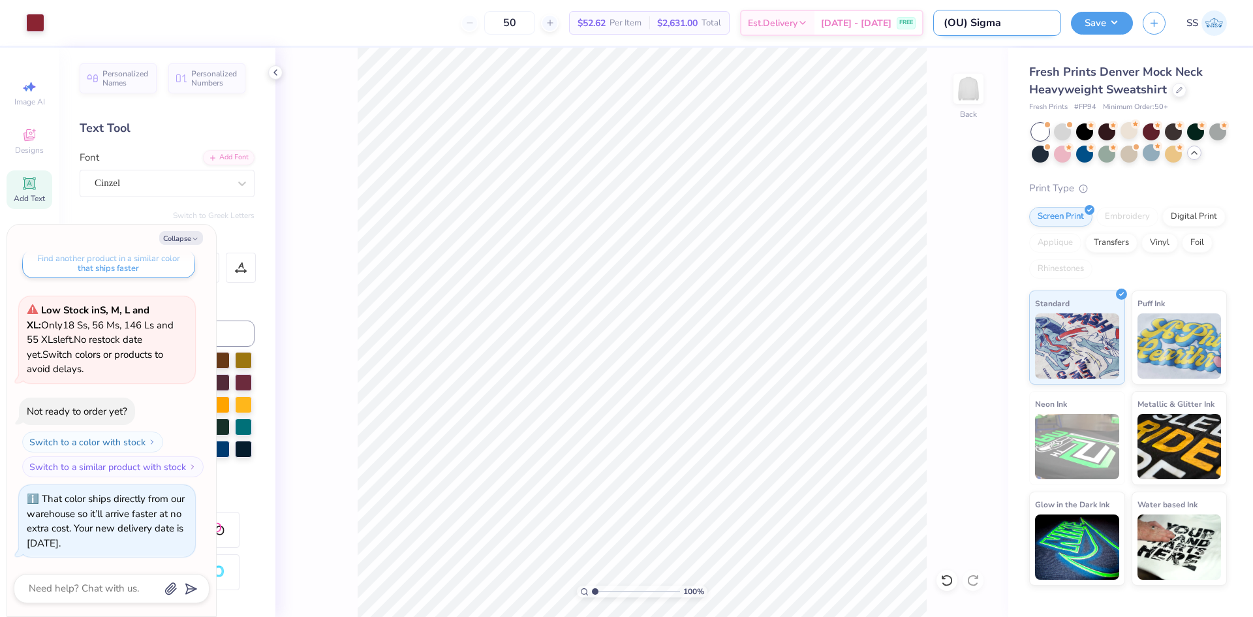
type input "(OU) Sigma K"
type textarea "x"
type input "(OU) Sigma Ka"
type textarea "x"
type input "(OU) Sigma Kap"
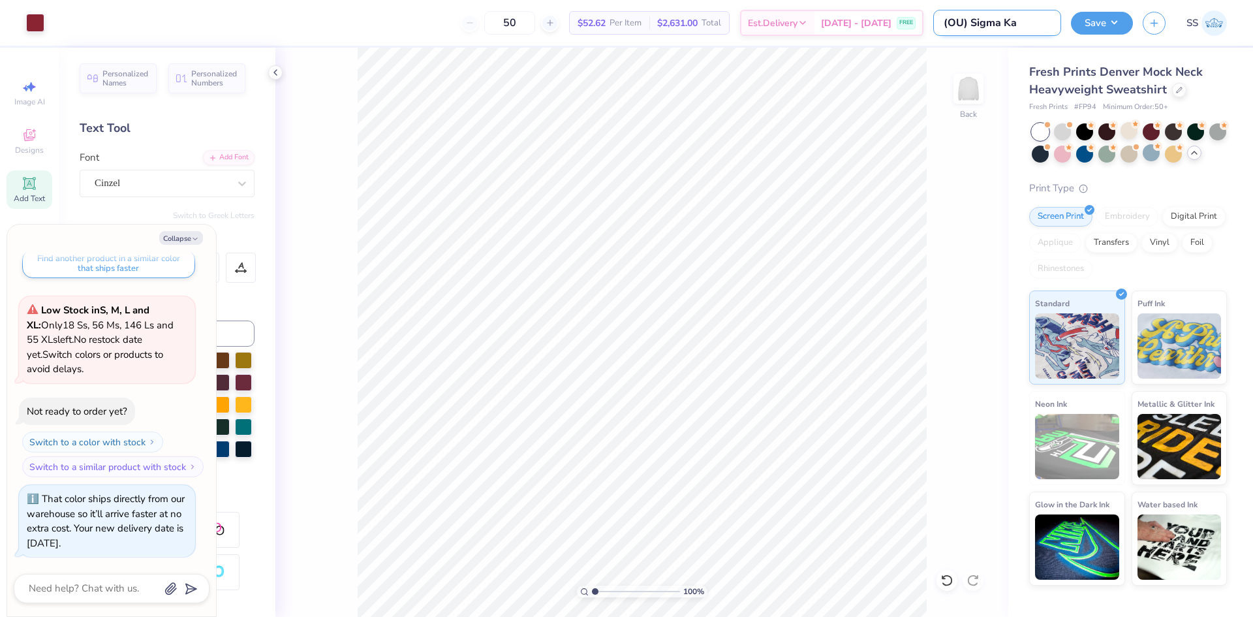
type textarea "x"
type input "(OU) Sigma Kapp"
type textarea "x"
type input "(OU) Sigma Kappa"
type textarea "x"
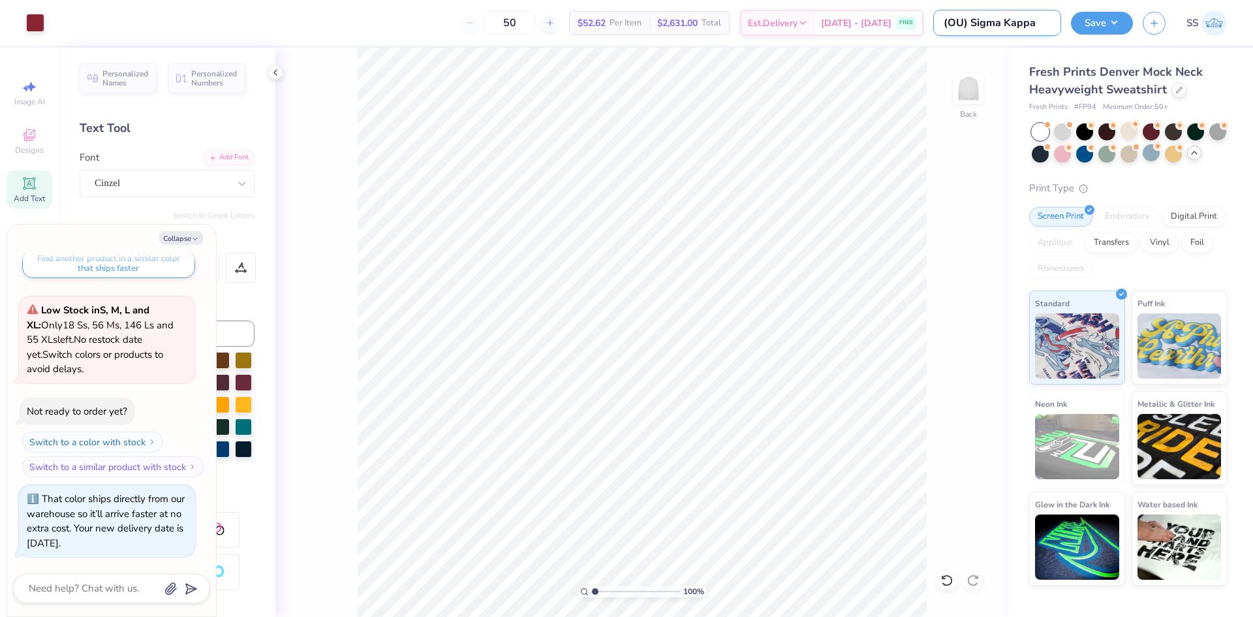
type input "(OU) Sigma Kappa"
type textarea "x"
type input "(OU) Sigma Kappa M"
type textarea "x"
type input "(OU) Sigma Kappa Mo"
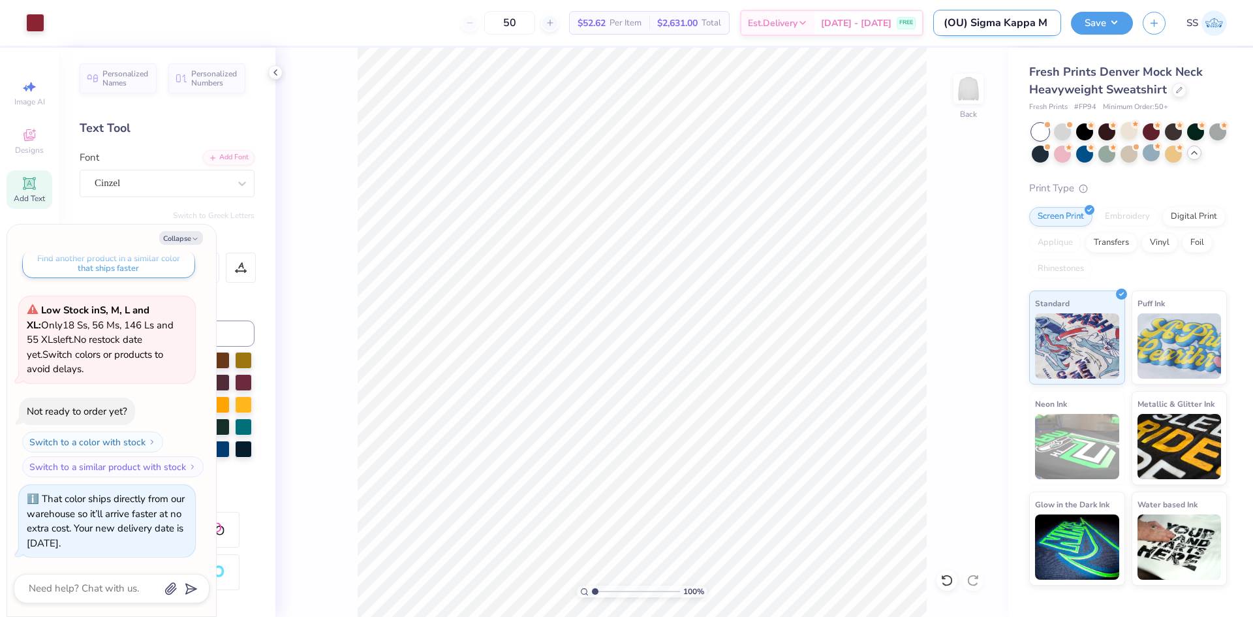
type textarea "x"
type input "(OU) Sigma Kappa Mok"
type textarea "x"
type input "(OU) Sigma Kappa Mo"
type textarea "x"
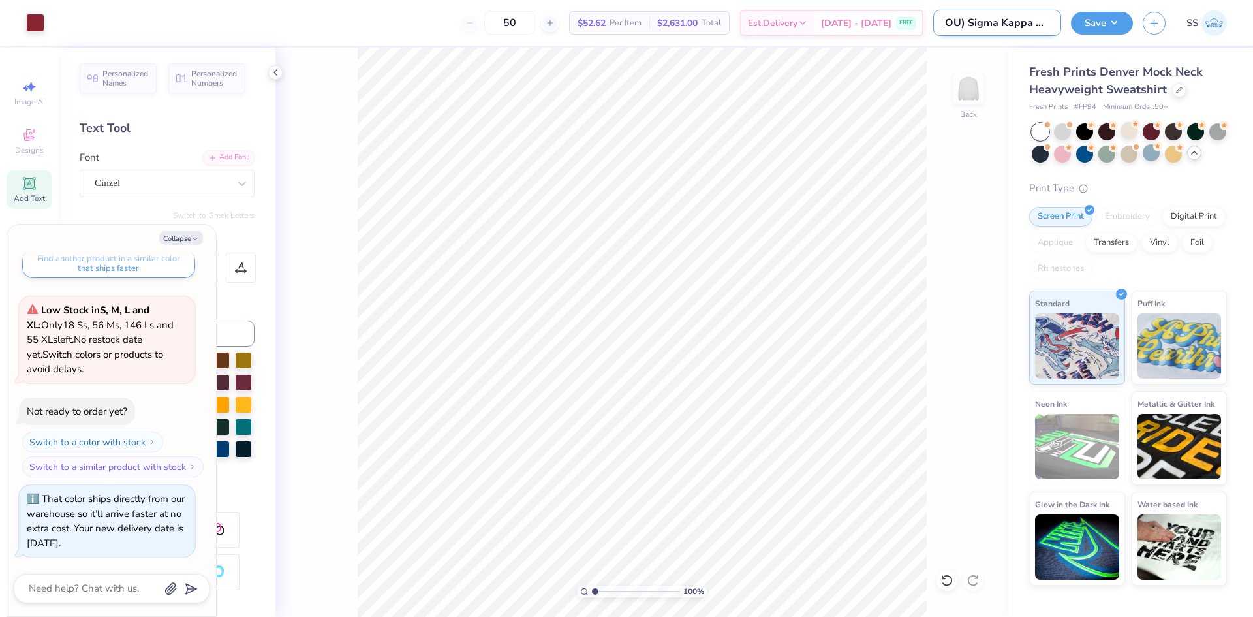
type input "(OU) Sigma Kappa Moc"
type textarea "x"
type input "(OU) Sigma Kappa Mock"
type textarea "x"
type input "(OU) Sigma Kappa Mockn"
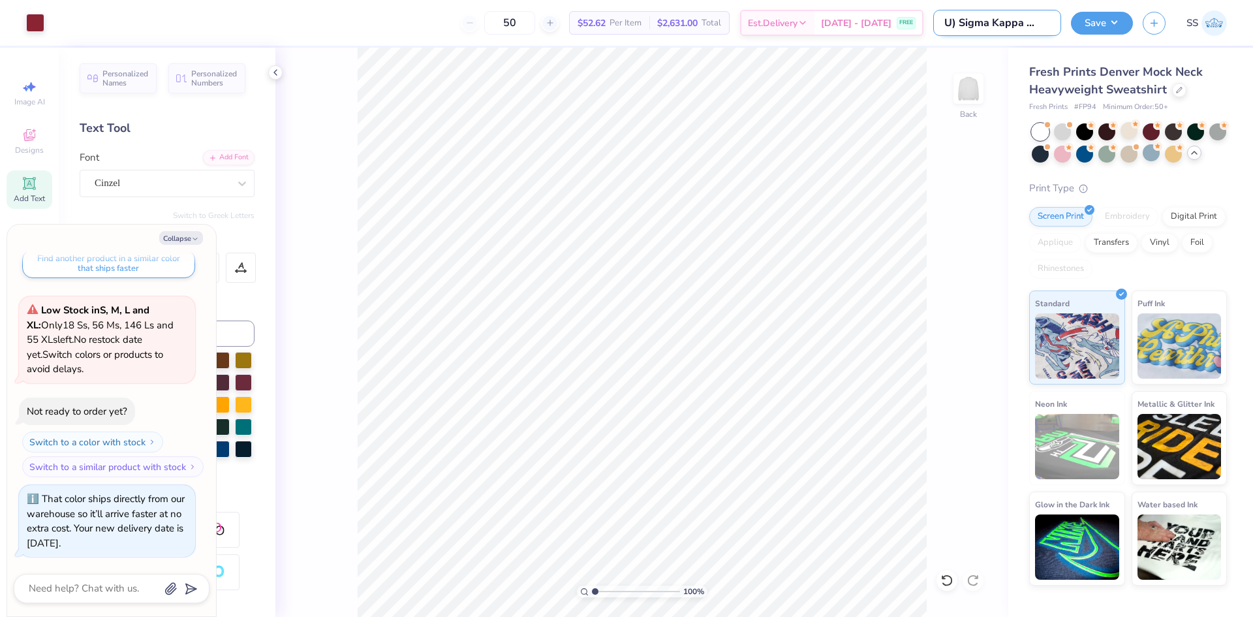
type textarea "x"
type input "(OU) Sigma Kappa Mockne"
type textarea "x"
type input "(OU) Sigma Kappa Mocknec"
type textarea "x"
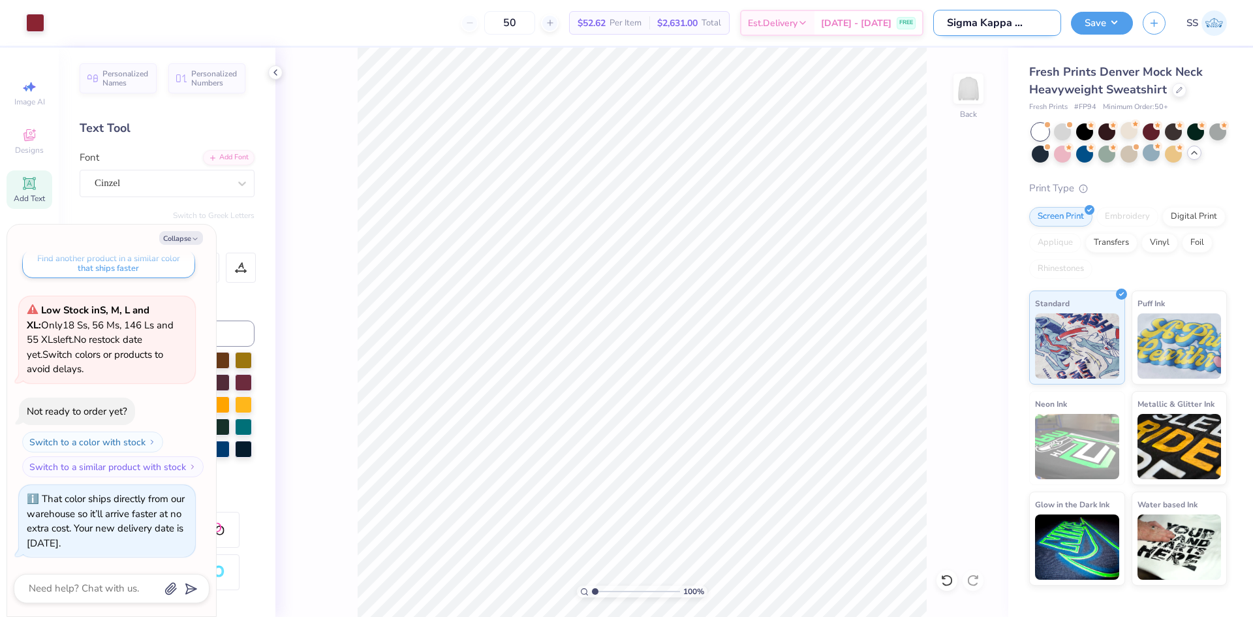
scroll to position [0, 34]
type input "(OU) Sigma Kappa Mockneck"
type textarea "x"
type input "(OU) Sigma Kappa Mockneck"
click at [1095, 23] on button "Save" at bounding box center [1102, 21] width 62 height 23
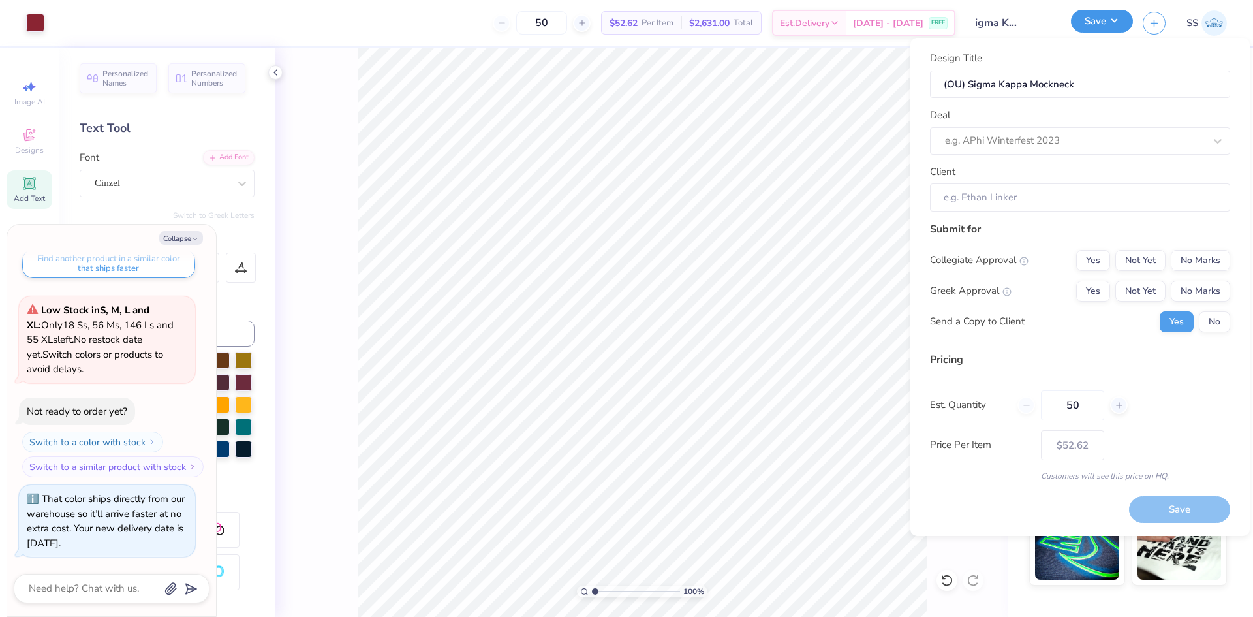
scroll to position [0, 0]
click at [1038, 153] on div "e.g. APhi Winterfest 2023" at bounding box center [1080, 140] width 300 height 27
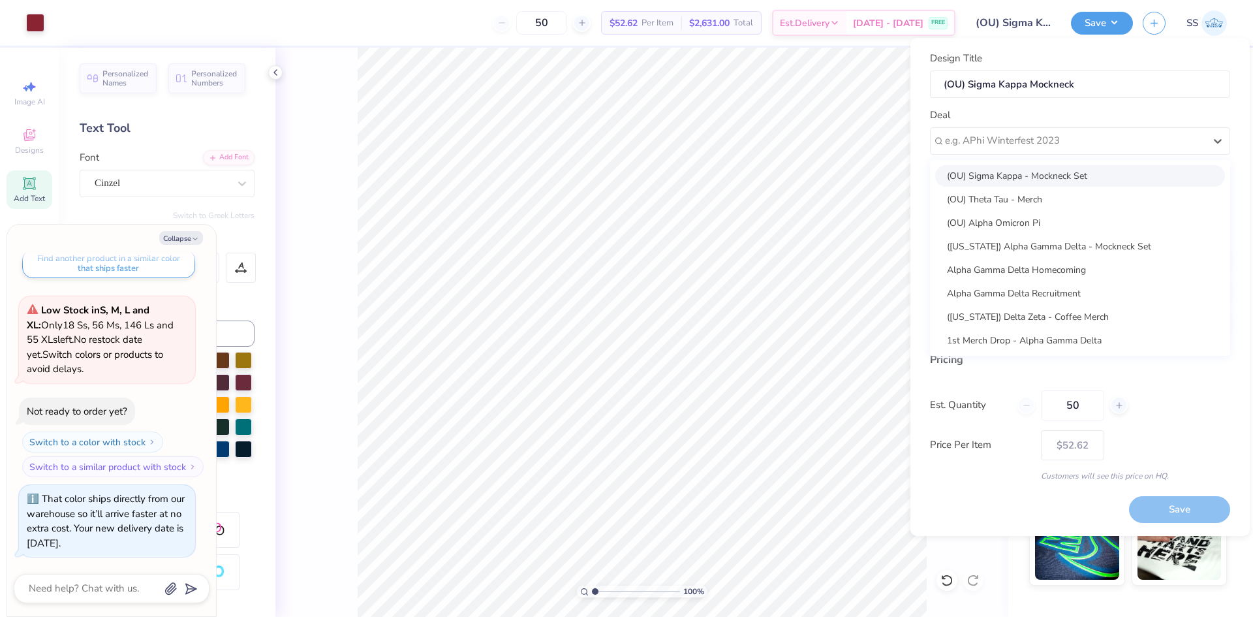
click at [1040, 186] on div "(OU) Sigma Kappa - Mockneck Set" at bounding box center [1080, 176] width 290 height 22
type textarea "x"
type input "Samantha Waldron"
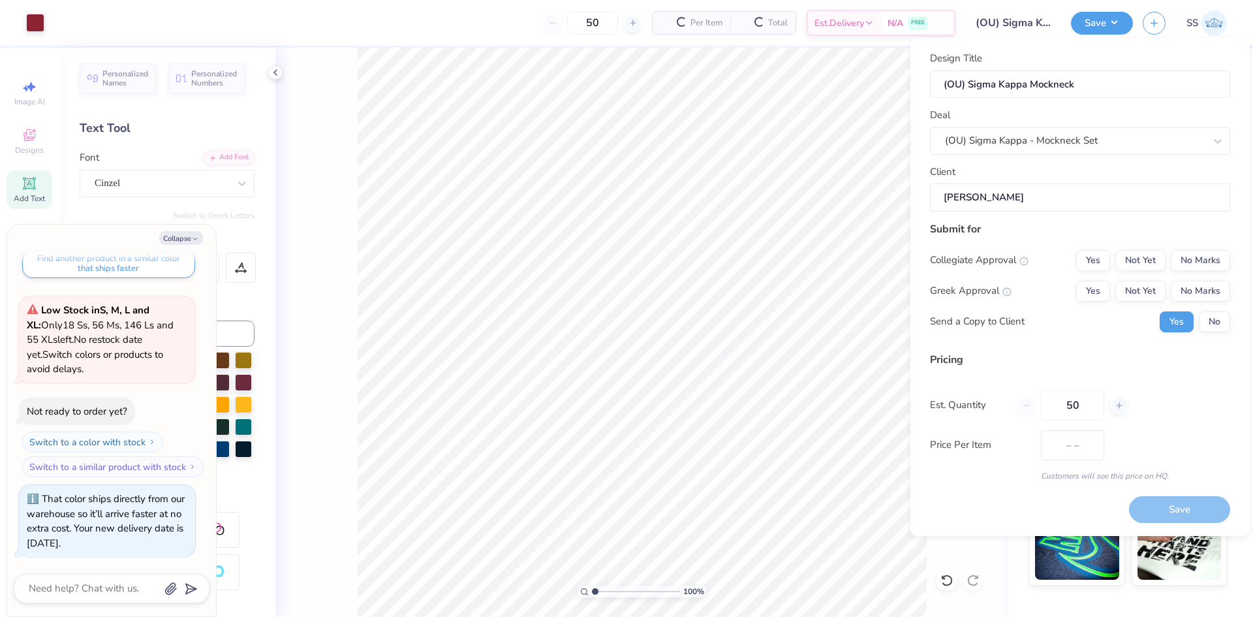
type input "$62.40"
click at [1138, 262] on button "Not Yet" at bounding box center [1140, 260] width 50 height 21
click at [1139, 283] on button "Not Yet" at bounding box center [1140, 291] width 50 height 21
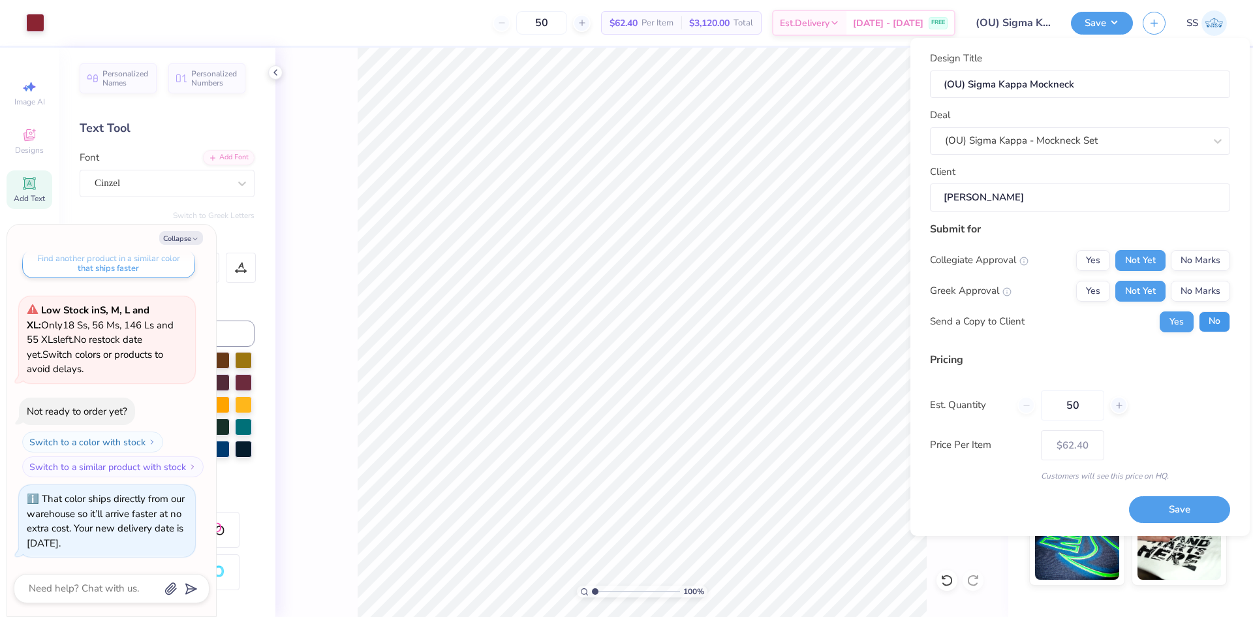
click at [1201, 327] on button "No" at bounding box center [1214, 321] width 31 height 21
type textarea "x"
click at [1149, 516] on button "Save" at bounding box center [1179, 509] width 101 height 27
type input "$62.40"
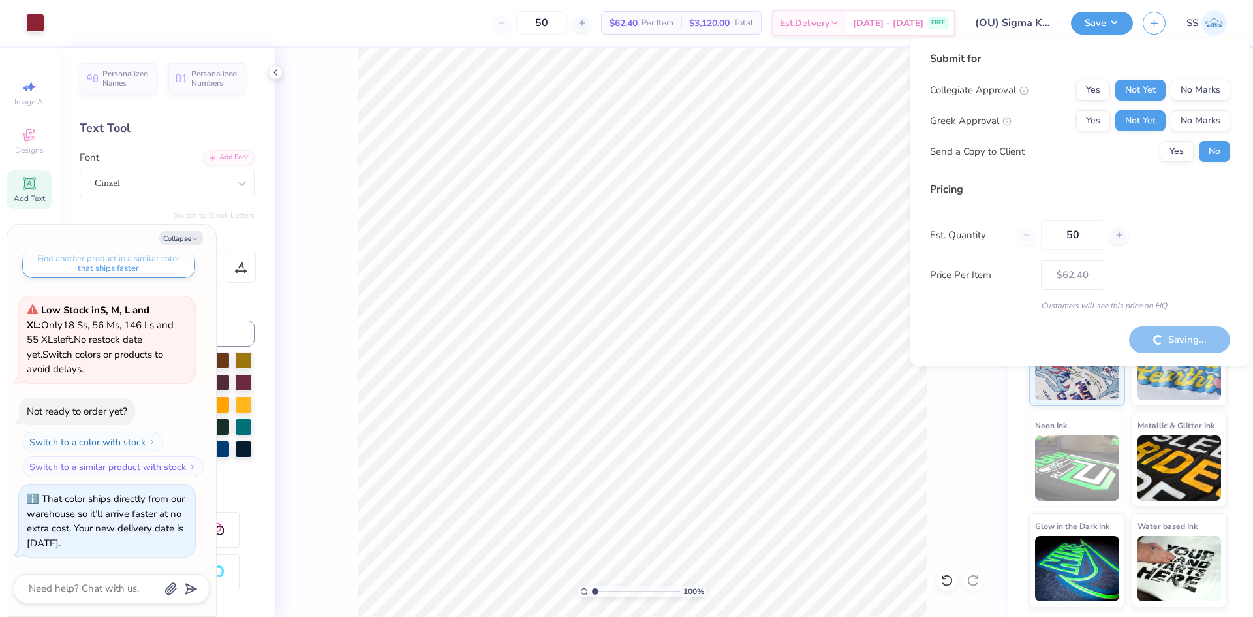
type textarea "x"
type input "– –"
type textarea "x"
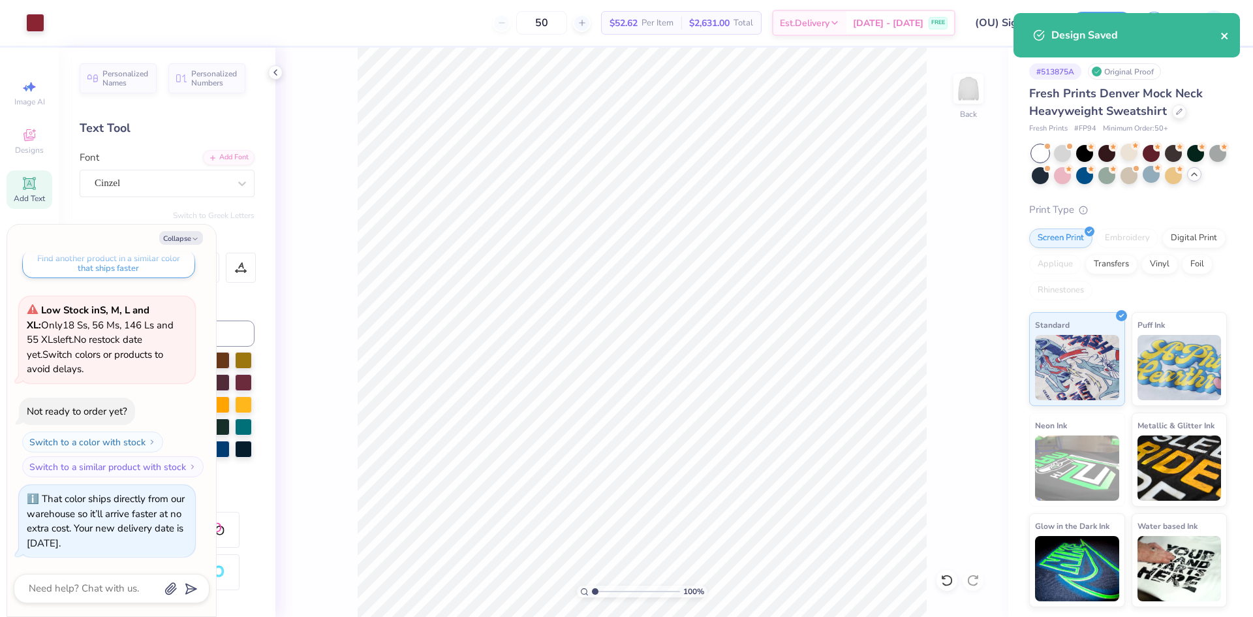
click at [1224, 38] on icon "close" at bounding box center [1224, 36] width 7 height 7
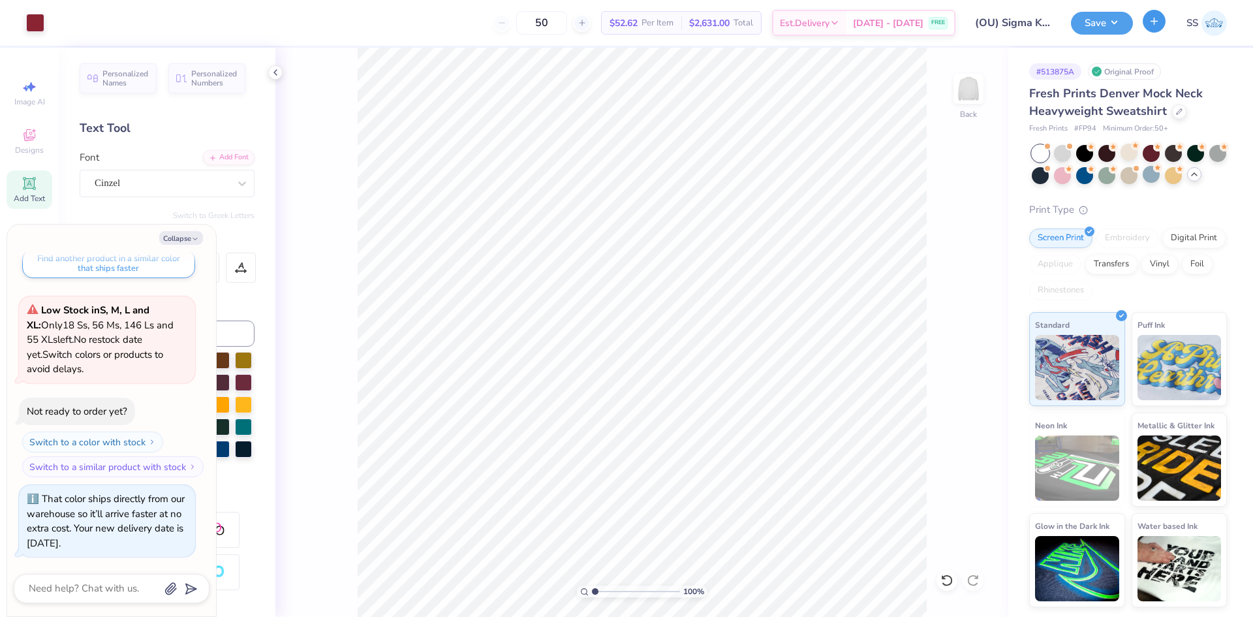
click at [1152, 25] on icon "button" at bounding box center [1154, 21] width 11 height 11
type textarea "x"
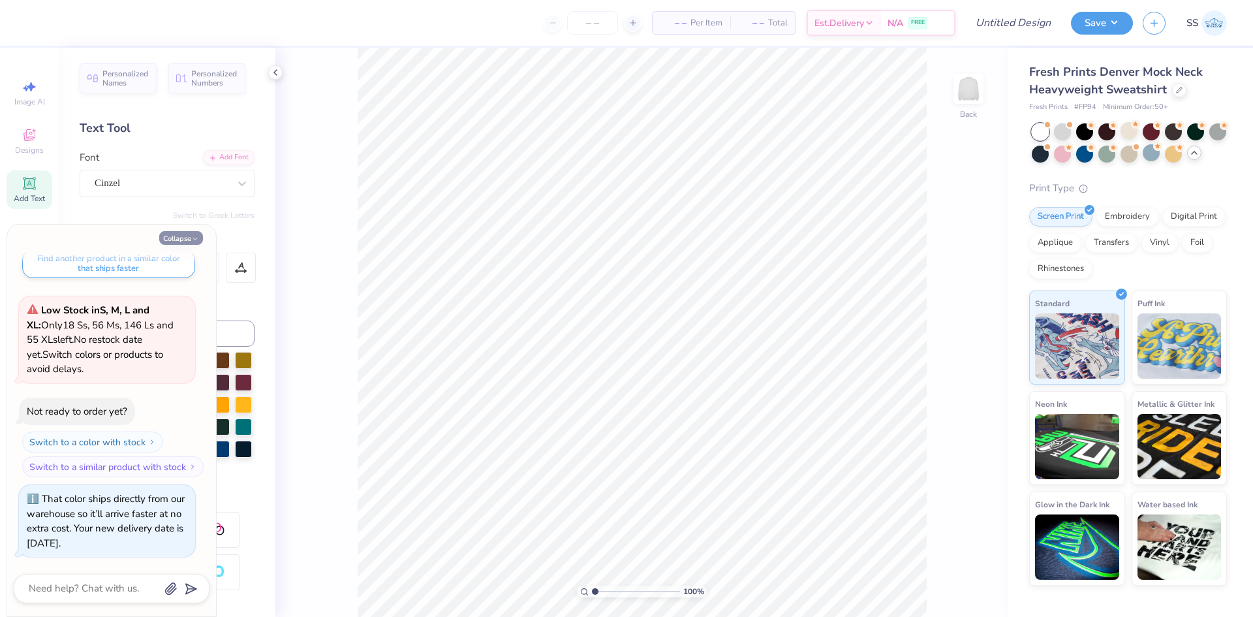
click at [179, 234] on button "Collapse" at bounding box center [181, 238] width 44 height 14
type textarea "x"
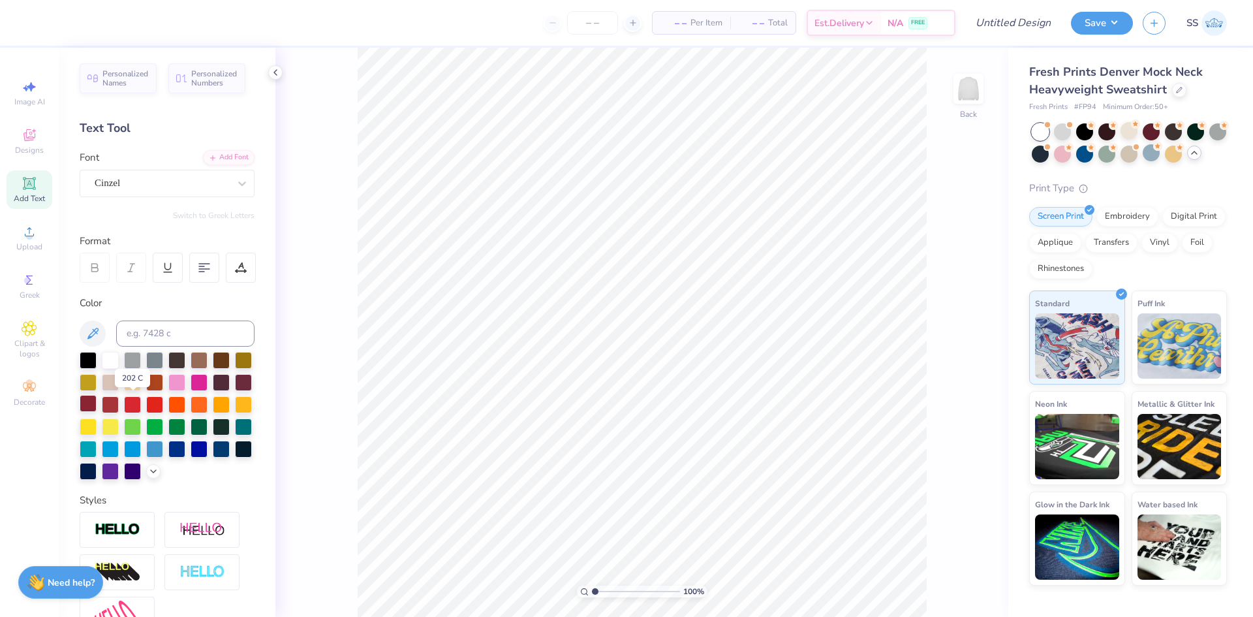
click at [97, 403] on div at bounding box center [88, 403] width 17 height 17
click at [25, 193] on span "Add Text" at bounding box center [29, 198] width 31 height 10
click at [97, 403] on div at bounding box center [88, 403] width 17 height 17
click at [236, 185] on icon at bounding box center [242, 183] width 13 height 13
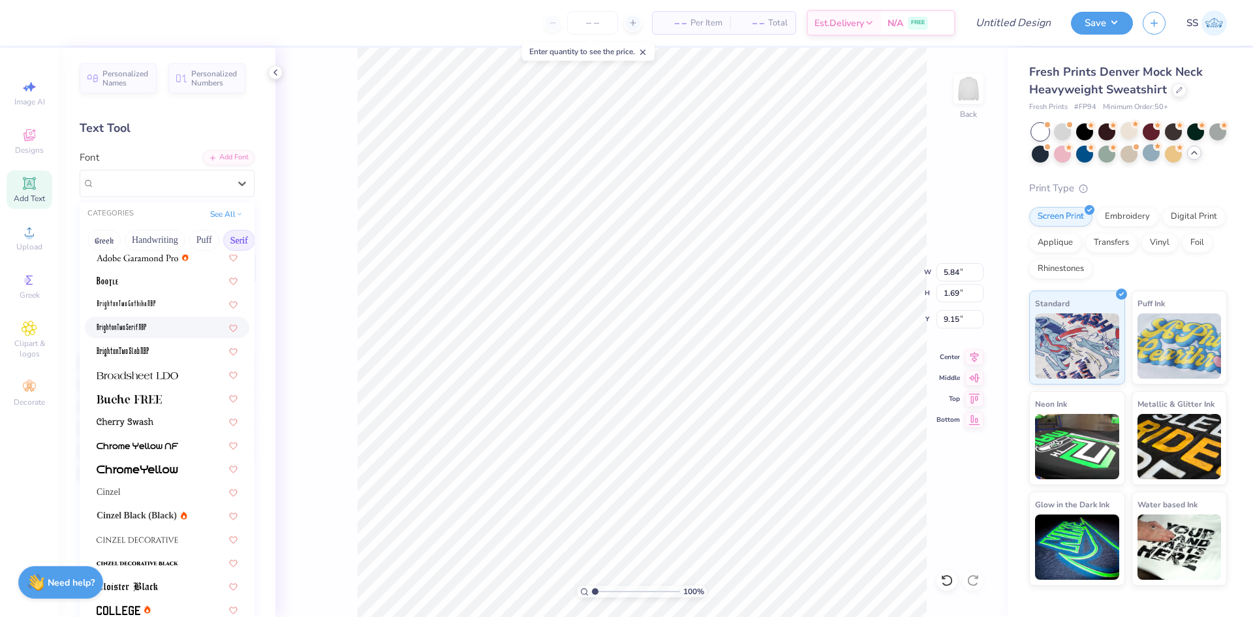
scroll to position [31, 0]
click at [161, 416] on div at bounding box center [167, 420] width 141 height 14
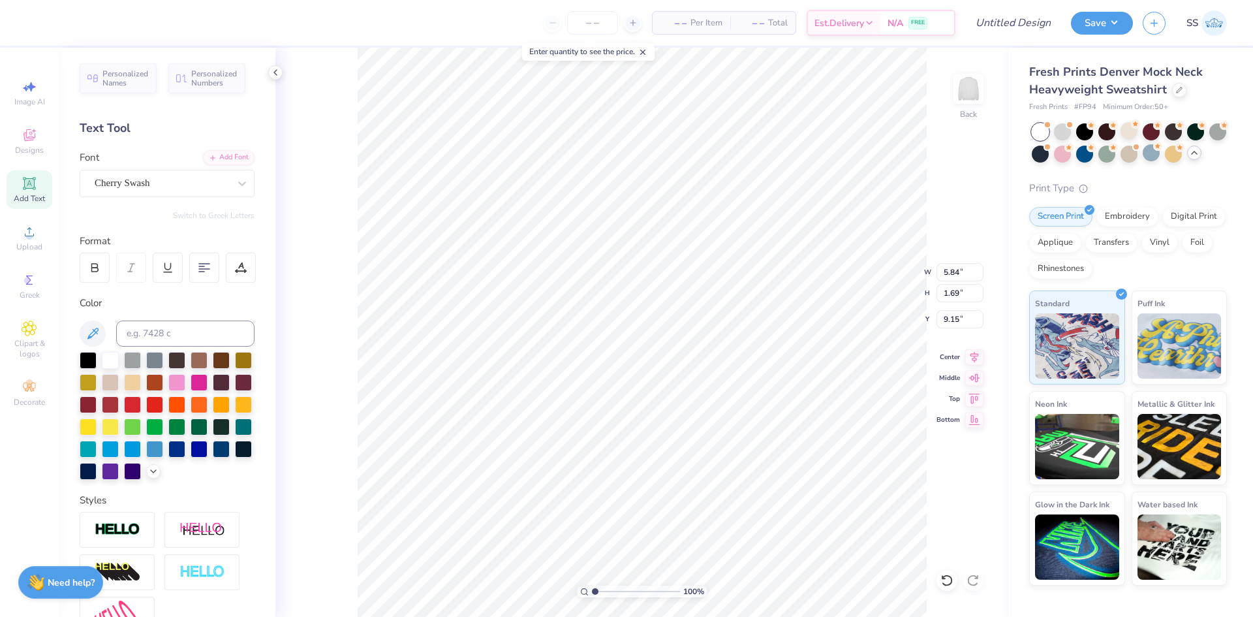
scroll to position [11, 4]
type textarea "Sigma Kappa"
click at [234, 192] on div at bounding box center [241, 183] width 23 height 23
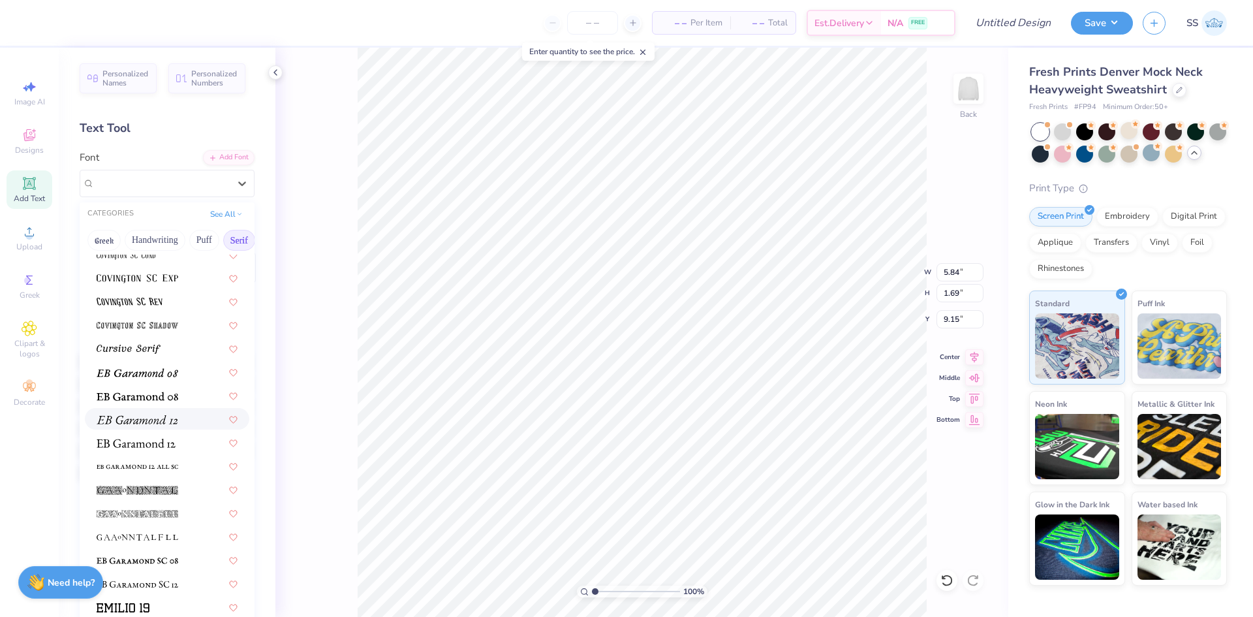
scroll to position [691, 0]
click at [154, 248] on button "Handwriting" at bounding box center [155, 240] width 61 height 21
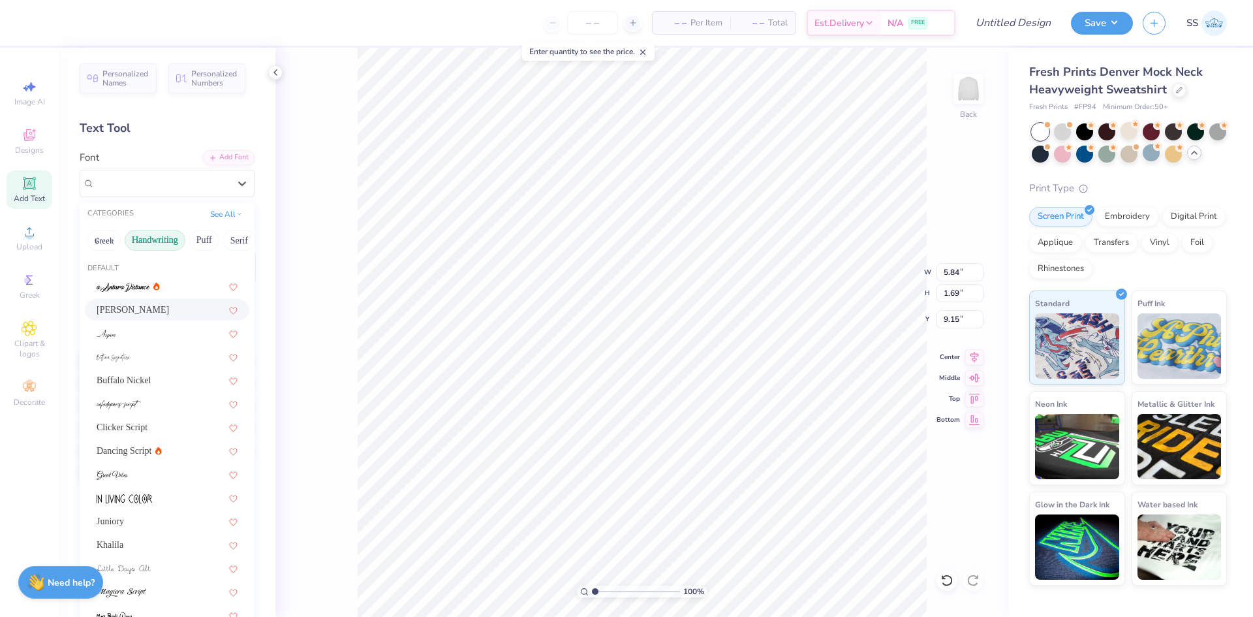
click at [157, 310] on div "Ariana Violeta" at bounding box center [167, 310] width 141 height 14
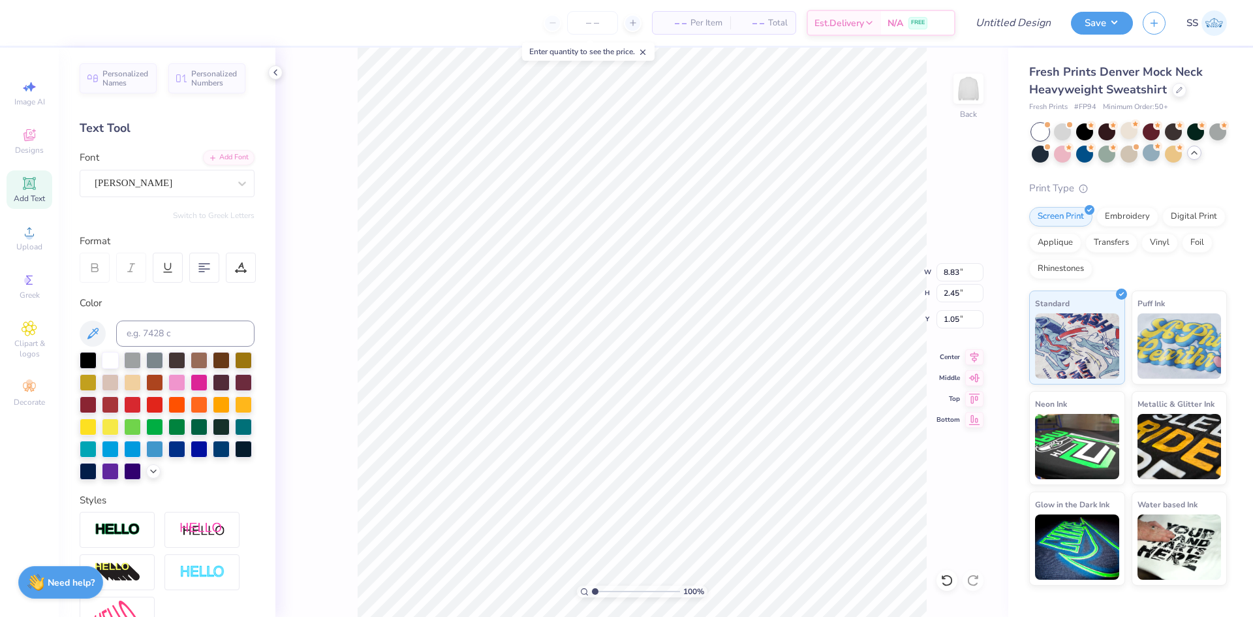
type input "1.05"
type input "5.40"
type input "1.50"
type input "3.00"
click at [30, 187] on icon at bounding box center [29, 183] width 10 height 10
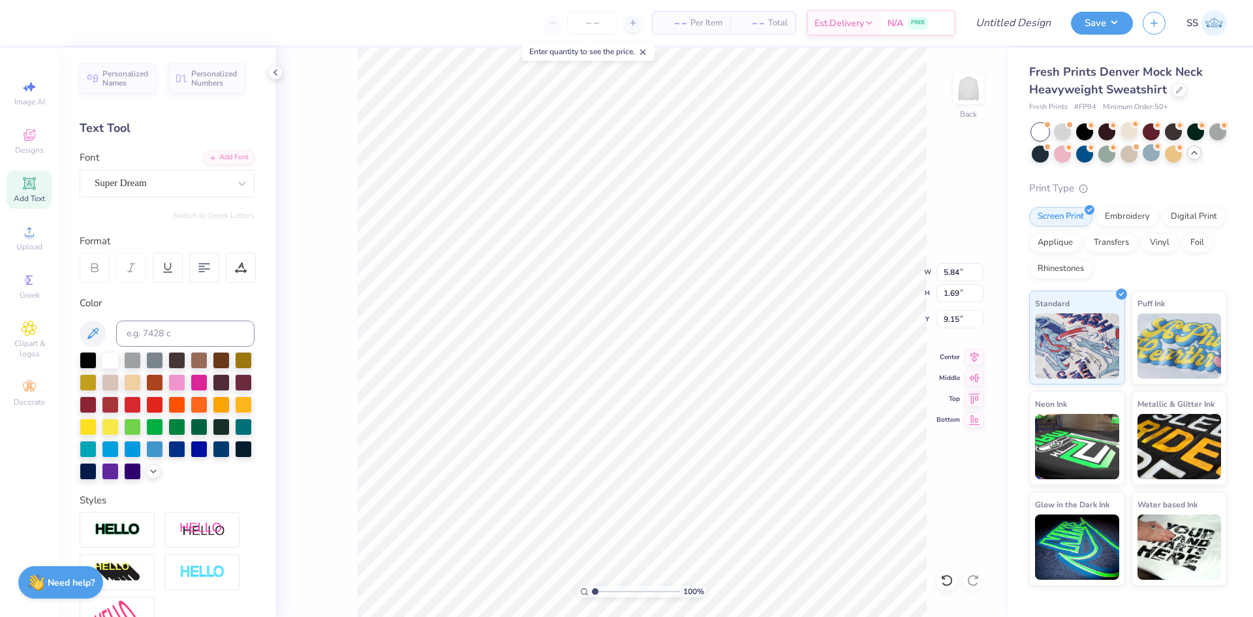
scroll to position [11, 2]
click at [97, 401] on div at bounding box center [88, 403] width 17 height 17
type textarea "7"
type textarea "1"
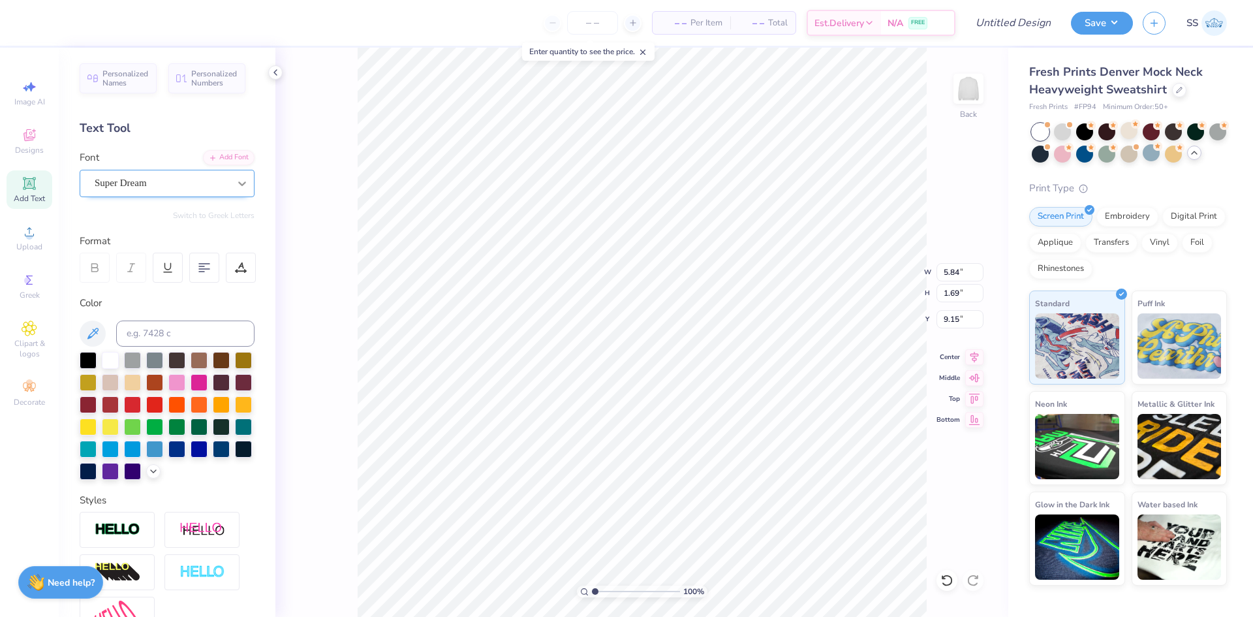
click at [230, 172] on div at bounding box center [241, 183] width 23 height 23
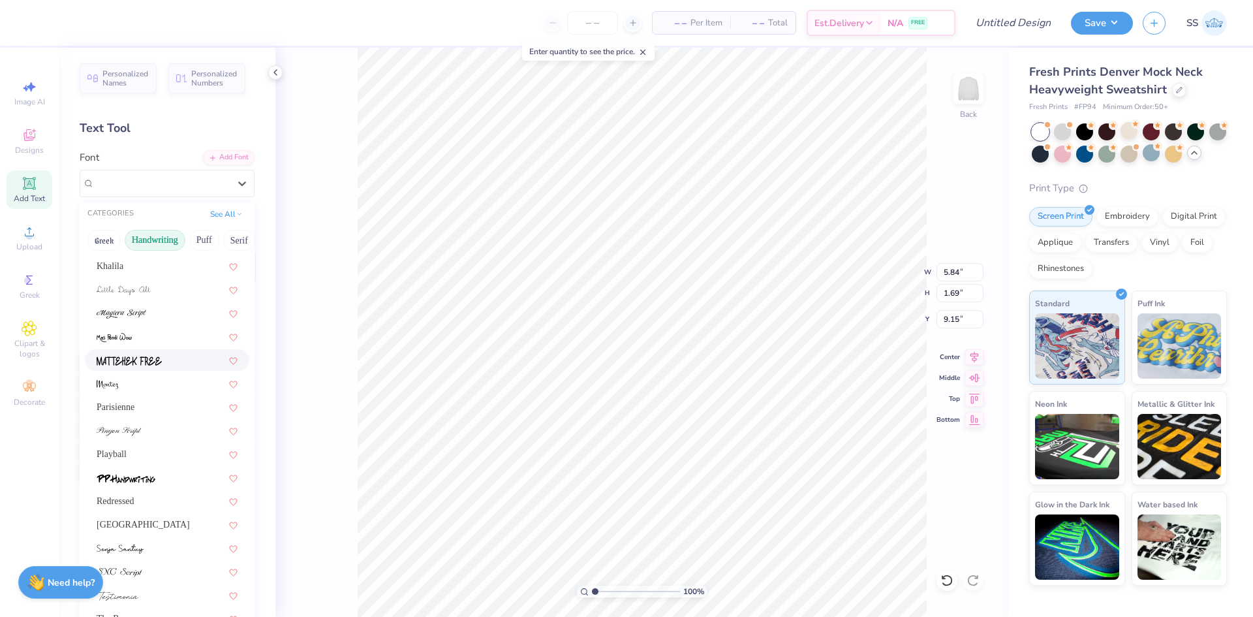
scroll to position [296, 0]
click at [110, 242] on button "Greek" at bounding box center [103, 240] width 33 height 21
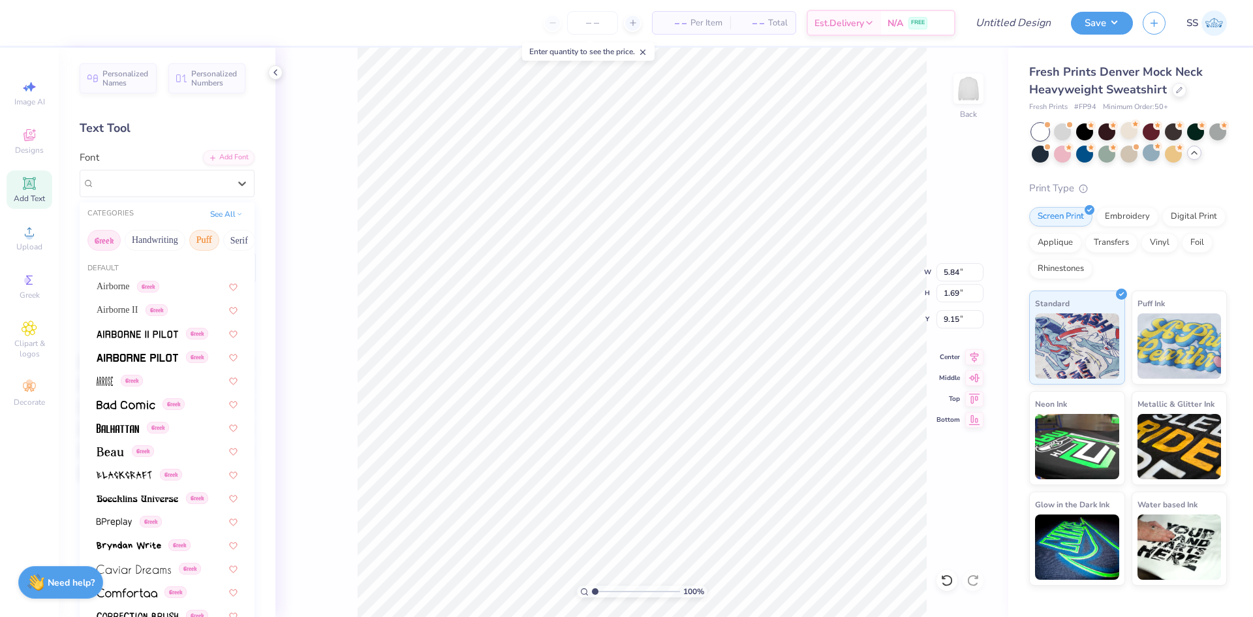
click at [211, 234] on button "Puff" at bounding box center [204, 240] width 30 height 21
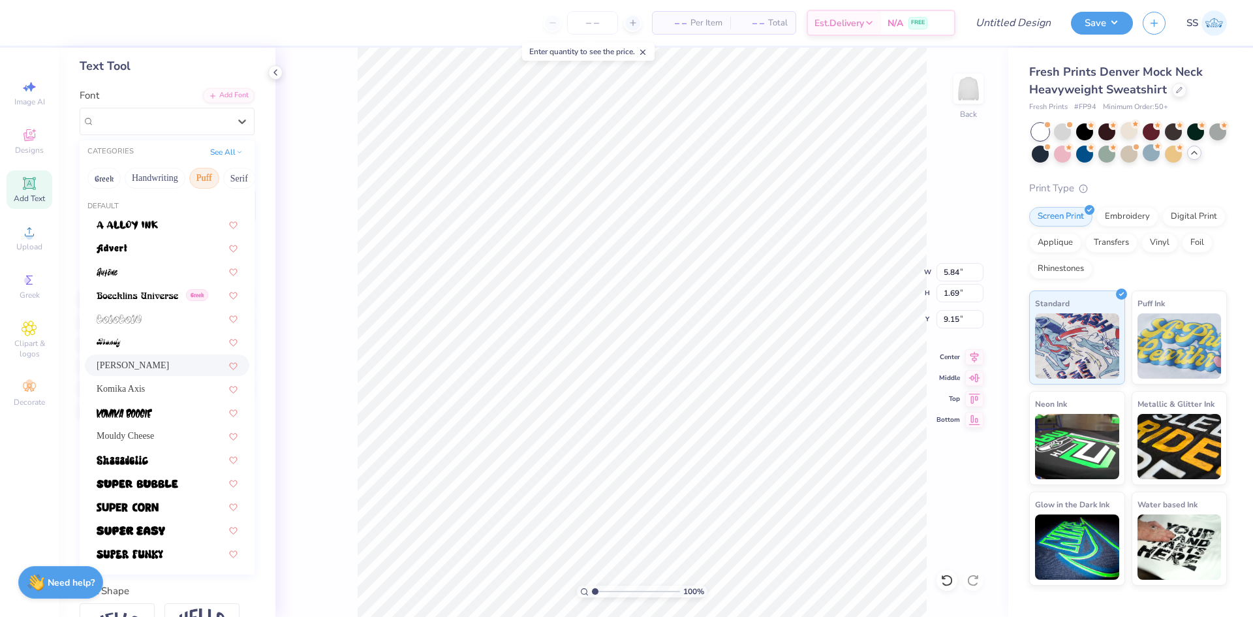
scroll to position [64, 0]
click at [169, 499] on div at bounding box center [167, 504] width 141 height 14
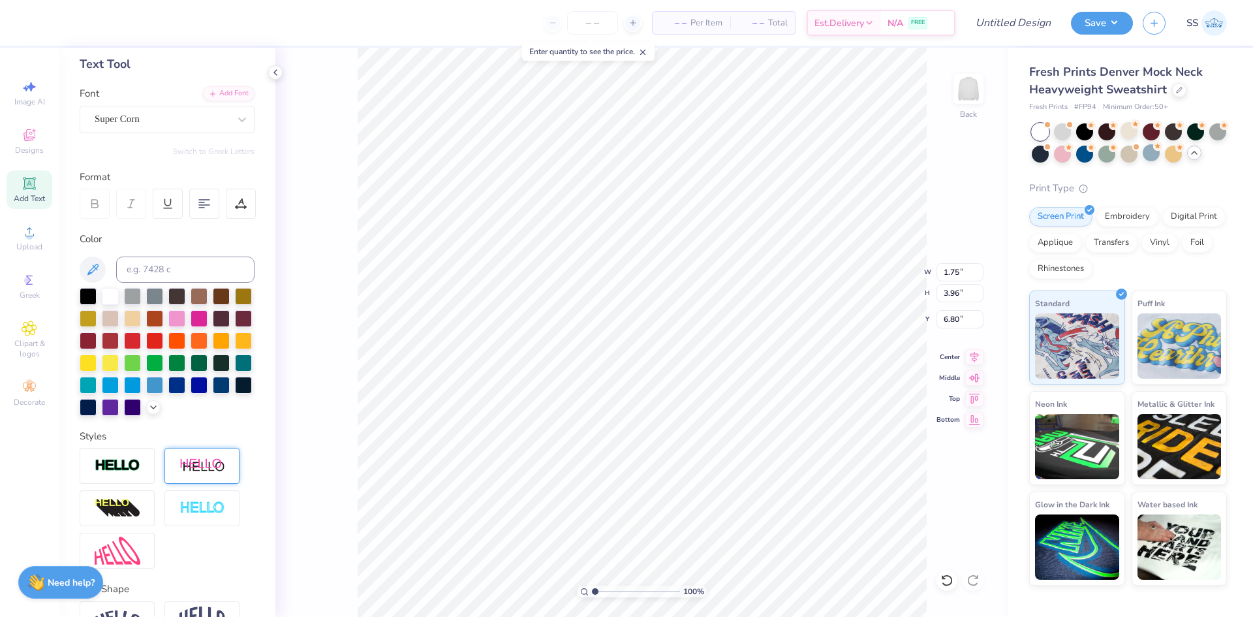
type input "1.75"
type input "3.96"
type input "5.67"
click at [22, 191] on div "Add Text" at bounding box center [30, 189] width 46 height 39
type input "5.84"
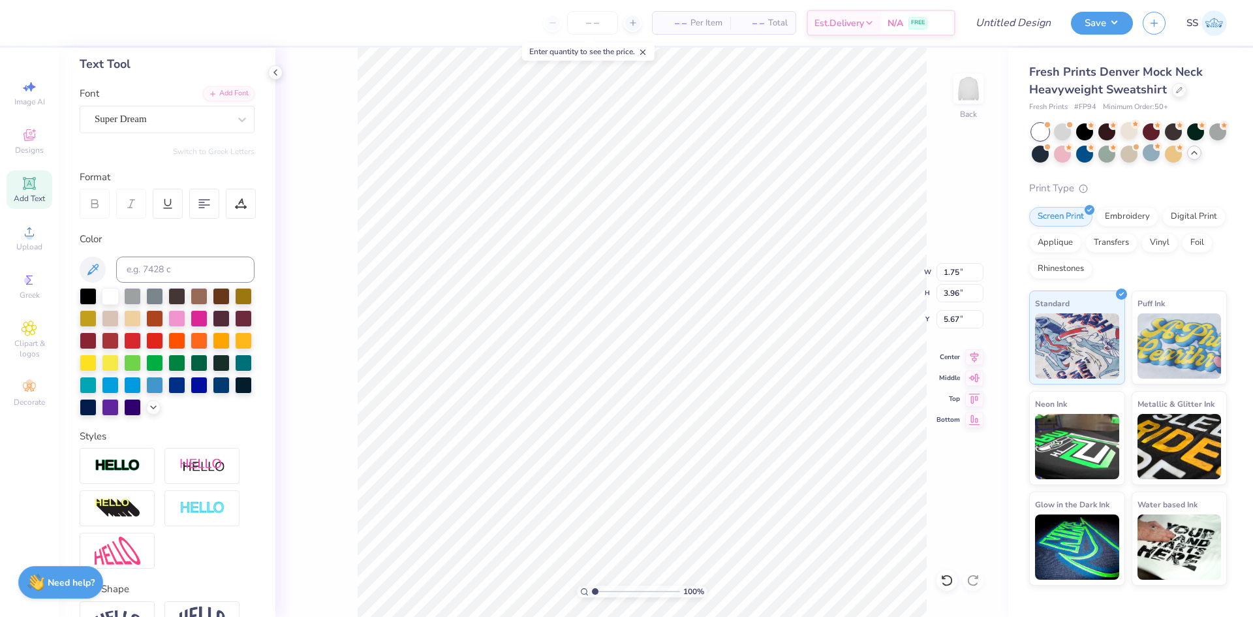
type input "1.69"
type input "9.15"
type textarea "8"
click at [236, 113] on icon at bounding box center [242, 119] width 13 height 13
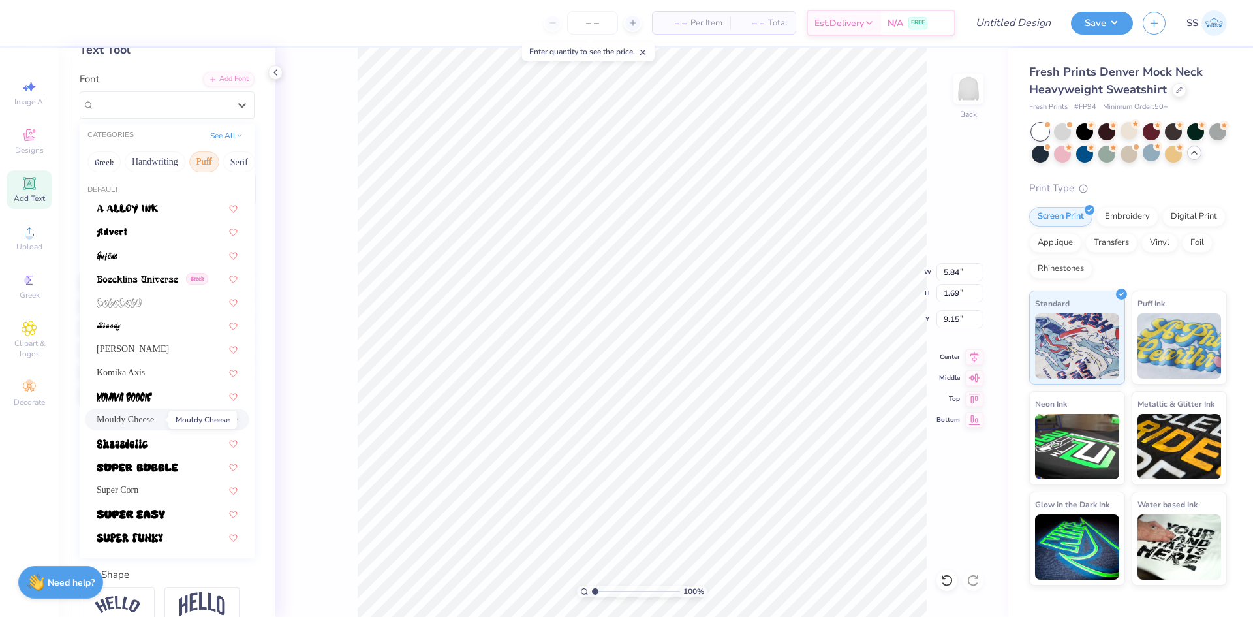
scroll to position [72, 0]
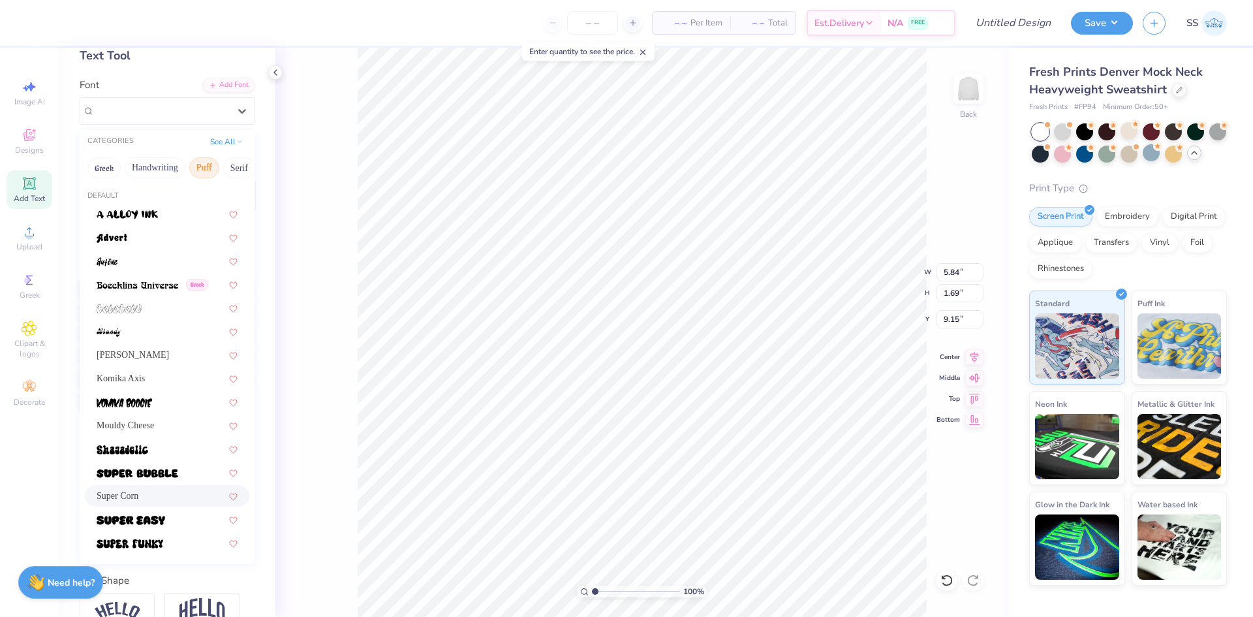
click at [164, 488] on div "Super Corn" at bounding box center [167, 496] width 164 height 22
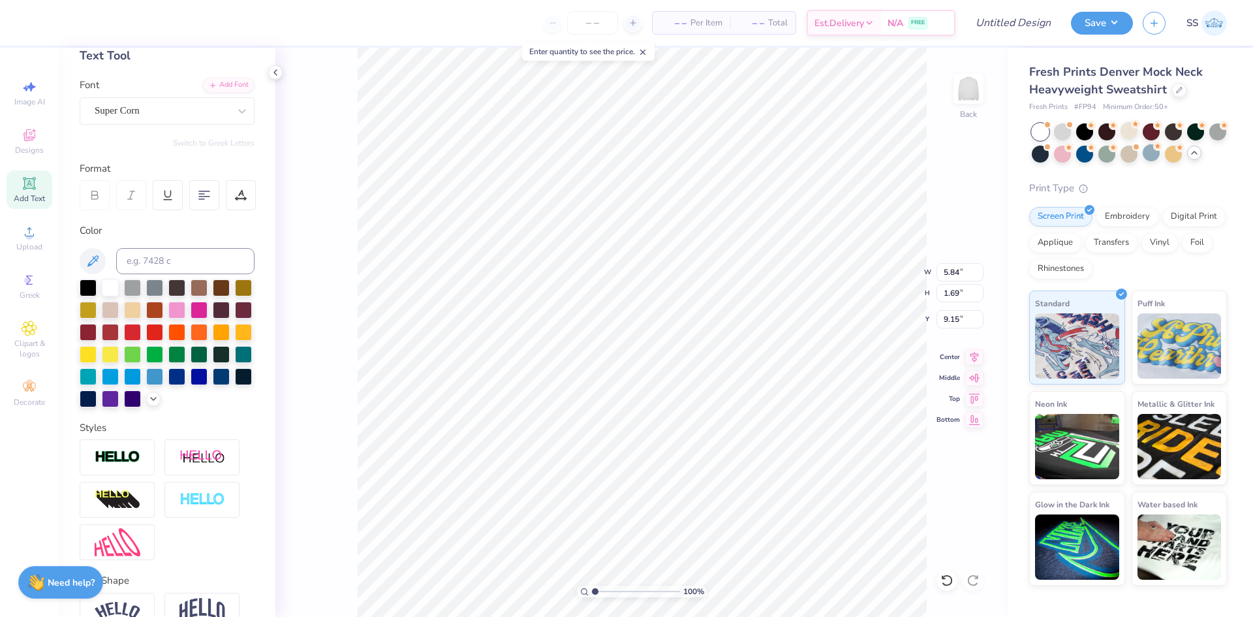
scroll to position [11, 1]
type input "2.90"
type input "3.89"
click at [97, 334] on div at bounding box center [88, 330] width 17 height 17
type input "3.00"
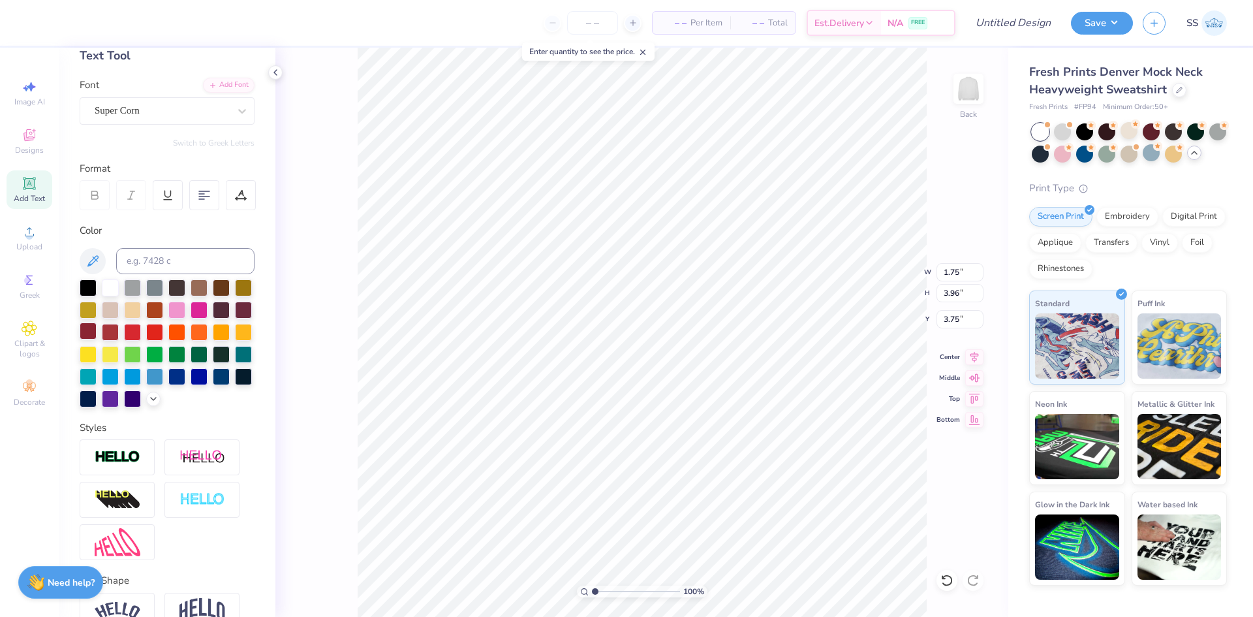
type input "3.75"
click at [236, 107] on icon at bounding box center [242, 110] width 13 height 13
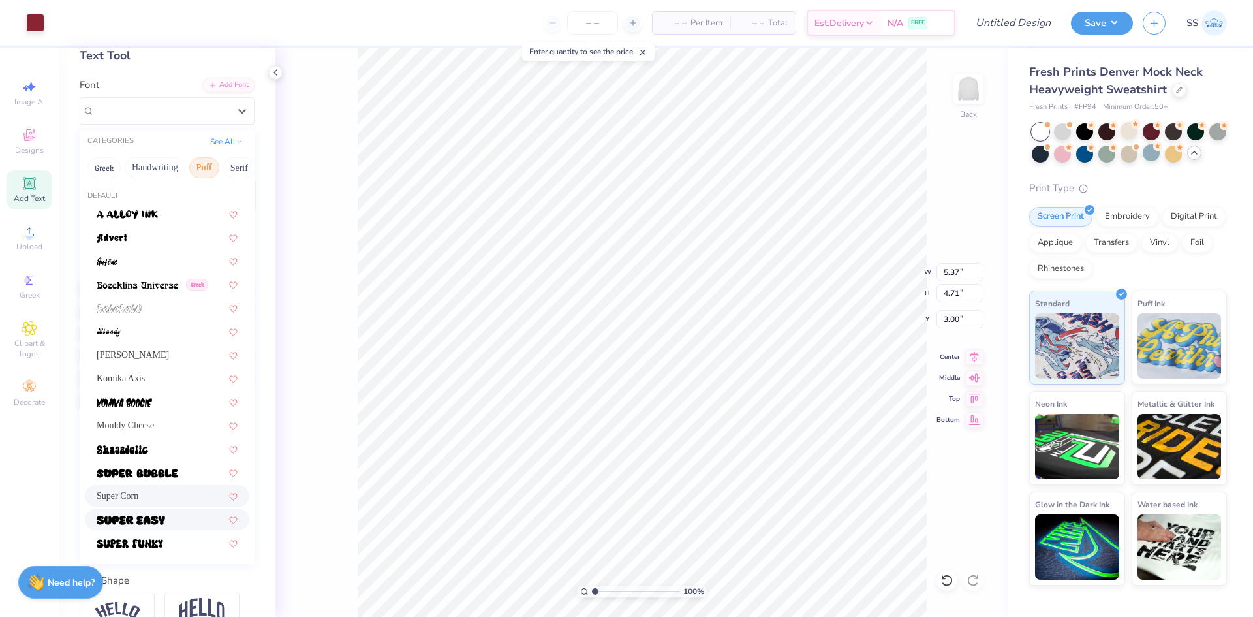
click at [176, 512] on div at bounding box center [167, 519] width 141 height 14
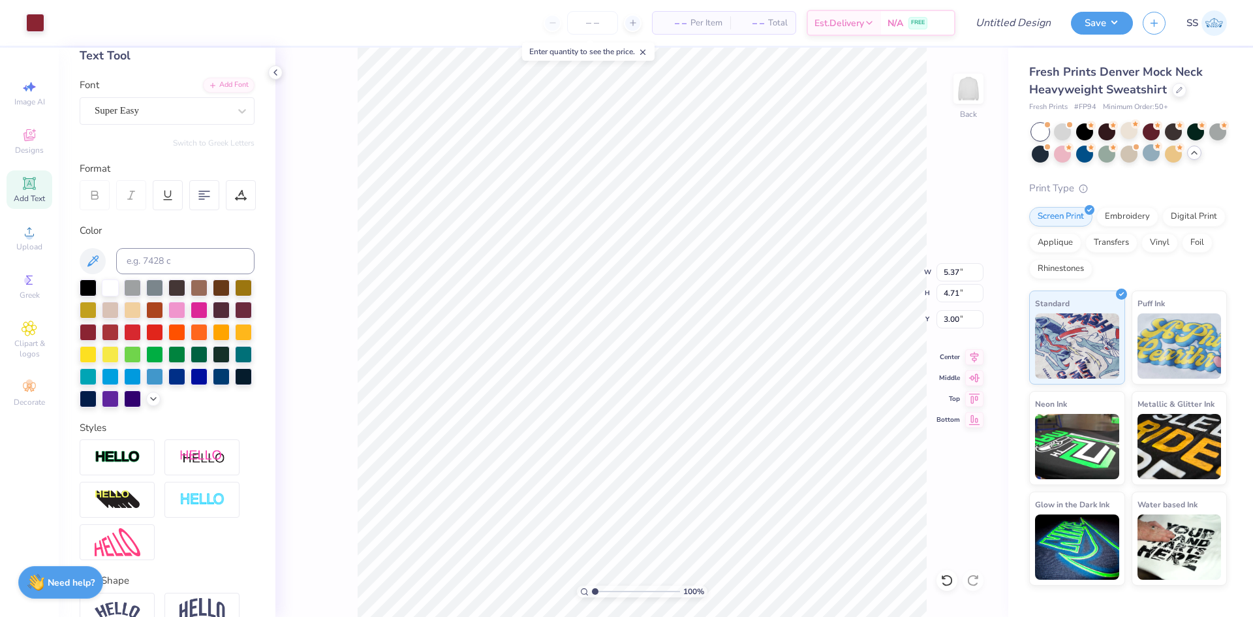
type input "5.54"
type input "5.00"
click at [236, 114] on icon at bounding box center [242, 110] width 13 height 13
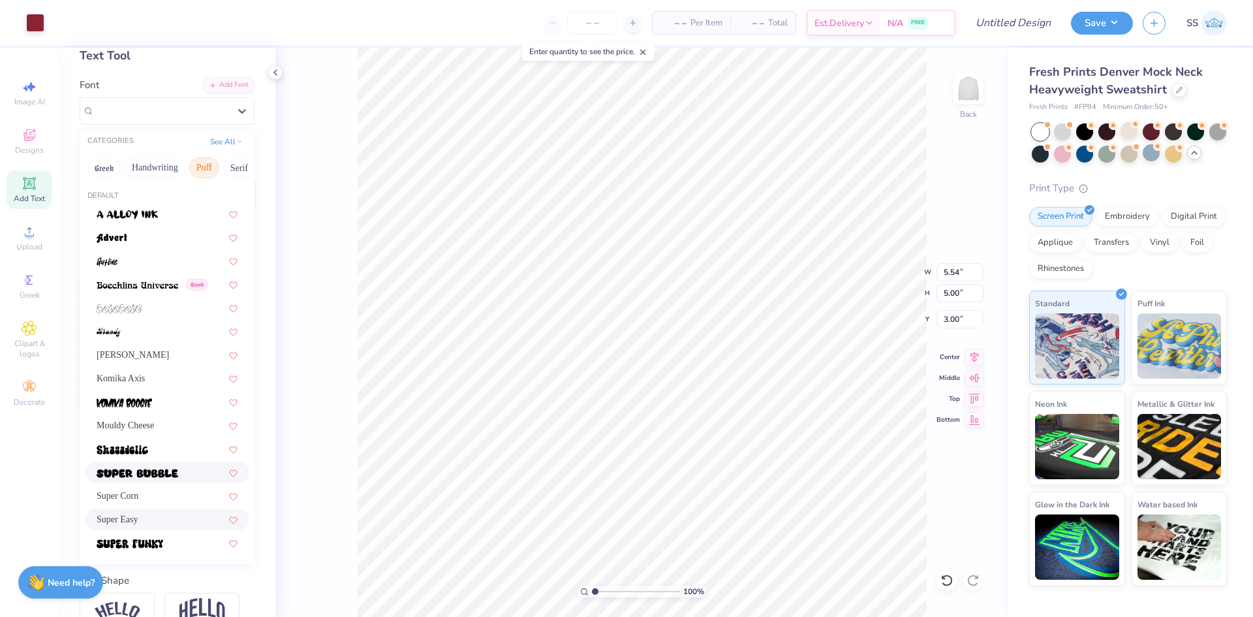
click at [177, 473] on img at bounding box center [138, 473] width 82 height 9
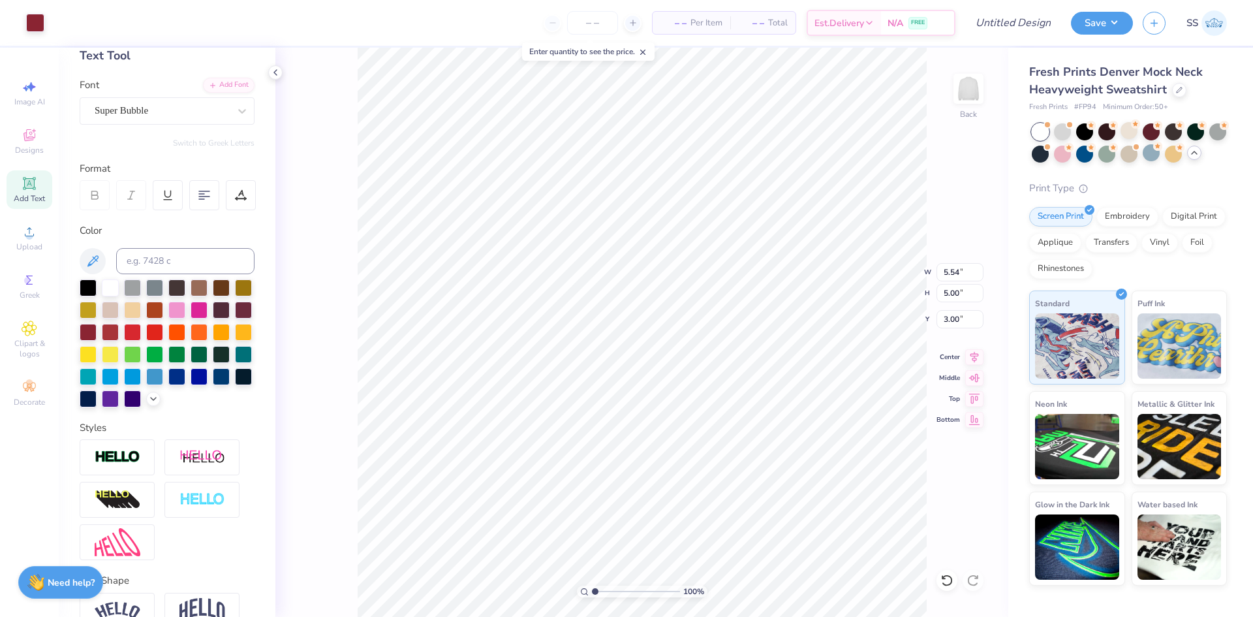
type input "6.94"
type input "5.33"
click at [947, 580] on icon at bounding box center [947, 580] width 13 height 13
type input "5.54"
type input "5.00"
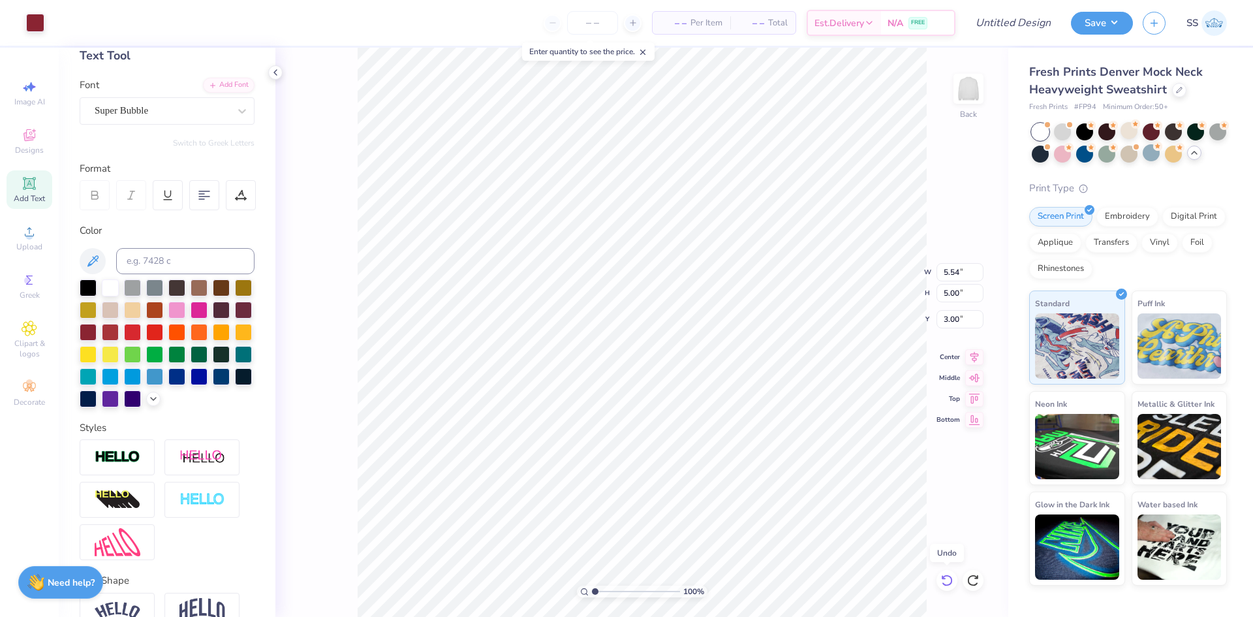
click at [947, 580] on icon at bounding box center [947, 580] width 13 height 13
type input "5.37"
type input "4.71"
click at [15, 174] on div "Add Text" at bounding box center [30, 189] width 46 height 39
type textarea "7"
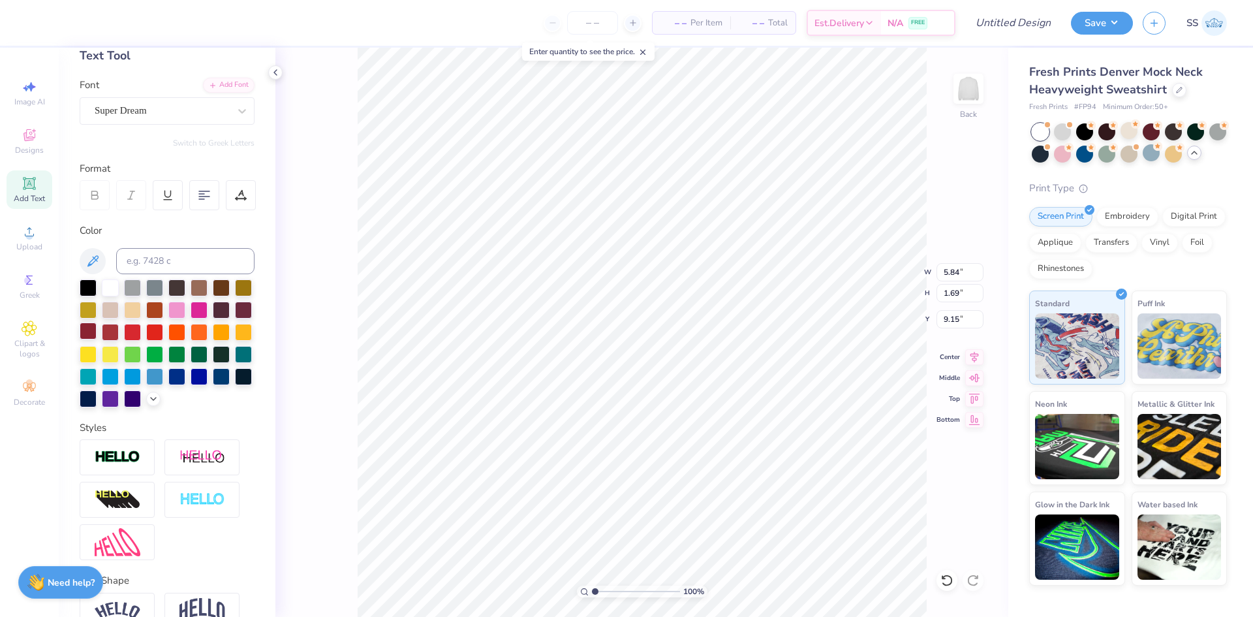
click at [97, 335] on div at bounding box center [88, 330] width 17 height 17
type input "2.74"
type input "3.99"
type input "9.66"
type input "2.80"
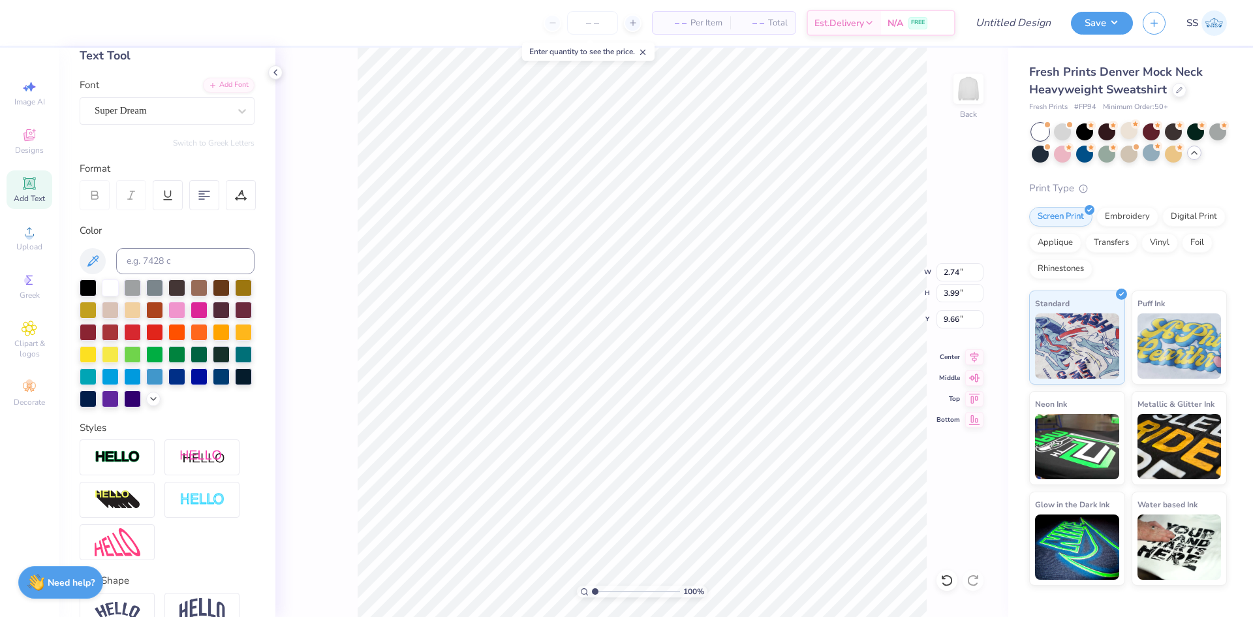
type input "4.09"
click at [44, 198] on span "Add Text" at bounding box center [29, 198] width 31 height 10
type textarea "5"
type textarea "4"
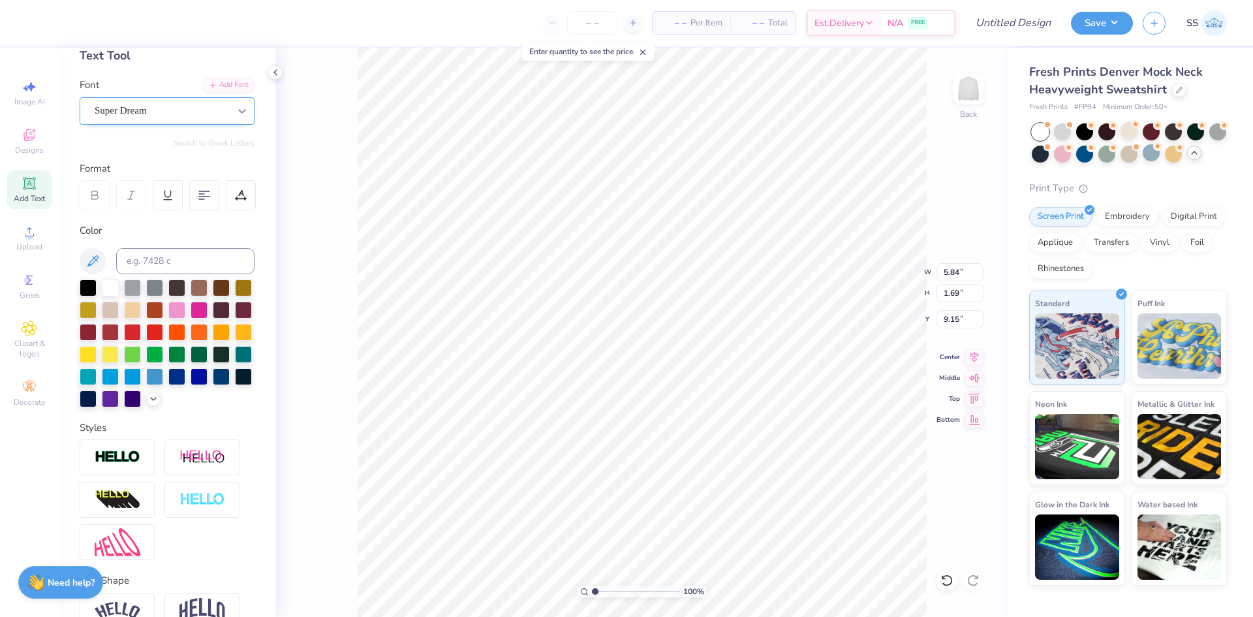
click at [236, 114] on icon at bounding box center [242, 110] width 13 height 13
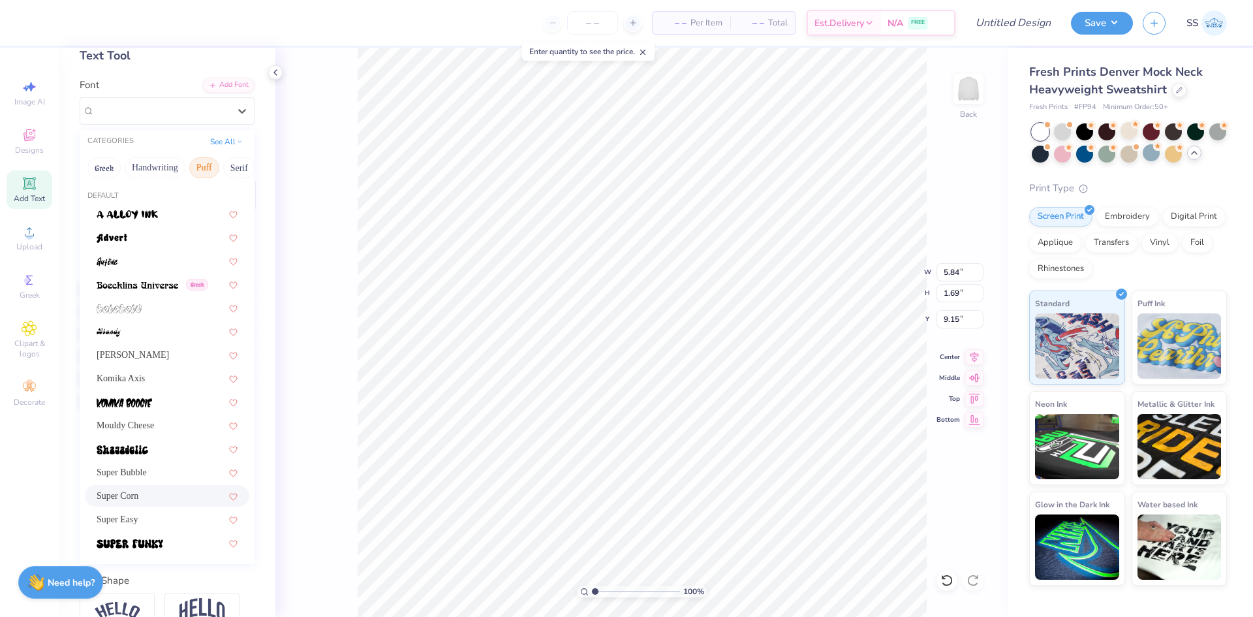
click at [165, 498] on div "Super Corn" at bounding box center [167, 496] width 141 height 14
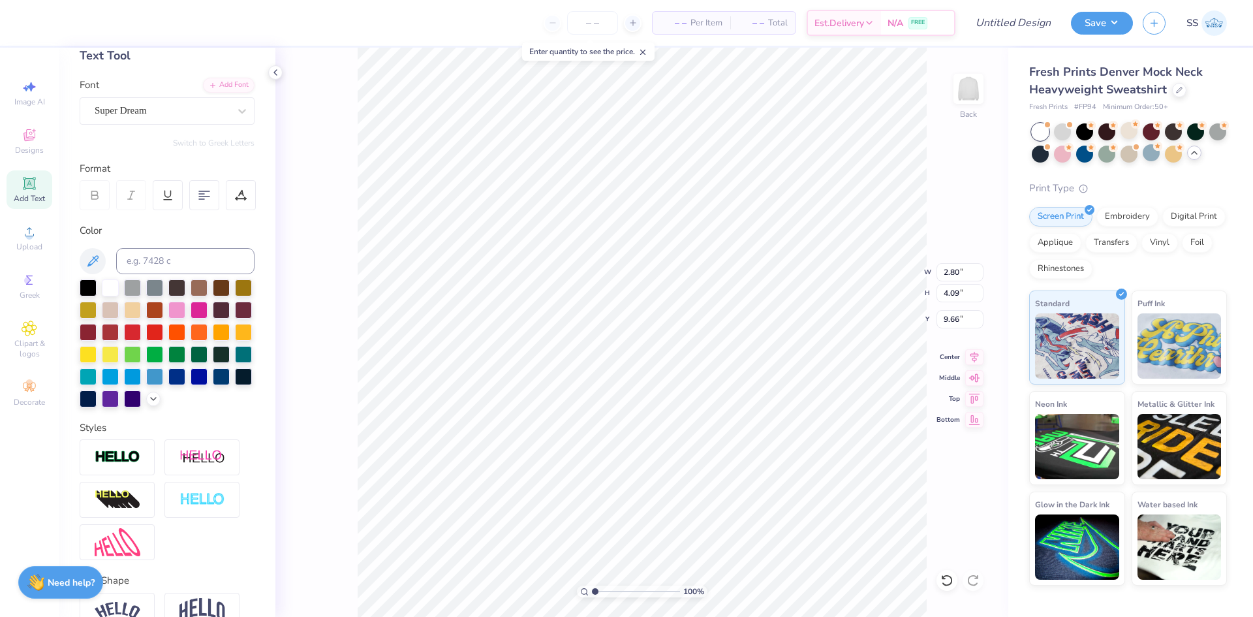
type input "2.80"
type input "4.09"
type input "9.66"
click at [236, 109] on icon at bounding box center [242, 110] width 13 height 13
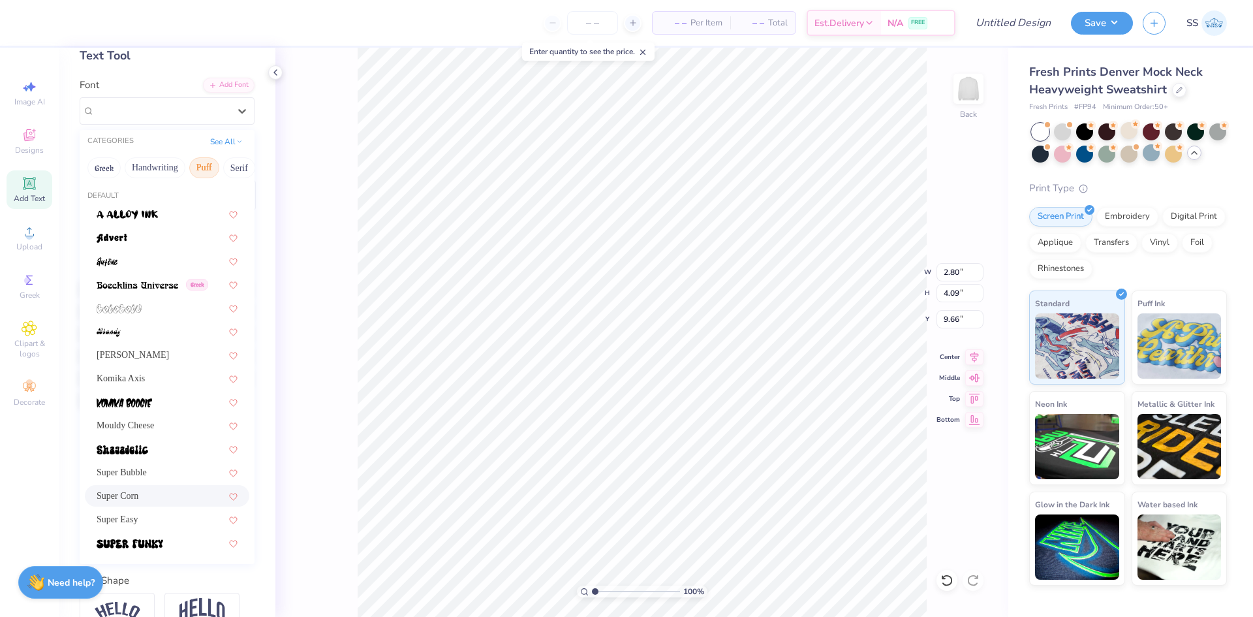
click at [154, 488] on div "Super Corn" at bounding box center [167, 496] width 164 height 22
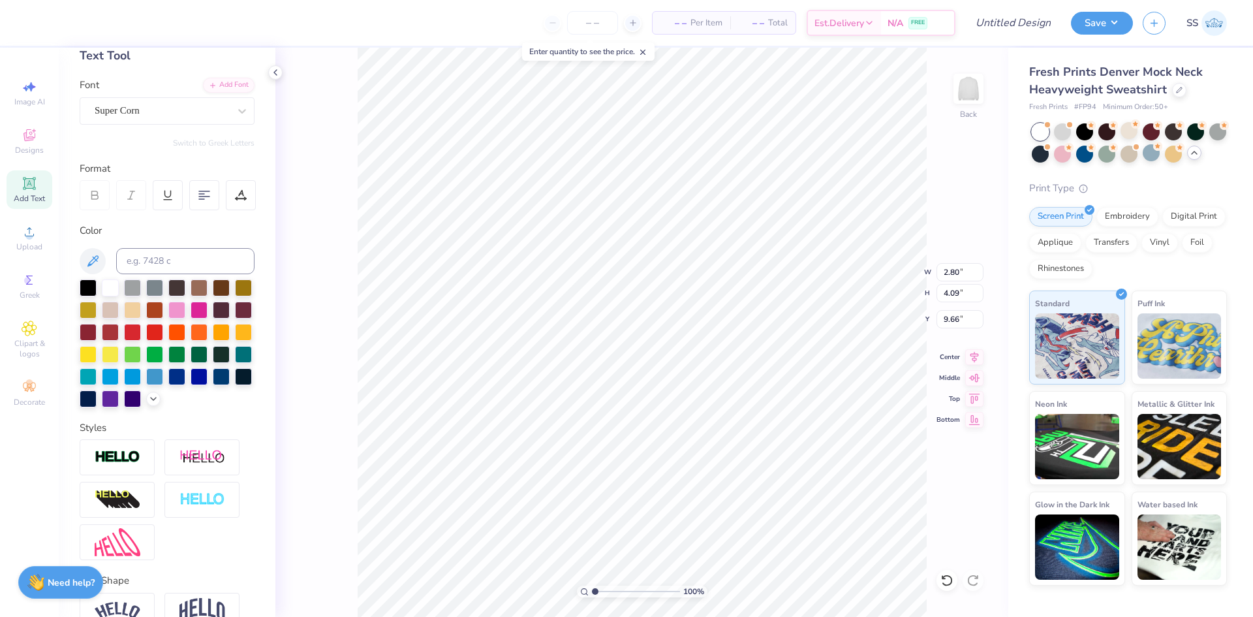
type input "2.18"
type input "3.73"
type input "9.84"
click at [97, 324] on div at bounding box center [88, 330] width 17 height 17
type input "2.70"
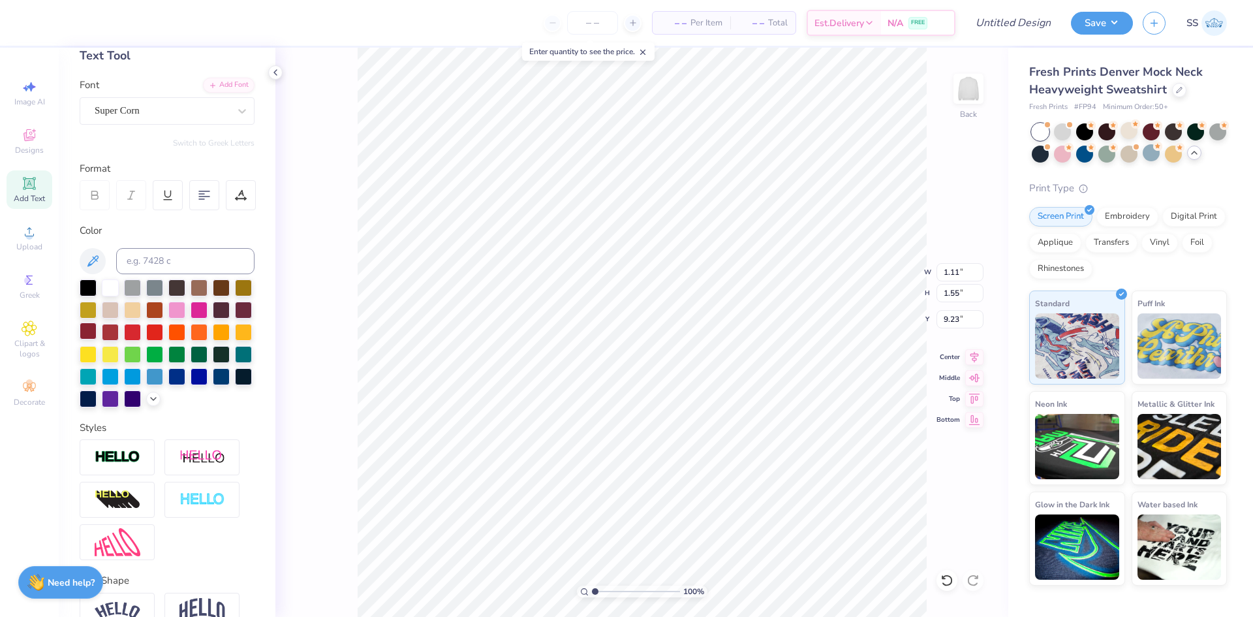
type input "3.78"
type input "6.99"
click at [236, 109] on icon at bounding box center [242, 110] width 13 height 13
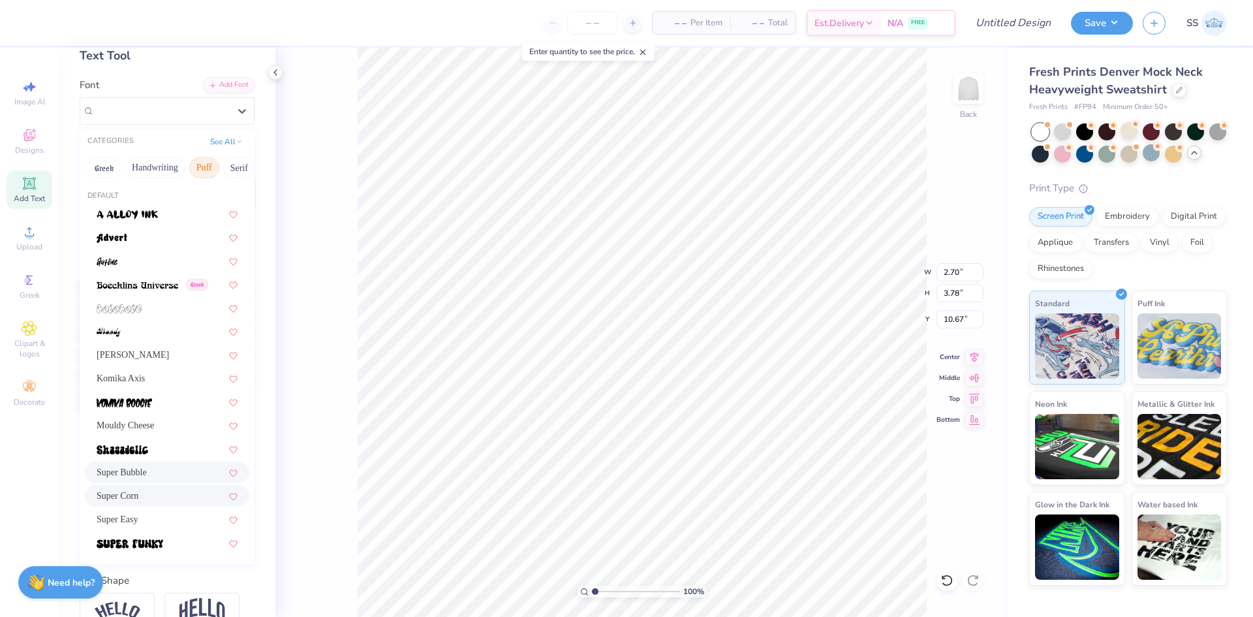
click at [190, 475] on div "Super Bubble" at bounding box center [167, 472] width 141 height 14
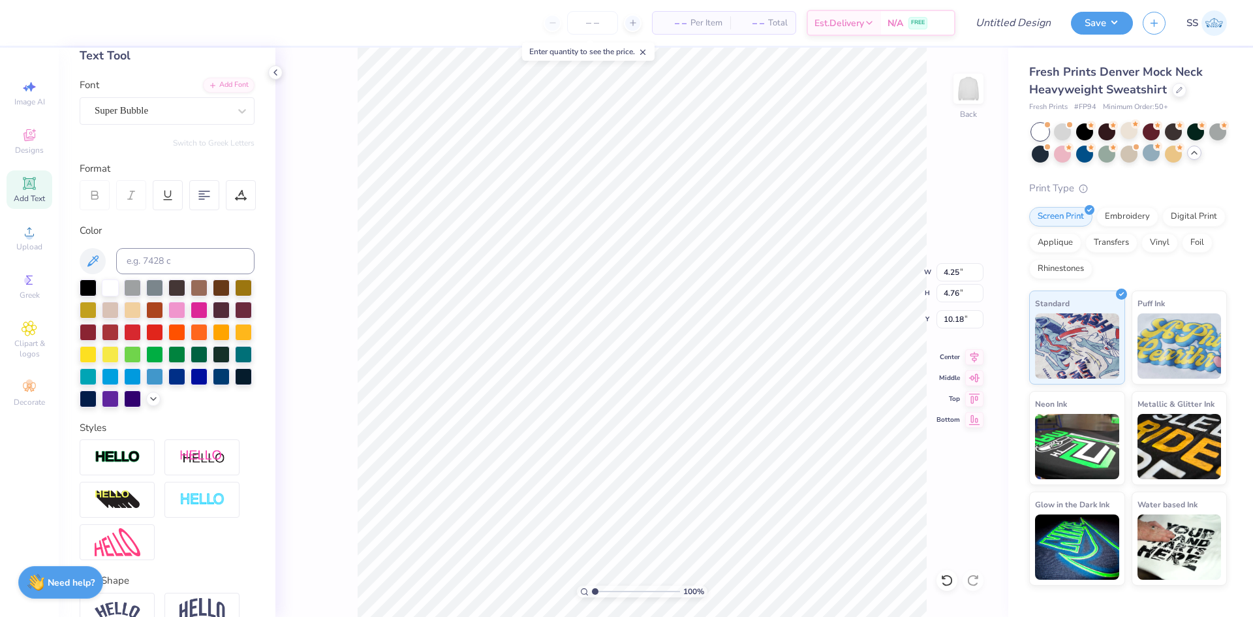
type input "4.25"
type input "4.76"
type input "10.18"
type input "3.19"
type input "3.58"
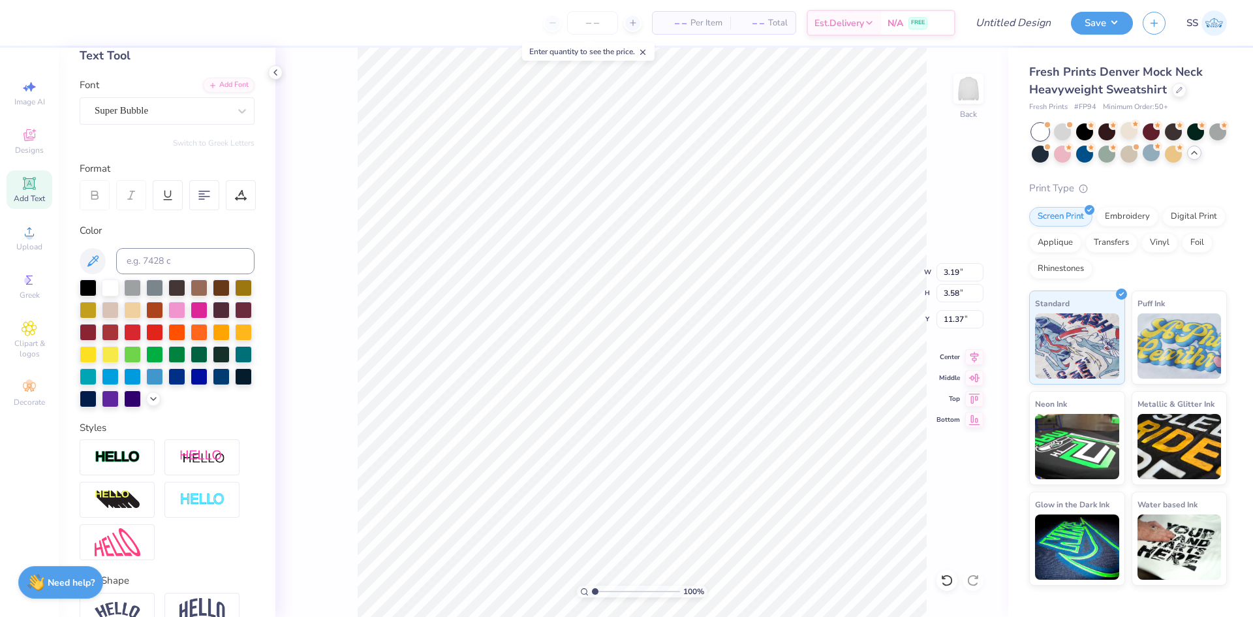
type input "10.78"
click at [236, 107] on icon at bounding box center [242, 110] width 13 height 13
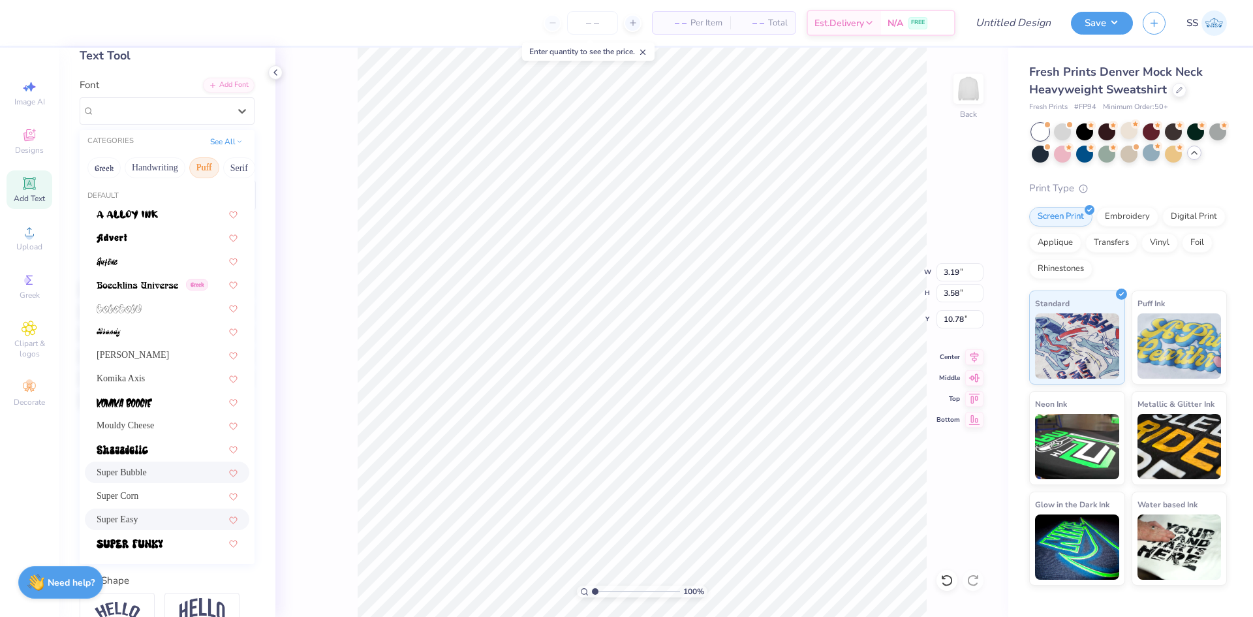
click at [168, 512] on div "Super Easy" at bounding box center [167, 519] width 141 height 14
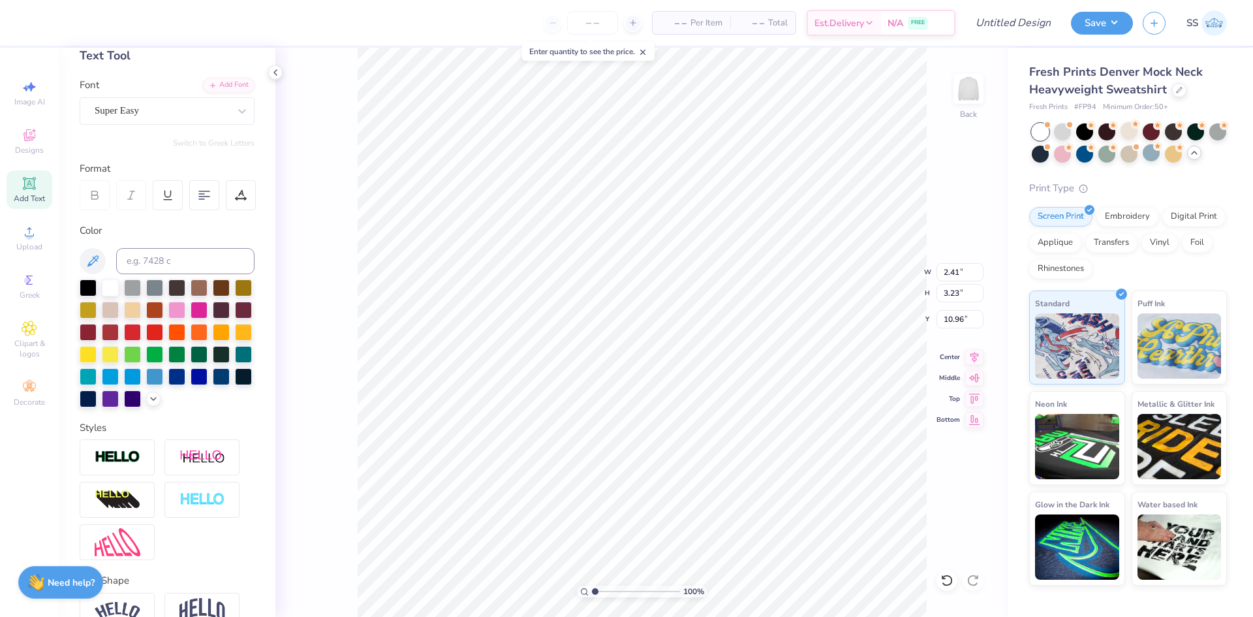
type input "2.41"
type input "3.23"
type input "10.96"
click at [232, 118] on div at bounding box center [241, 110] width 23 height 23
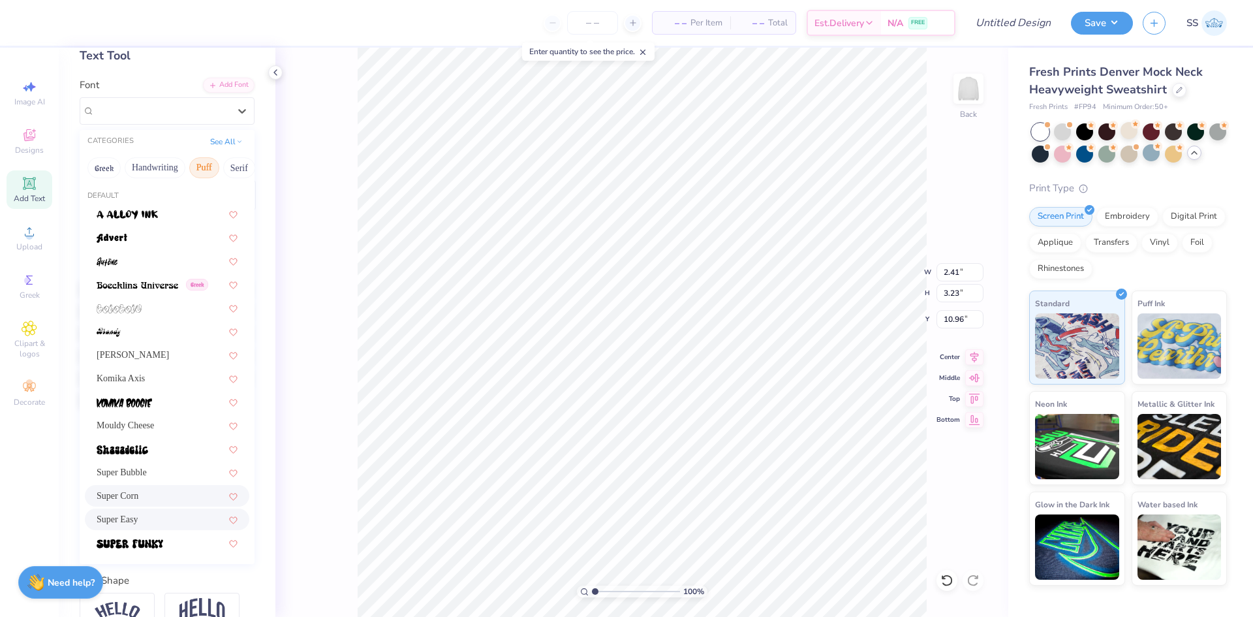
click at [172, 487] on div "Super Corn" at bounding box center [167, 496] width 164 height 22
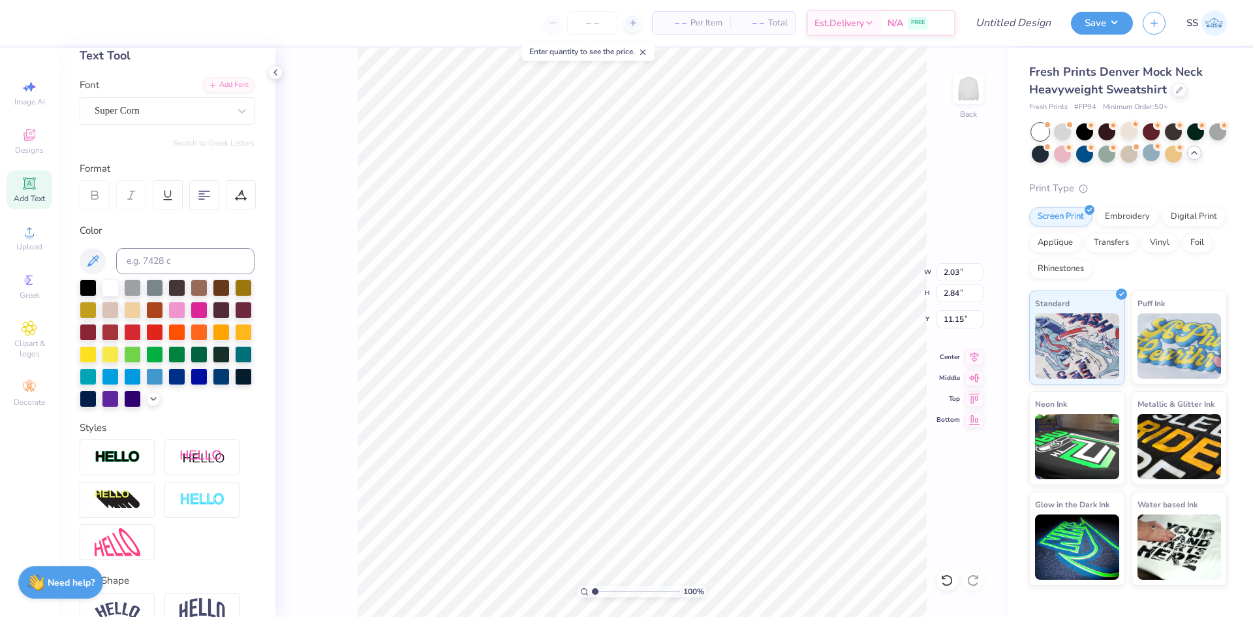
type input "2.03"
type input "2.84"
type input "11.15"
type input "2.39"
type input "3.33"
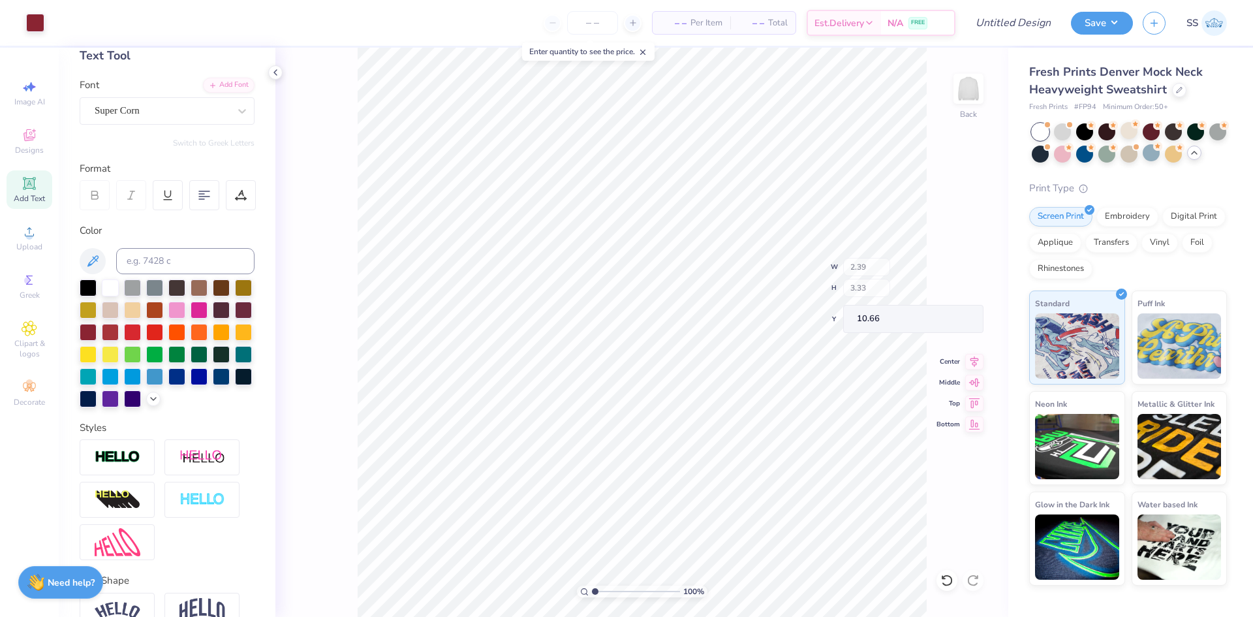
type input "10.80"
type input "2.79"
type input "3.90"
type input "10.46"
type input "2.68"
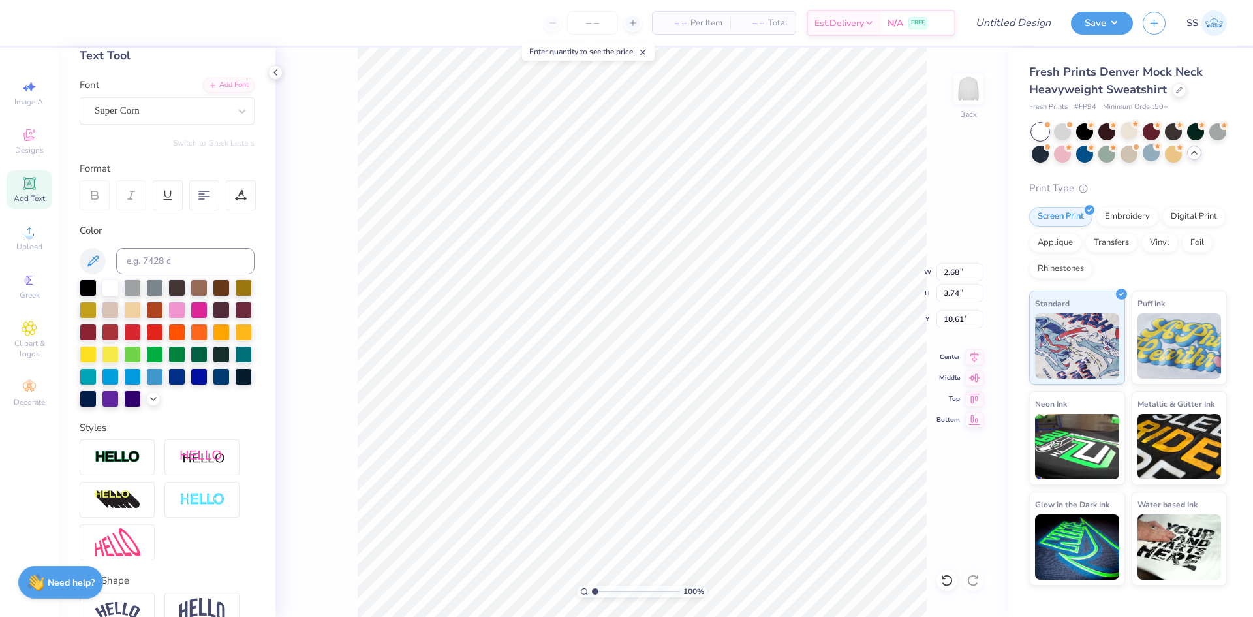
type input "3.74"
type input "10.61"
type input "2.90"
type input "3.89"
type input "3.00"
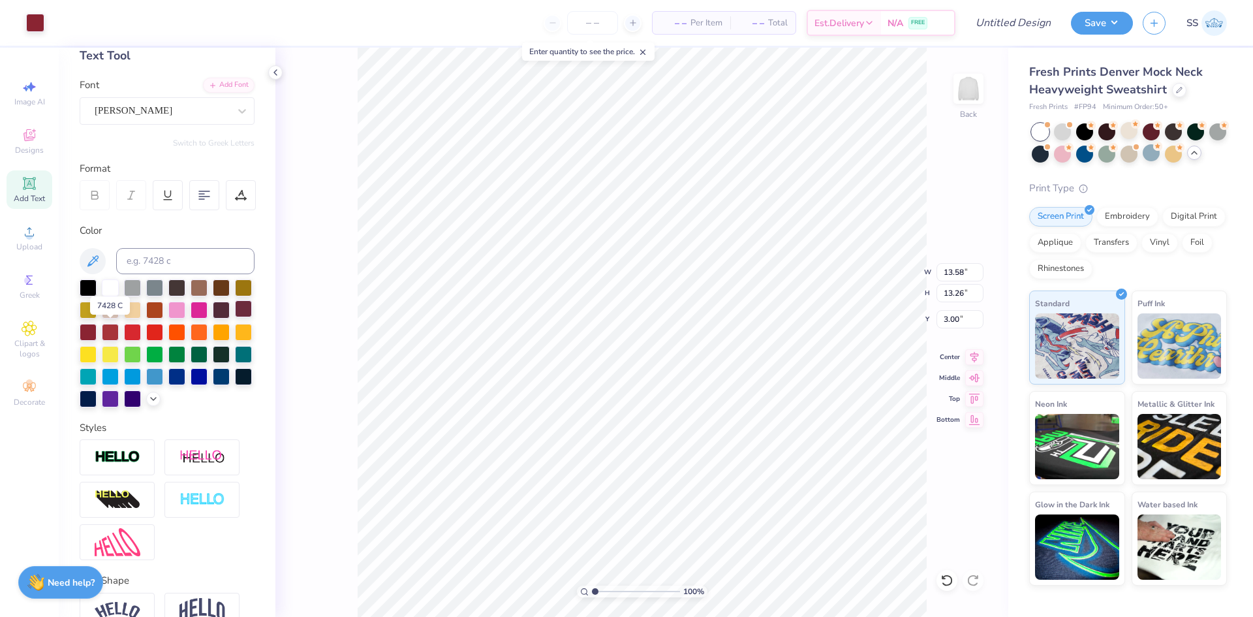
click at [235, 317] on div at bounding box center [243, 308] width 17 height 17
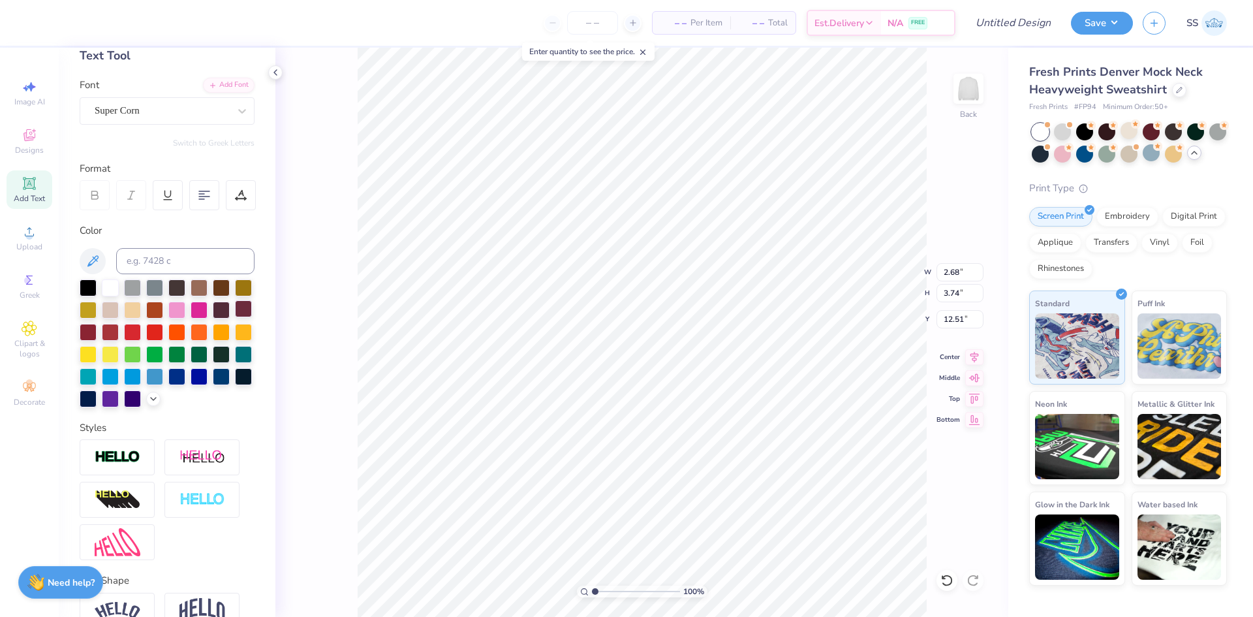
type input "2.68"
type input "3.74"
type input "12.51"
click at [235, 317] on div at bounding box center [243, 308] width 17 height 17
click at [97, 325] on div at bounding box center [88, 330] width 17 height 17
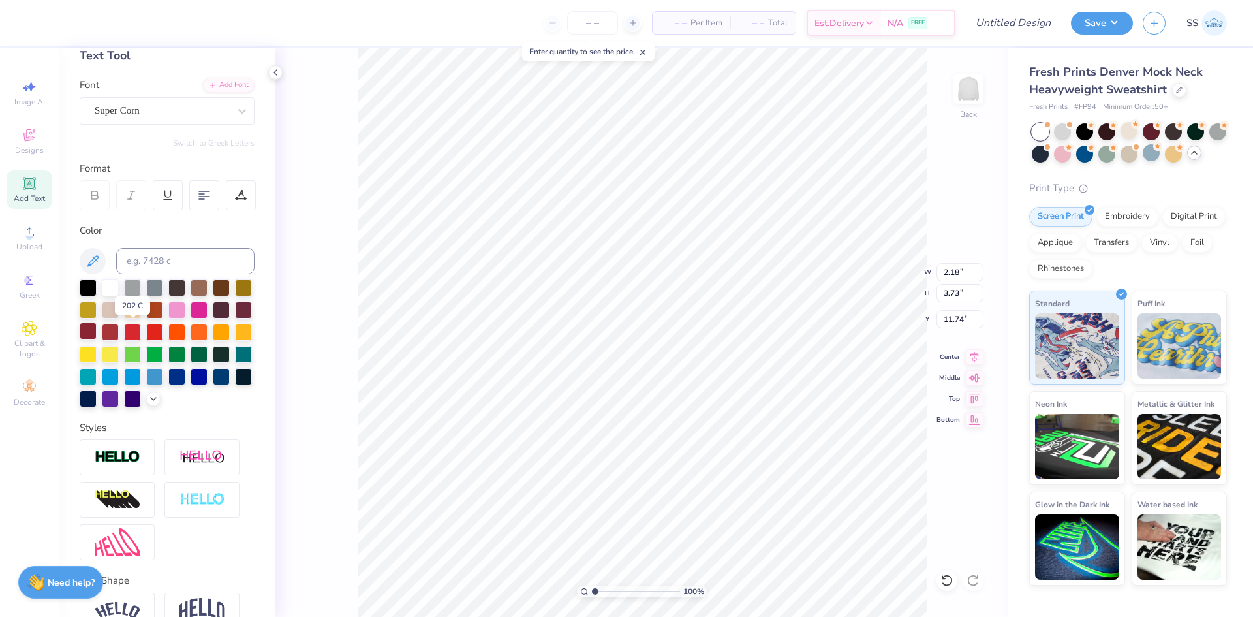
click at [97, 332] on div at bounding box center [88, 330] width 17 height 17
type input "1.75"
type input "3.96"
type input "3.75"
click at [97, 328] on div at bounding box center [88, 330] width 17 height 17
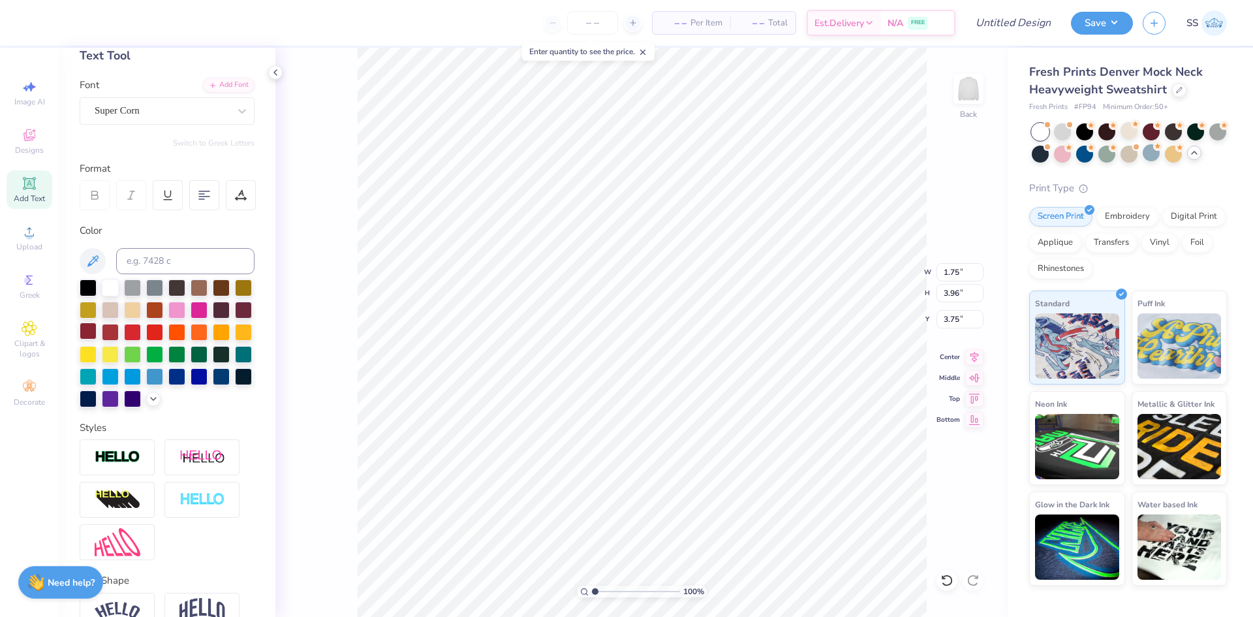
type input "2.90"
type input "3.89"
type input "3.00"
click at [97, 328] on div at bounding box center [88, 330] width 17 height 17
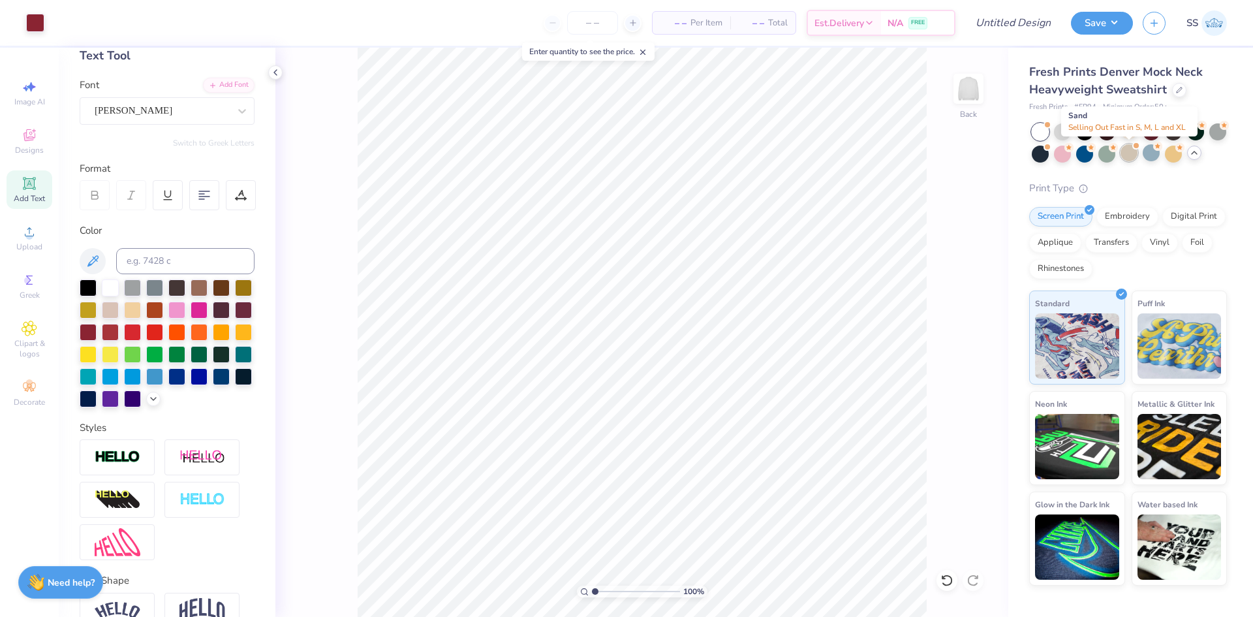
click at [1132, 153] on div at bounding box center [1129, 152] width 17 height 17
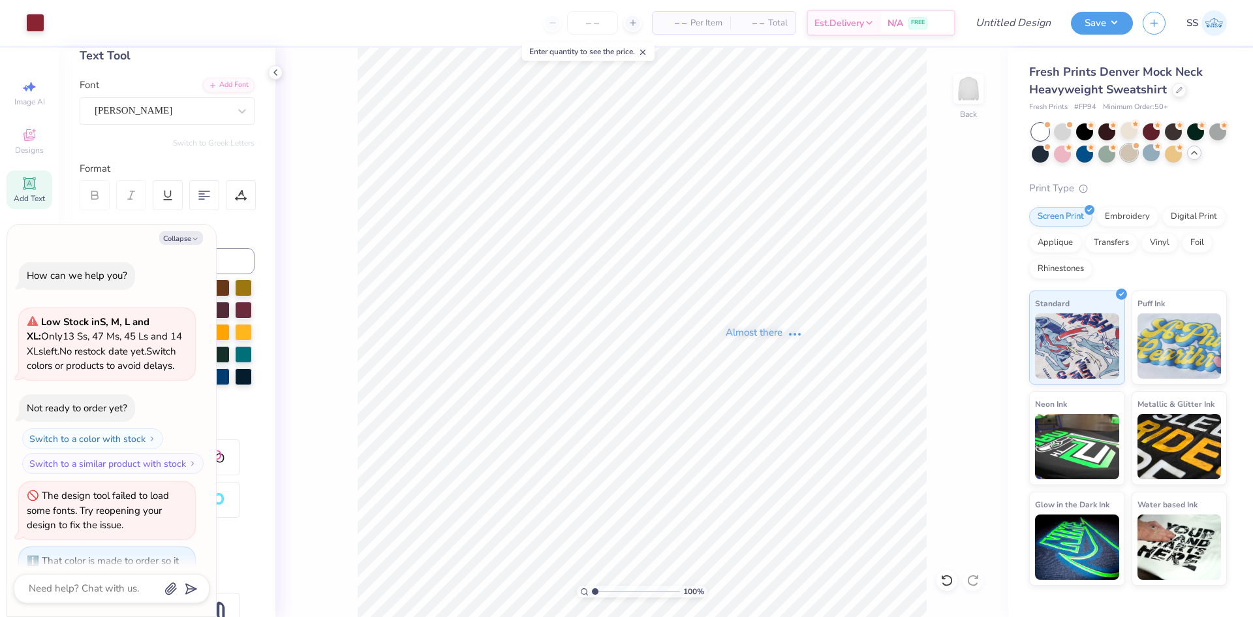
scroll to position [568, 0]
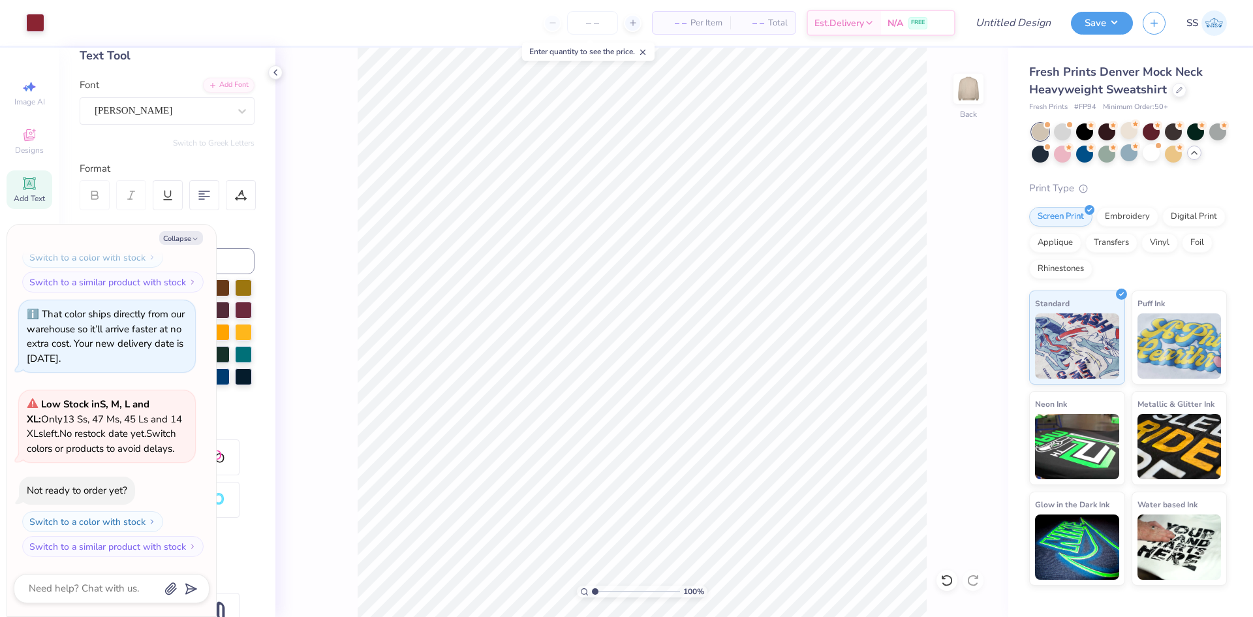
type textarea "x"
click at [1031, 22] on input "Design Title" at bounding box center [997, 23] width 128 height 26
type input "("
click at [1102, 28] on button "Save" at bounding box center [1102, 21] width 62 height 23
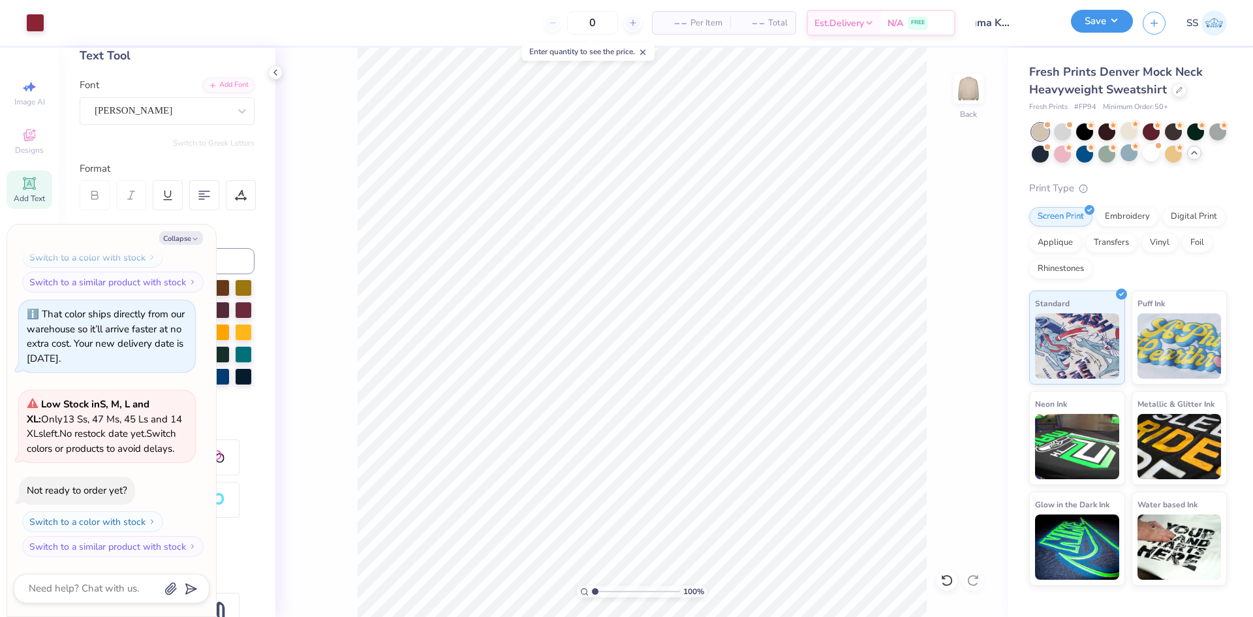
scroll to position [0, 0]
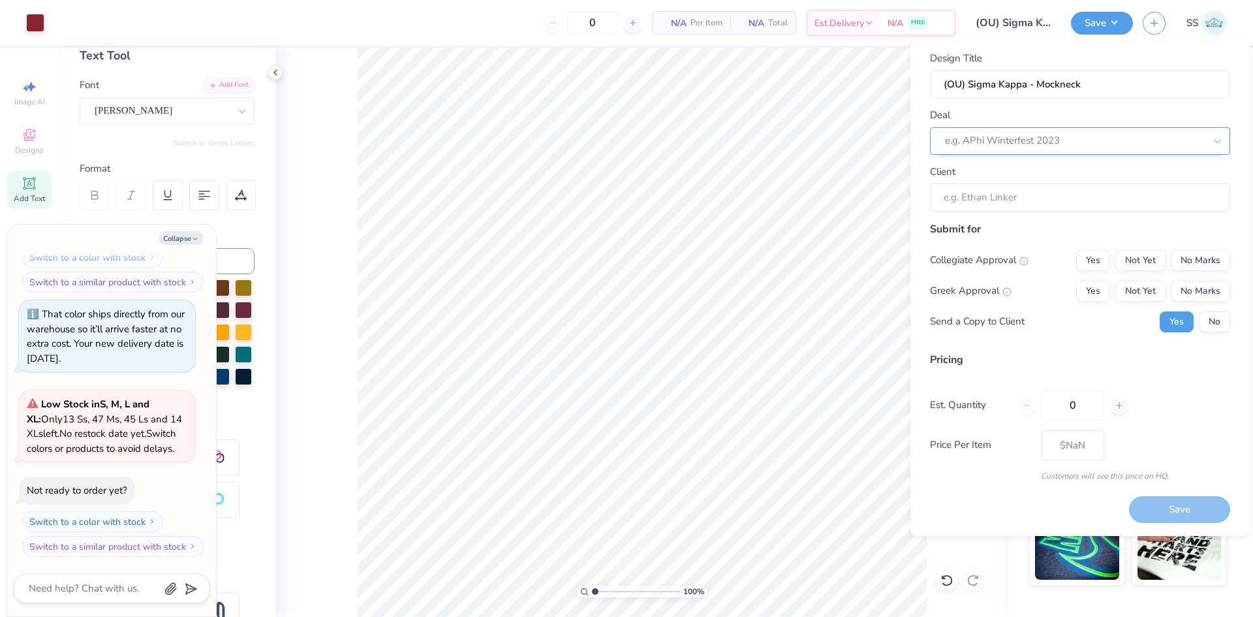
click at [1078, 141] on div at bounding box center [1075, 141] width 260 height 18
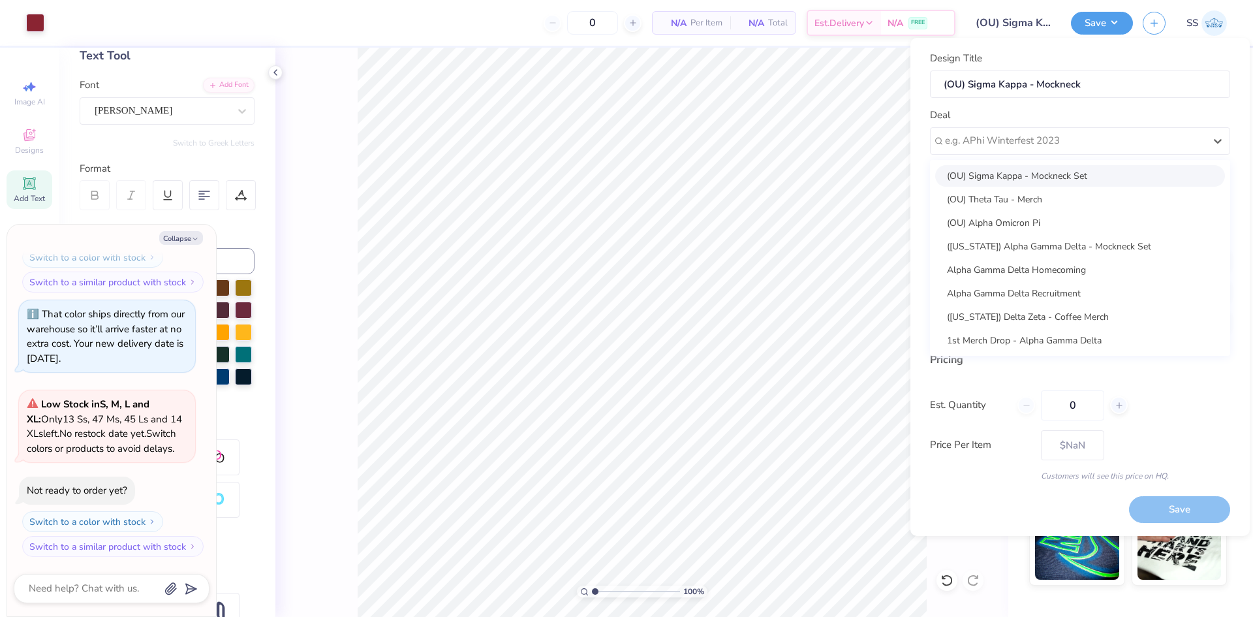
click at [1047, 183] on div "(OU) Sigma Kappa - Mockneck Set" at bounding box center [1080, 176] width 290 height 22
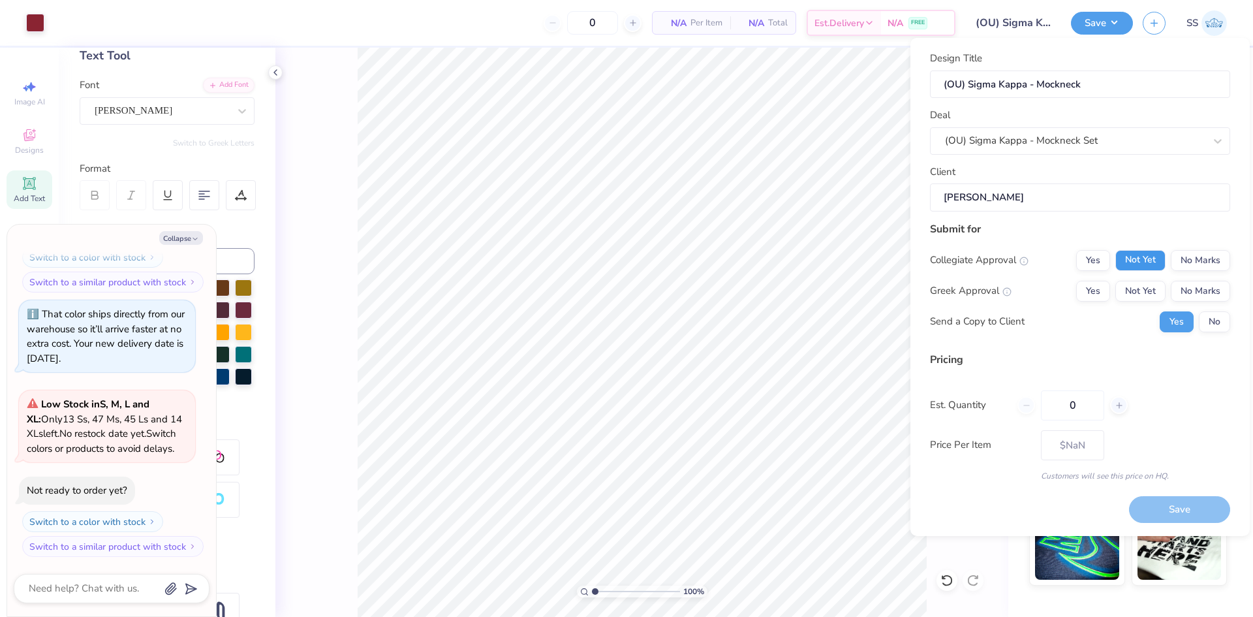
click at [1131, 255] on button "Not Yet" at bounding box center [1140, 260] width 50 height 21
click at [1135, 285] on button "Not Yet" at bounding box center [1140, 291] width 50 height 21
click at [1211, 319] on button "No" at bounding box center [1214, 321] width 31 height 21
click at [1091, 403] on input "0" at bounding box center [1072, 405] width 63 height 30
click at [1151, 414] on div "Est. Quantity 50" at bounding box center [1080, 405] width 300 height 30
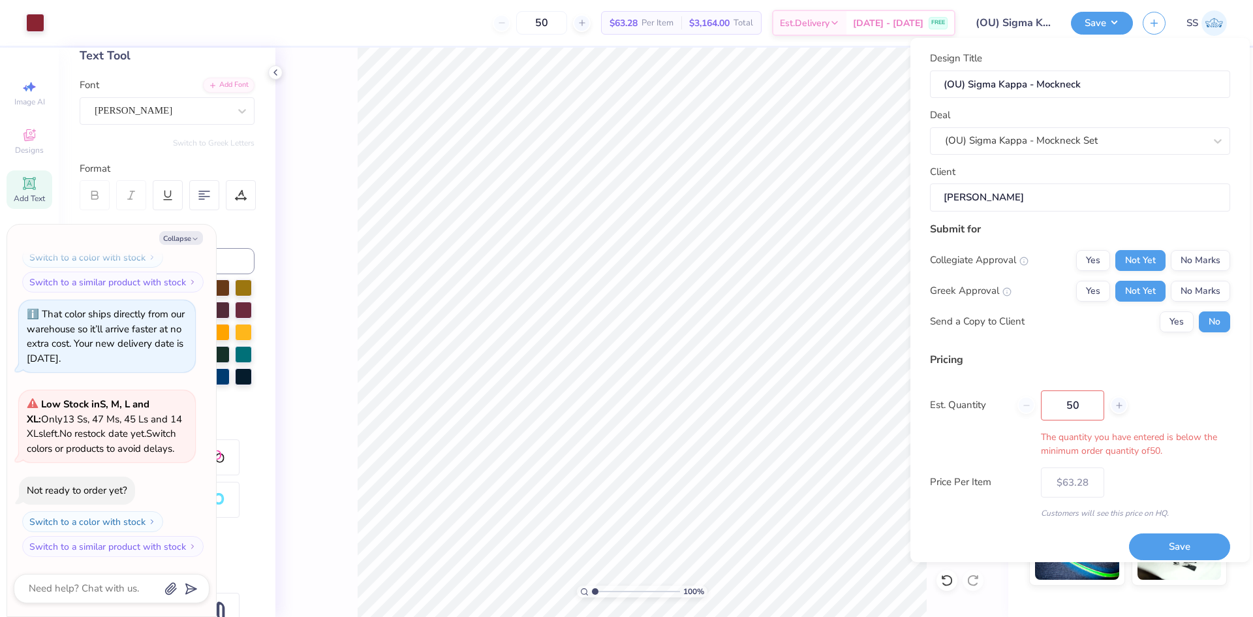
click at [1102, 414] on input "50" at bounding box center [1072, 405] width 63 height 30
click at [1159, 416] on div "Est. Quantity 50 The quantity you have entered is below the minimum order quant…" at bounding box center [1080, 423] width 300 height 67
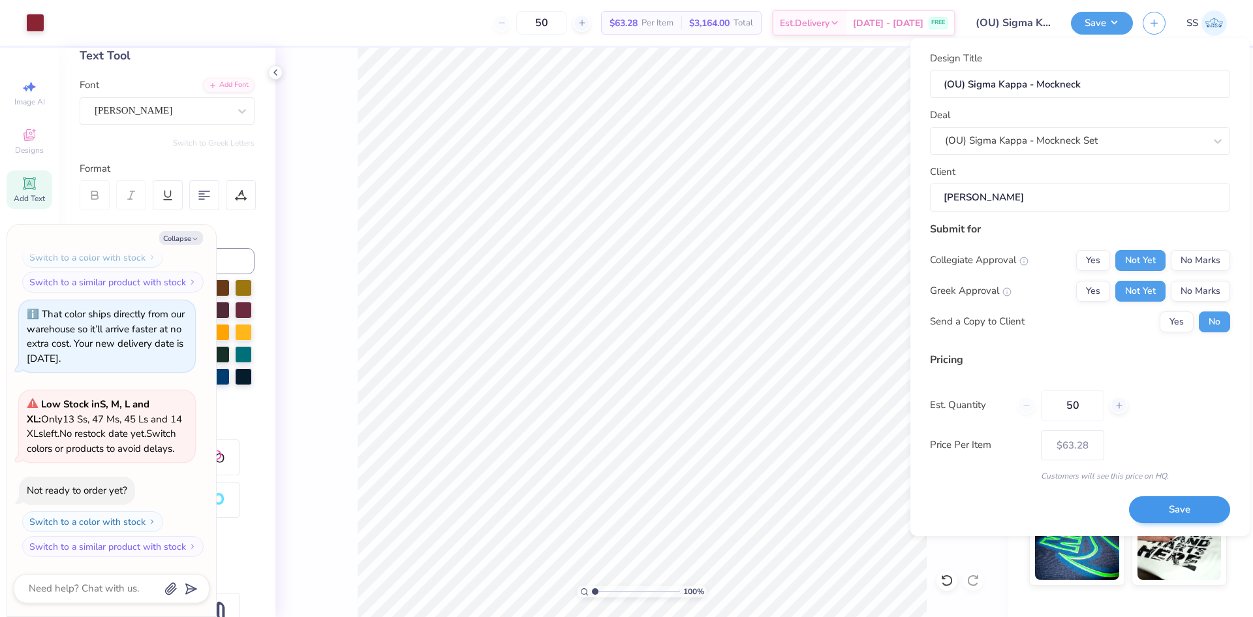
click at [1185, 546] on img at bounding box center [1180, 546] width 84 height 65
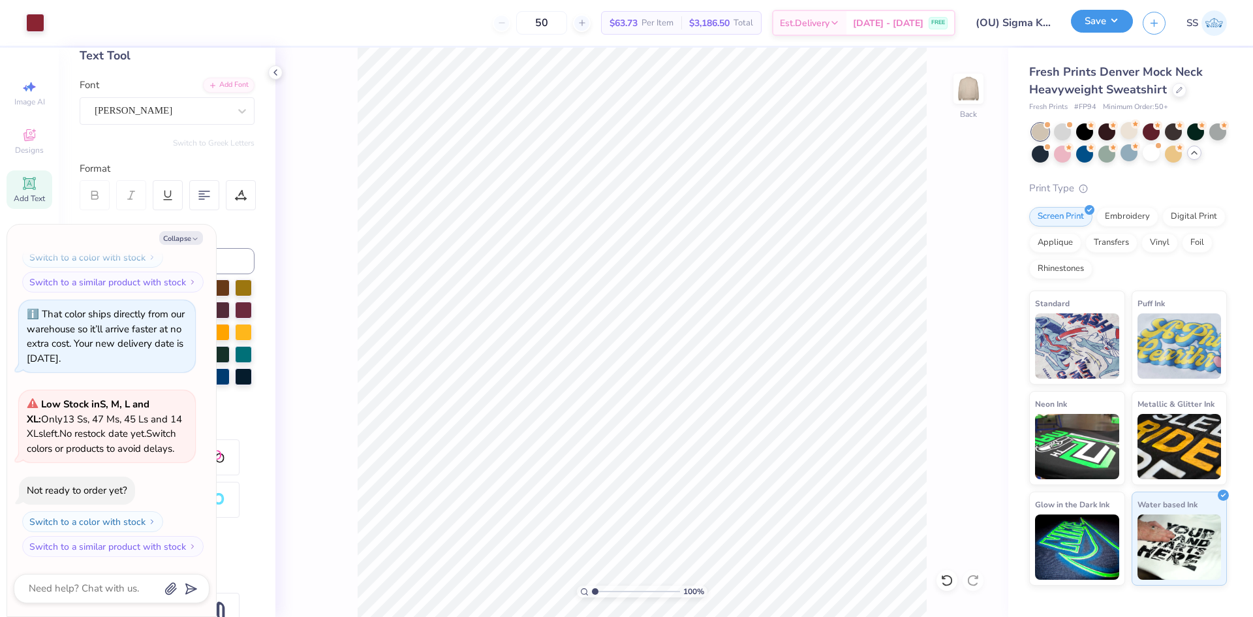
click at [1119, 19] on button "Save" at bounding box center [1102, 21] width 62 height 23
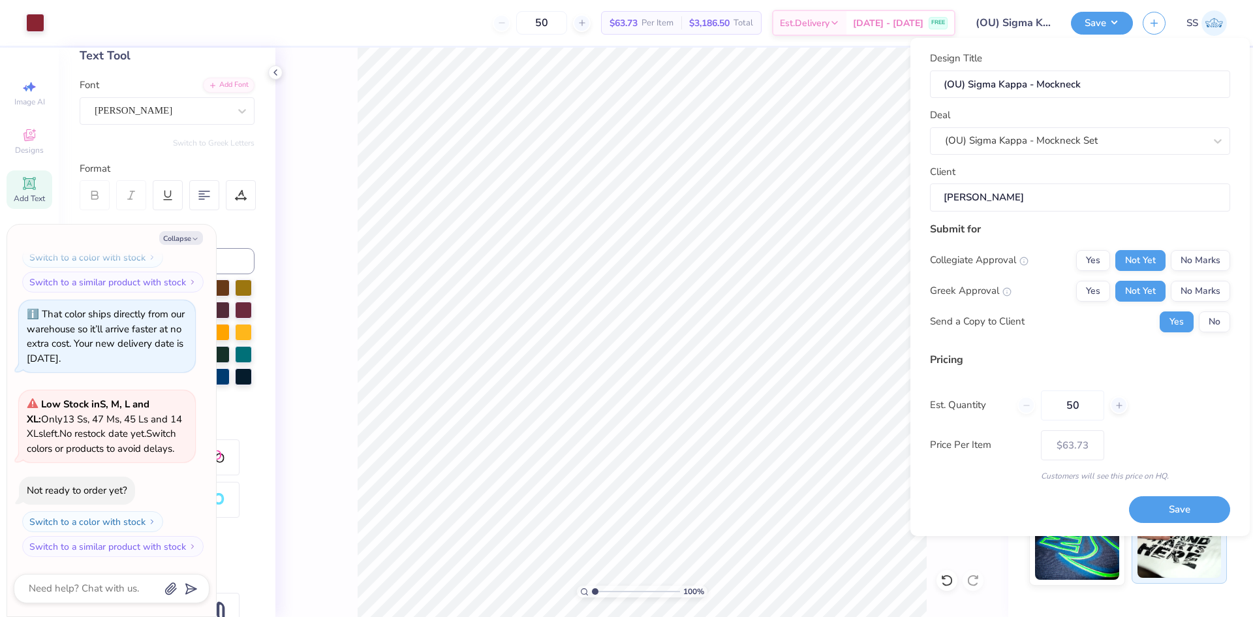
click at [1224, 539] on div "Water based Ink" at bounding box center [1180, 537] width 96 height 94
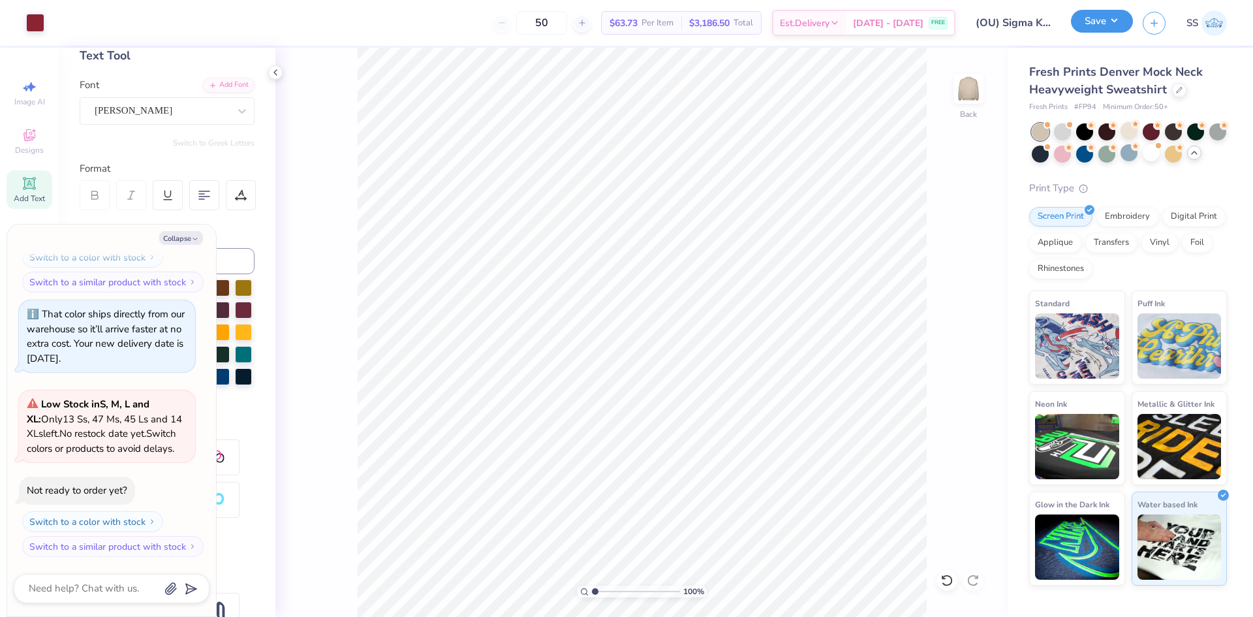
click at [1093, 27] on button "Save" at bounding box center [1102, 21] width 62 height 23
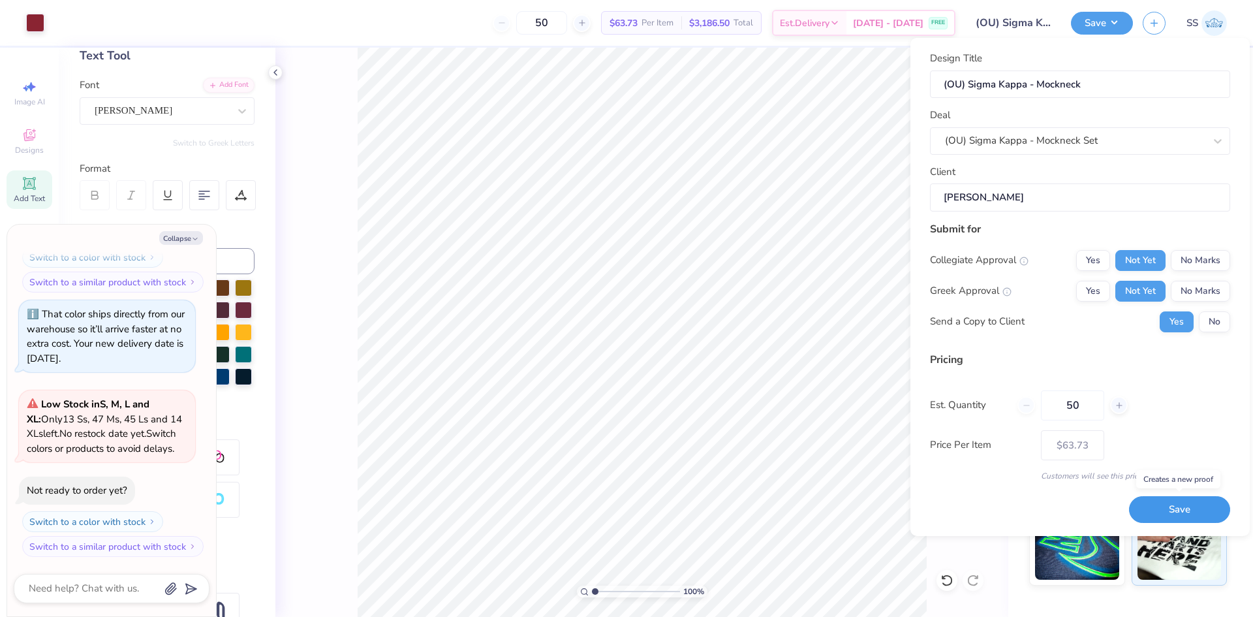
click at [1181, 499] on button "Save" at bounding box center [1179, 509] width 101 height 27
click at [1212, 324] on button "No" at bounding box center [1214, 321] width 31 height 21
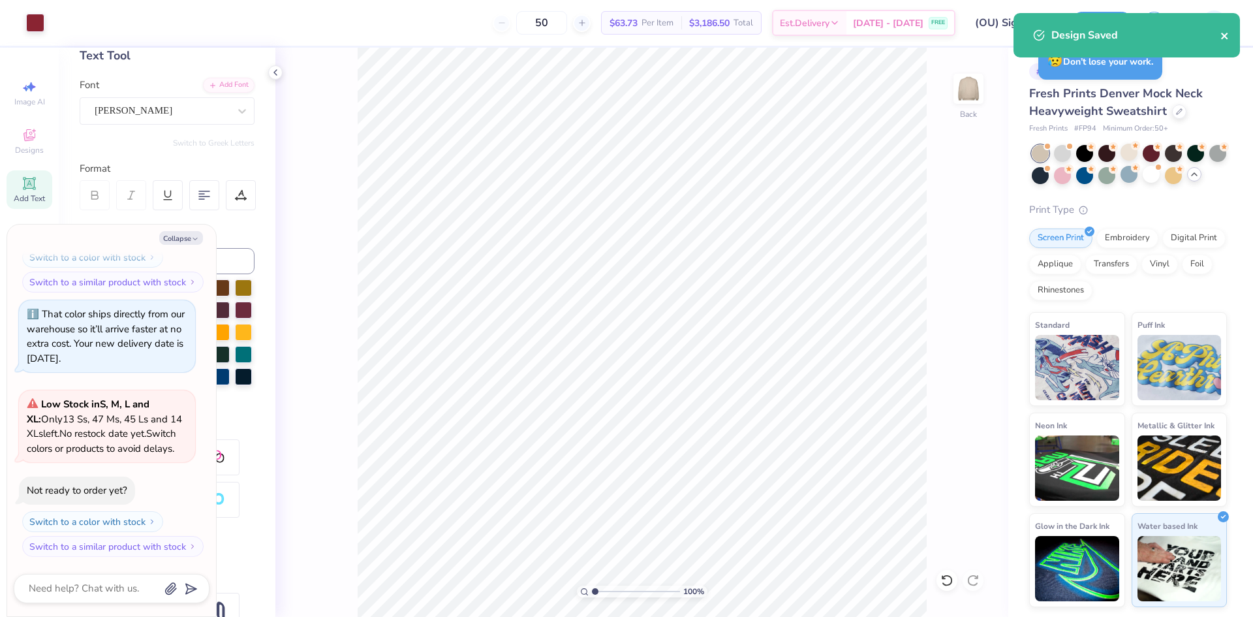
click at [1223, 39] on icon "close" at bounding box center [1225, 36] width 9 height 10
